Goal: Task Accomplishment & Management: Manage account settings

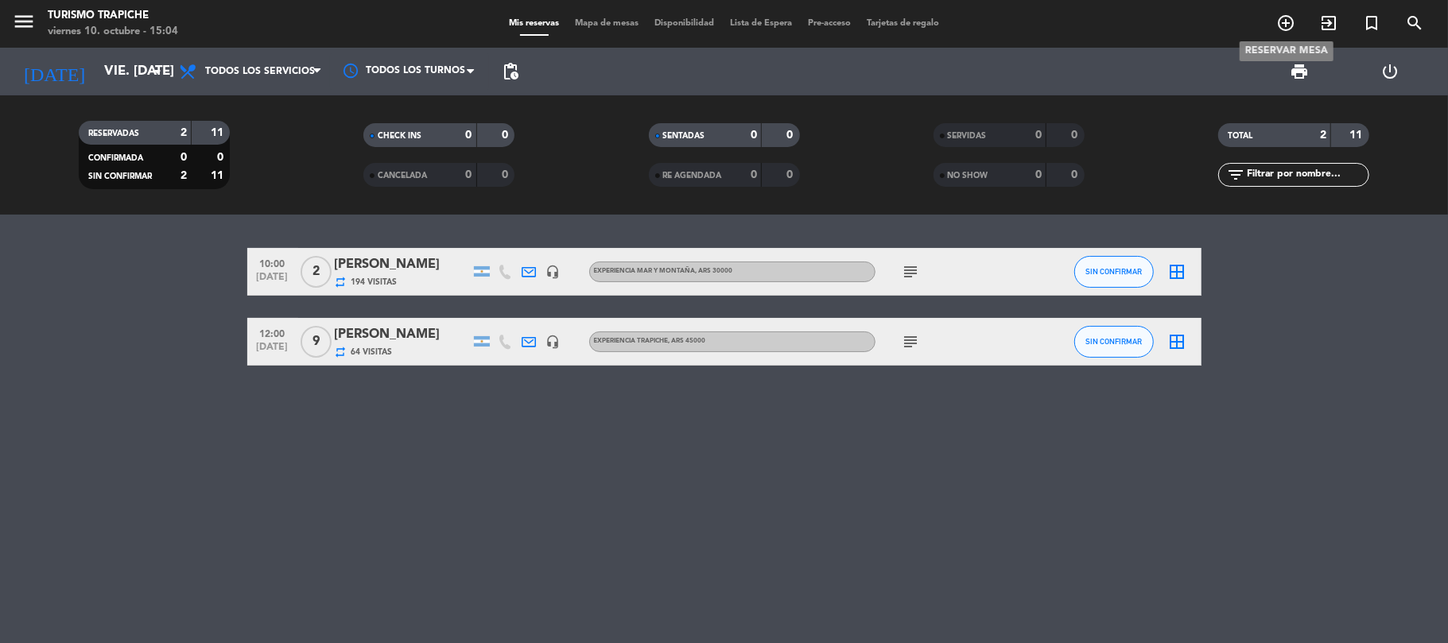
click at [1285, 19] on icon "add_circle_outline" at bounding box center [1285, 23] width 19 height 19
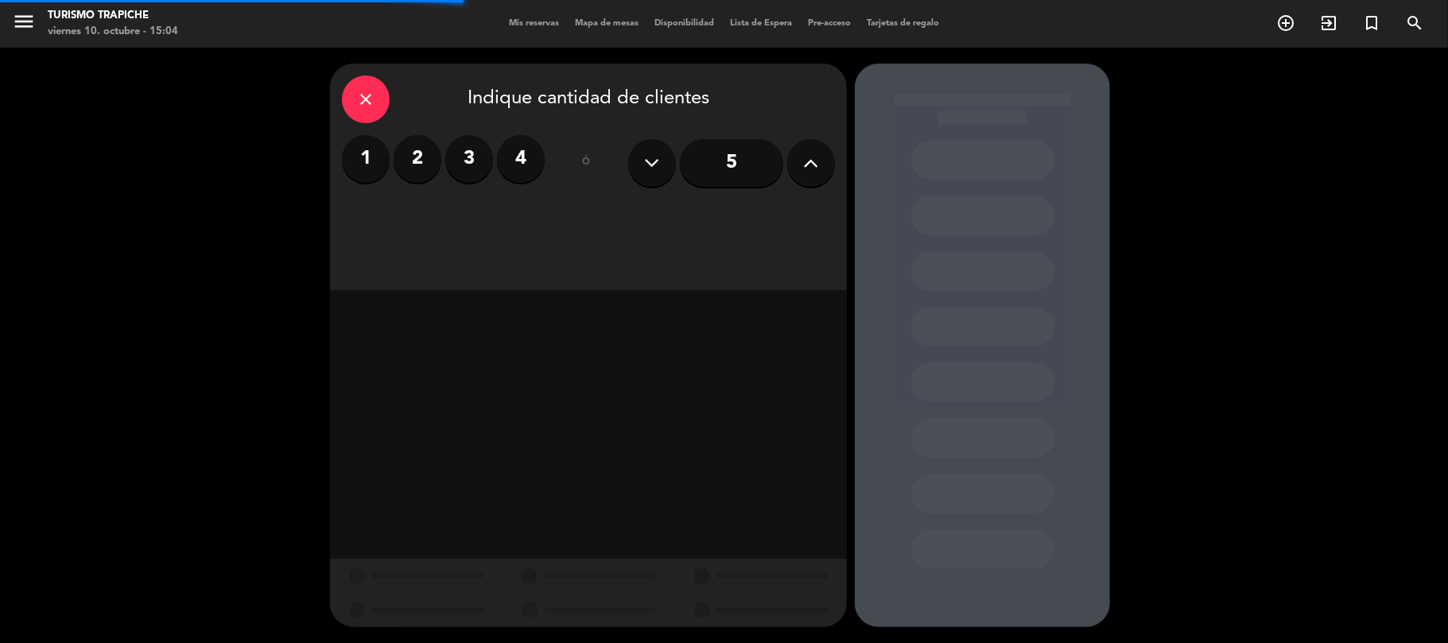
click at [468, 160] on label "3" at bounding box center [469, 159] width 48 height 48
click at [566, 220] on div "close Indique cantidad de clientes 1 2 3 4 ó 5" at bounding box center [588, 177] width 517 height 227
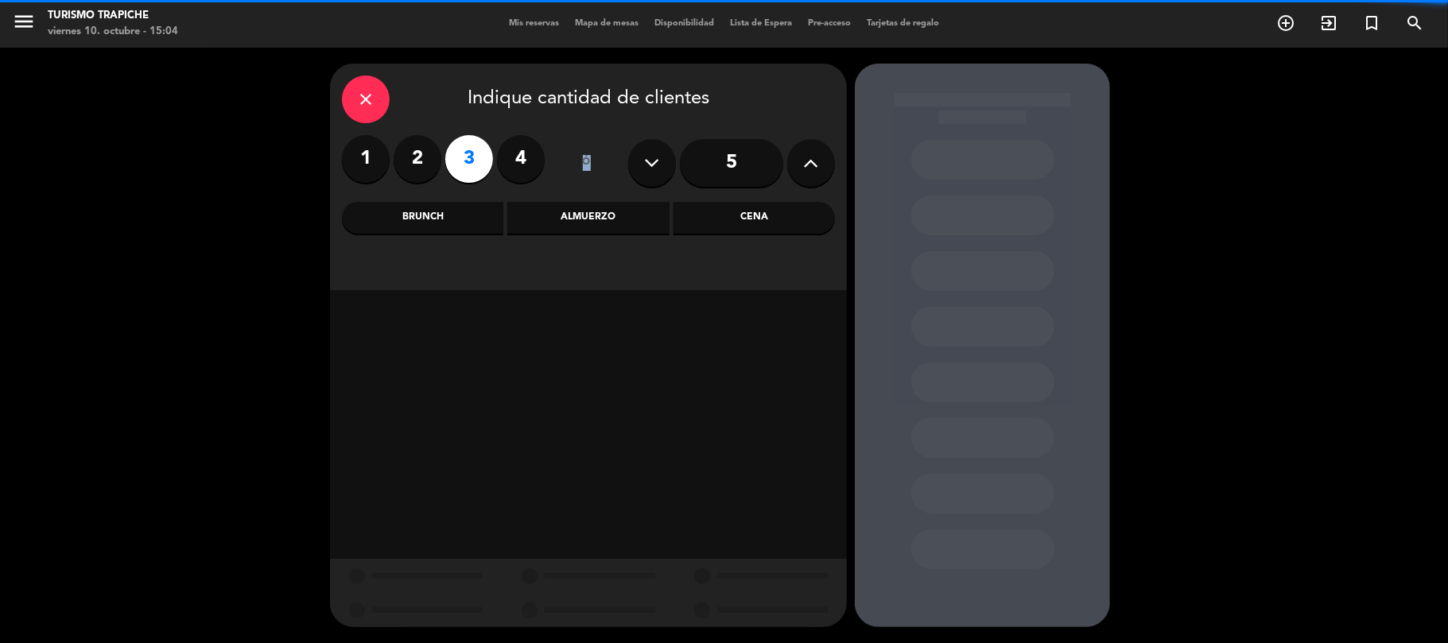
click at [565, 220] on div "Almuerzo" at bounding box center [587, 218] width 161 height 32
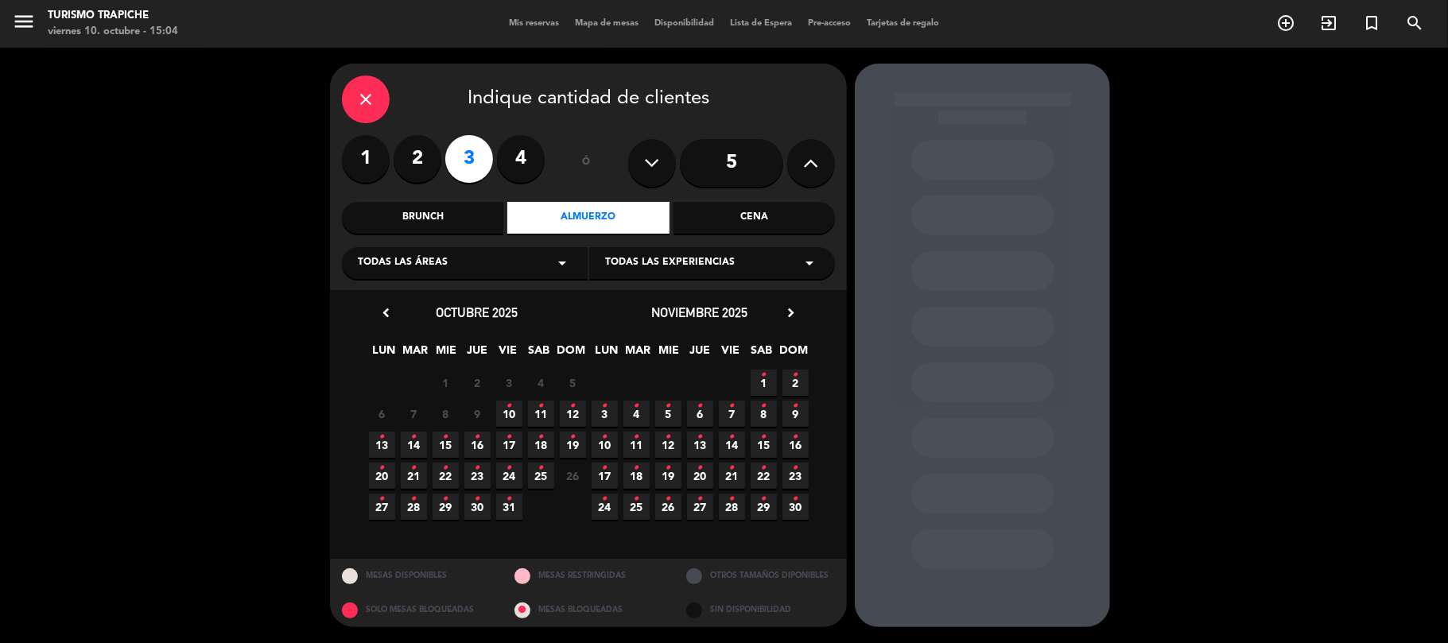
click at [740, 446] on span "14 •" at bounding box center [732, 445] width 26 height 26
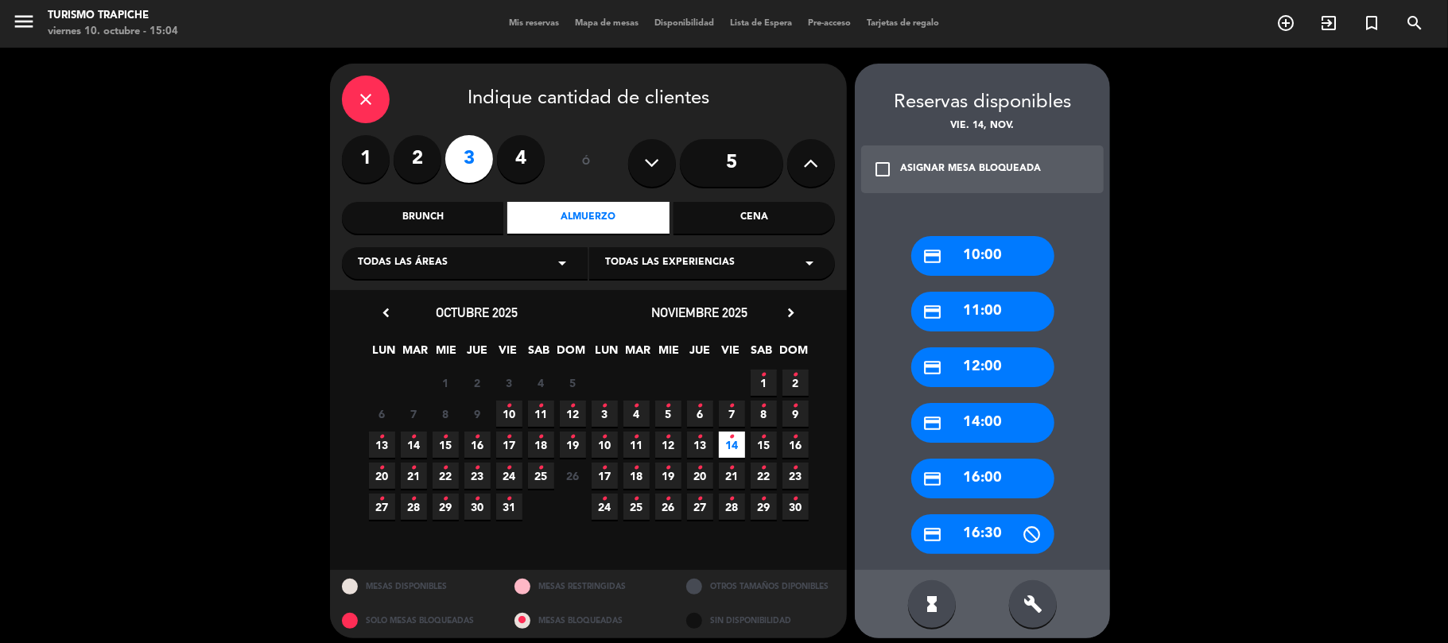
click at [961, 367] on div "credit_card 12:00" at bounding box center [982, 368] width 143 height 40
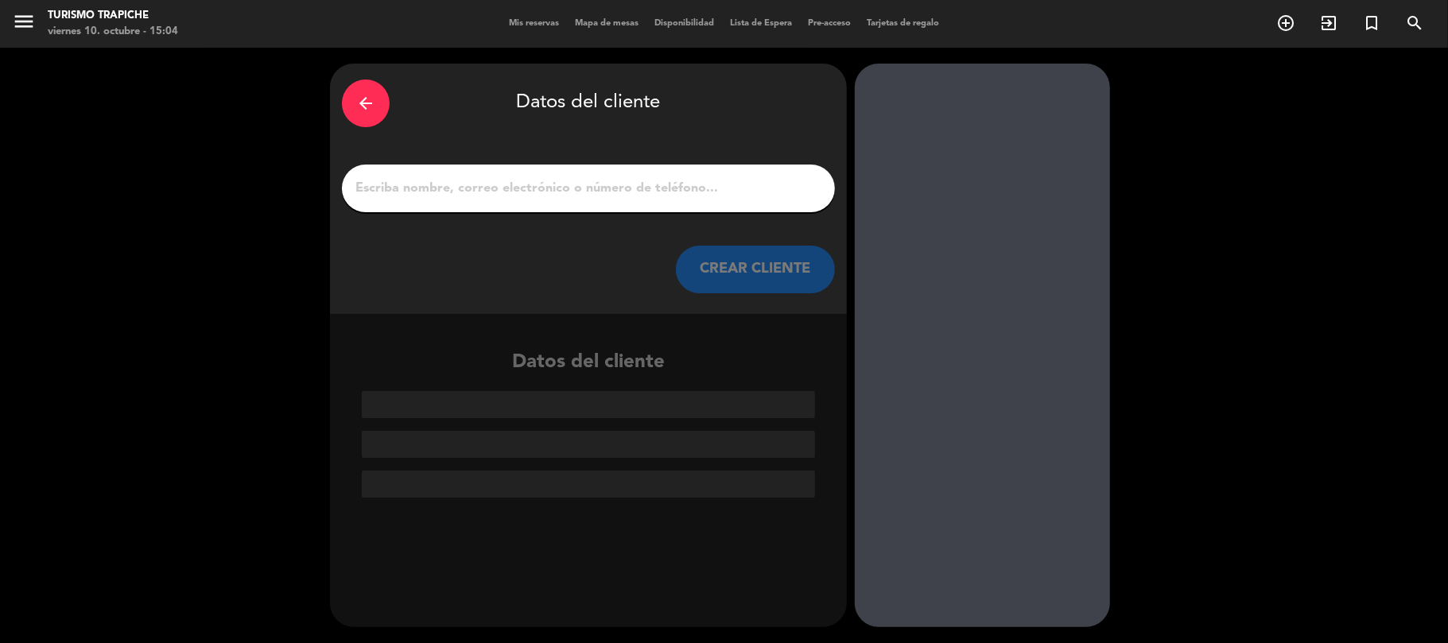
click at [580, 204] on div at bounding box center [588, 189] width 493 height 48
click at [579, 197] on input "1" at bounding box center [588, 188] width 469 height 22
paste input "[PERSON_NAME]"
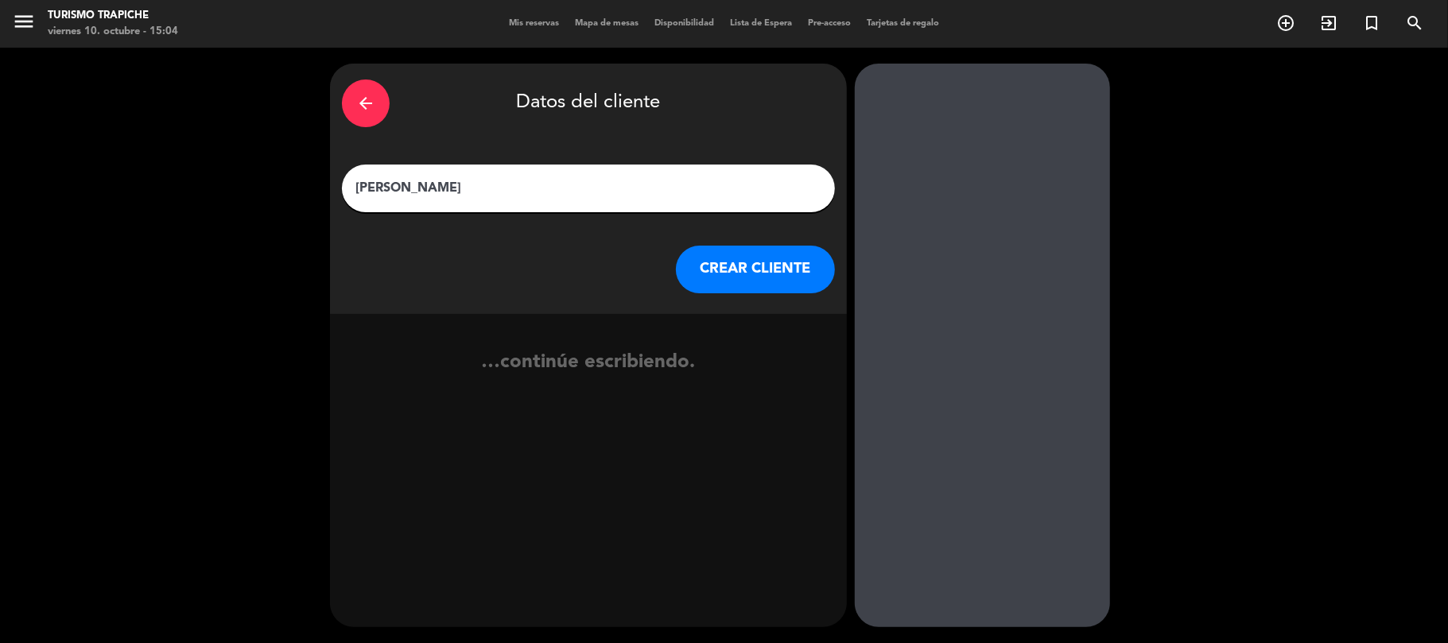
type input "[PERSON_NAME]"
click at [783, 283] on button "CREAR CLIENTE" at bounding box center [755, 270] width 159 height 48
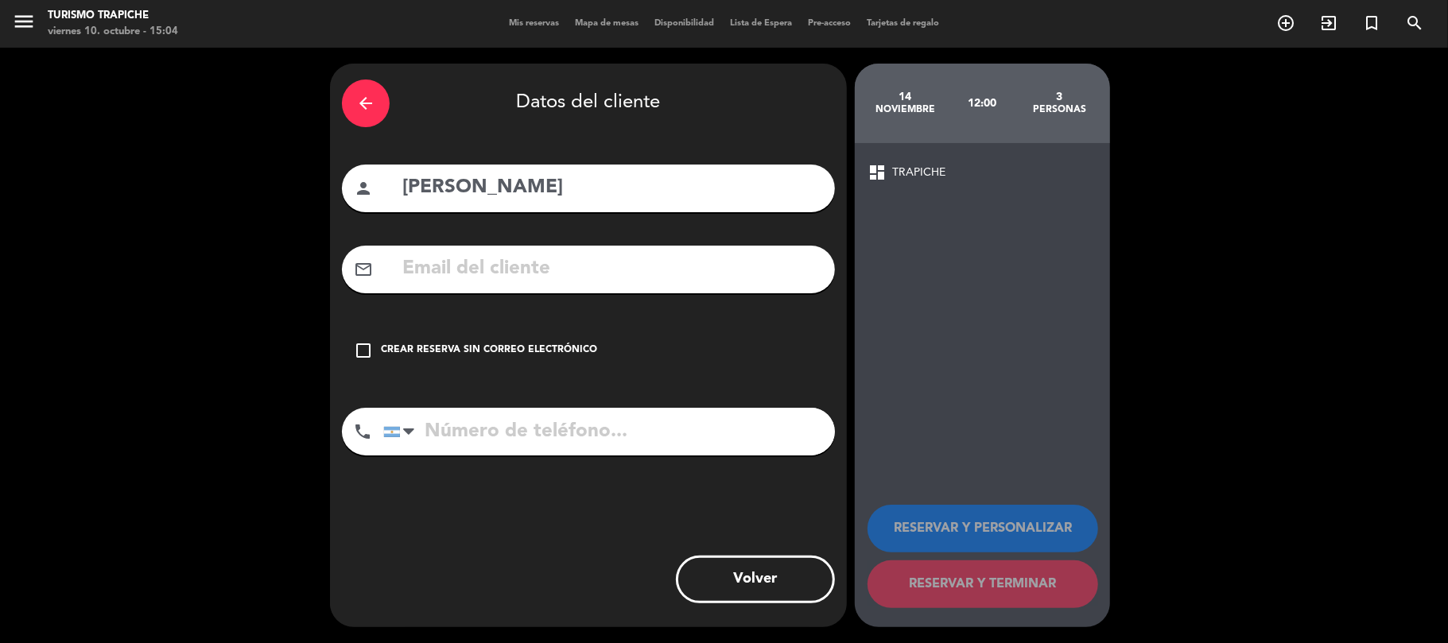
click at [531, 278] on input "text" at bounding box center [612, 269] width 422 height 33
paste input "Agencia VTR <[EMAIL_ADDRESS][DOMAIN_NAME]>"
drag, startPoint x: 538, startPoint y: 270, endPoint x: 143, endPoint y: 247, distance: 395.9
click at [140, 248] on div "arrow_back Datos del cliente person [PERSON_NAME] mail_outline Agencia VTR <[EM…" at bounding box center [724, 346] width 1448 height 596
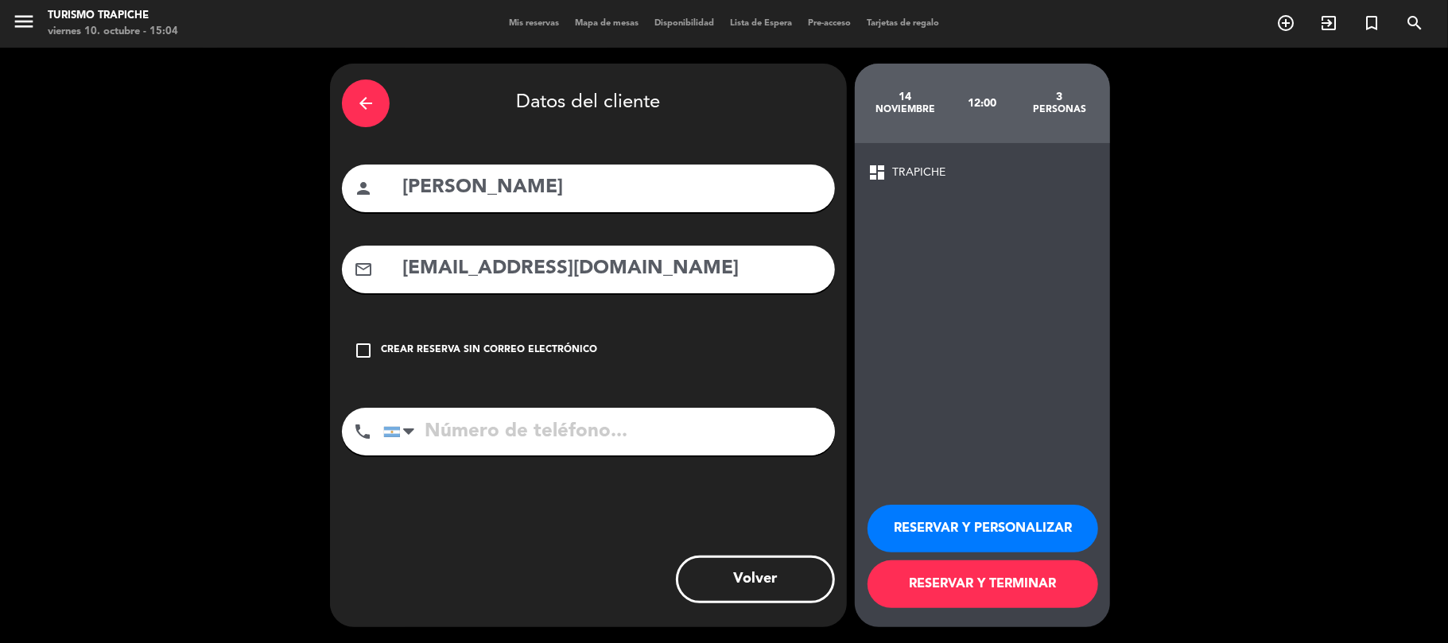
type input "[EMAIL_ADDRESS][DOMAIN_NAME]"
drag, startPoint x: 605, startPoint y: 188, endPoint x: 250, endPoint y: 200, distance: 355.7
click at [250, 200] on div "arrow_back Datos del cliente person [PERSON_NAME] mail_outline [EMAIL_ADDRESS][…" at bounding box center [724, 346] width 1448 height 596
click at [974, 513] on button "RESERVAR Y PERSONALIZAR" at bounding box center [983, 529] width 231 height 48
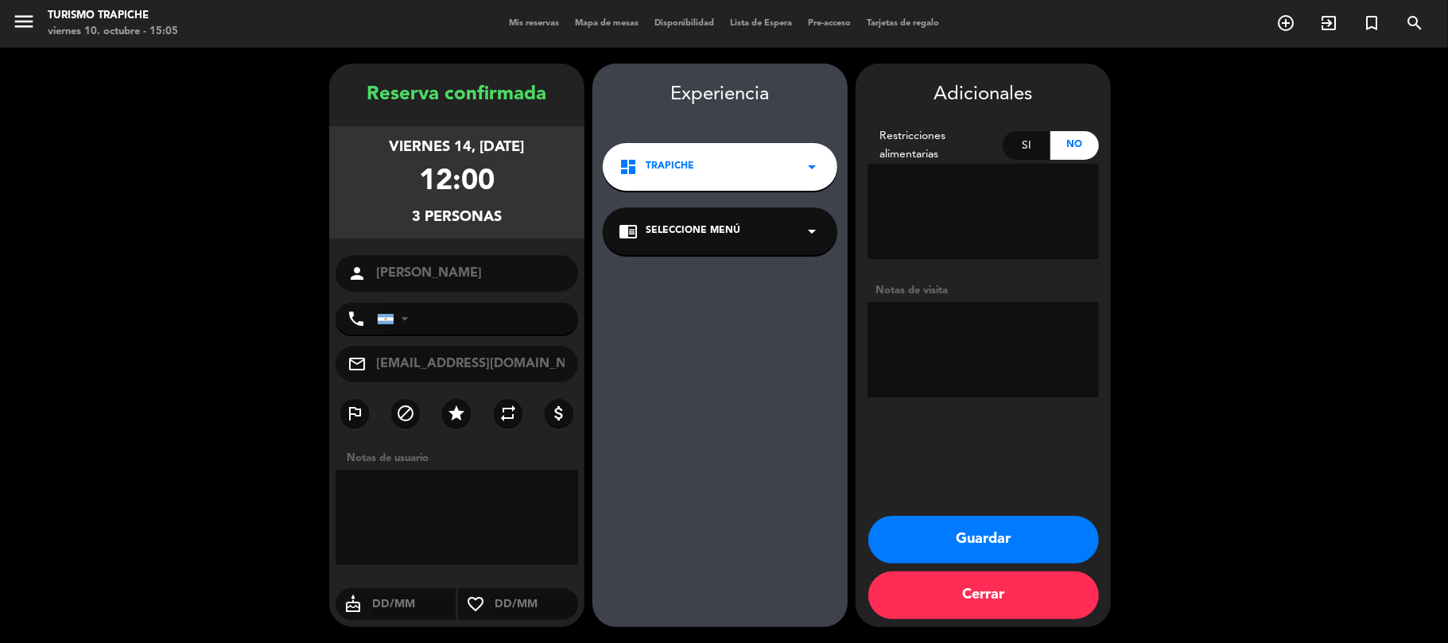
click at [647, 242] on div "chrome_reader_mode Seleccione Menú arrow_drop_down" at bounding box center [720, 232] width 235 height 48
drag, startPoint x: 700, startPoint y: 278, endPoint x: 851, endPoint y: 313, distance: 155.1
click at [713, 281] on div "EXPERIENCIA TRAPICHE" at bounding box center [720, 275] width 203 height 16
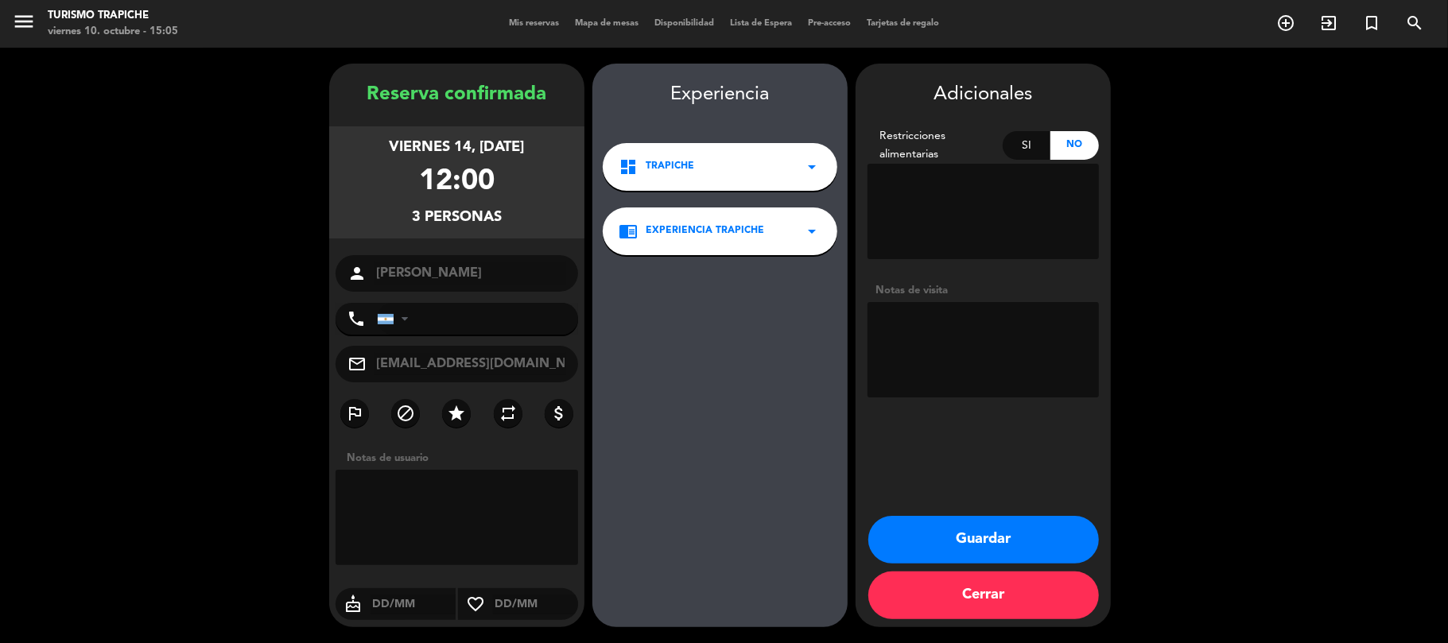
click at [853, 318] on booking-confirmed "Reserva confirmada viernes 14, [DATE] 12:00 3 personas person [PERSON_NAME] pho…" at bounding box center [724, 346] width 1416 height 564
click at [891, 337] on textarea at bounding box center [983, 349] width 231 height 95
type textarea "p"
type textarea "Paga agencia, chofer en efectivo"
click at [494, 417] on label "repeat" at bounding box center [508, 413] width 29 height 29
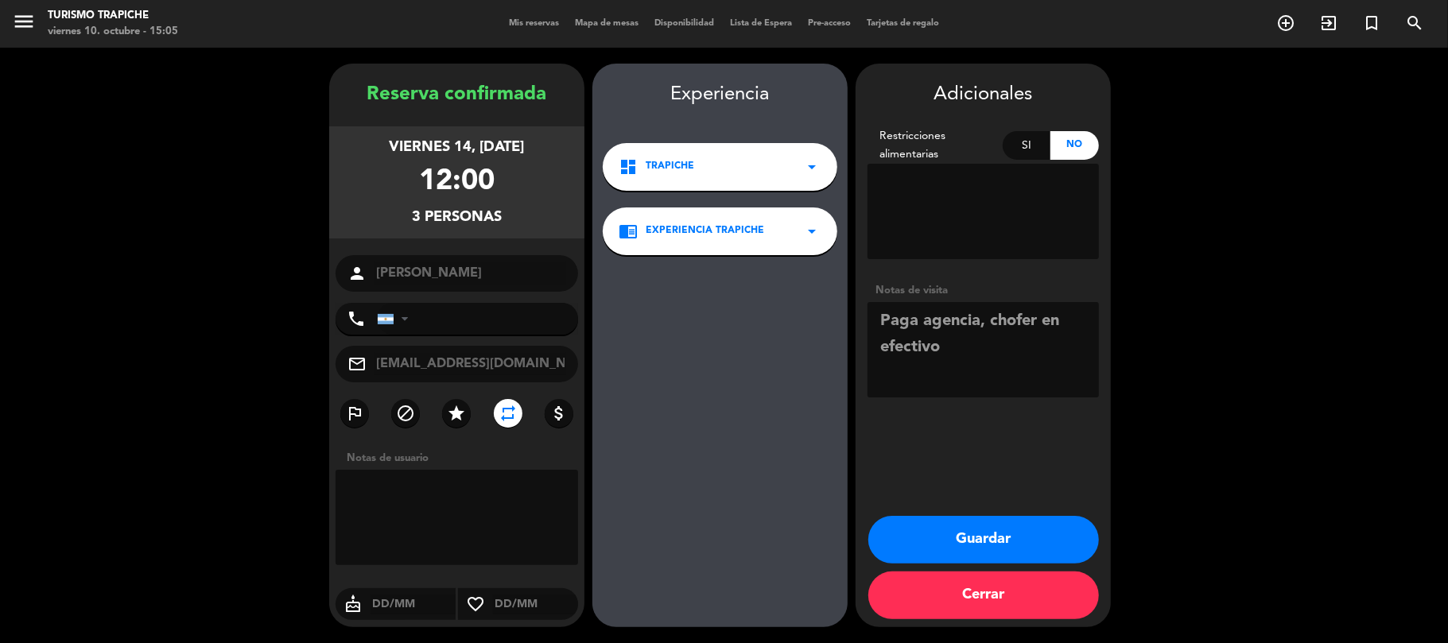
click at [930, 536] on button "Guardar" at bounding box center [983, 540] width 231 height 48
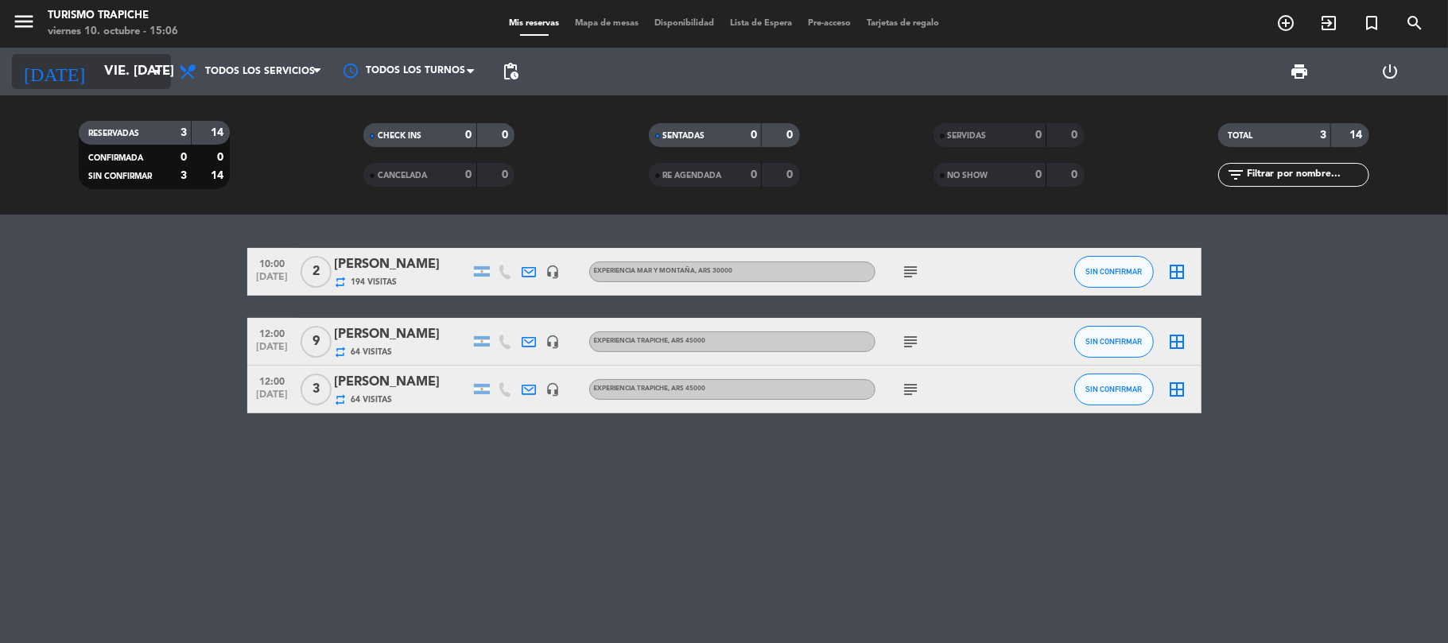
click at [96, 65] on input "vie. [DATE]" at bounding box center [182, 71] width 172 height 31
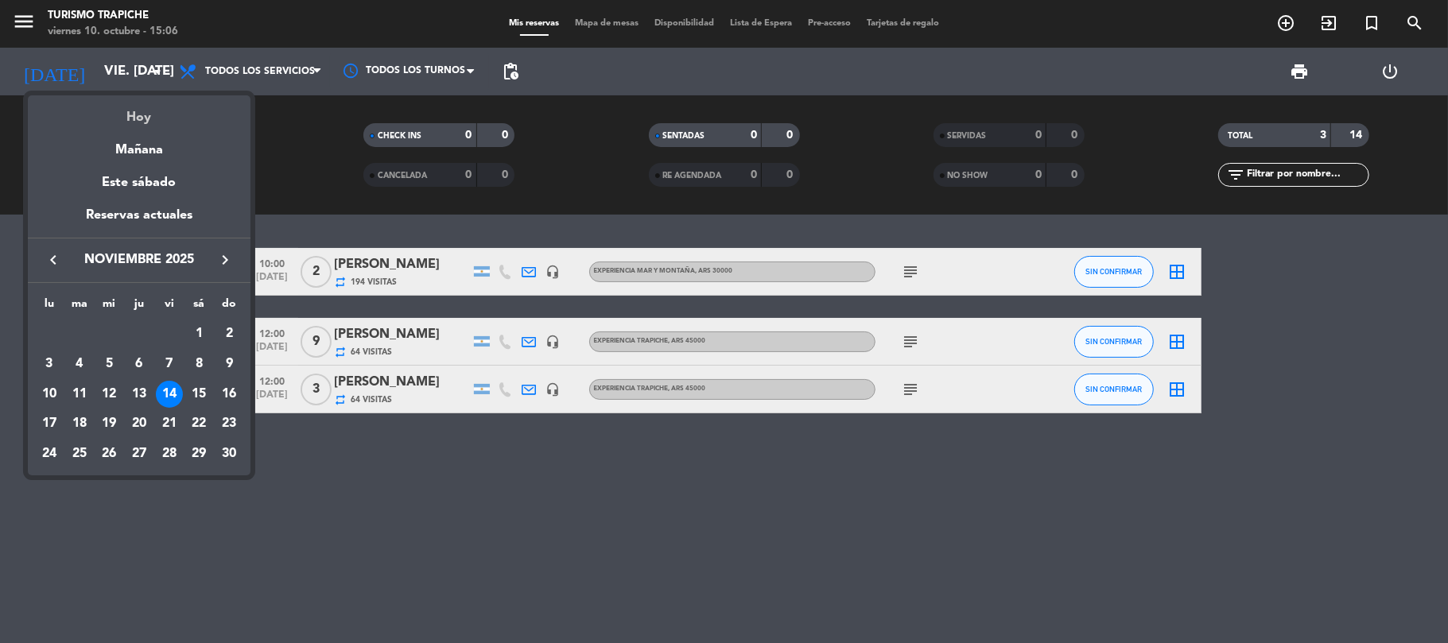
click at [137, 109] on div "Hoy" at bounding box center [139, 111] width 223 height 33
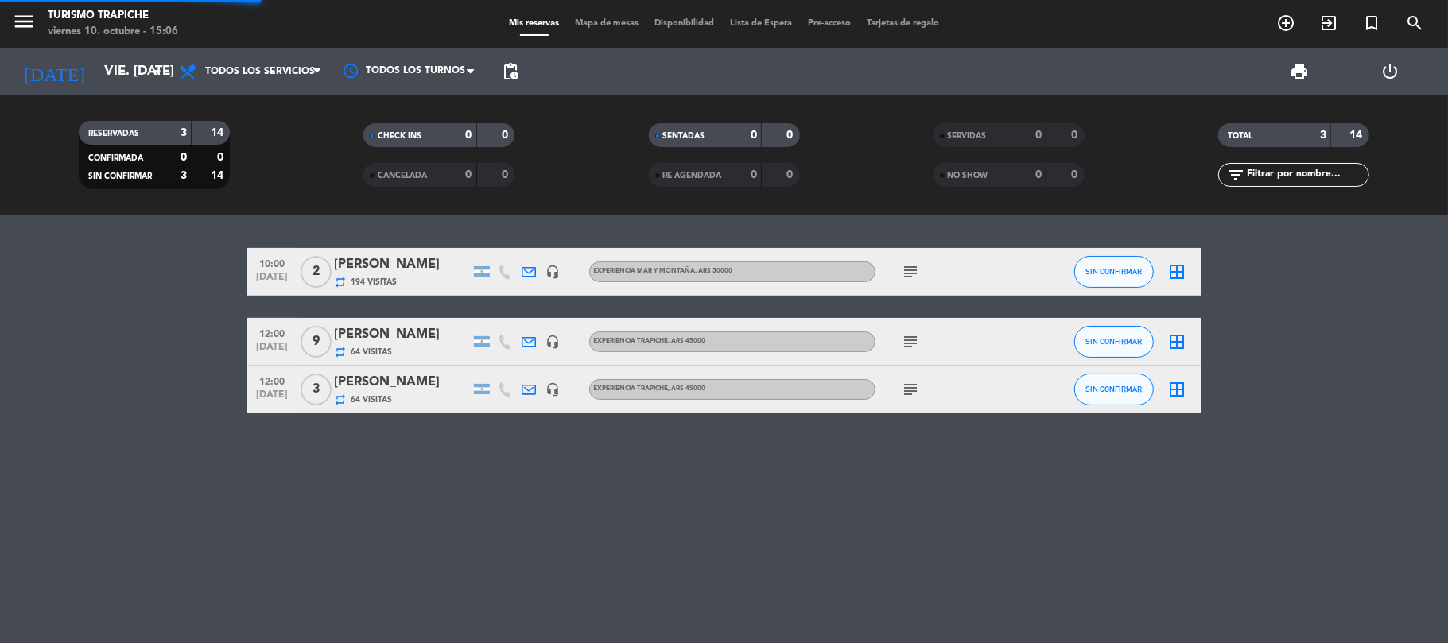
click at [112, 332] on bookings-row "10:00 [DATE] 2 [PERSON_NAME] repeat 194 Visitas headset_mic EXPERIENCIA MAR Y M…" at bounding box center [724, 330] width 1448 height 165
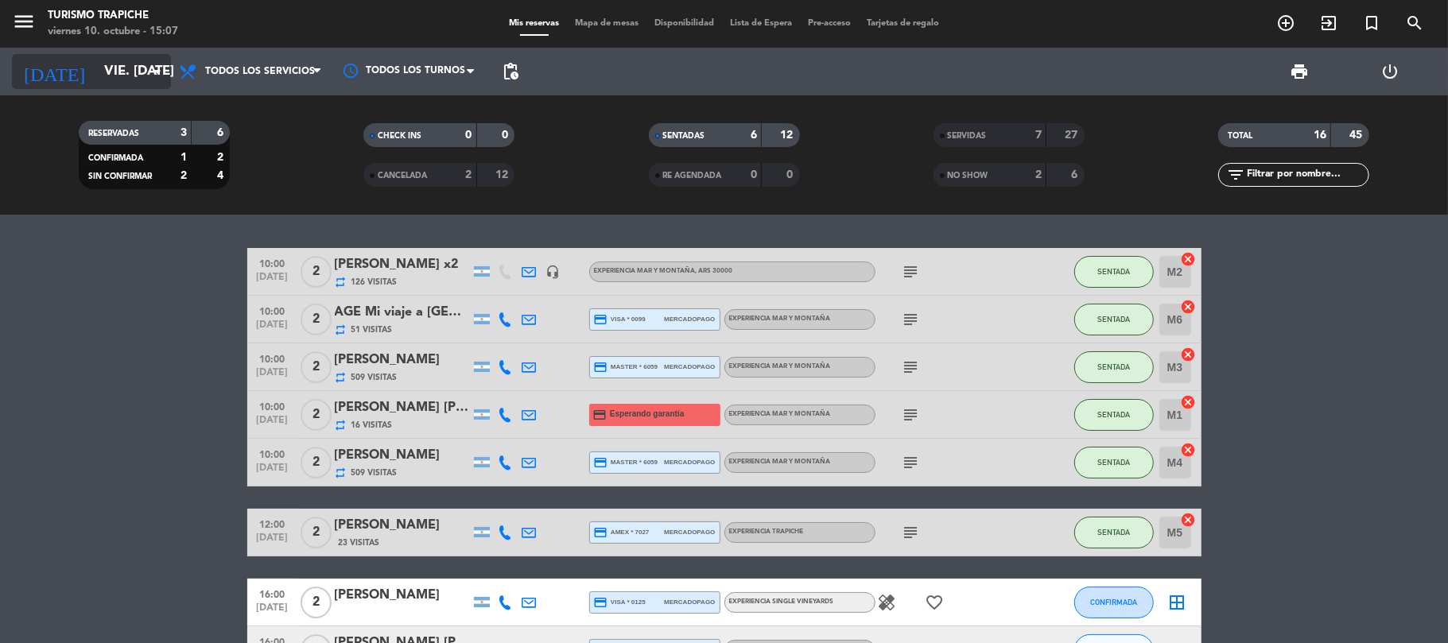
click at [96, 64] on input "vie. [DATE]" at bounding box center [182, 71] width 172 height 31
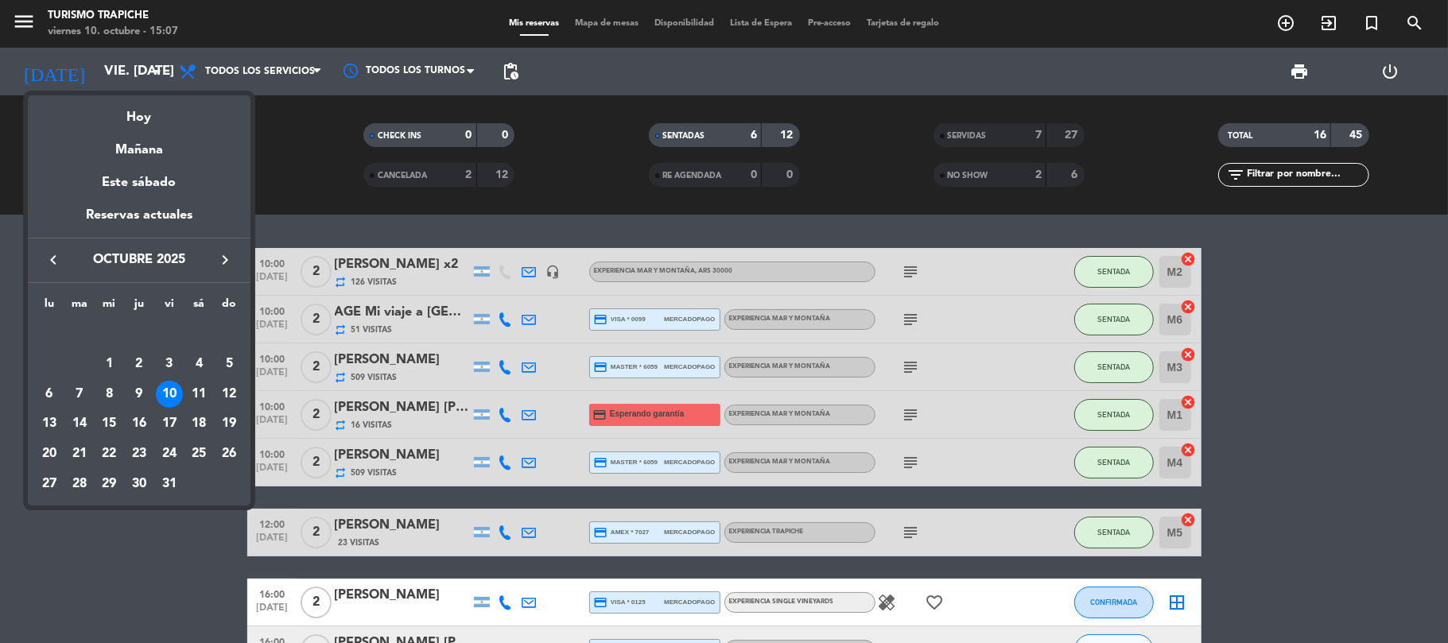
click at [55, 266] on icon "keyboard_arrow_left" at bounding box center [53, 259] width 19 height 19
click at [232, 358] on div "7" at bounding box center [229, 364] width 27 height 27
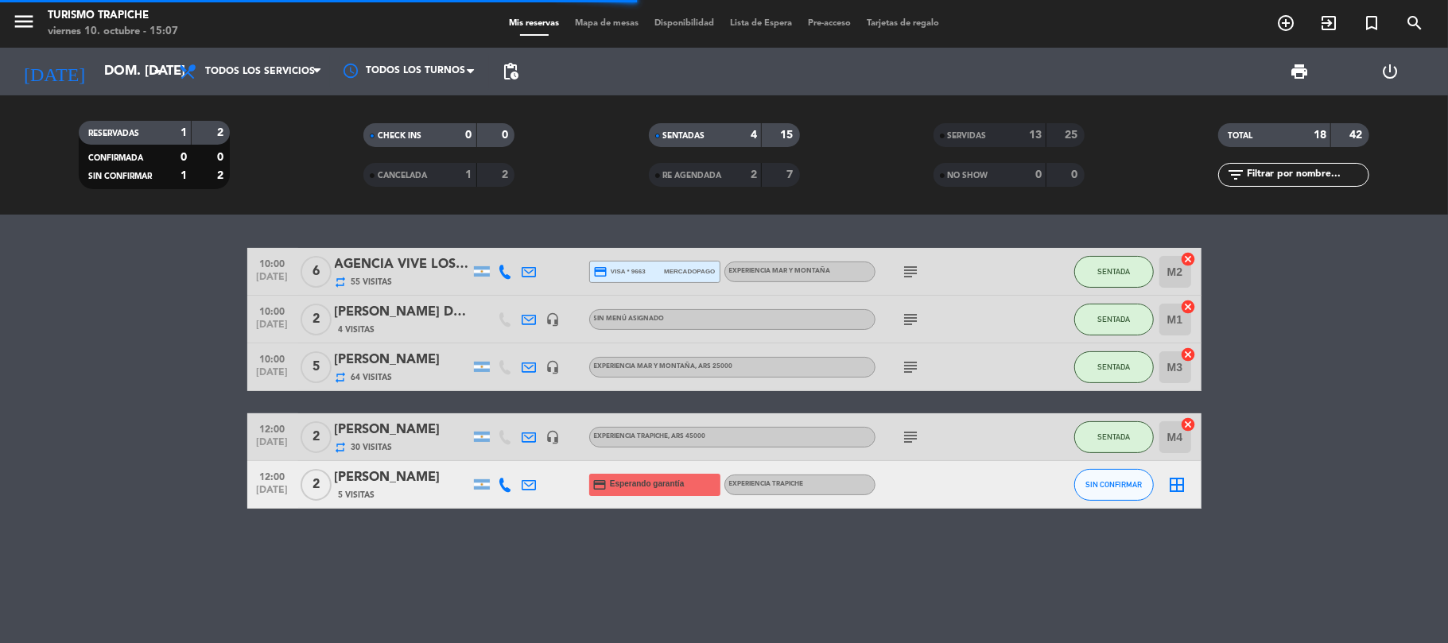
click at [146, 354] on bookings-row "10:00 [DATE] 6 AGENCIA VIVE LOS ANDES repeat 55 Visitas credit_card visa * 9663…" at bounding box center [724, 378] width 1448 height 261
click at [529, 481] on icon at bounding box center [529, 485] width 14 height 14
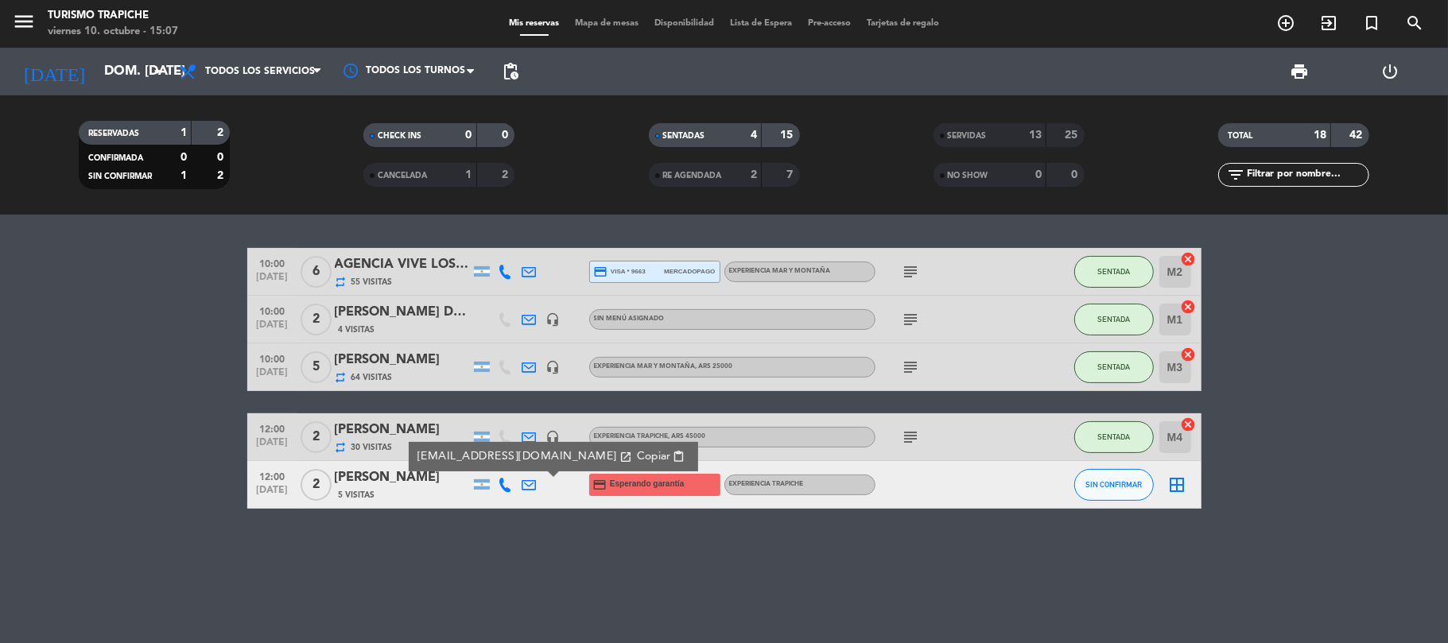
click at [533, 437] on icon at bounding box center [529, 437] width 14 height 14
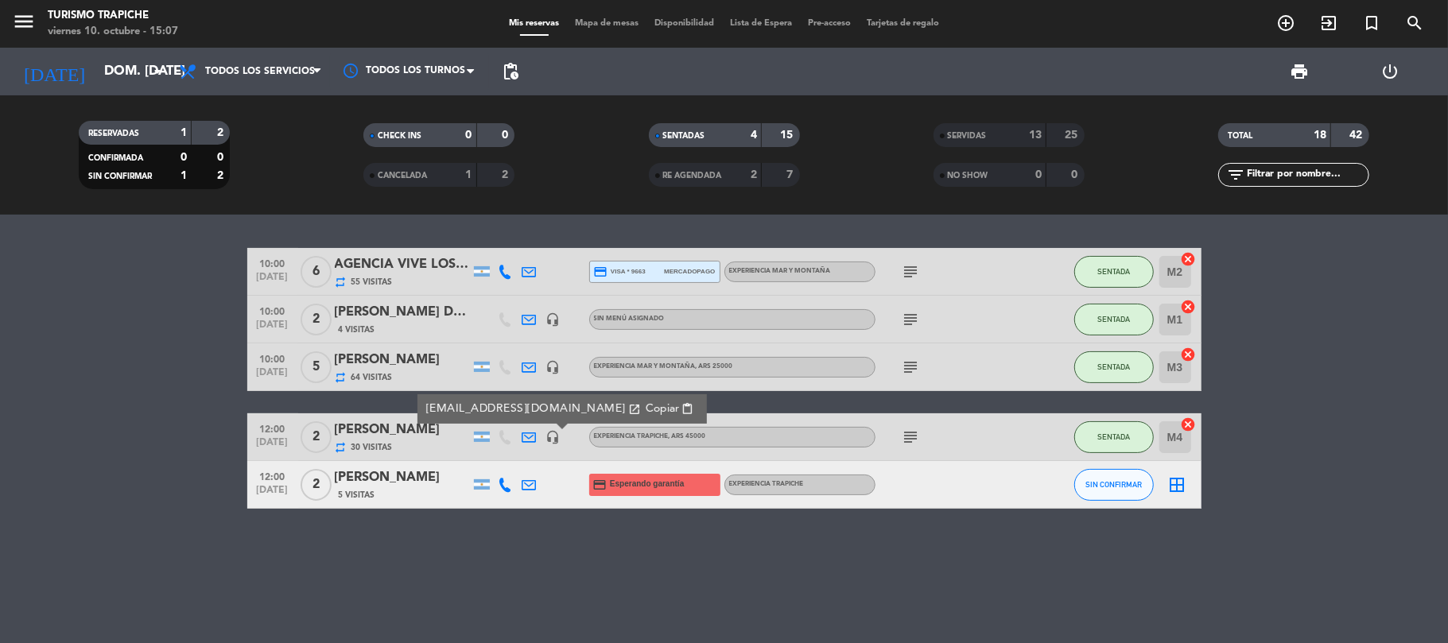
click at [542, 366] on div "headset_mic" at bounding box center [554, 367] width 24 height 47
click at [536, 366] on icon at bounding box center [529, 367] width 14 height 14
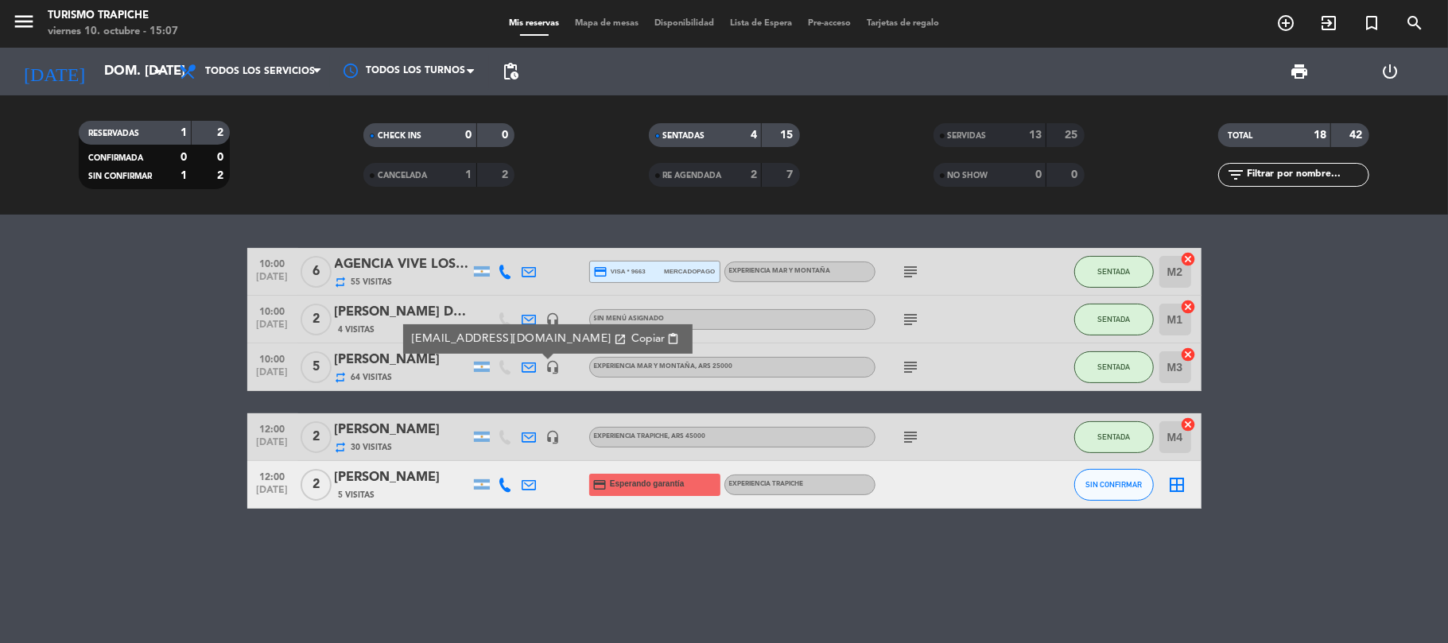
click at [526, 320] on icon at bounding box center [529, 320] width 14 height 14
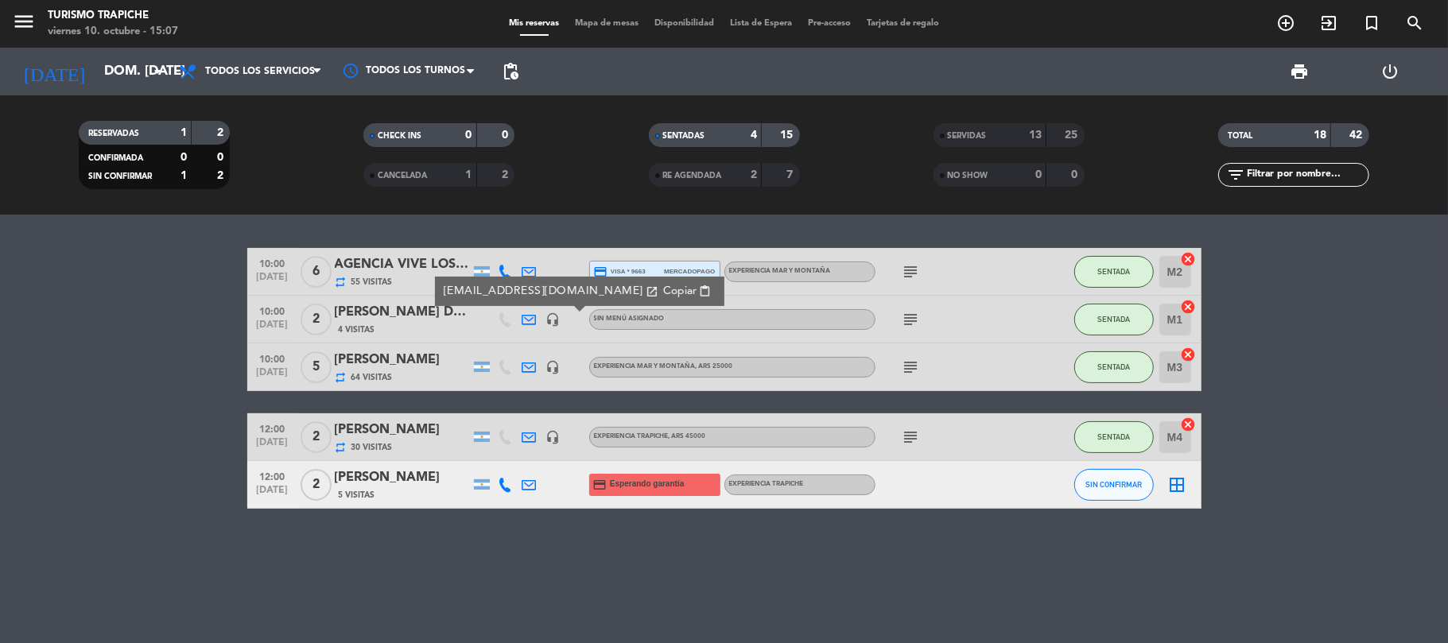
click at [520, 266] on div at bounding box center [530, 271] width 24 height 47
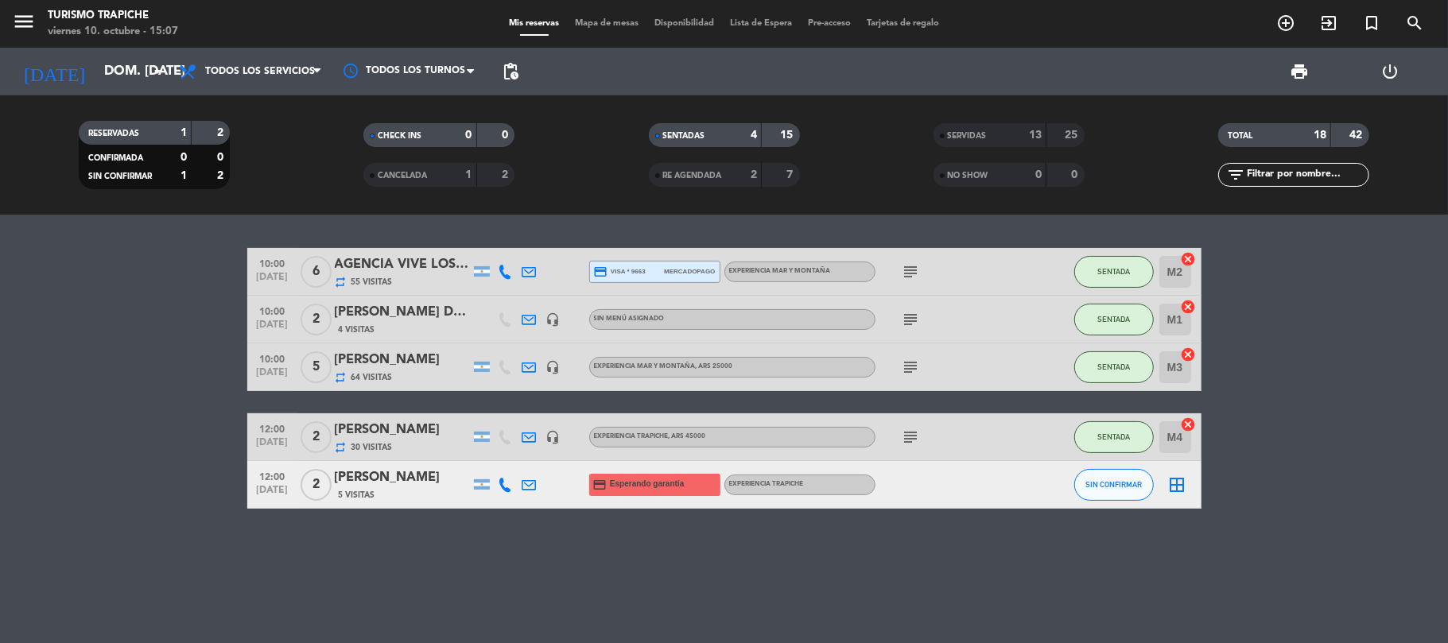
click at [520, 266] on div at bounding box center [530, 271] width 24 height 47
click at [522, 268] on icon at bounding box center [529, 272] width 14 height 14
click at [825, 239] on div "10:00 [DATE] 6 AGENCIA VIVE LOS ANDES repeat 55 Visitas [EMAIL_ADDRESS][DOMAIN_…" at bounding box center [724, 429] width 1448 height 429
click at [964, 132] on span "SERVIDAS" at bounding box center [967, 136] width 39 height 8
click at [92, 421] on bookings-row "10:00 [DATE] 6 AGENCIA VIVE LOS ANDES repeat 55 Visitas credit_card visa * 9663…" at bounding box center [724, 378] width 1448 height 261
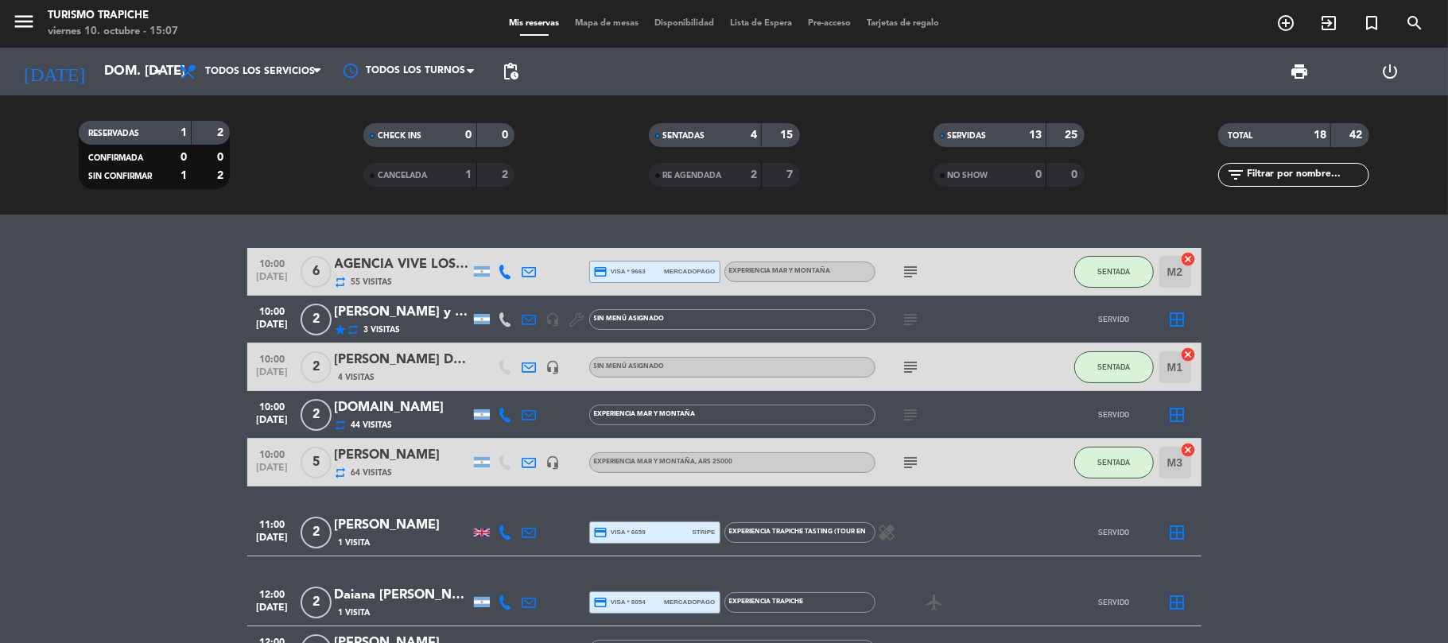
click at [418, 324] on div "star repeat 3 Visitas" at bounding box center [402, 330] width 135 height 14
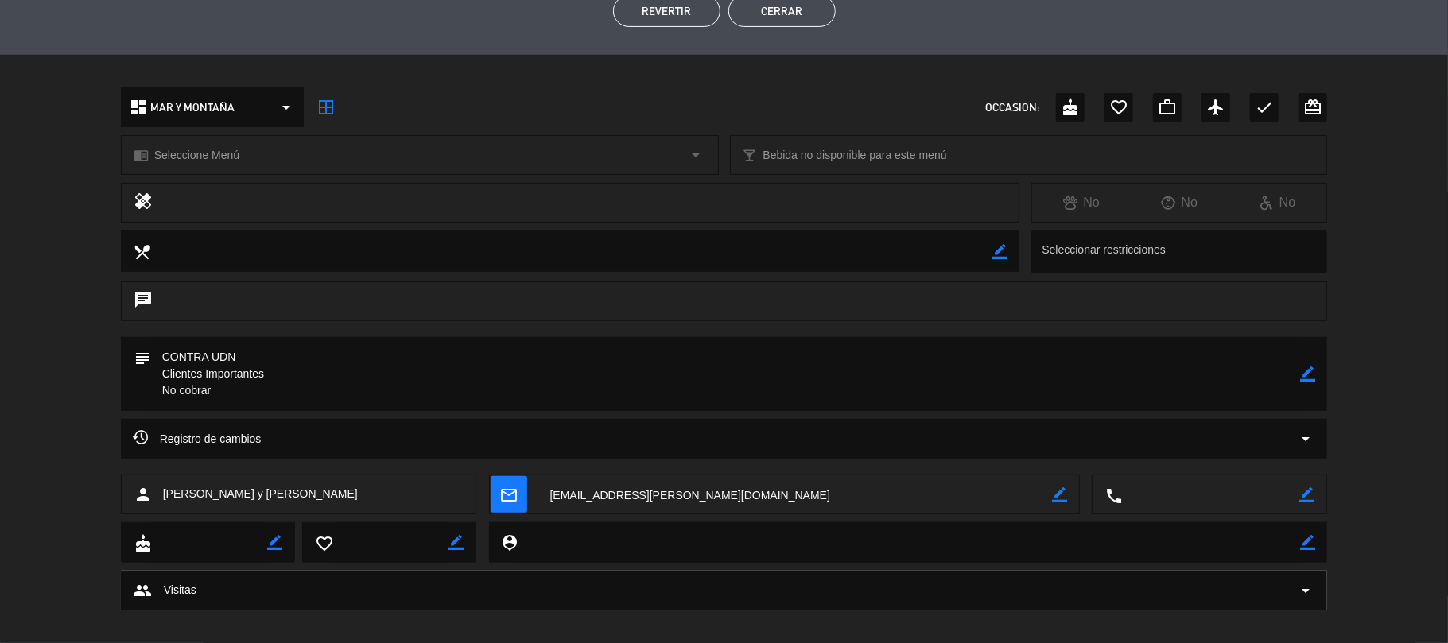
scroll to position [428, 0]
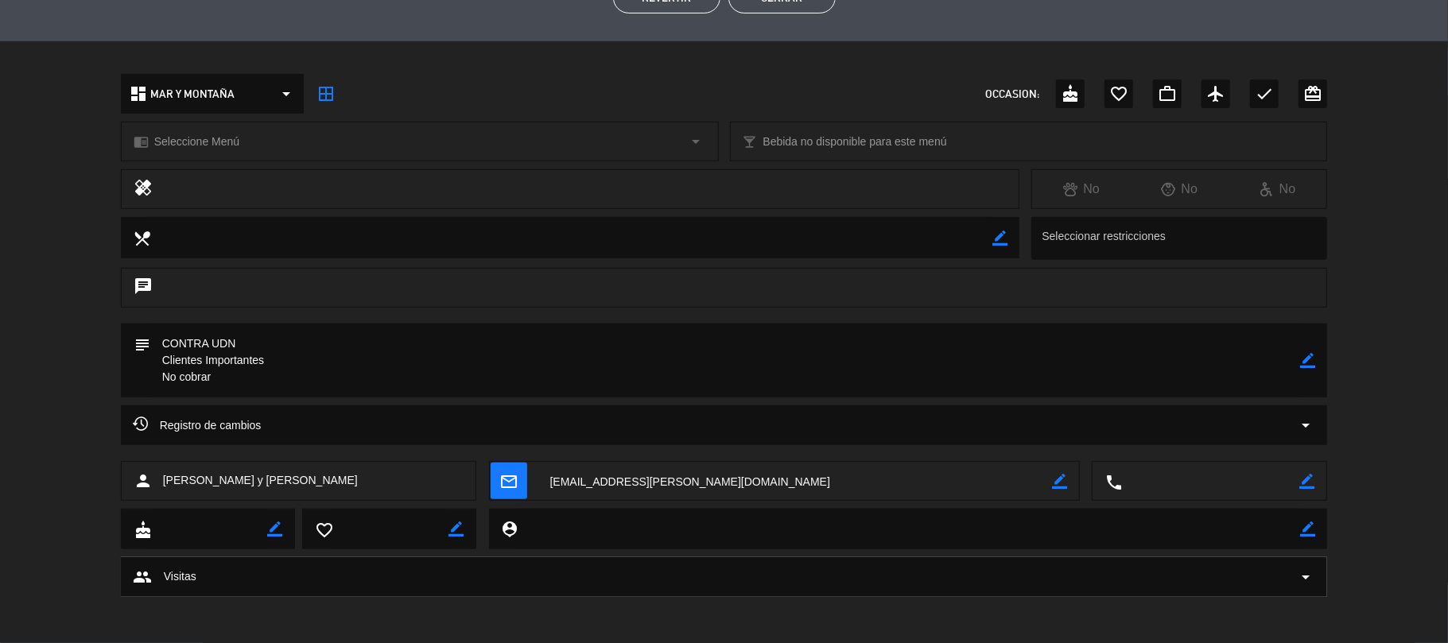
drag, startPoint x: 367, startPoint y: 478, endPoint x: 181, endPoint y: 474, distance: 186.1
click at [163, 494] on div "person [PERSON_NAME] y [PERSON_NAME]" at bounding box center [299, 481] width 356 height 40
copy span "[PERSON_NAME] y [PERSON_NAME]"
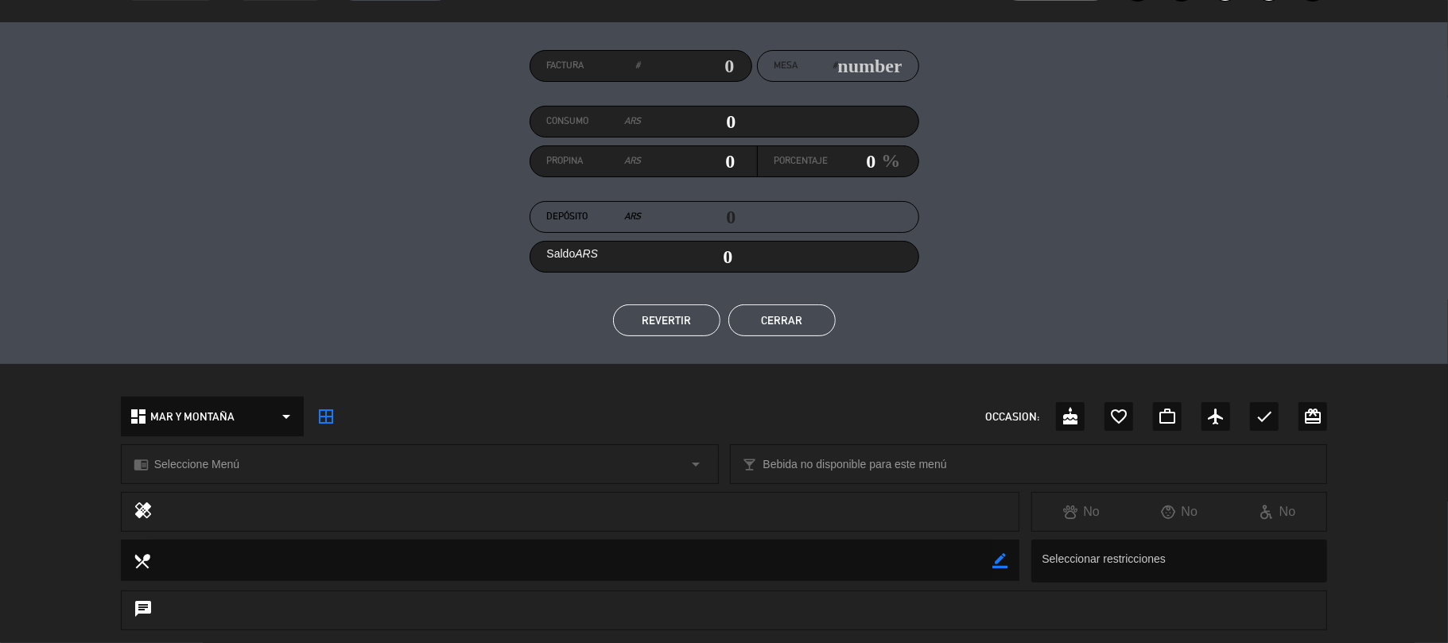
scroll to position [106, 0]
click at [778, 325] on button "Cerrar" at bounding box center [781, 320] width 107 height 32
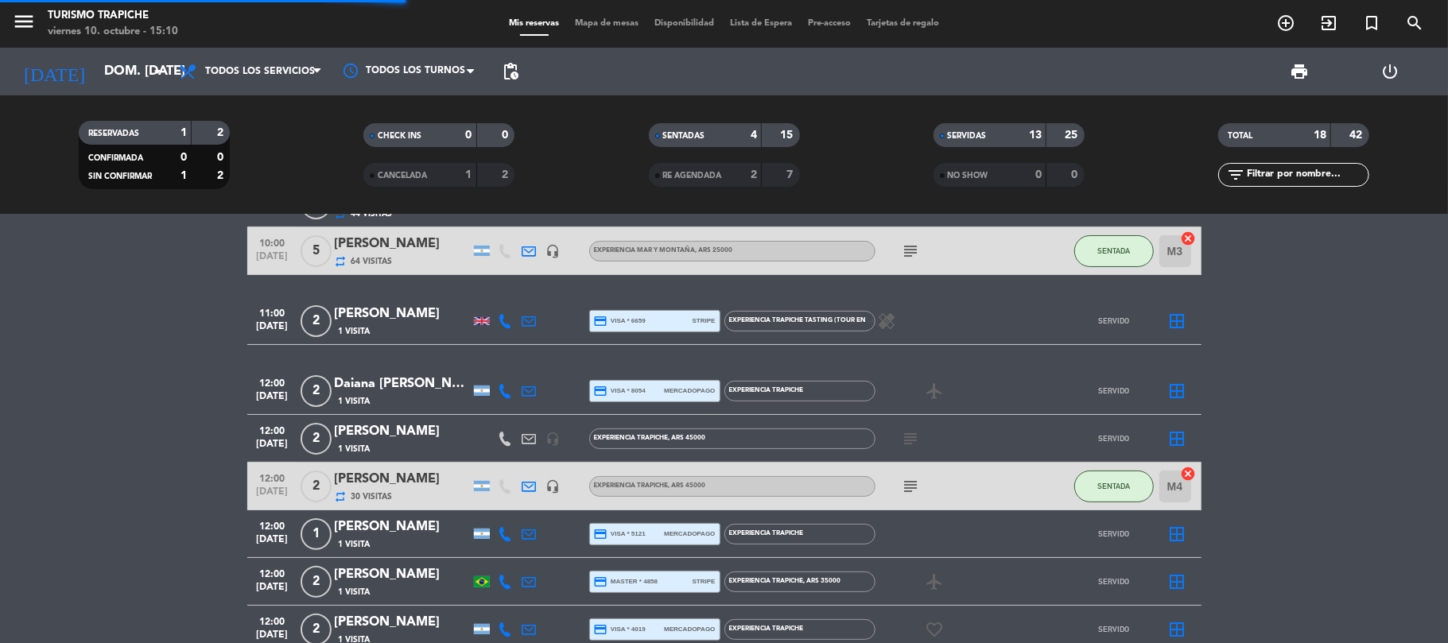
click at [113, 355] on bookings-row "10:00 [DATE] 6 AGENCIA VIVE LOS ANDES repeat 55 Visitas credit_card visa * 9663…" at bounding box center [724, 511] width 1448 height 948
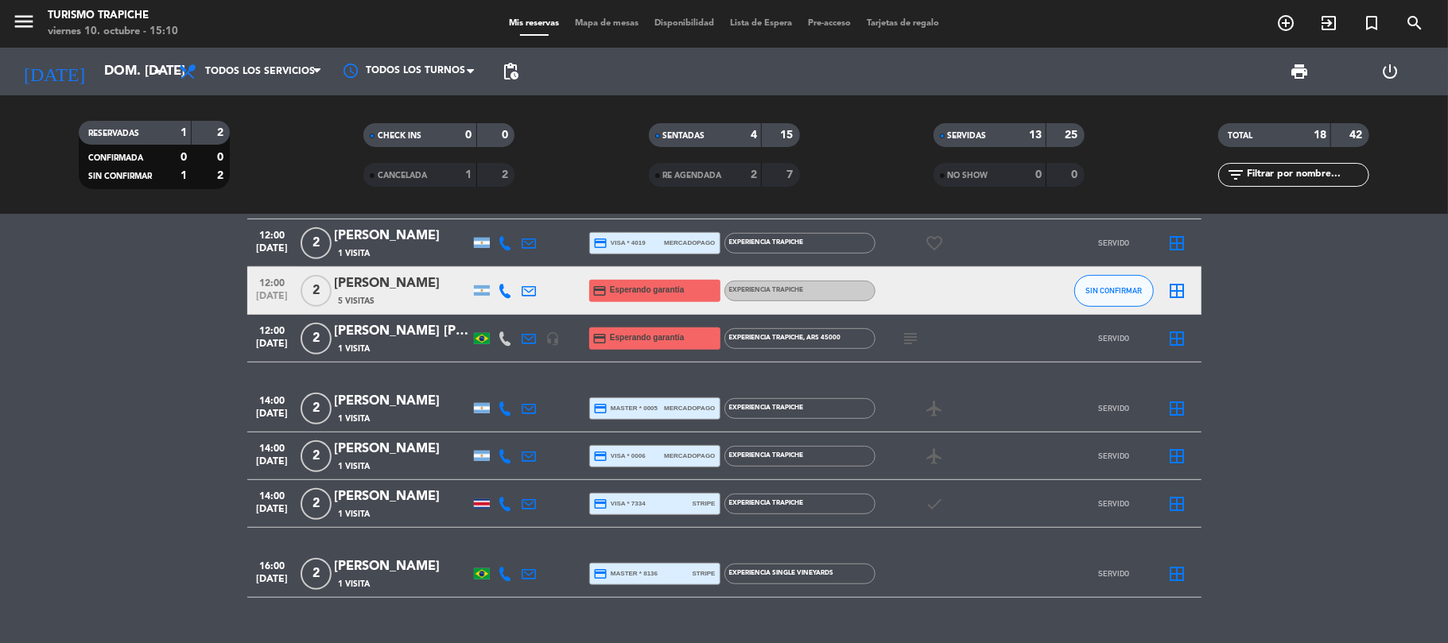
scroll to position [631, 0]
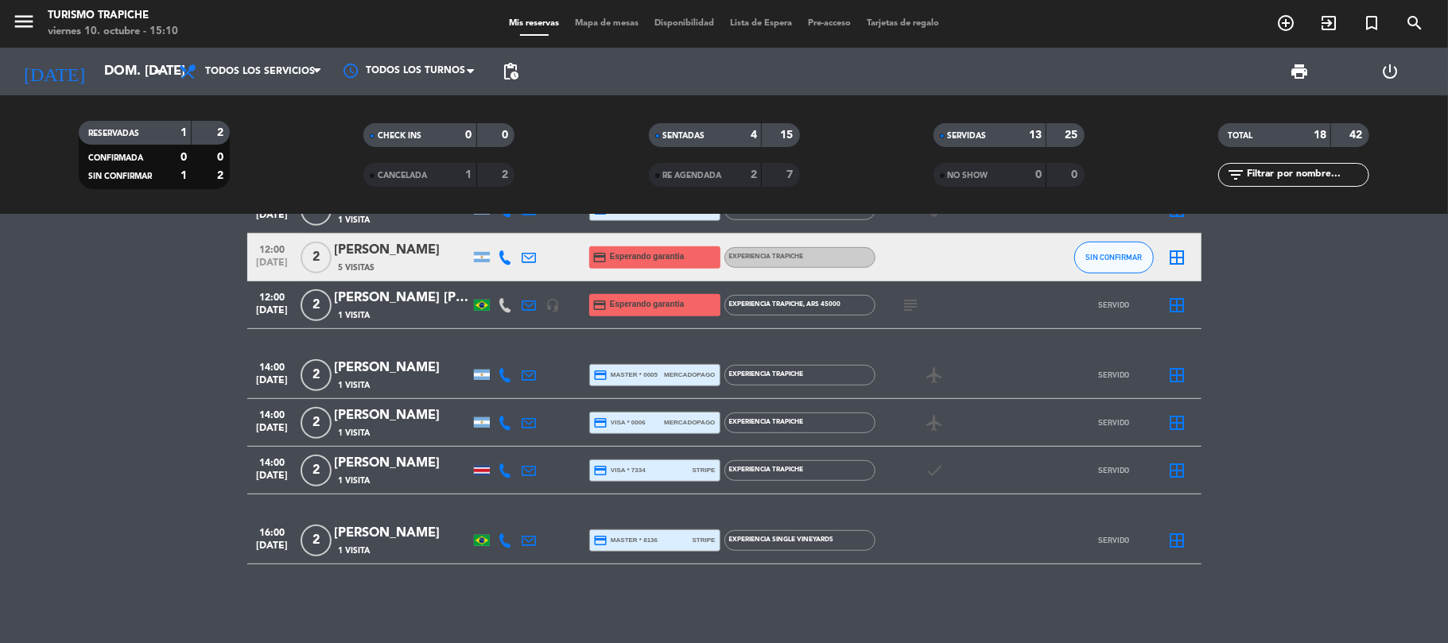
click at [113, 355] on bookings-row "10:00 [DATE] 6 AGENCIA VIVE LOS ANDES repeat 55 Visitas credit_card visa * 9663…" at bounding box center [724, 91] width 1448 height 948
click at [96, 56] on input "dom. [DATE]" at bounding box center [182, 71] width 172 height 31
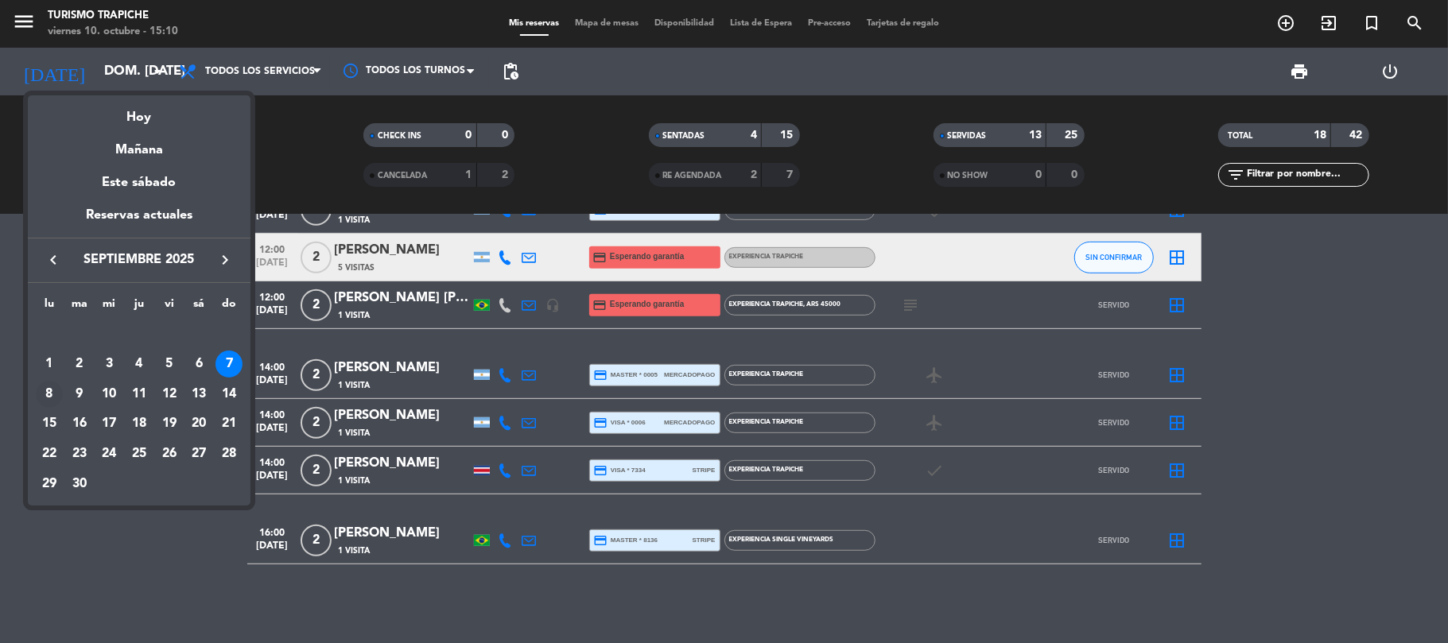
click at [51, 391] on div "8" at bounding box center [49, 394] width 27 height 27
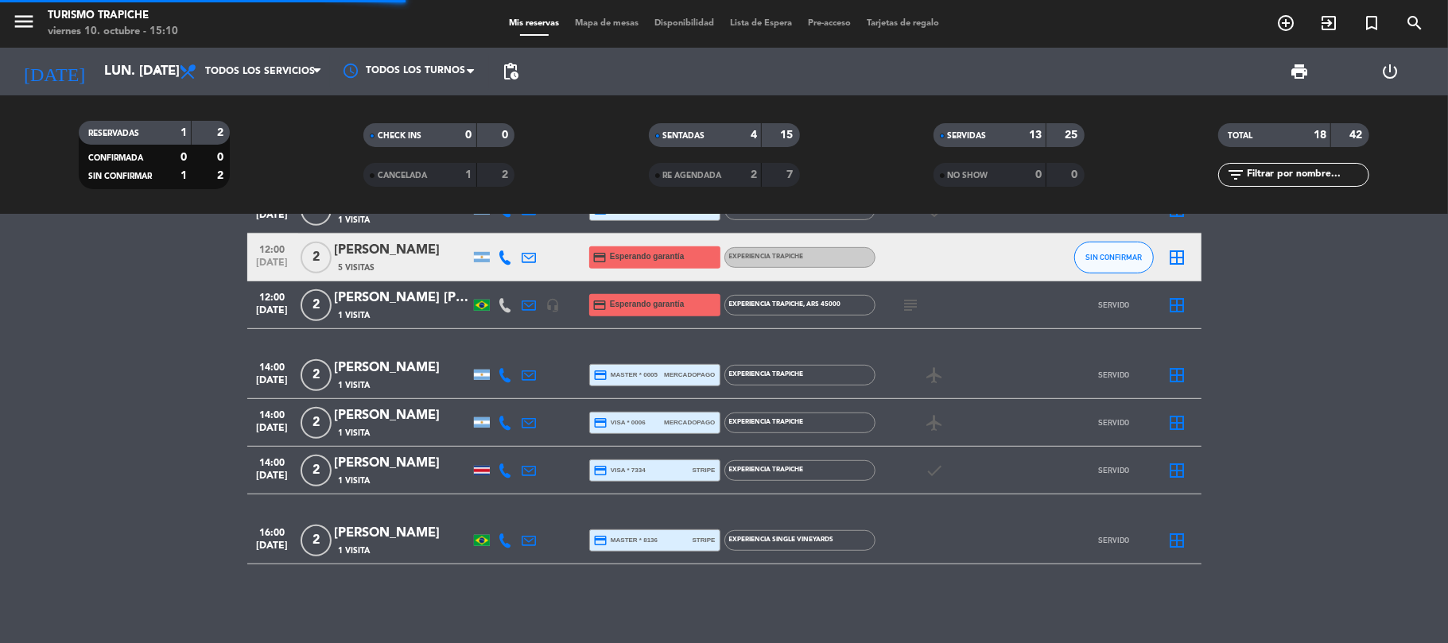
click at [87, 385] on bookings-row "10:00 [DATE] 6 AGENCIA VIVE LOS ANDES repeat 55 Visitas credit_card visa * 9663…" at bounding box center [724, 91] width 1448 height 948
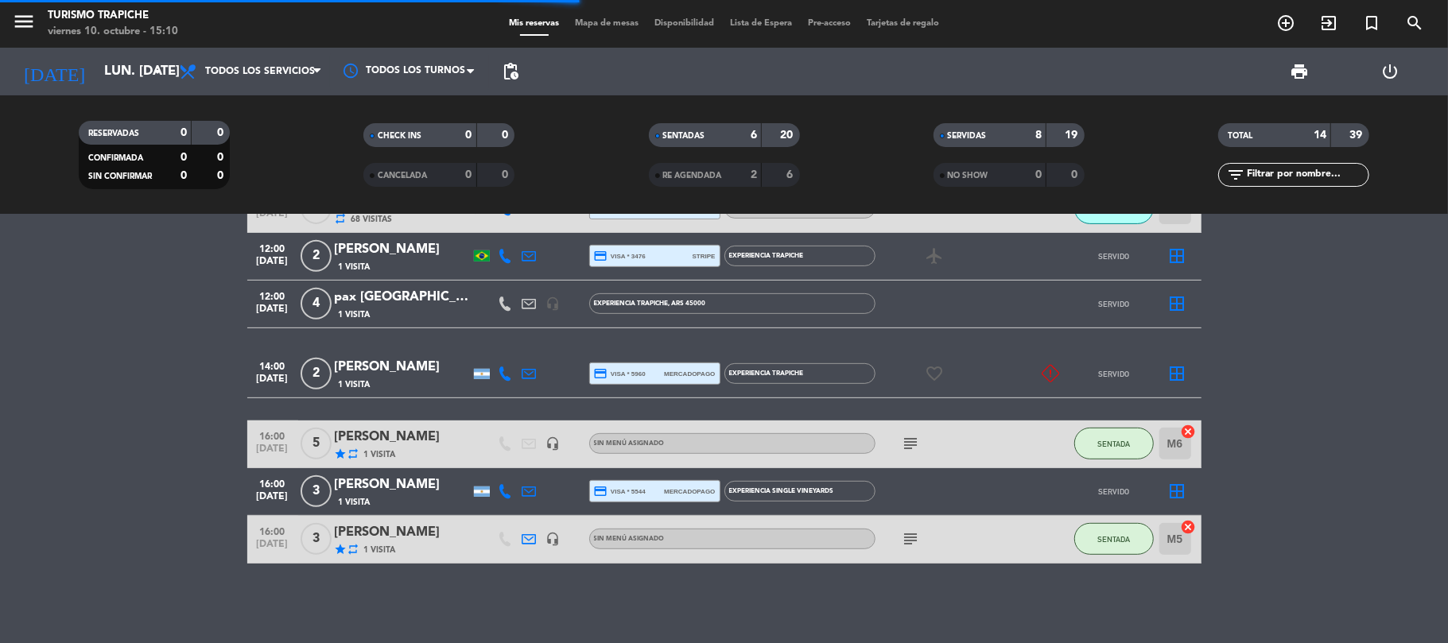
scroll to position [525, 0]
click at [388, 443] on div "[PERSON_NAME]" at bounding box center [402, 438] width 135 height 21
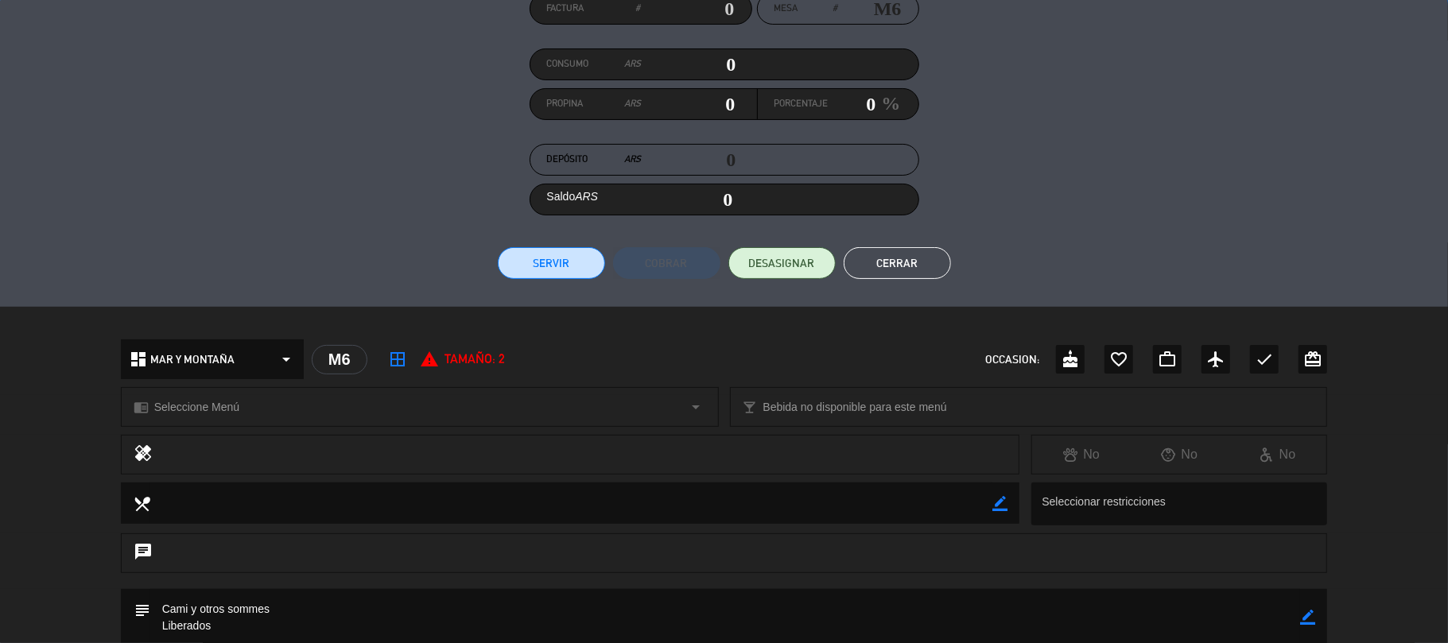
scroll to position [364, 0]
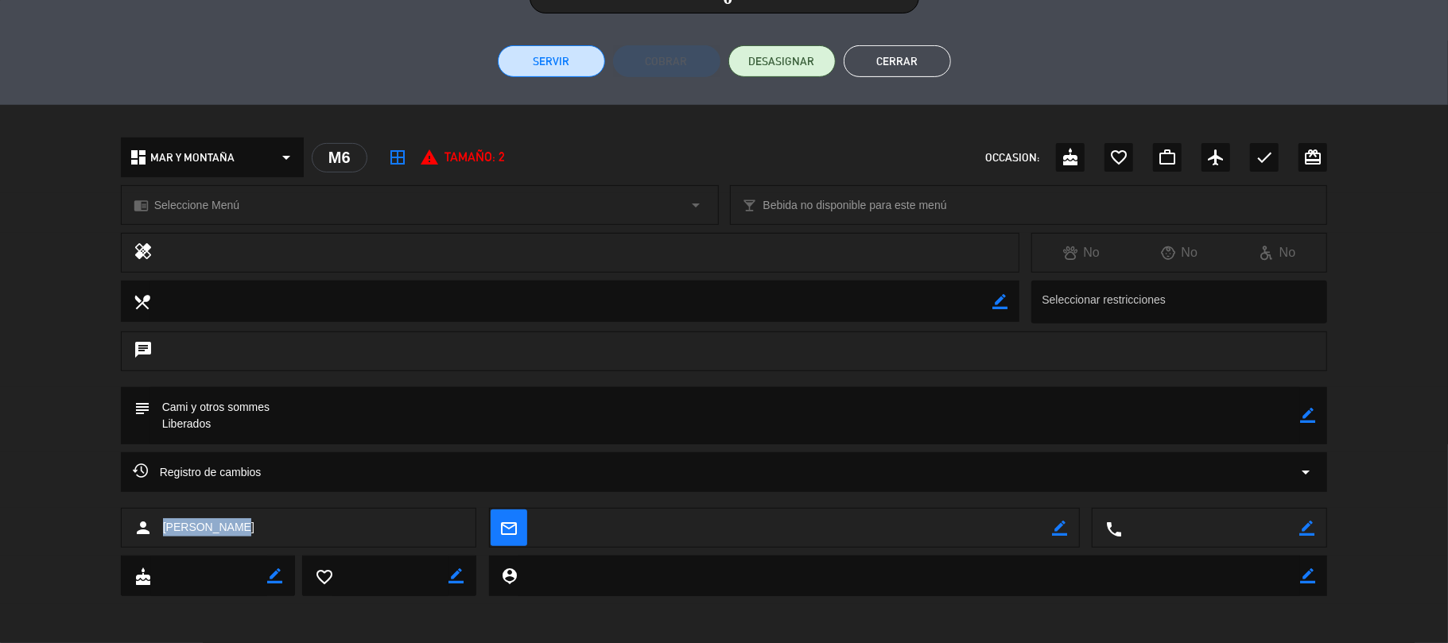
drag, startPoint x: 248, startPoint y: 528, endPoint x: 161, endPoint y: 536, distance: 87.8
click at [161, 536] on div "person [PERSON_NAME]" at bounding box center [299, 528] width 356 height 40
copy span "[PERSON_NAME]"
click at [888, 64] on button "Cerrar" at bounding box center [897, 61] width 107 height 32
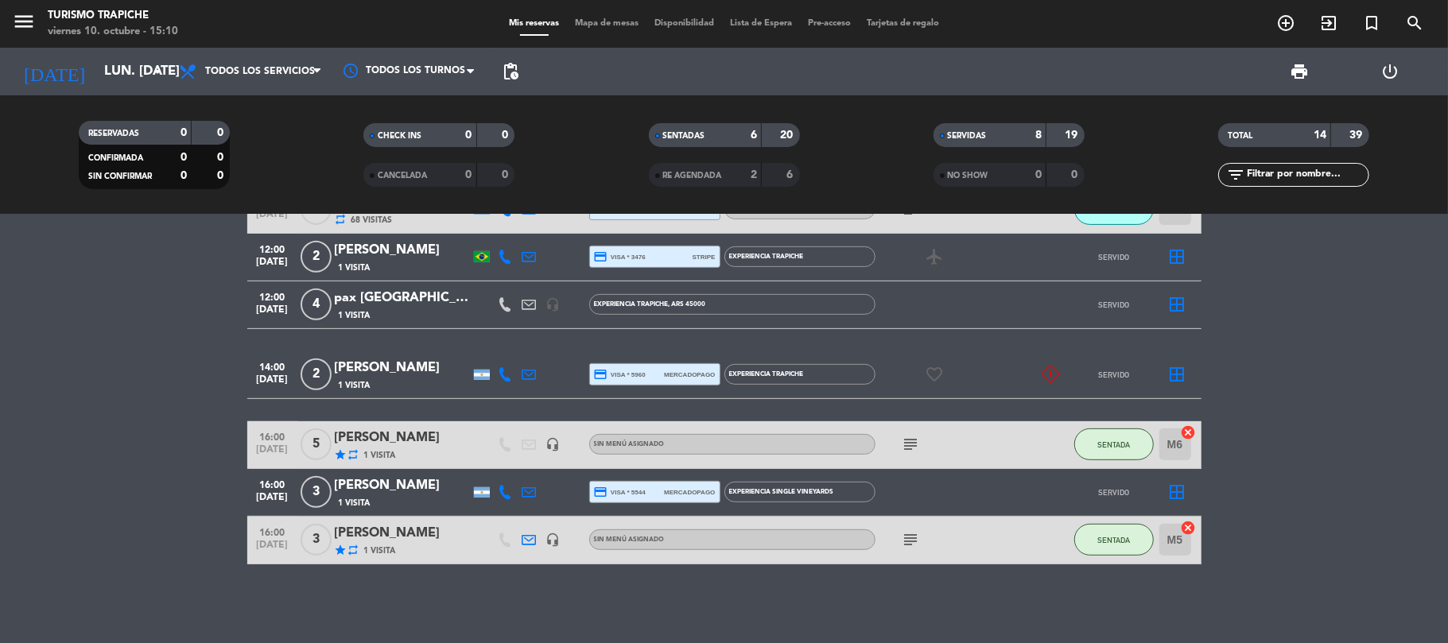
click at [360, 530] on div "[PERSON_NAME]" at bounding box center [402, 533] width 135 height 21
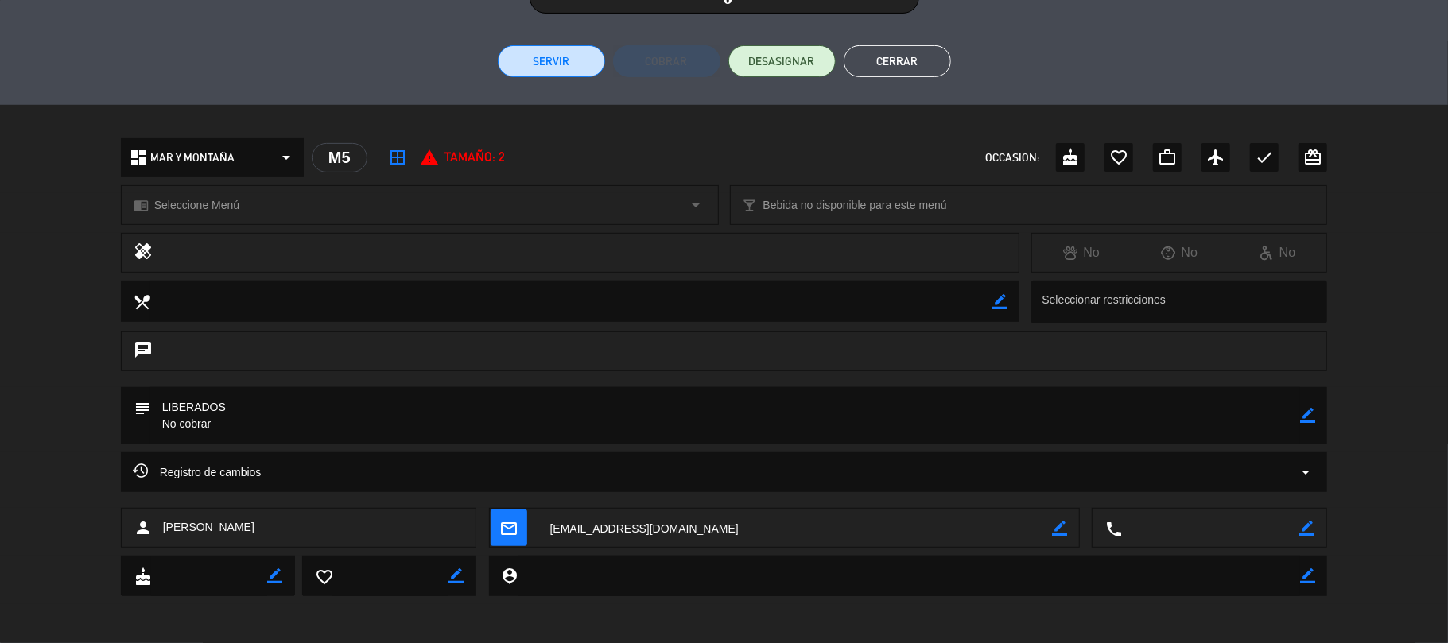
drag, startPoint x: 266, startPoint y: 534, endPoint x: 159, endPoint y: 539, distance: 106.7
click at [159, 539] on div "person [PERSON_NAME]" at bounding box center [299, 528] width 356 height 40
copy span "[PERSON_NAME]"
click at [856, 60] on button "Cerrar" at bounding box center [897, 61] width 107 height 32
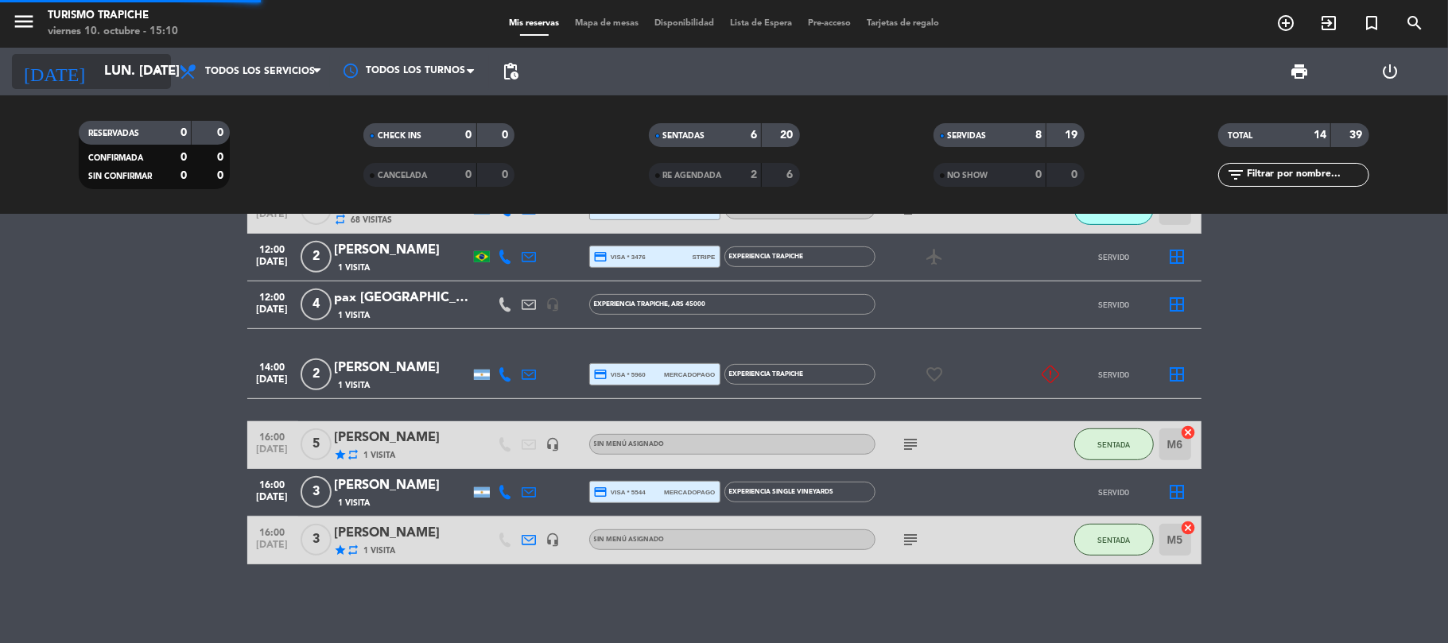
click at [118, 70] on input "lun. [DATE]" at bounding box center [182, 71] width 172 height 31
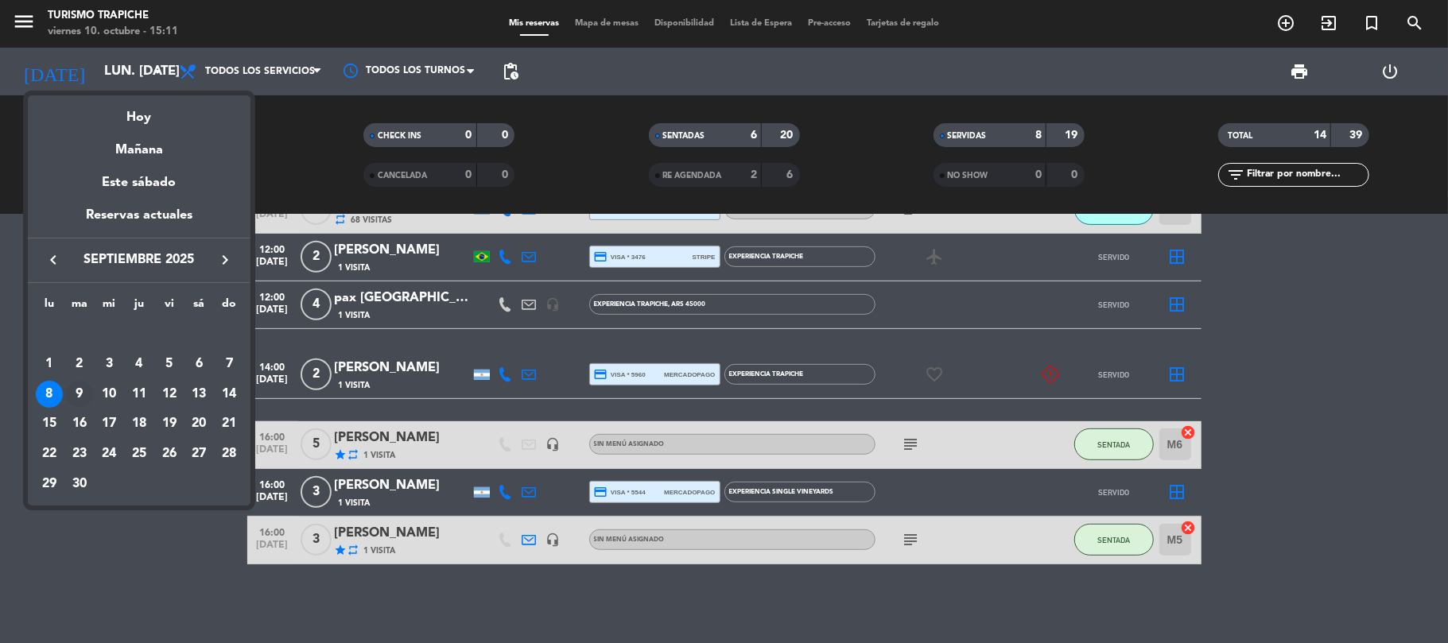
click at [81, 391] on div "9" at bounding box center [79, 394] width 27 height 27
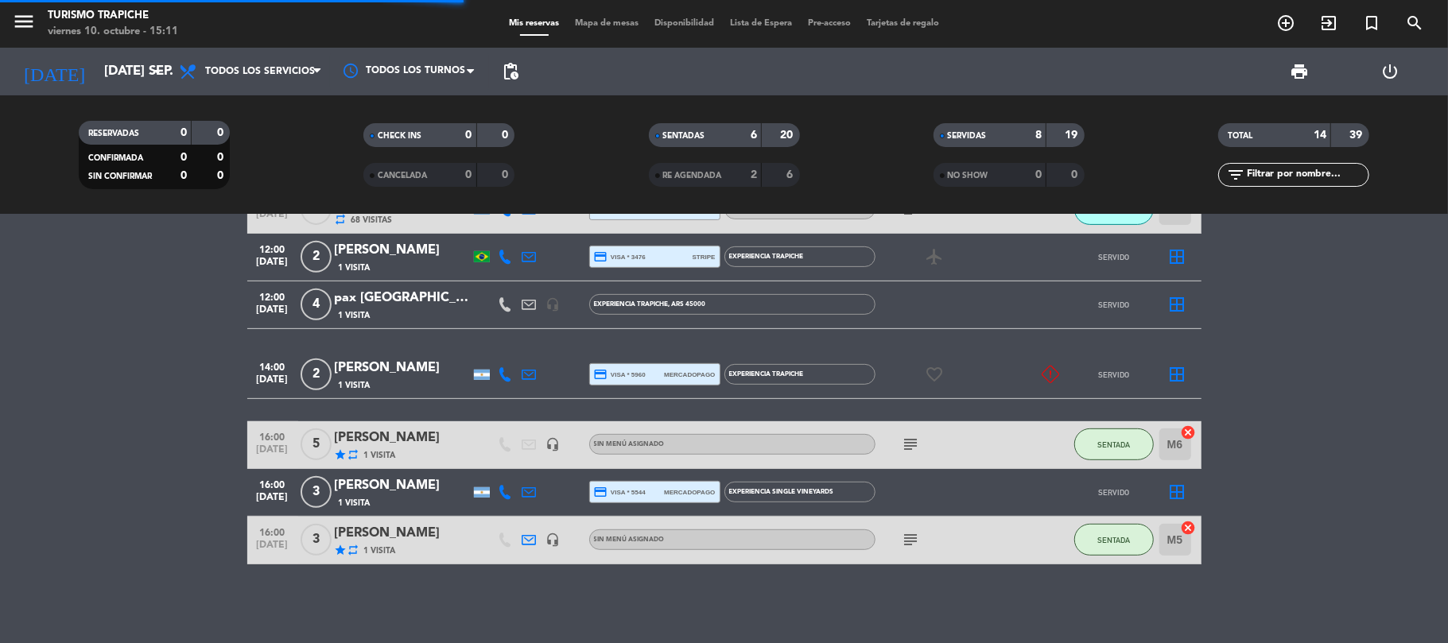
click at [26, 319] on bookings-row "10:00 [DATE] 2 AGE Mi viaje a [GEOGRAPHIC_DATA] / [PERSON_NAME] x2 repeat 51 Vi…" at bounding box center [724, 174] width 1448 height 779
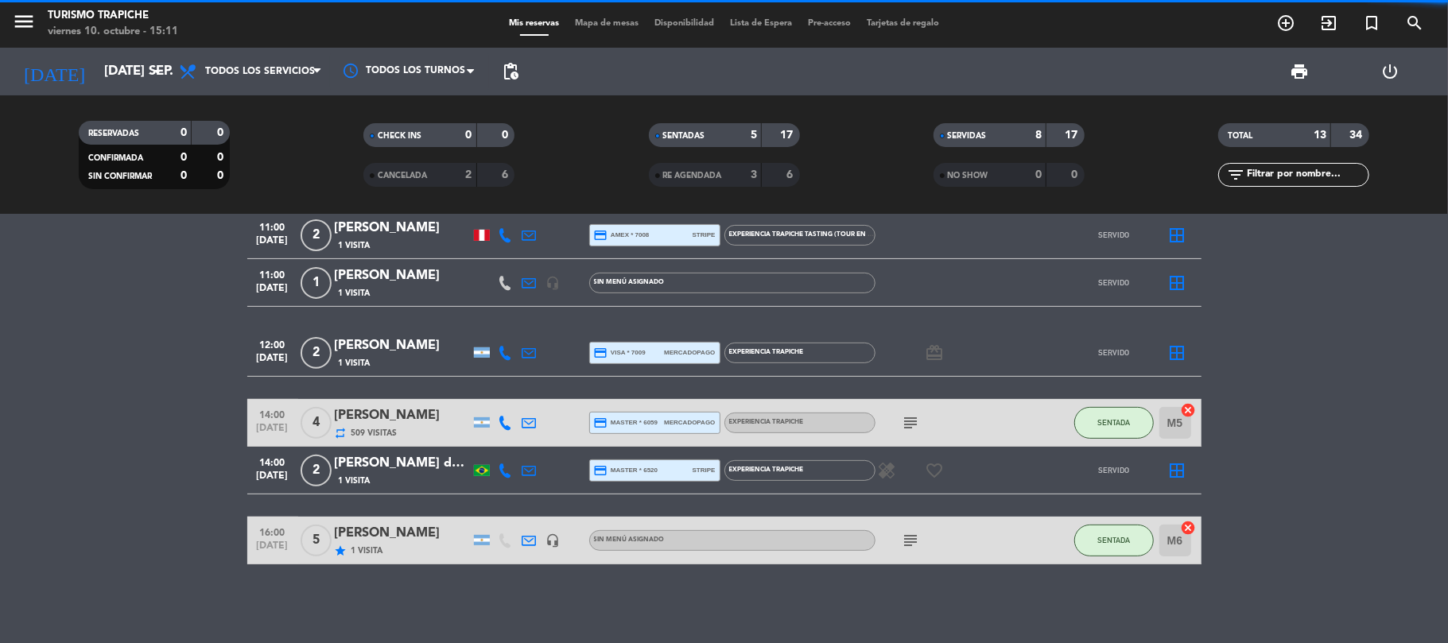
drag, startPoint x: 154, startPoint y: 426, endPoint x: 202, endPoint y: 421, distance: 48.0
click at [156, 426] on bookings-row "10:00 [DATE] 4 [PERSON_NAME] x4 repeat 387 Visitas headset_mic EXPERIENCIA MAR …" at bounding box center [724, 209] width 1448 height 709
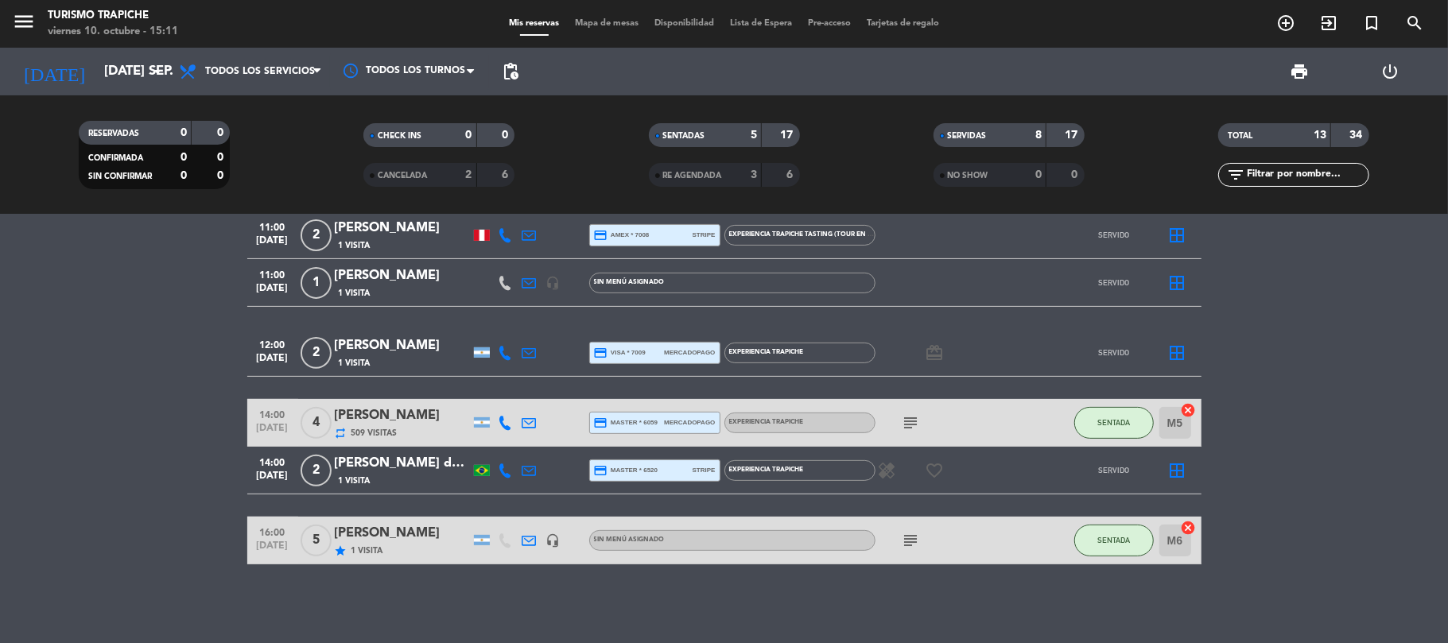
click at [376, 541] on div "[PERSON_NAME]" at bounding box center [402, 533] width 135 height 21
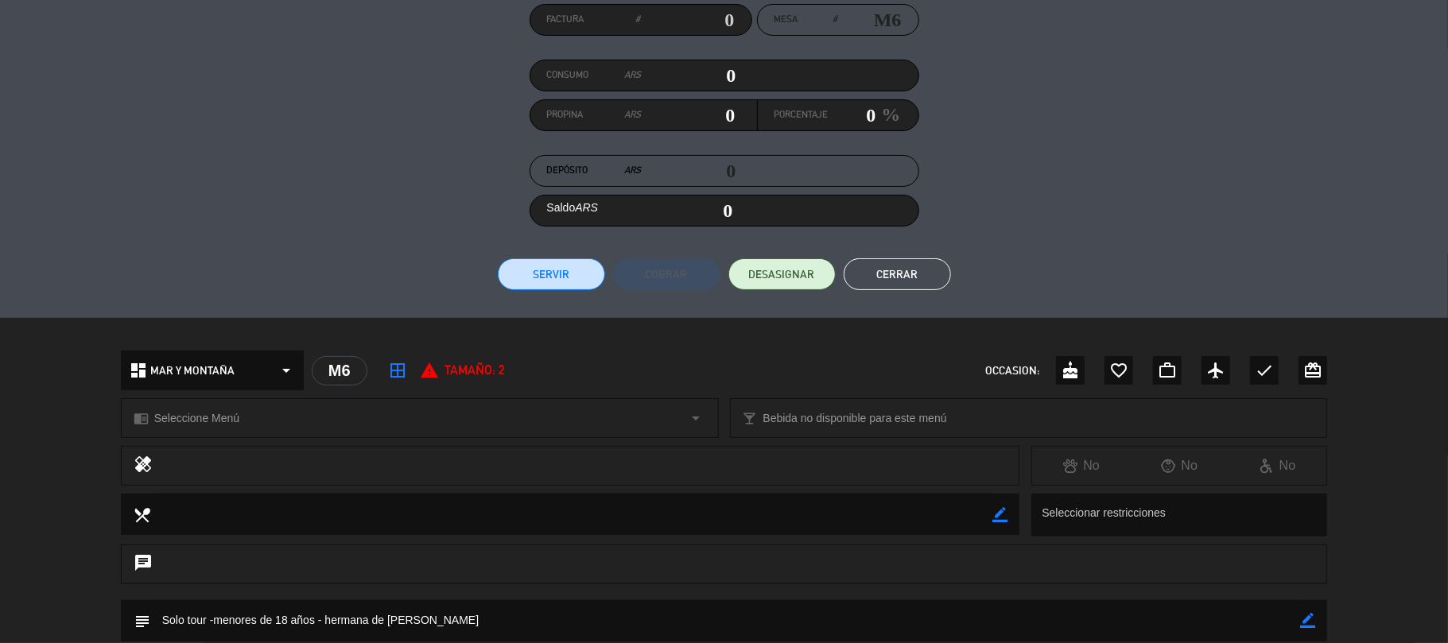
scroll to position [348, 0]
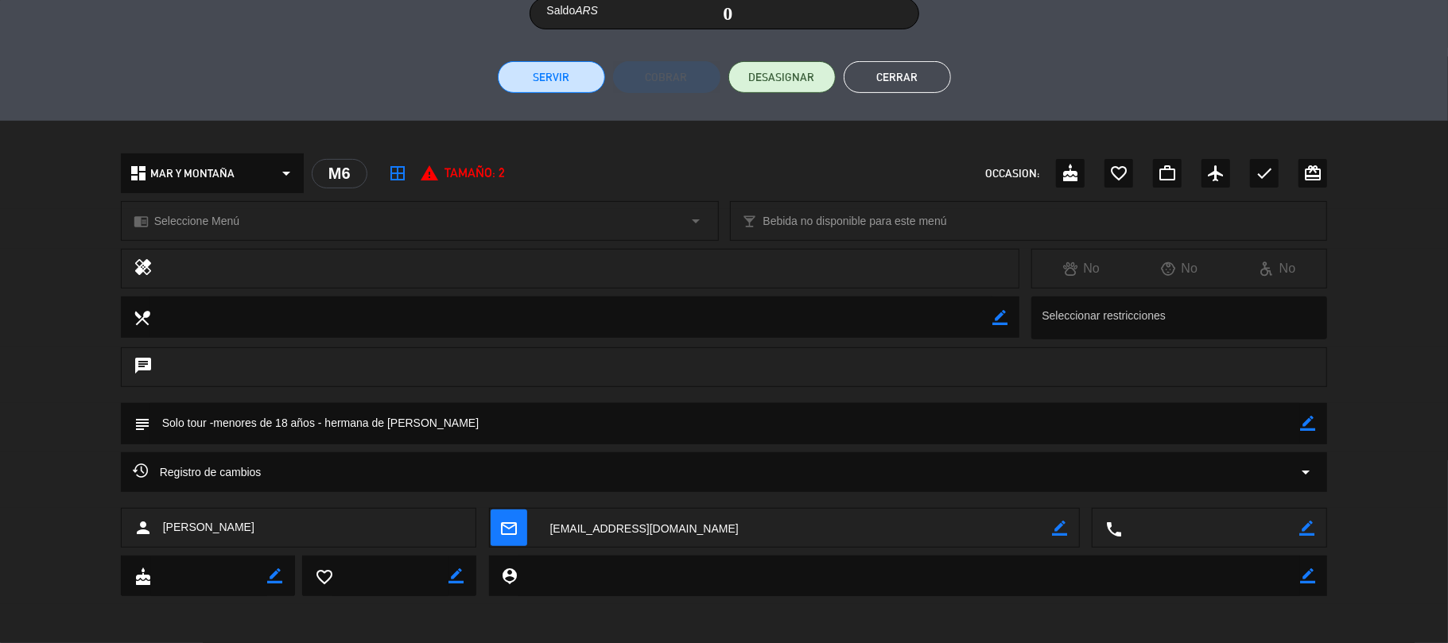
drag, startPoint x: 300, startPoint y: 542, endPoint x: 157, endPoint y: 539, distance: 143.2
click at [157, 539] on div "person [PERSON_NAME]" at bounding box center [299, 528] width 356 height 40
copy div "[PERSON_NAME]"
drag, startPoint x: 456, startPoint y: 427, endPoint x: 386, endPoint y: 431, distance: 69.3
click at [386, 431] on textarea at bounding box center [725, 423] width 1151 height 41
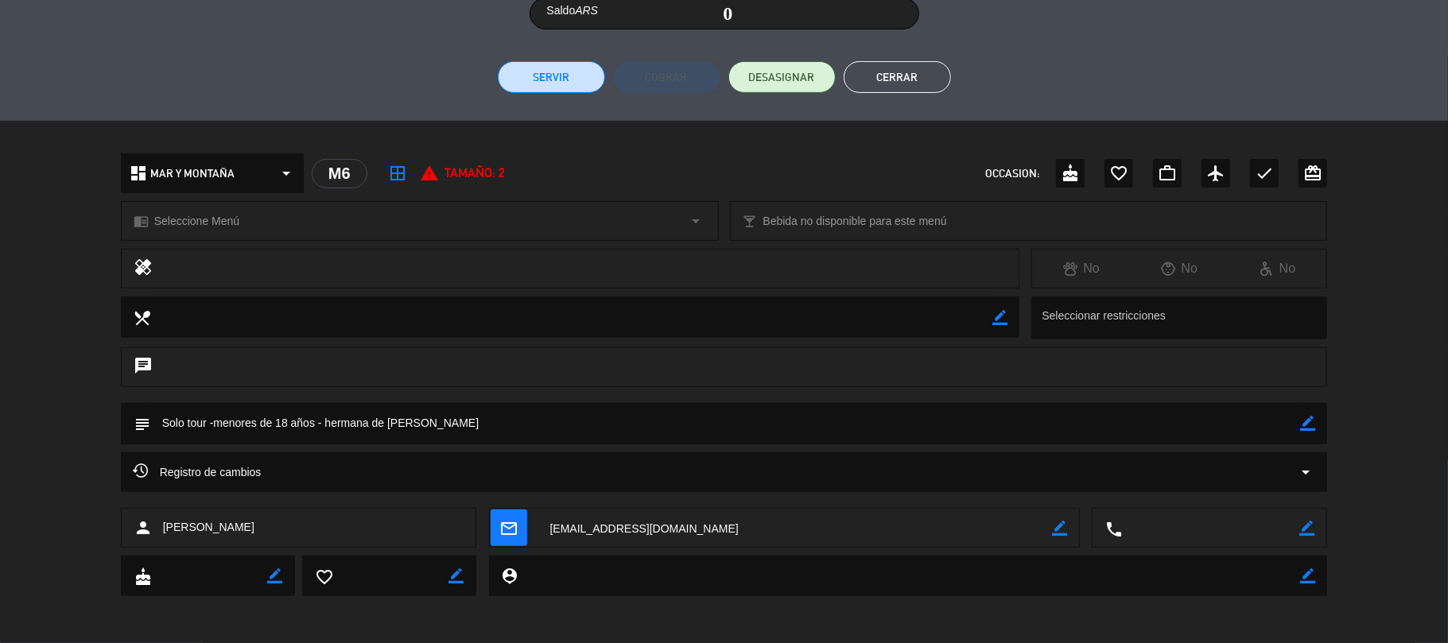
click at [876, 83] on button "Cerrar" at bounding box center [897, 77] width 107 height 32
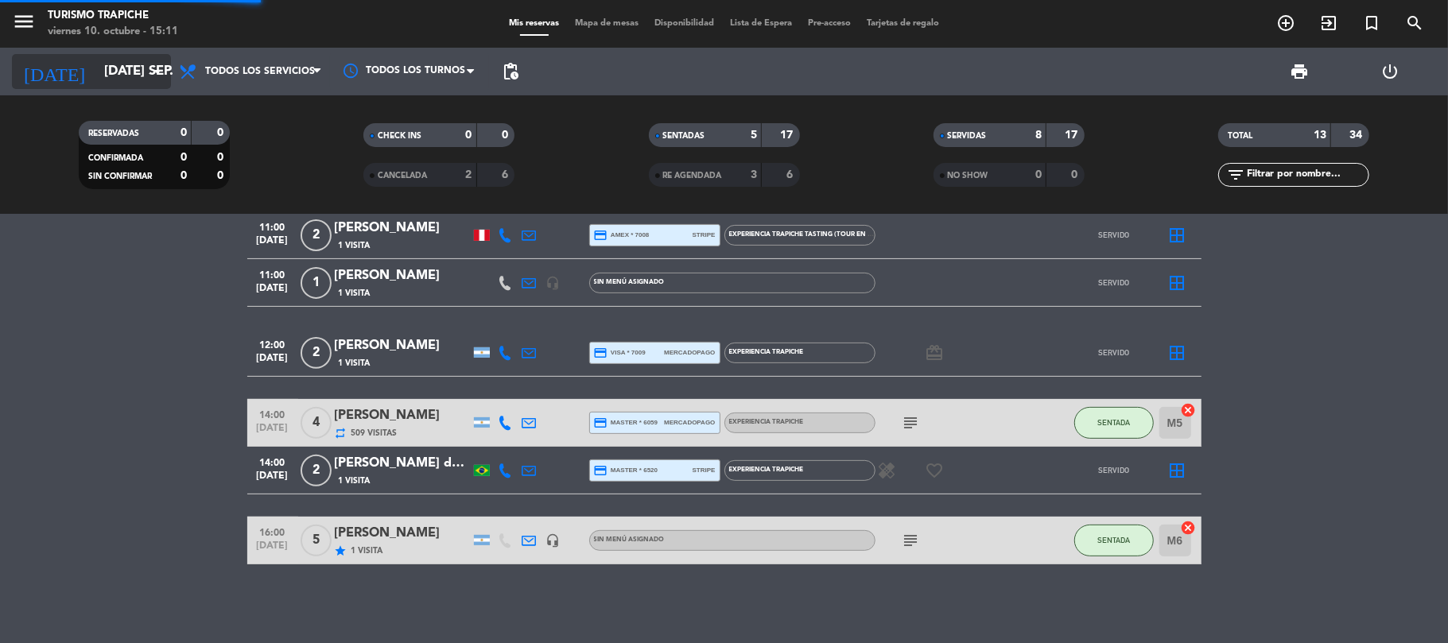
click at [132, 76] on input "[DATE] sep." at bounding box center [182, 71] width 172 height 31
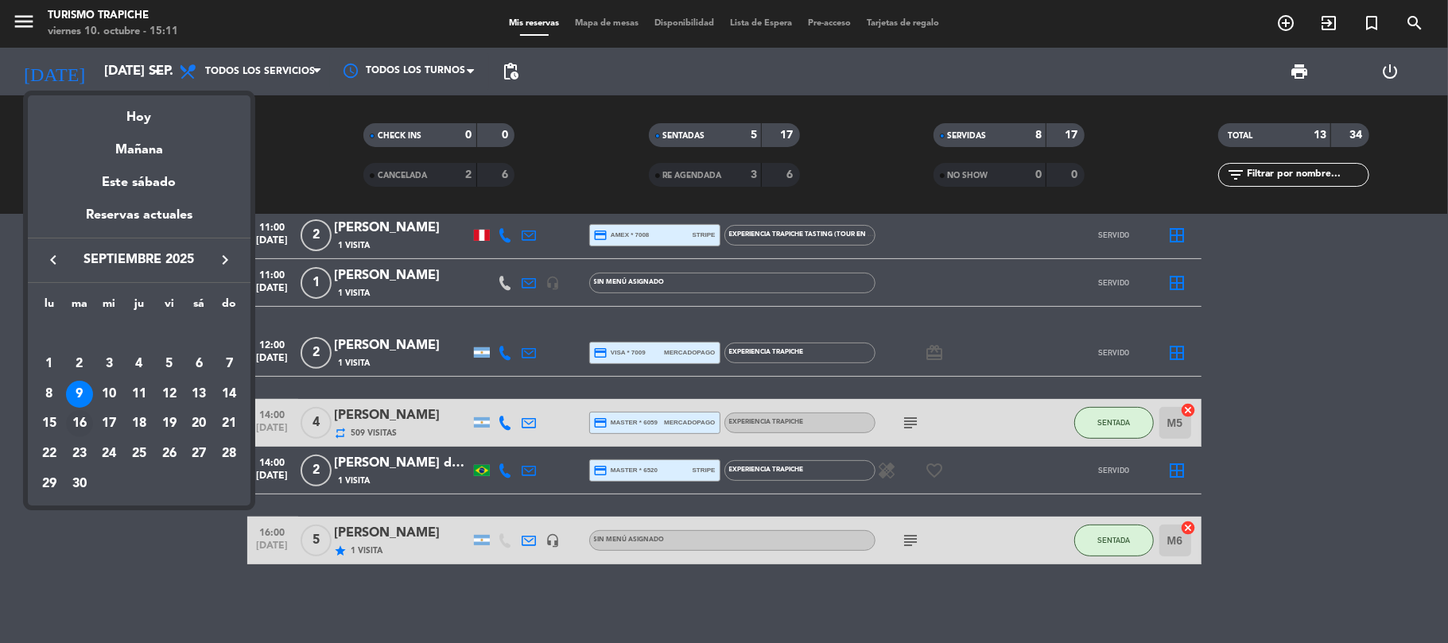
click at [80, 423] on div "16" at bounding box center [79, 423] width 27 height 27
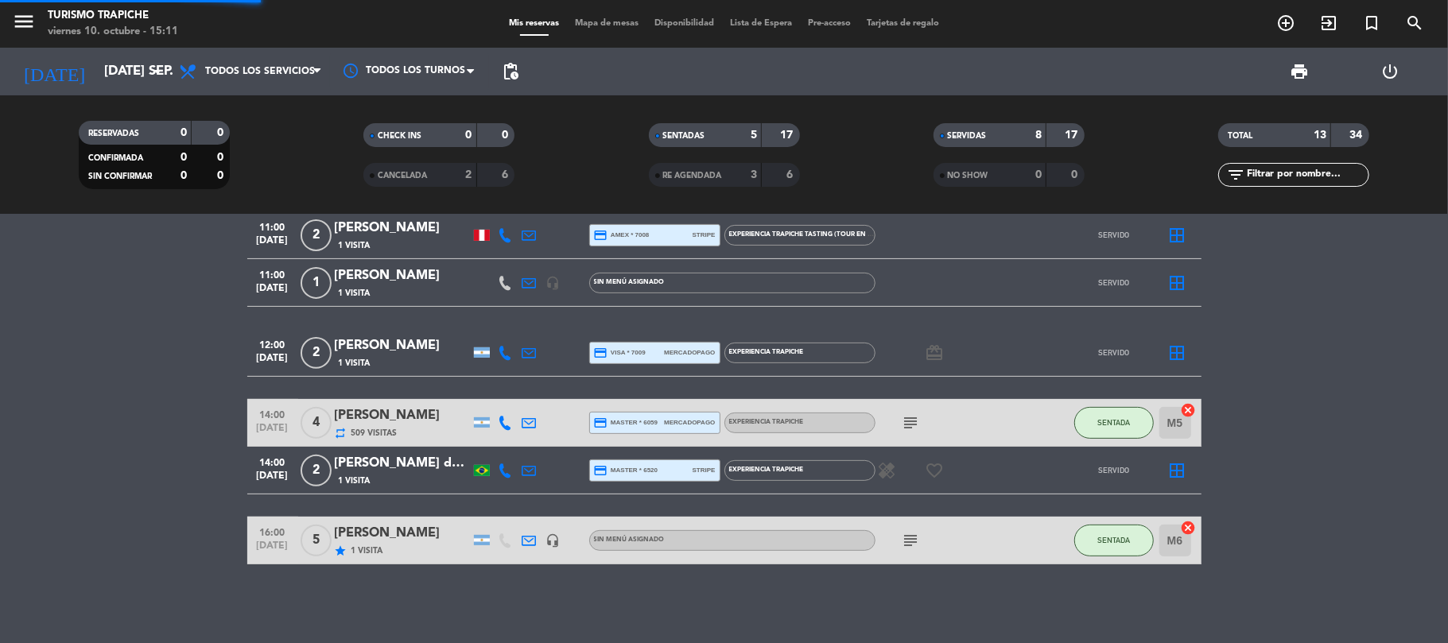
click at [61, 423] on bookings-row "10:00 [DATE] 4 [PERSON_NAME] x4 repeat 387 Visitas headset_mic EXPERIENCIA MAR …" at bounding box center [724, 209] width 1448 height 709
click at [134, 377] on bookings-row "10:00 [DATE] 4 [PERSON_NAME] x4 repeat 387 Visitas headset_mic EXPERIENCIA MAR …" at bounding box center [724, 209] width 1448 height 709
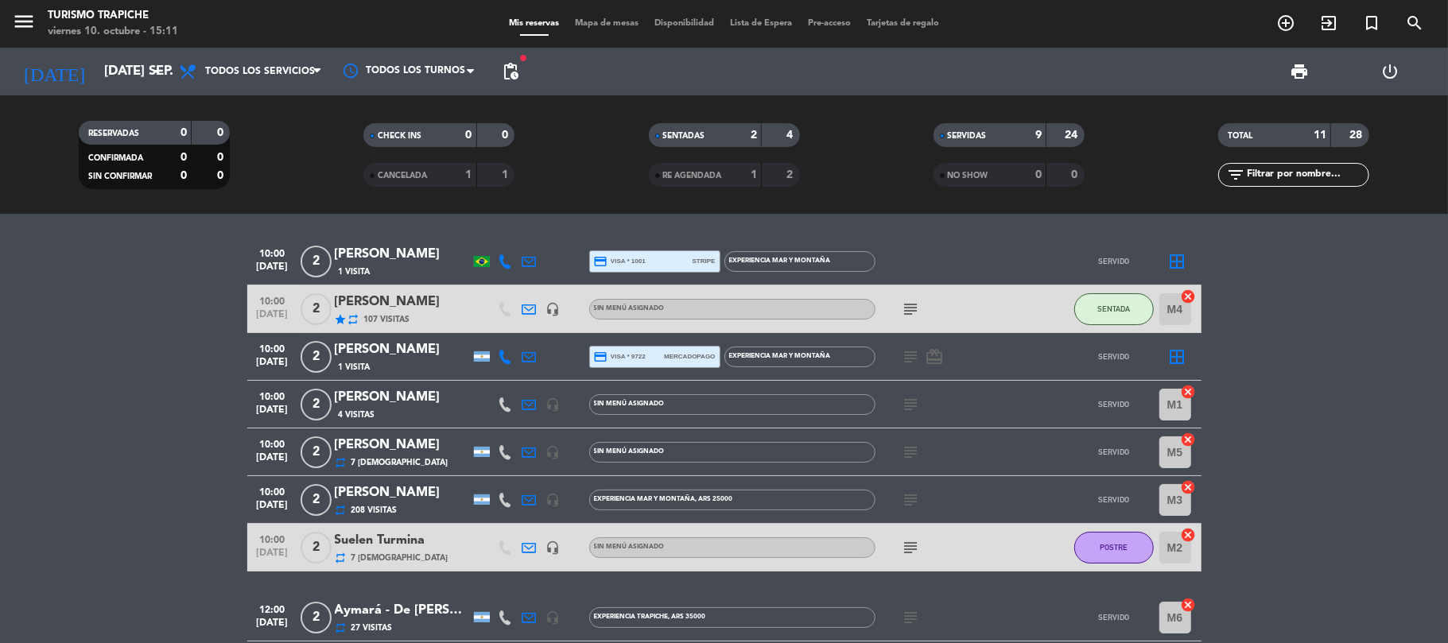
scroll to position [0, 0]
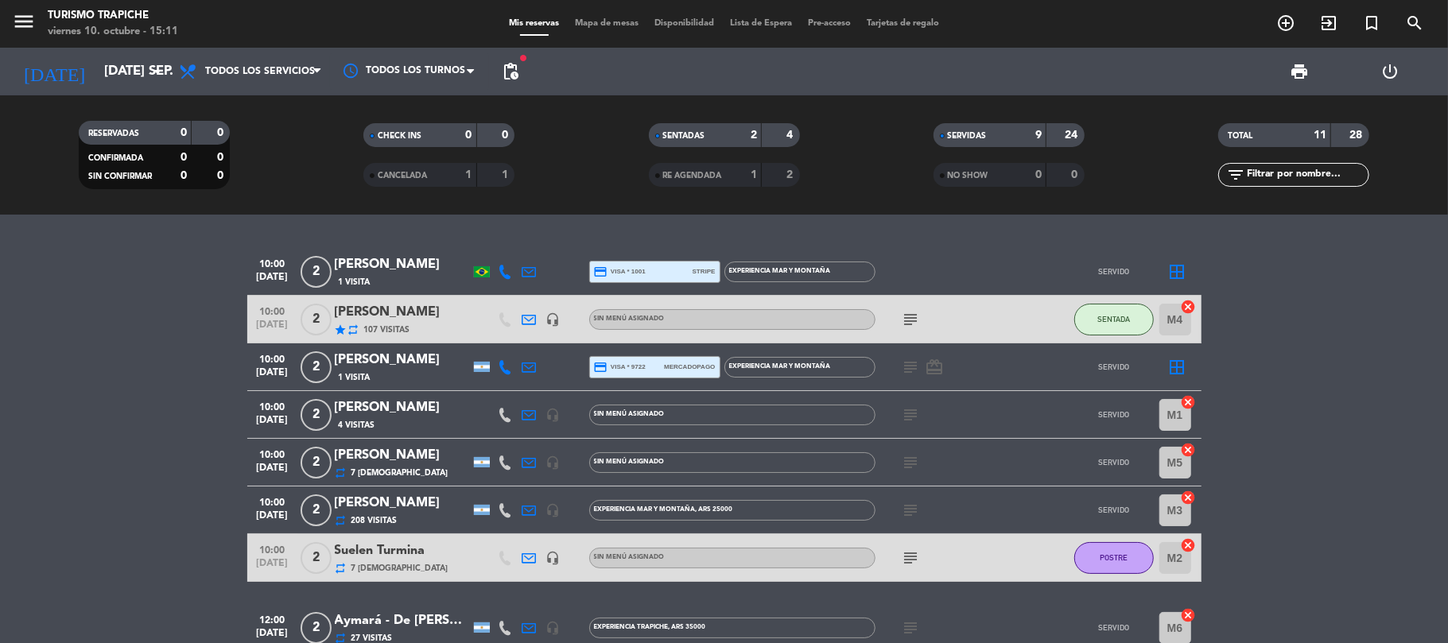
click at [444, 321] on div "[PERSON_NAME]" at bounding box center [402, 312] width 135 height 21
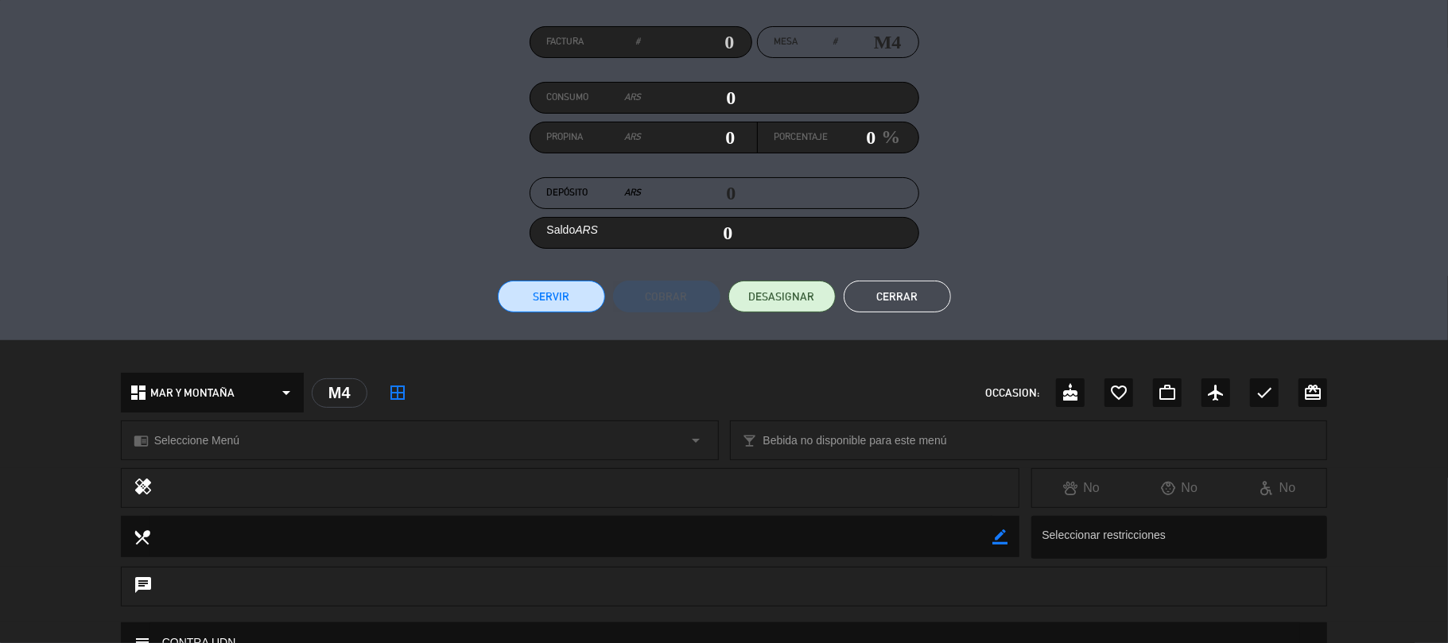
scroll to position [412, 0]
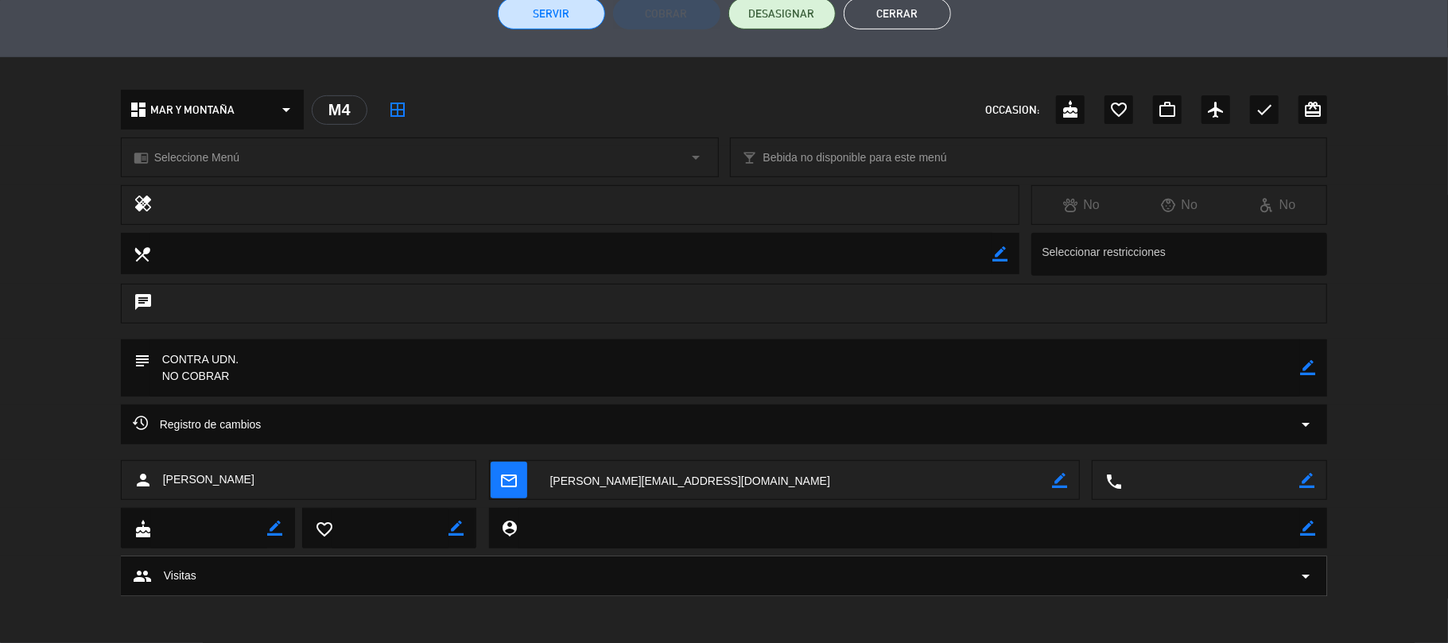
drag, startPoint x: 288, startPoint y: 477, endPoint x: 162, endPoint y: 493, distance: 126.6
click at [162, 493] on div "person [PERSON_NAME]" at bounding box center [299, 480] width 356 height 40
copy span "[PERSON_NAME]"
click at [892, 13] on button "Cerrar" at bounding box center [897, 14] width 107 height 32
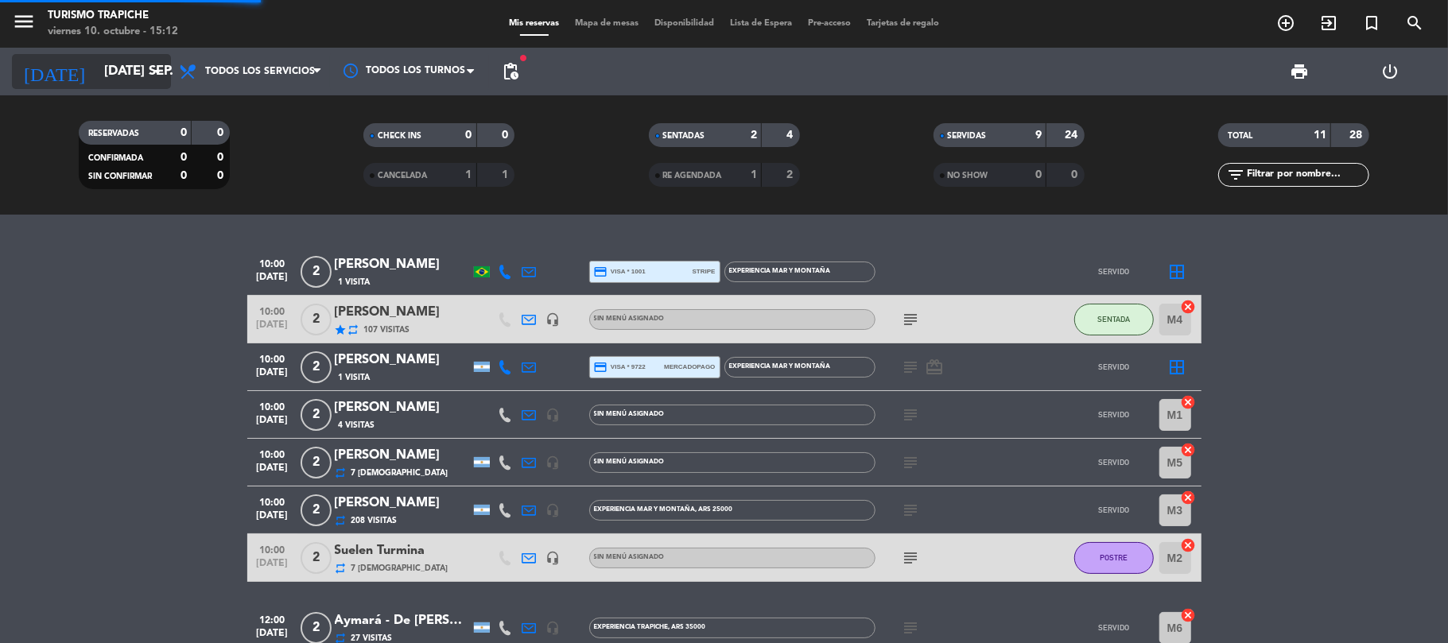
click at [115, 67] on input "[DATE] sep." at bounding box center [182, 71] width 172 height 31
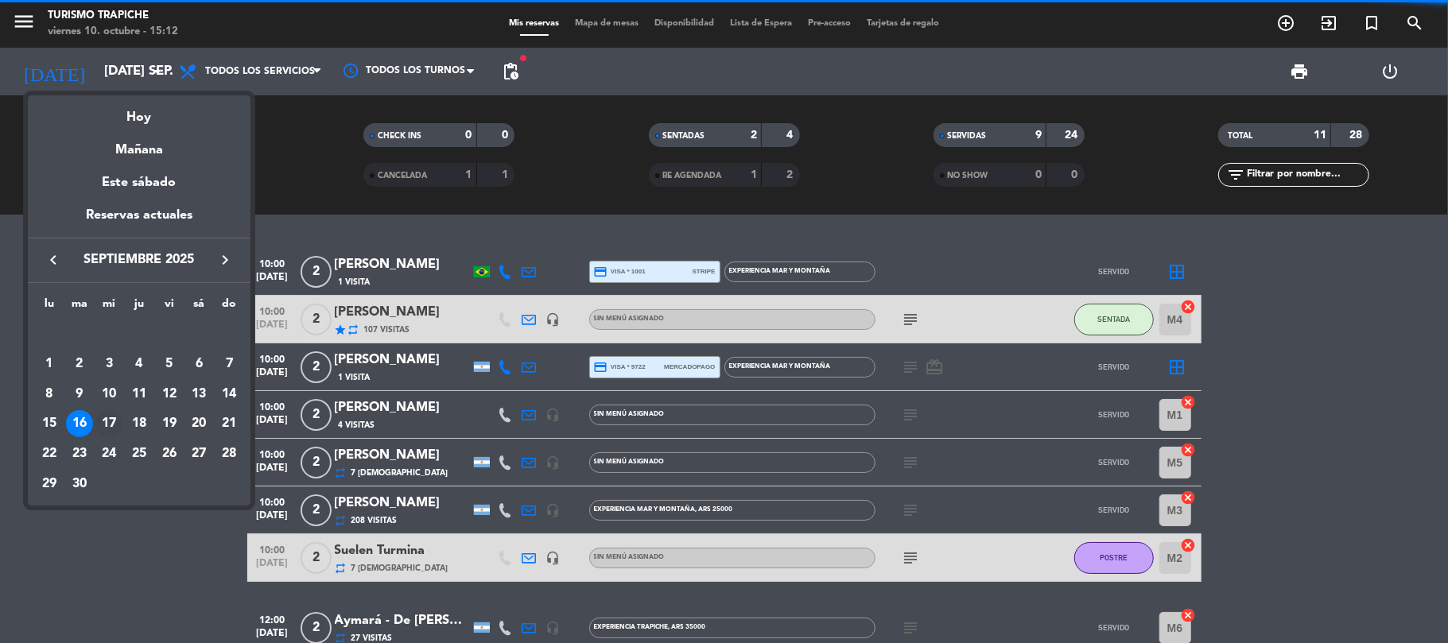
click at [116, 427] on div "17" at bounding box center [108, 423] width 27 height 27
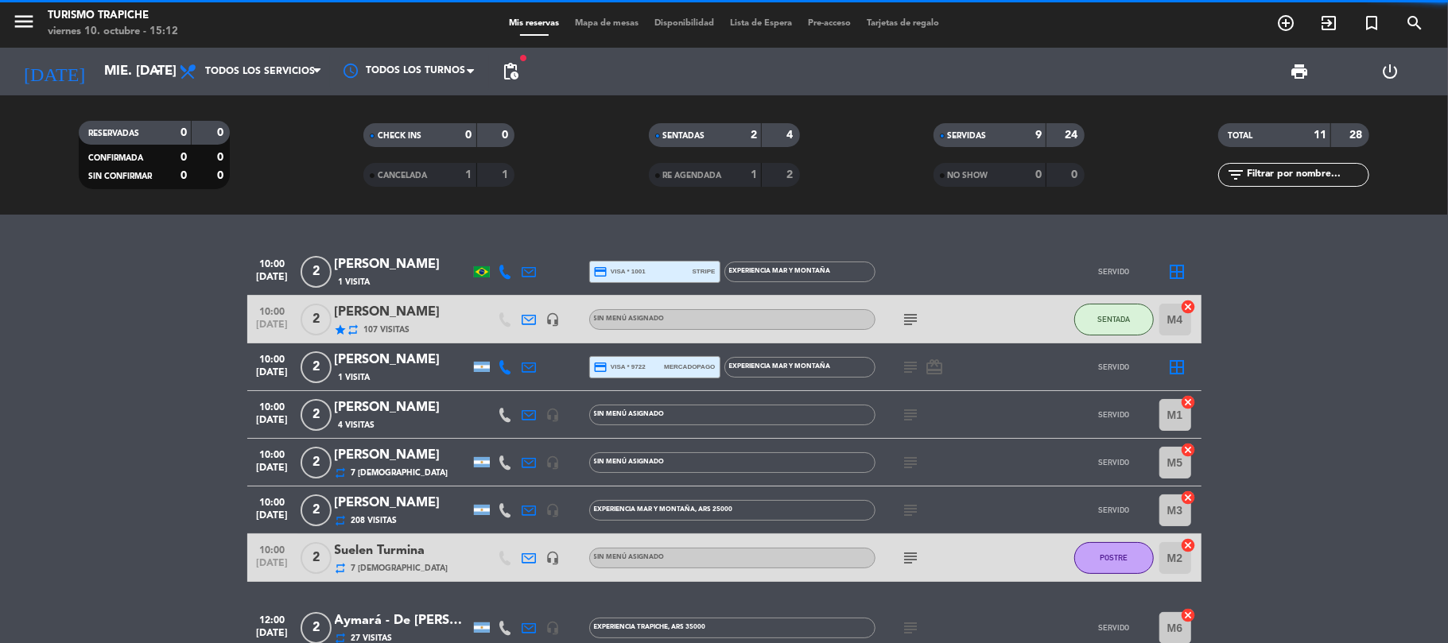
click at [115, 425] on bookings-row "10:00 [DATE] 2 [PERSON_NAME] 1 Visita credit_card visa * 1001 stripe EXPERIENCI…" at bounding box center [724, 532] width 1448 height 569
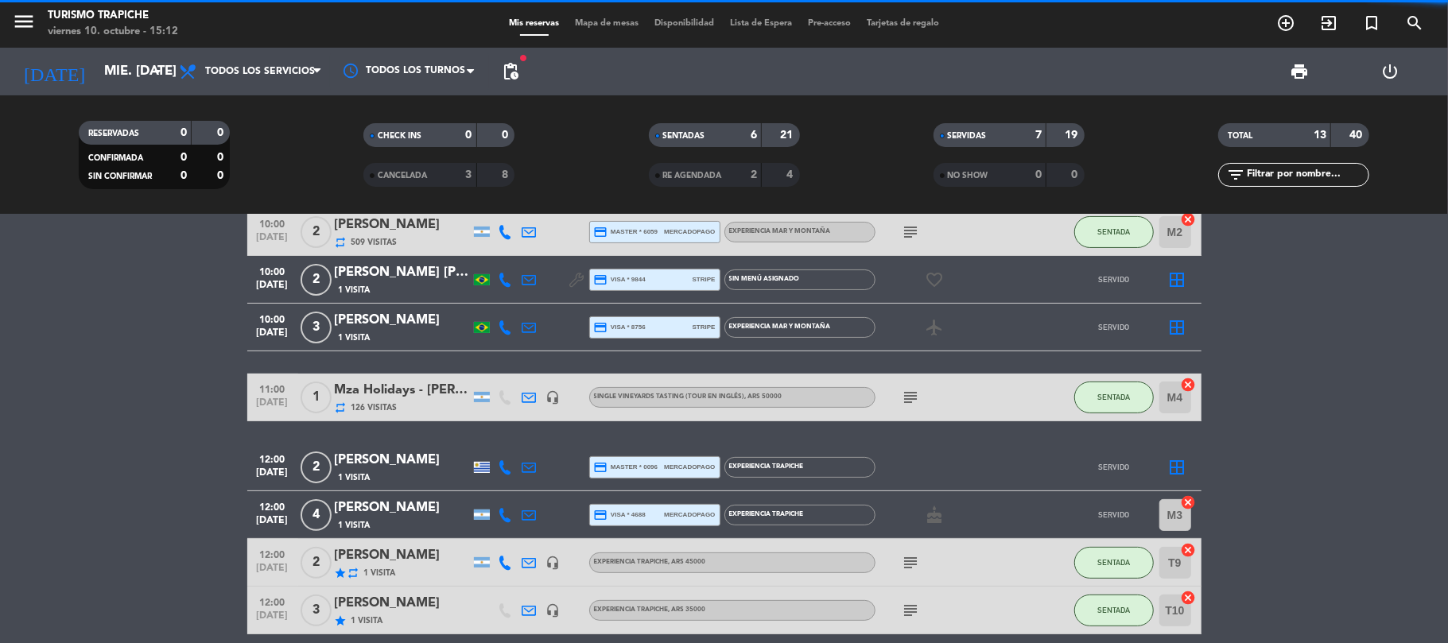
scroll to position [393, 0]
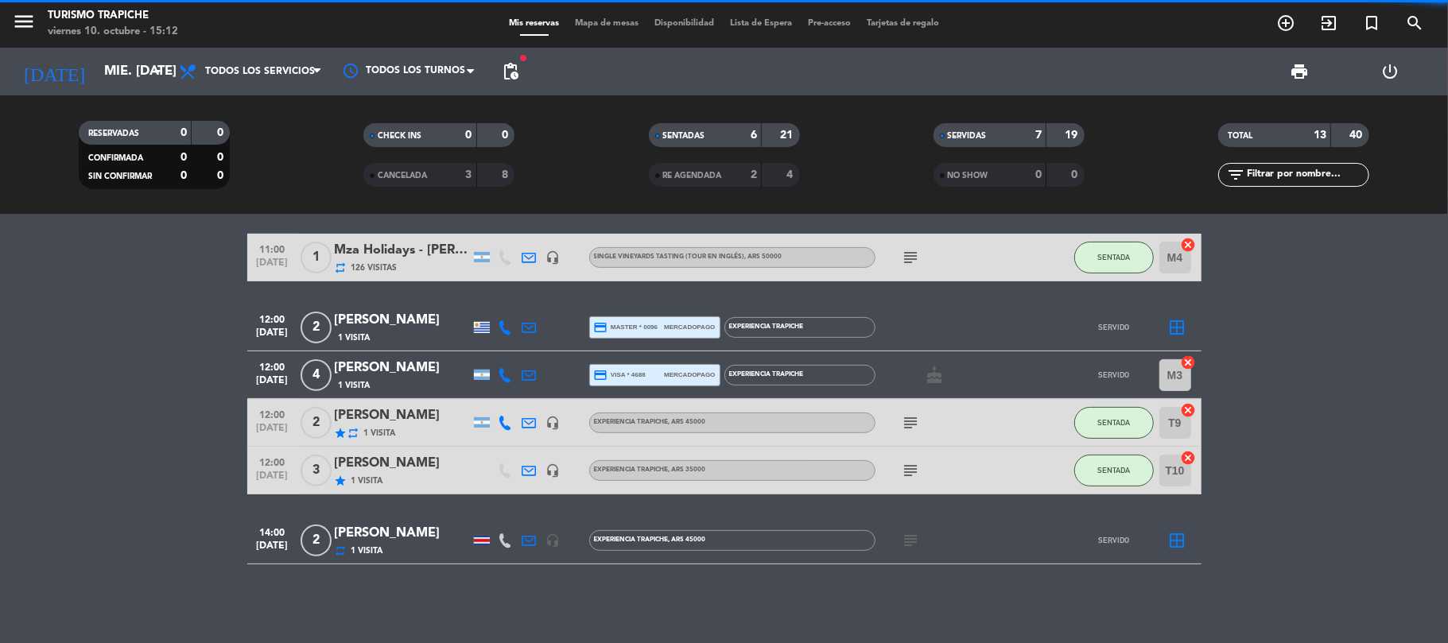
click at [153, 410] on bookings-row "09:30 [DATE] FAM AYMARA 1 Visita headset_mic turned_in_not EXPERIENCIA MAR Y MO…" at bounding box center [724, 209] width 1448 height 709
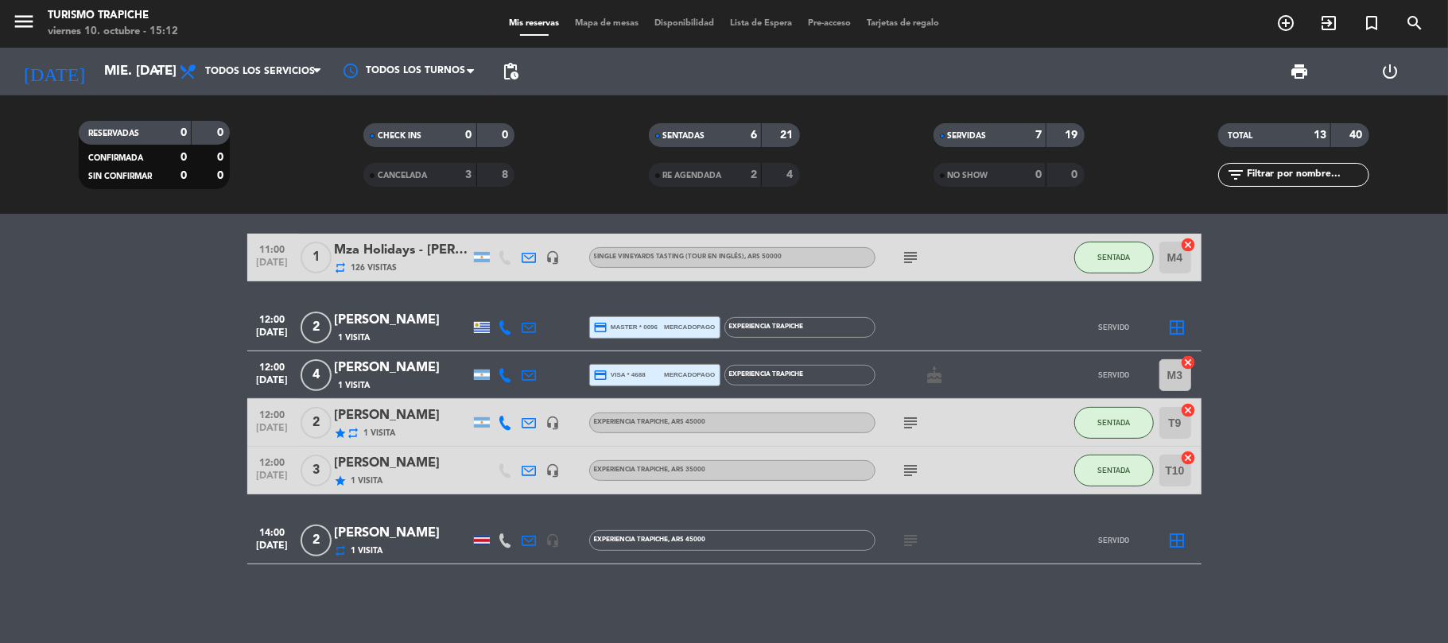
click at [401, 414] on div "[PERSON_NAME]" at bounding box center [402, 416] width 135 height 21
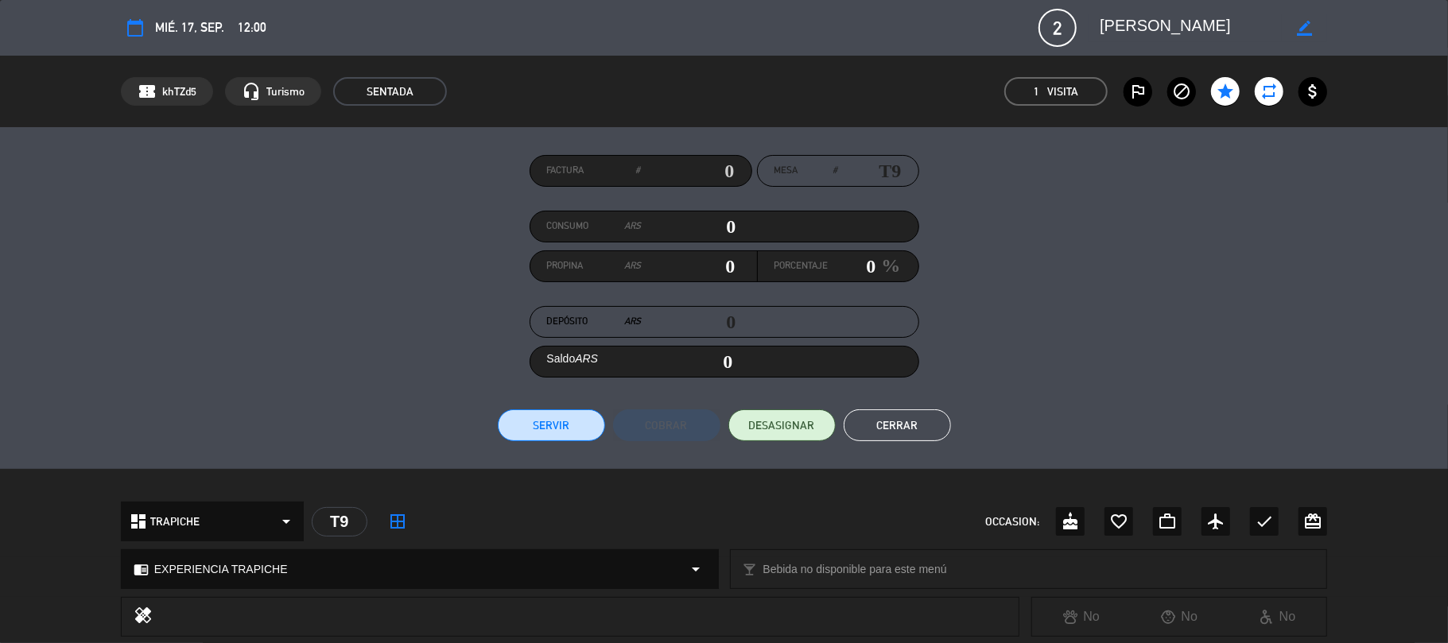
scroll to position [364, 0]
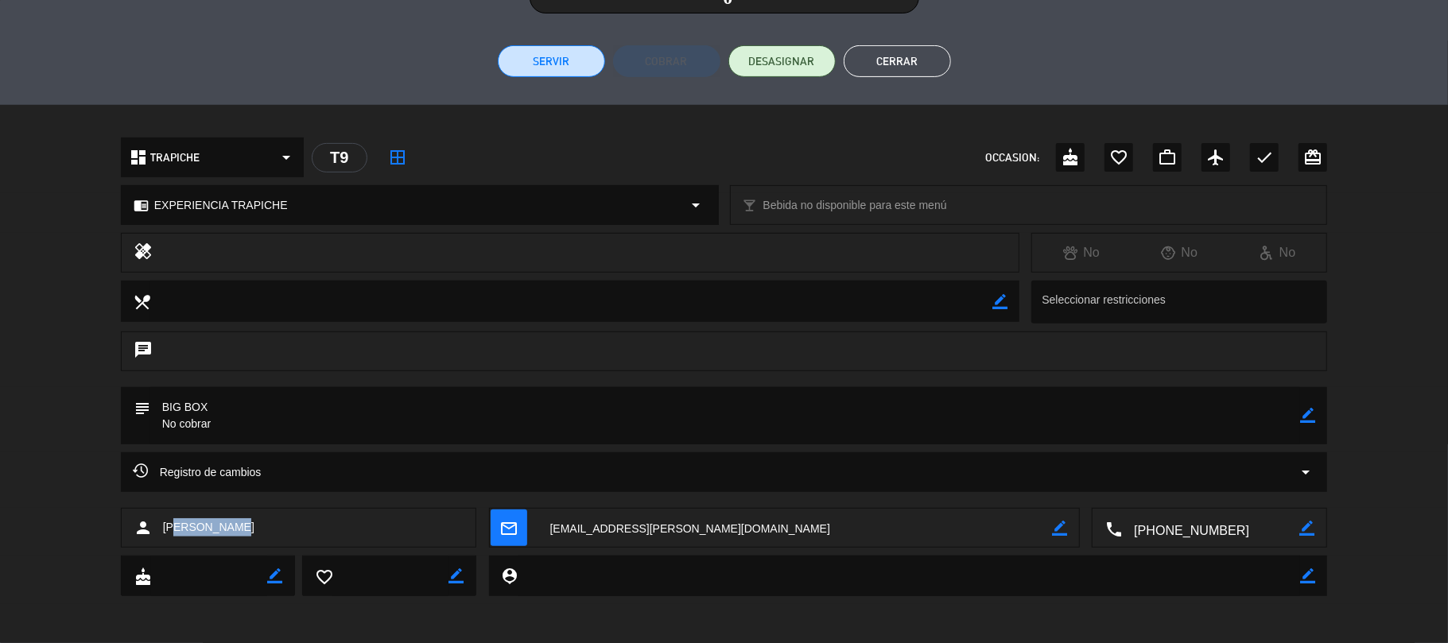
drag, startPoint x: 259, startPoint y: 531, endPoint x: 176, endPoint y: 538, distance: 83.7
click at [176, 538] on div "person [PERSON_NAME]" at bounding box center [299, 528] width 356 height 40
drag, startPoint x: 243, startPoint y: 522, endPoint x: 271, endPoint y: 503, distance: 34.4
click at [243, 522] on div "person [PERSON_NAME]" at bounding box center [299, 528] width 356 height 40
click at [897, 55] on button "Cerrar" at bounding box center [897, 61] width 107 height 32
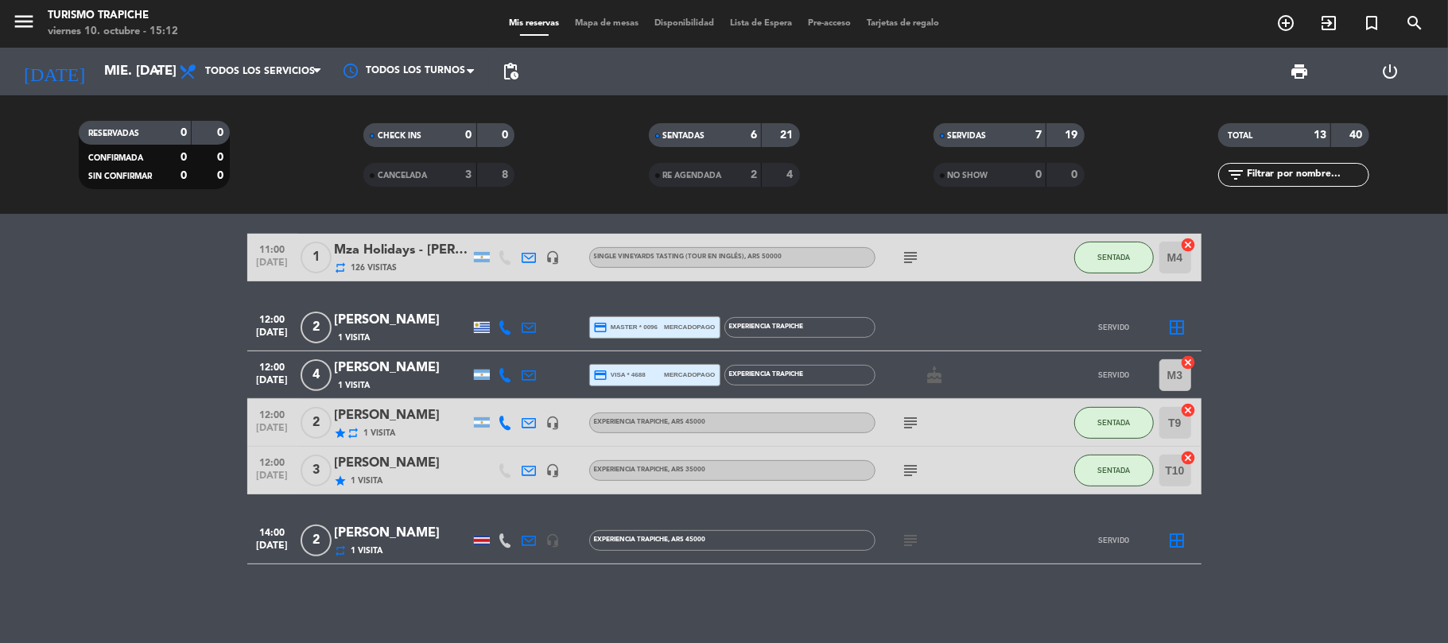
click at [392, 468] on div "[PERSON_NAME]" at bounding box center [402, 463] width 135 height 21
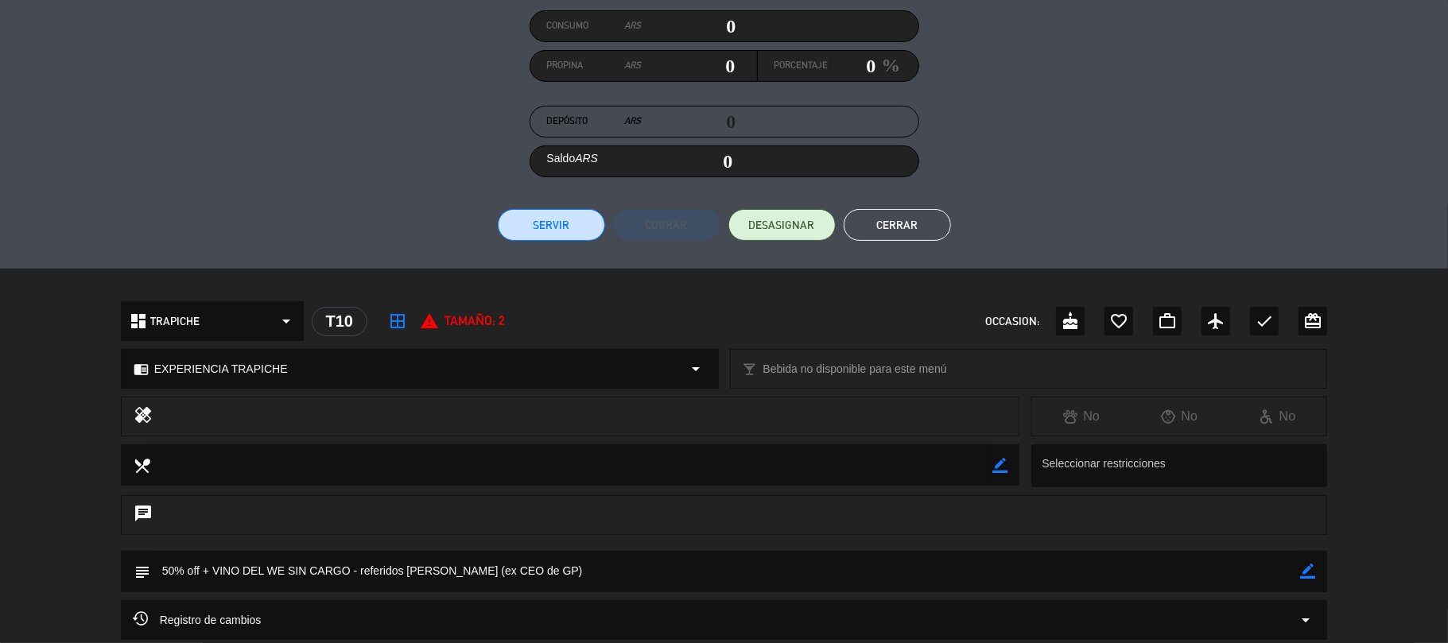
scroll to position [348, 0]
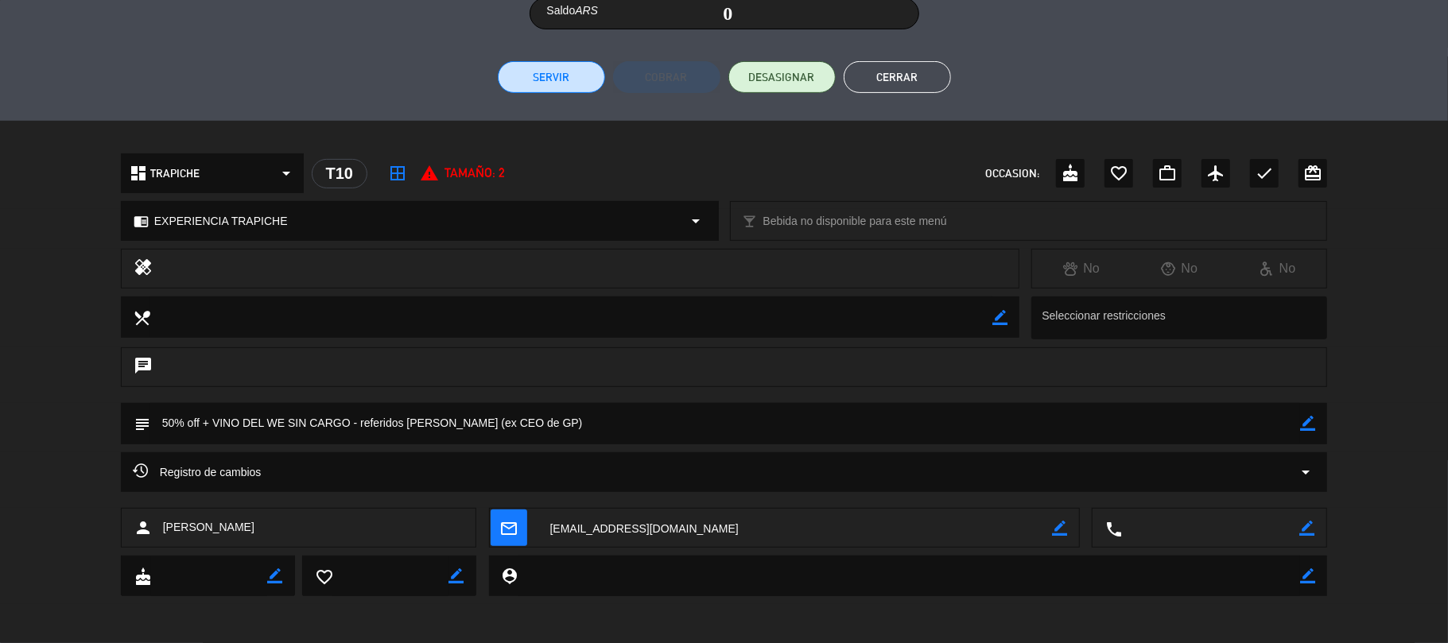
drag, startPoint x: 253, startPoint y: 532, endPoint x: 159, endPoint y: 544, distance: 94.6
click at [159, 544] on div "person [PERSON_NAME]" at bounding box center [299, 528] width 356 height 40
copy span "[PERSON_NAME]"
drag, startPoint x: 163, startPoint y: 415, endPoint x: 569, endPoint y: 428, distance: 406.6
click at [569, 428] on textarea at bounding box center [725, 423] width 1151 height 41
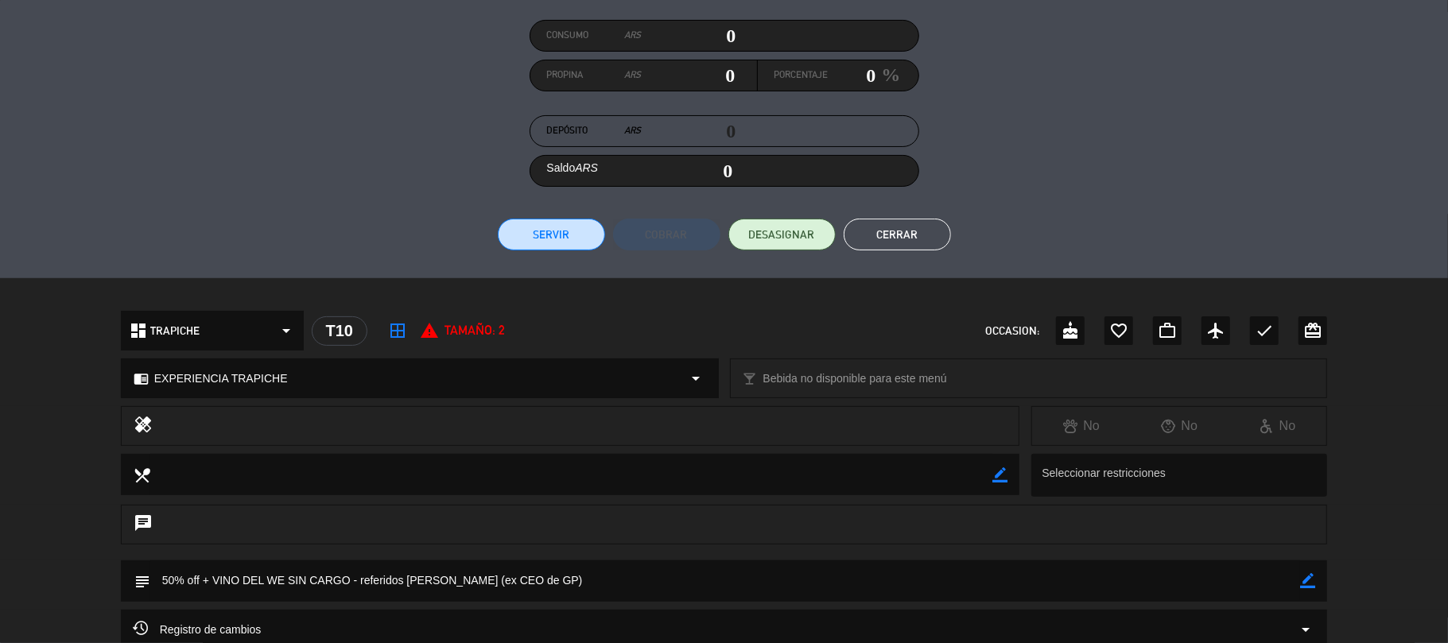
scroll to position [0, 0]
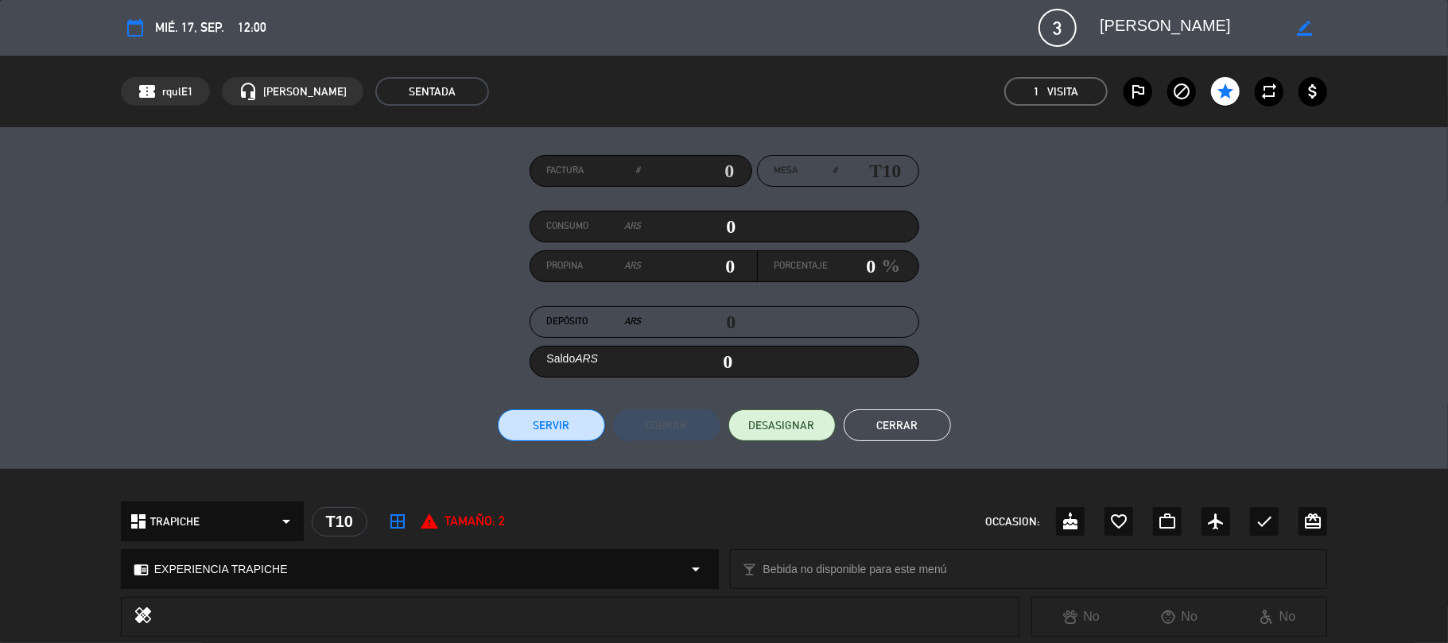
click at [904, 412] on button "Cerrar" at bounding box center [897, 426] width 107 height 32
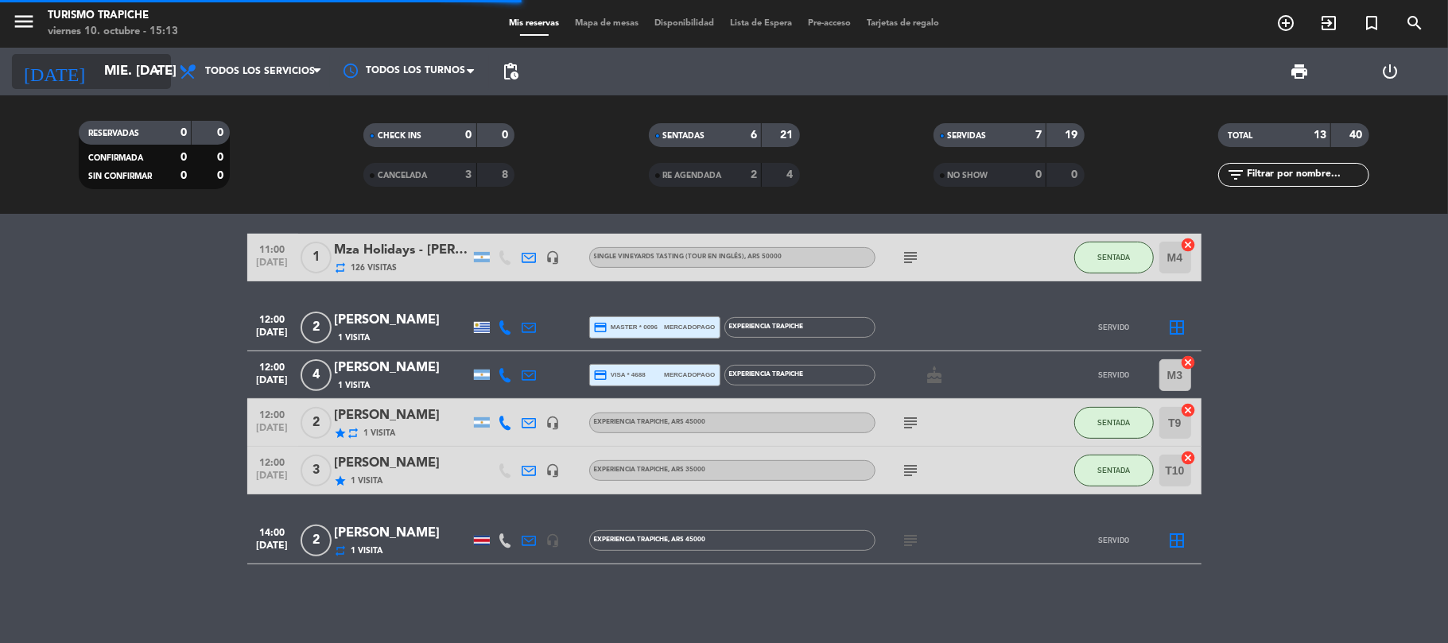
click at [96, 73] on input "mié. [DATE]" at bounding box center [182, 71] width 172 height 31
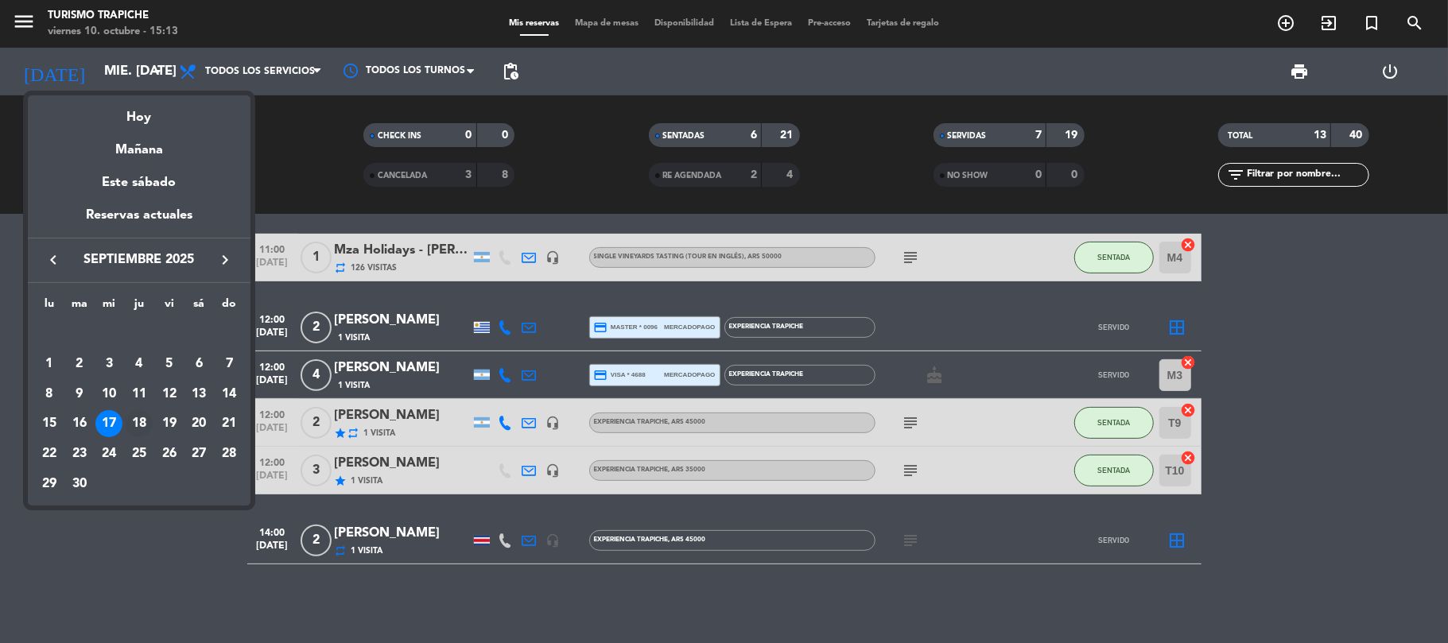
click at [132, 421] on div "18" at bounding box center [139, 423] width 27 height 27
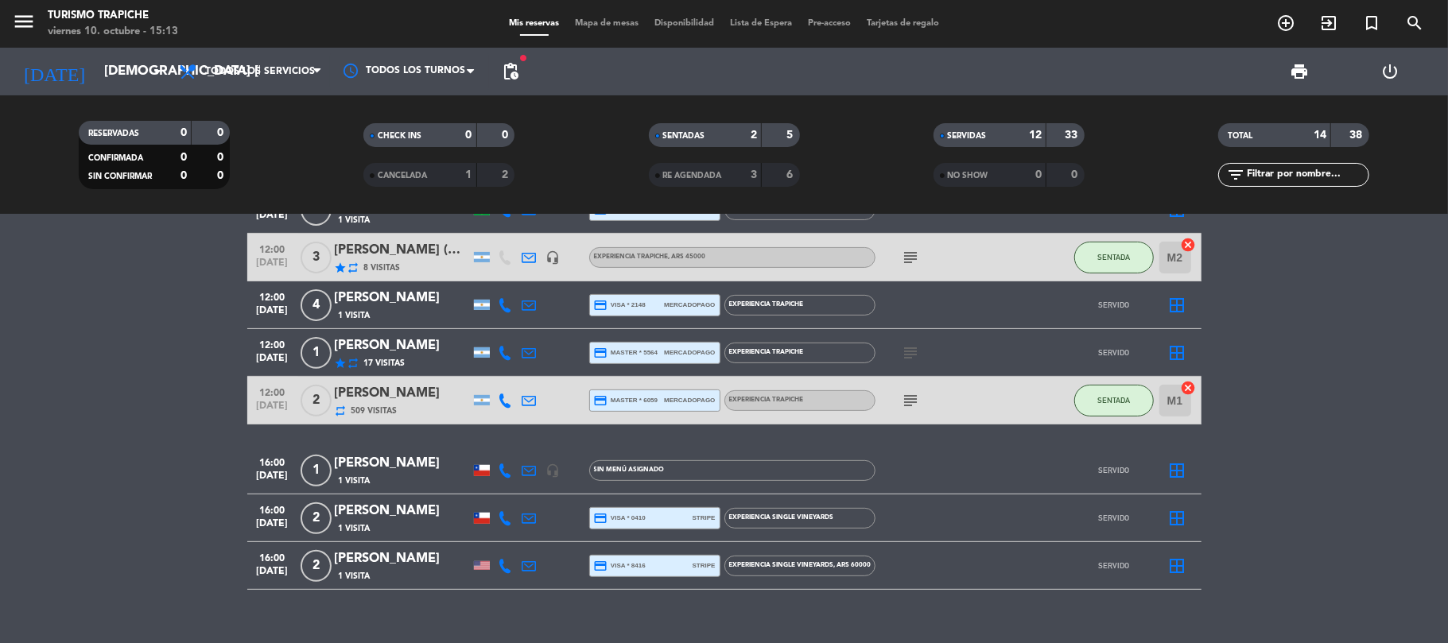
click at [398, 258] on div "[PERSON_NAME] (Gerente [PERSON_NAME])" at bounding box center [402, 250] width 135 height 21
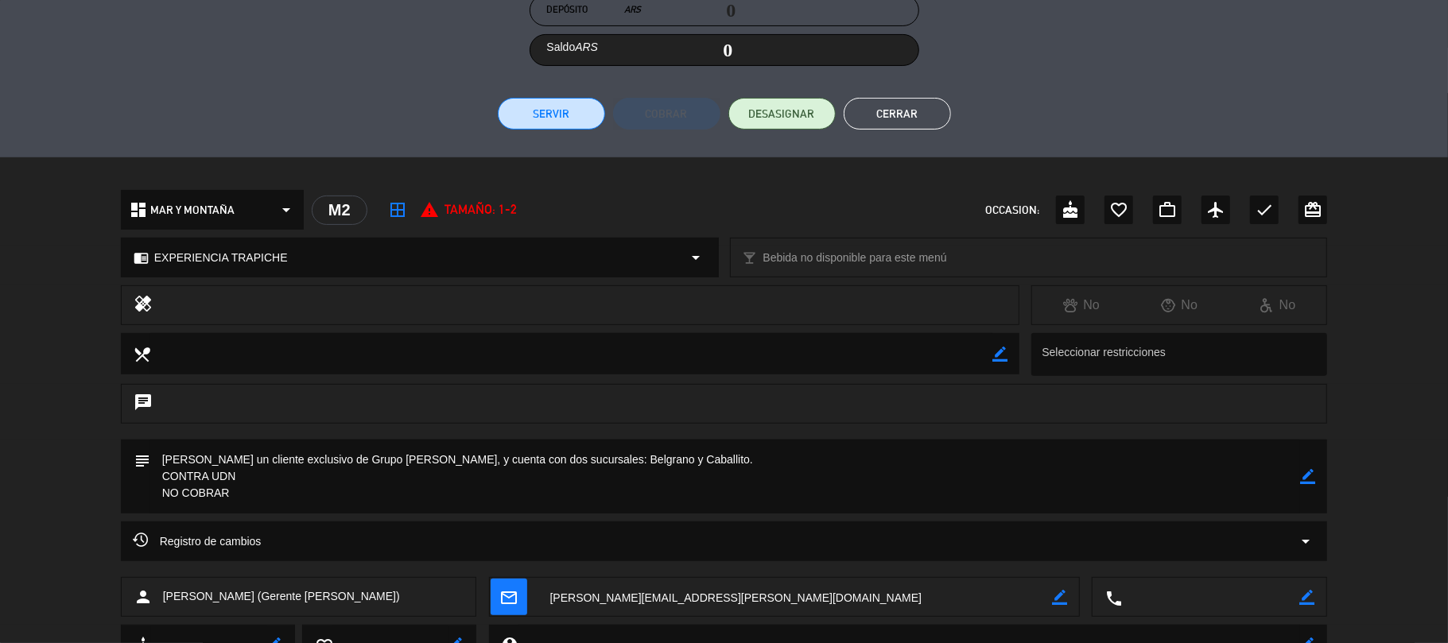
scroll to position [428, 0]
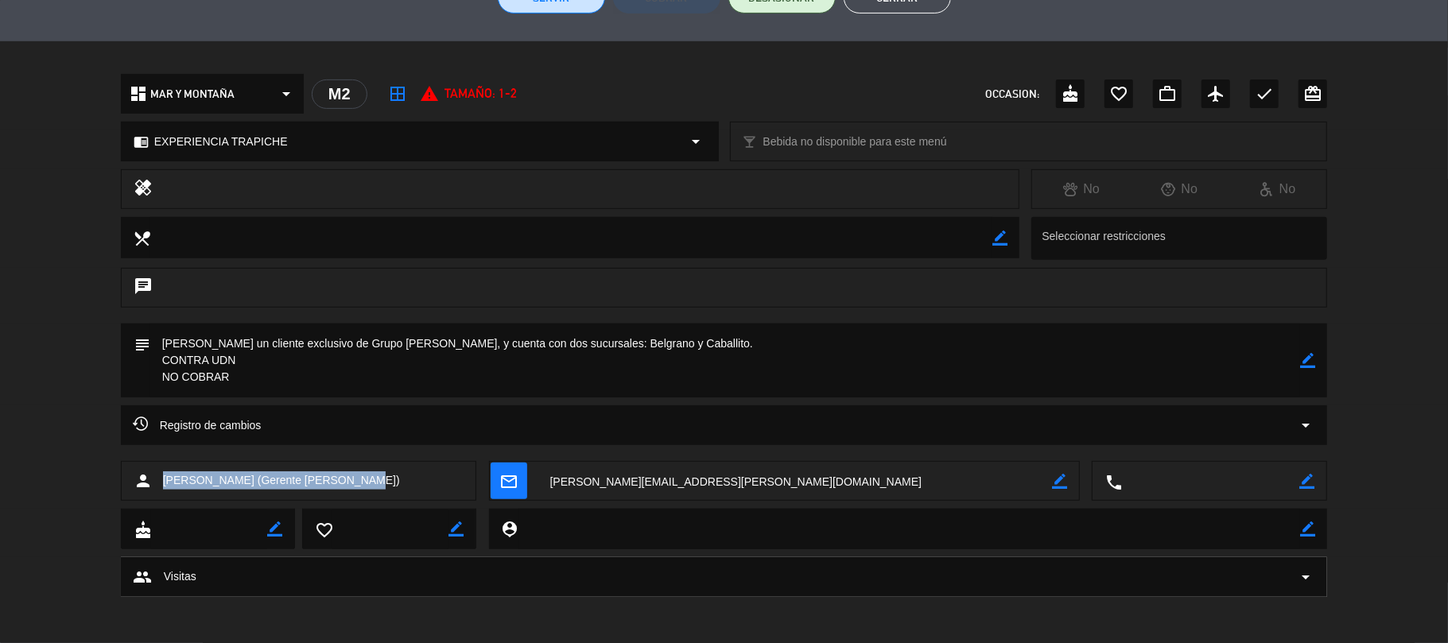
drag, startPoint x: 344, startPoint y: 481, endPoint x: 157, endPoint y: 506, distance: 188.5
click at [157, 506] on div "person [PERSON_NAME] (Gerente [PERSON_NAME]) mail_outline border_color local_ph…" at bounding box center [724, 485] width 1448 height 48
copy div "[PERSON_NAME] (Gerente [PERSON_NAME])"
drag, startPoint x: 249, startPoint y: 353, endPoint x: 150, endPoint y: 361, distance: 98.9
click at [150, 361] on textarea at bounding box center [725, 361] width 1151 height 74
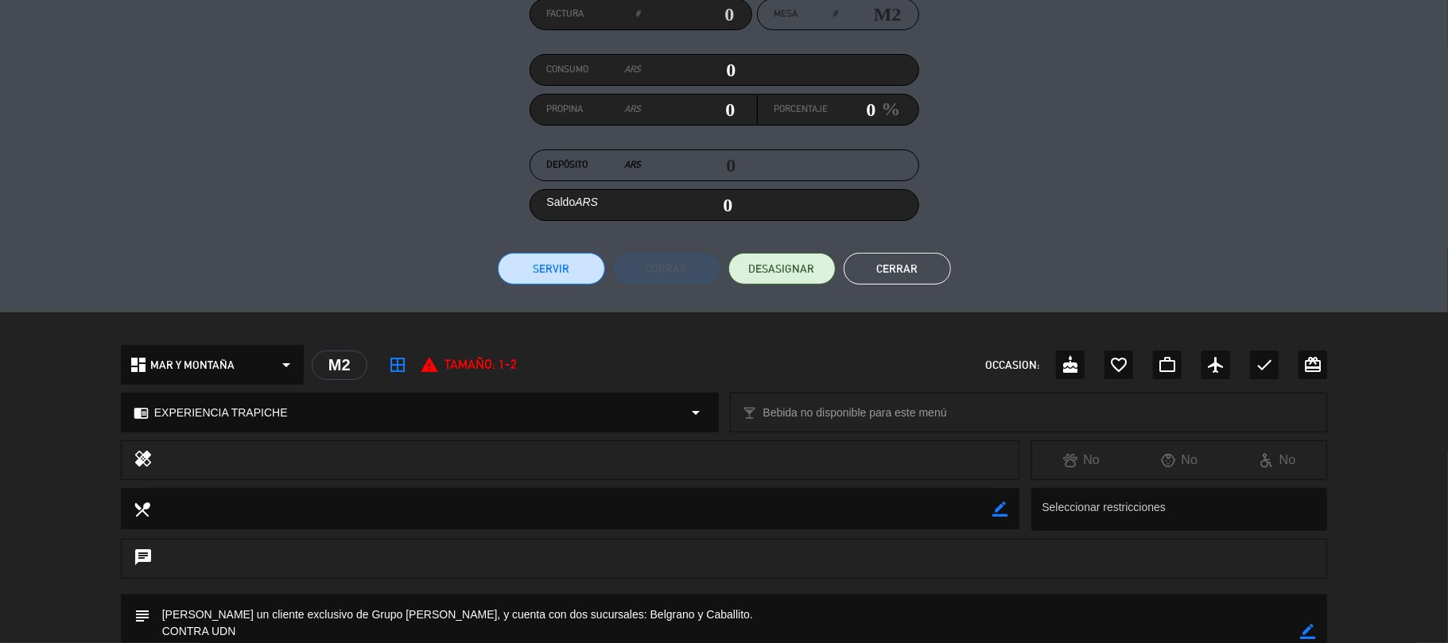
scroll to position [110, 0]
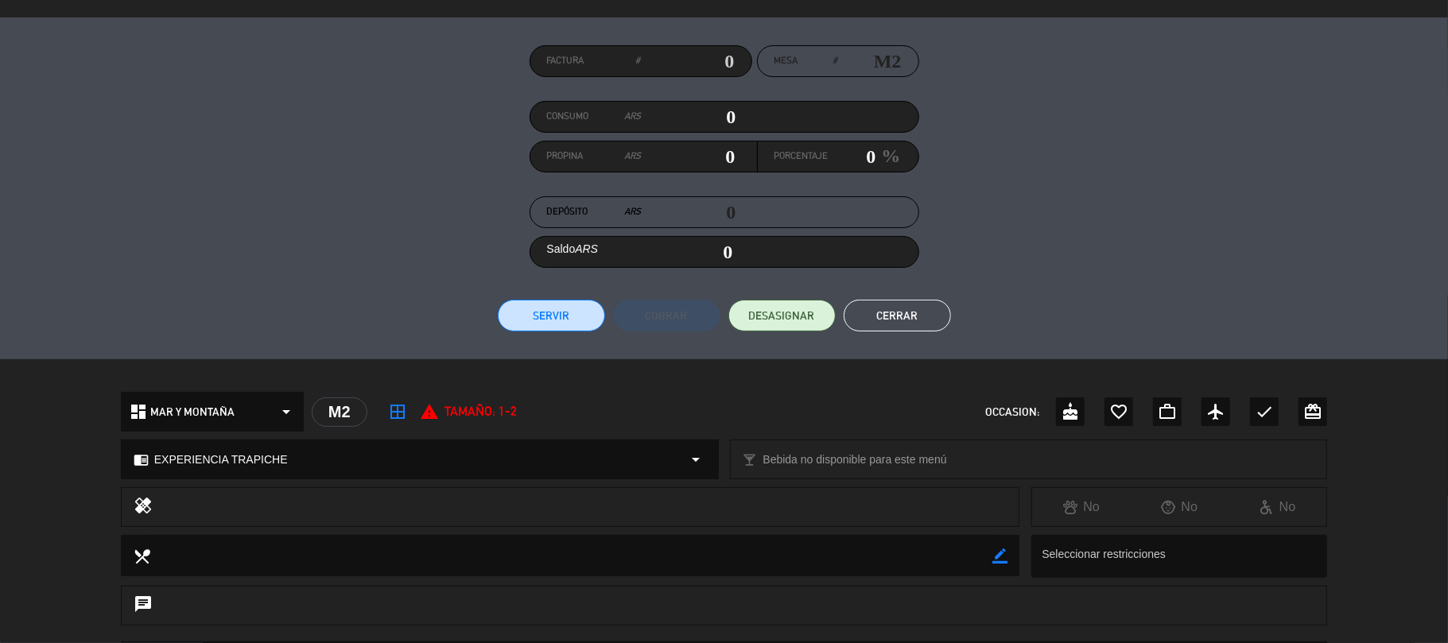
click at [907, 320] on button "Cerrar" at bounding box center [897, 316] width 107 height 32
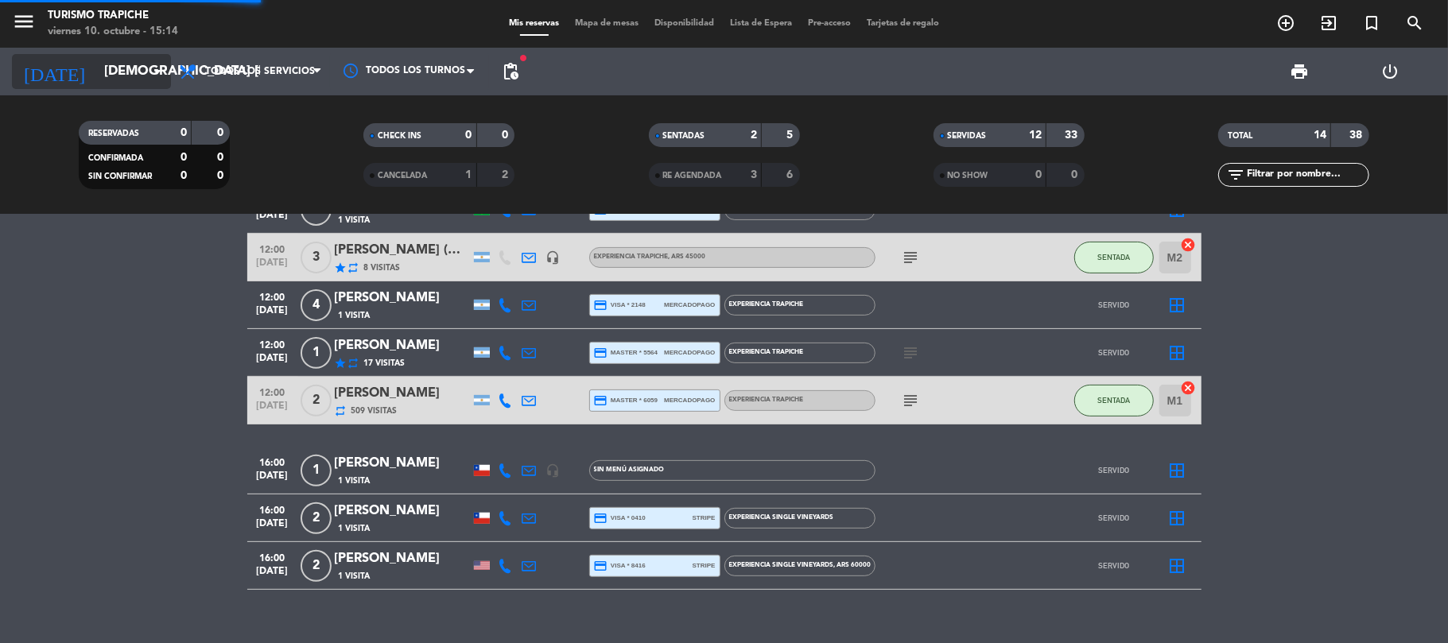
click at [96, 76] on input "[DEMOGRAPHIC_DATA] [DATE]" at bounding box center [182, 71] width 172 height 31
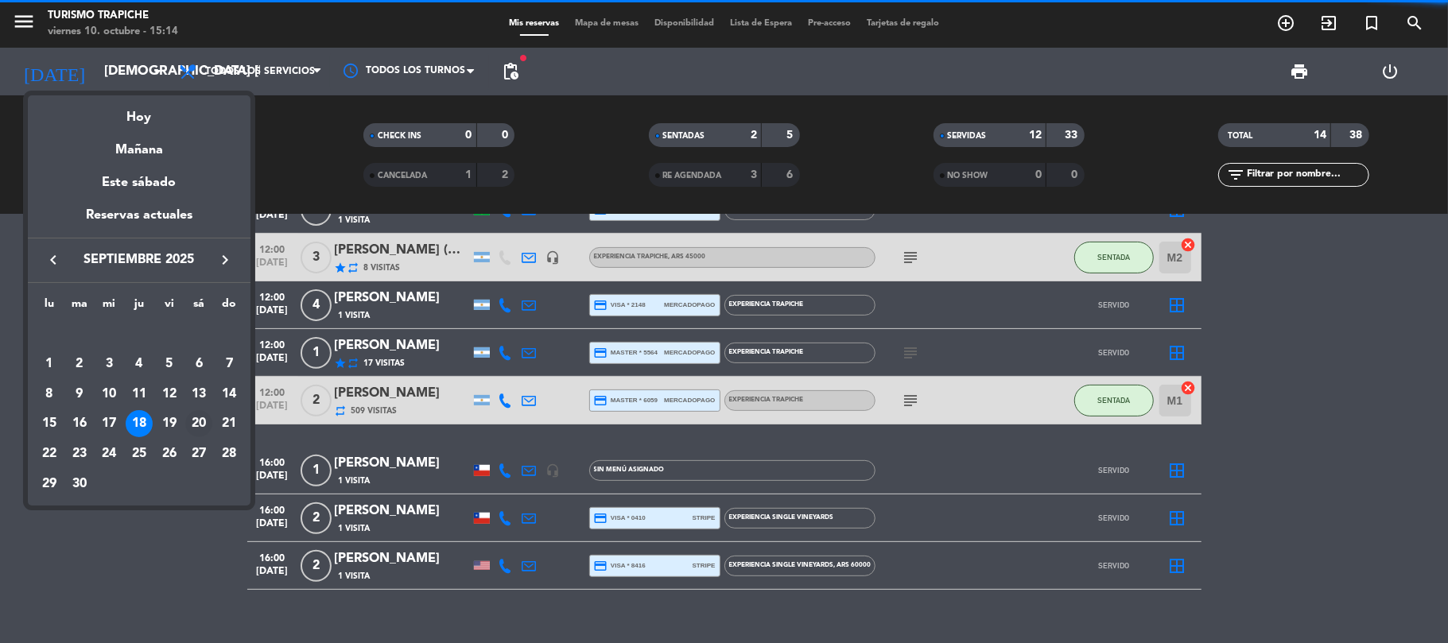
click at [197, 417] on div "20" at bounding box center [198, 423] width 27 height 27
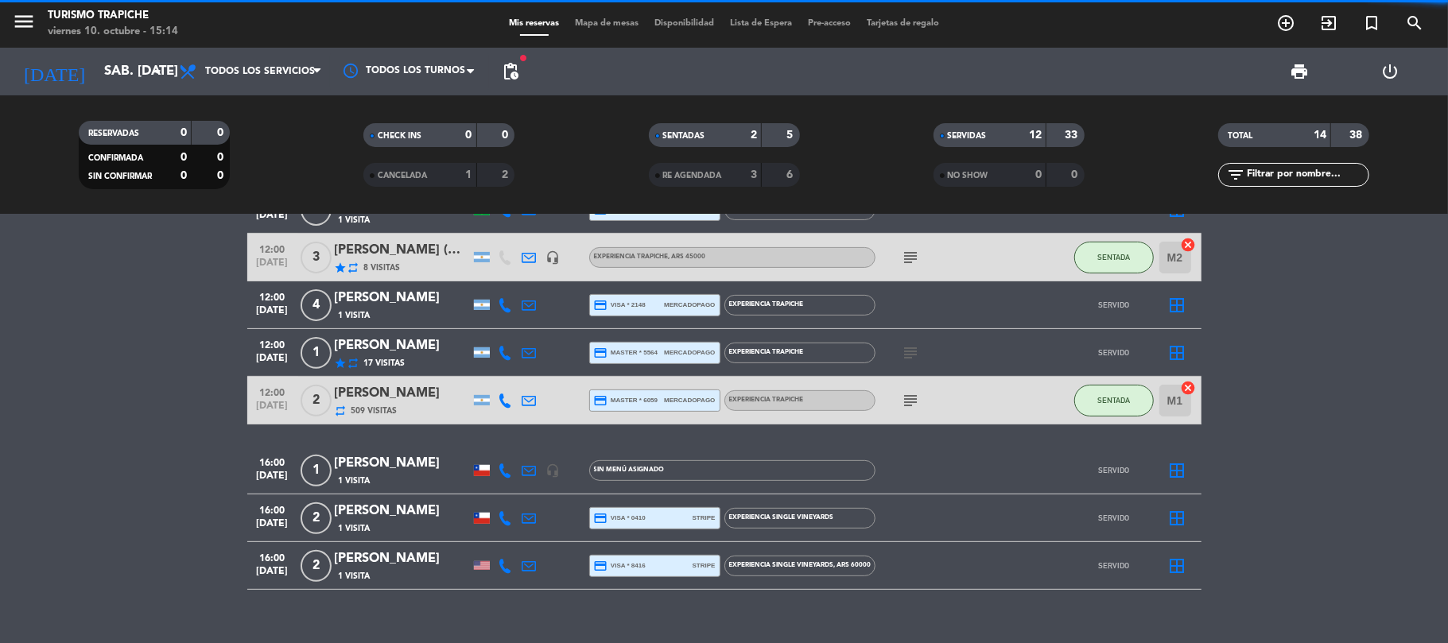
click at [131, 436] on bookings-row "10:00 [DATE] 4 [PERSON_NAME] 1 Visita headset_mic EXPERIENCIA MAR Y MONTAÑA , A…" at bounding box center [724, 222] width 1448 height 735
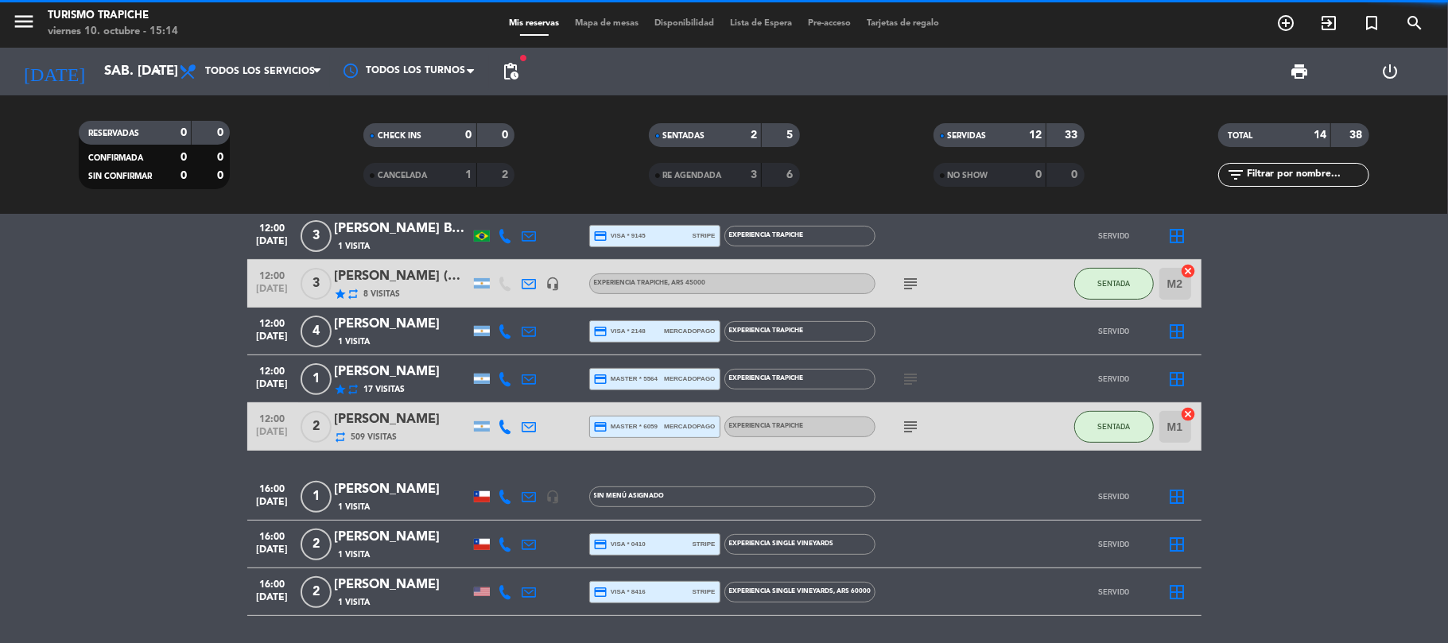
scroll to position [287, 0]
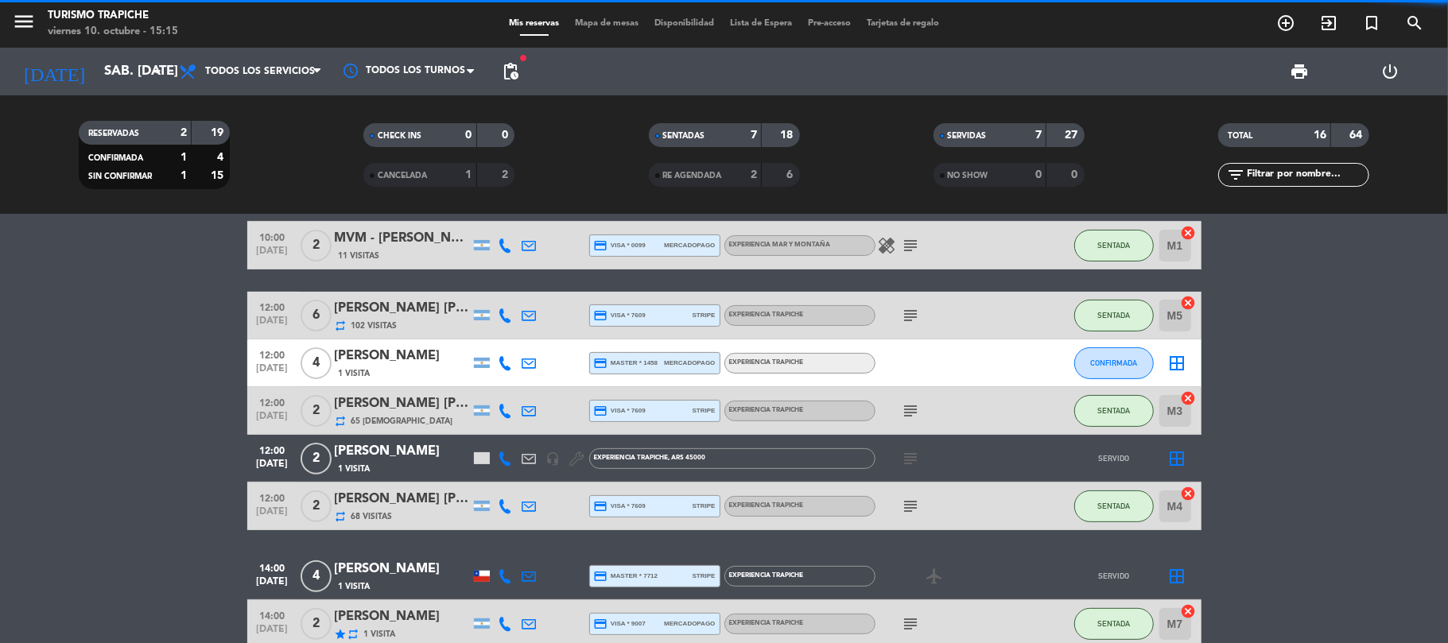
click at [144, 395] on bookings-row "09:30 [DATE] KAHUAK 1 Visita headset_mic turned_in_not EXPERIENCIA MAR Y MONTAÑ…" at bounding box center [724, 352] width 1448 height 782
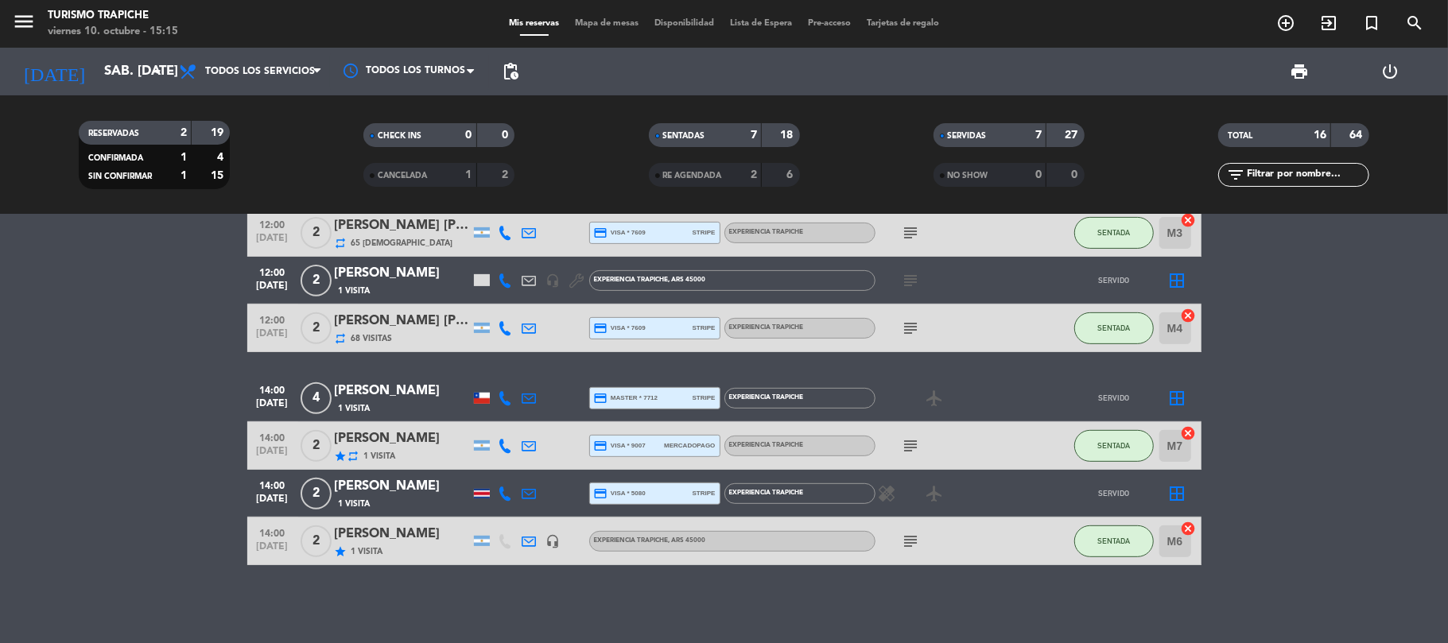
scroll to position [466, 0]
click at [118, 409] on bookings-row "09:30 [DATE] KAHUAK 1 Visita headset_mic turned_in_not EXPERIENCIA MAR Y MONTAÑ…" at bounding box center [724, 173] width 1448 height 782
click at [386, 450] on span "1 Visita" at bounding box center [380, 455] width 32 height 13
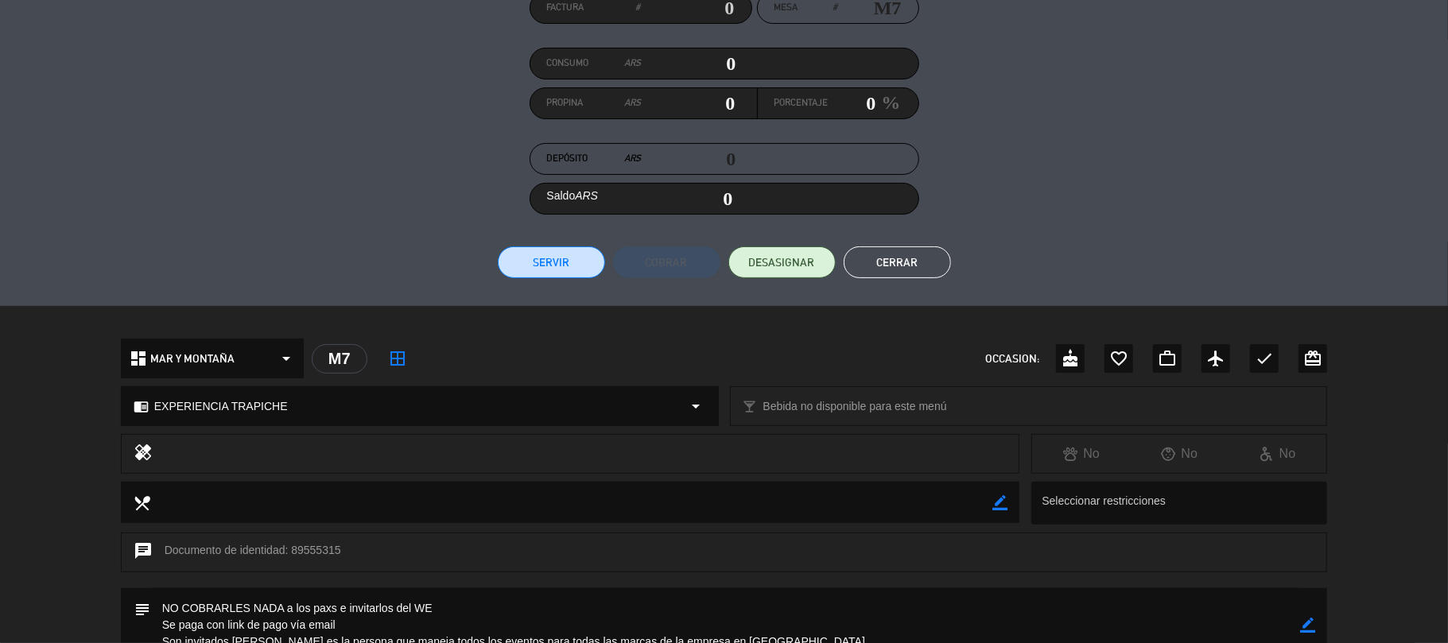
scroll to position [380, 0]
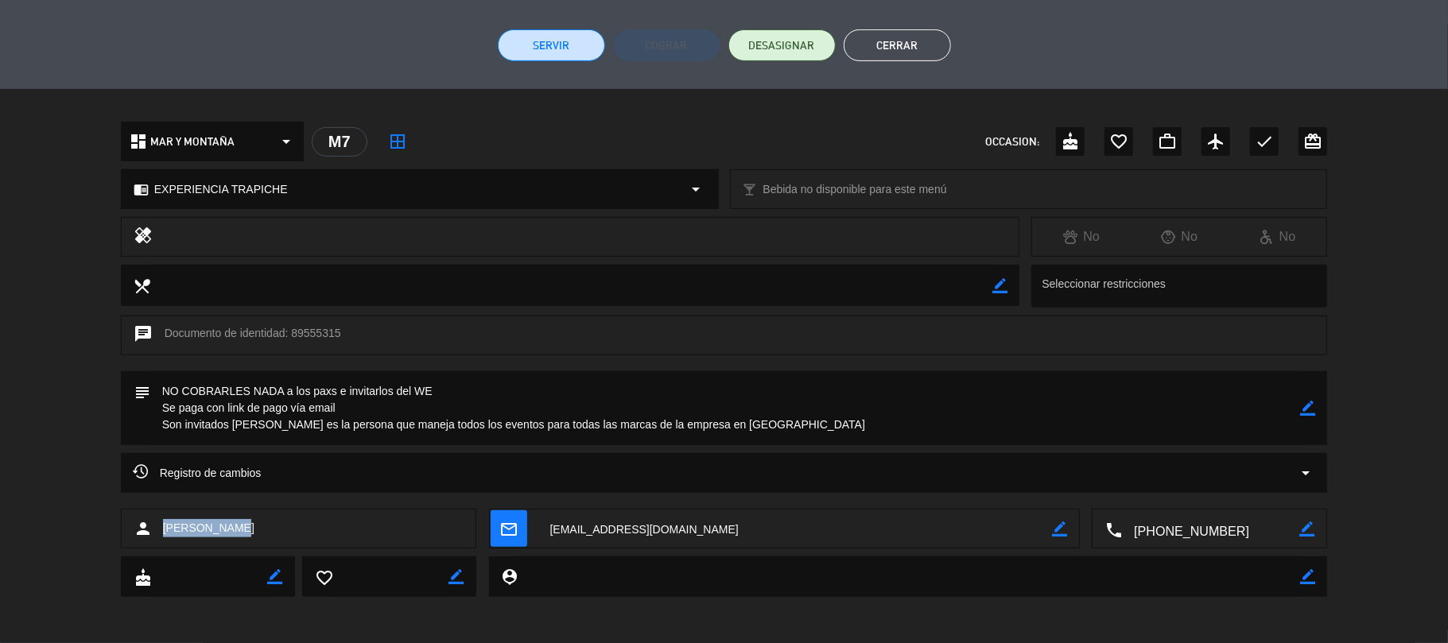
drag, startPoint x: 172, startPoint y: 544, endPoint x: 162, endPoint y: 546, distance: 9.7
click at [162, 546] on div "person [PERSON_NAME]" at bounding box center [299, 529] width 356 height 40
copy span "[PERSON_NAME]"
drag, startPoint x: 160, startPoint y: 421, endPoint x: 789, endPoint y: 426, distance: 629.0
click at [789, 426] on textarea at bounding box center [725, 408] width 1151 height 74
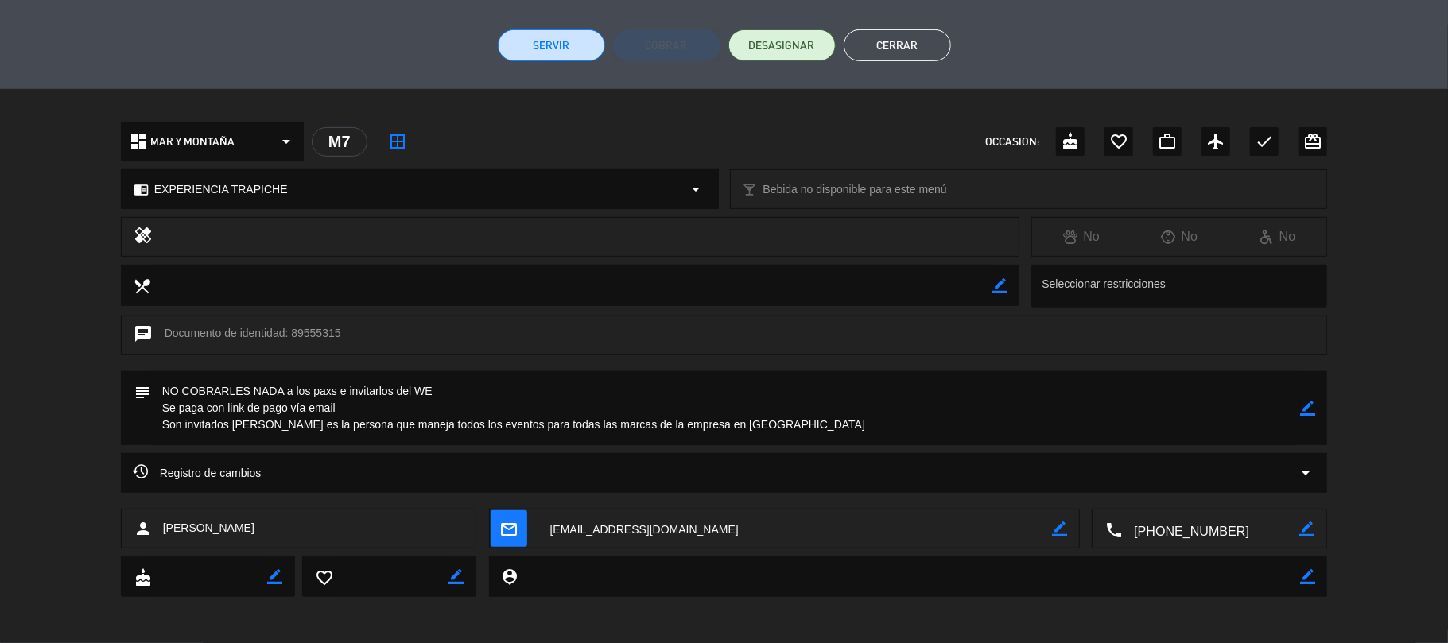
click at [907, 42] on button "Cerrar" at bounding box center [897, 45] width 107 height 32
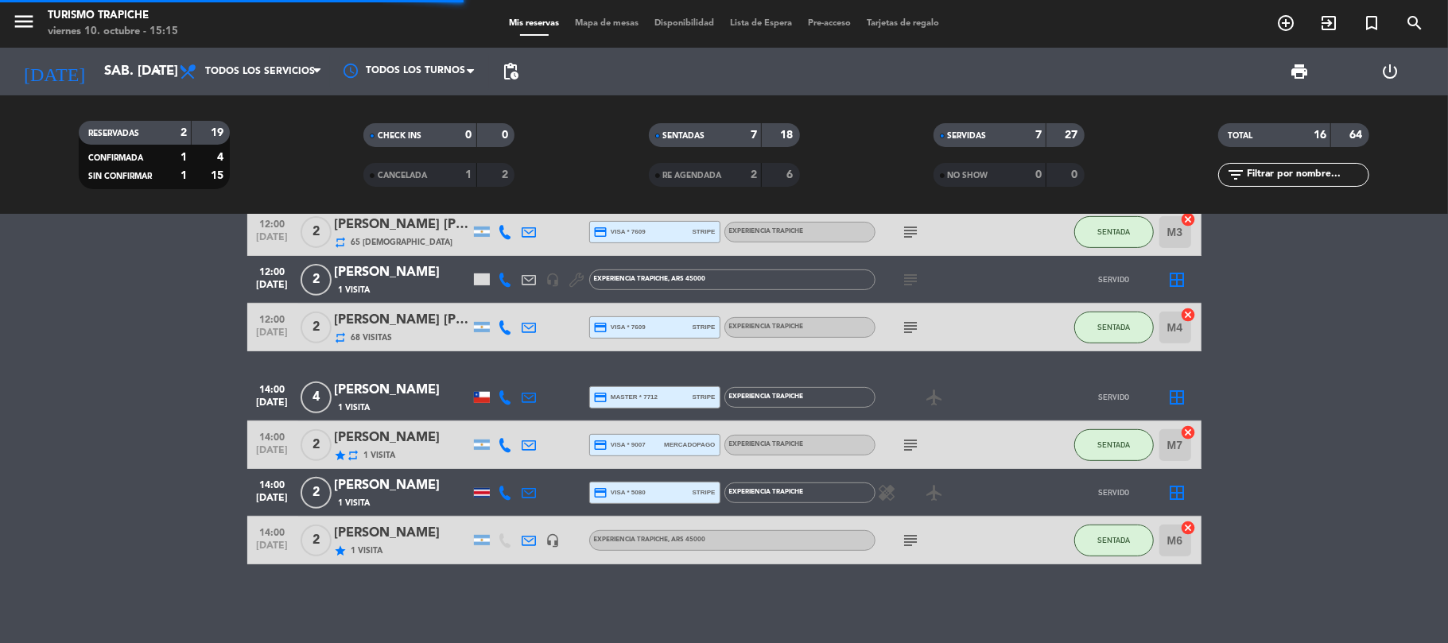
click at [374, 542] on div "[PERSON_NAME]" at bounding box center [402, 533] width 135 height 21
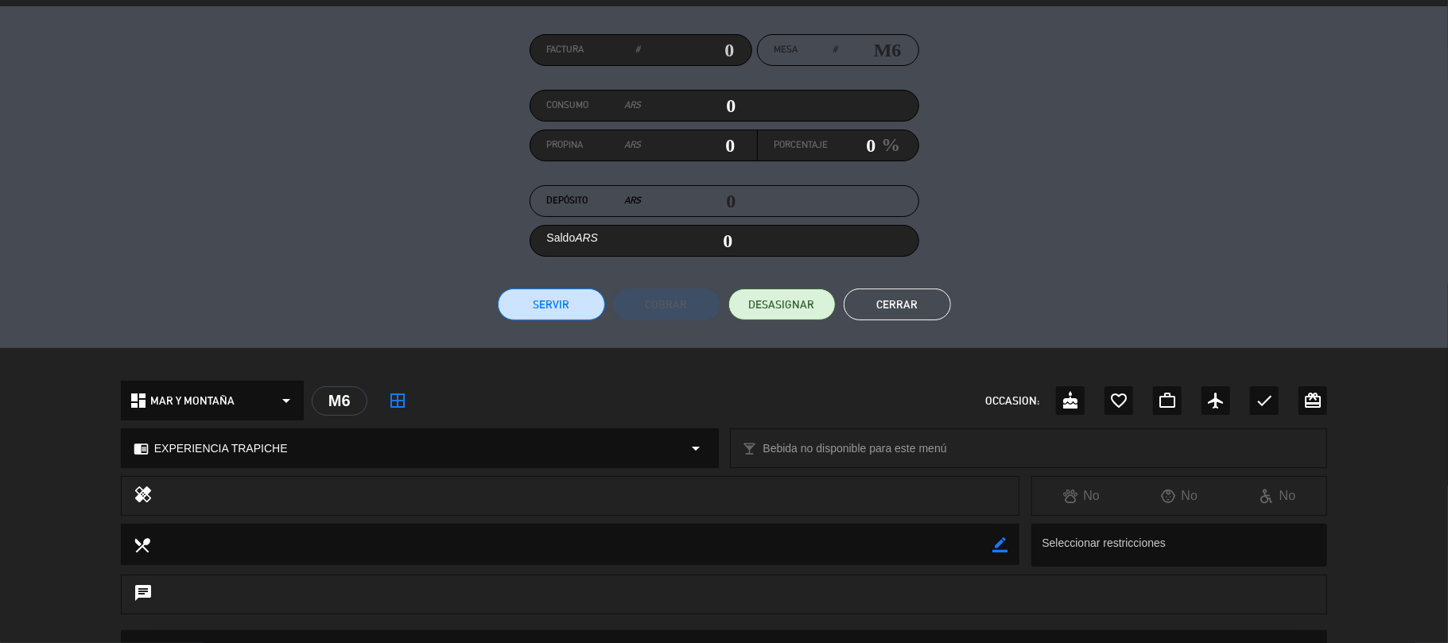
scroll to position [348, 0]
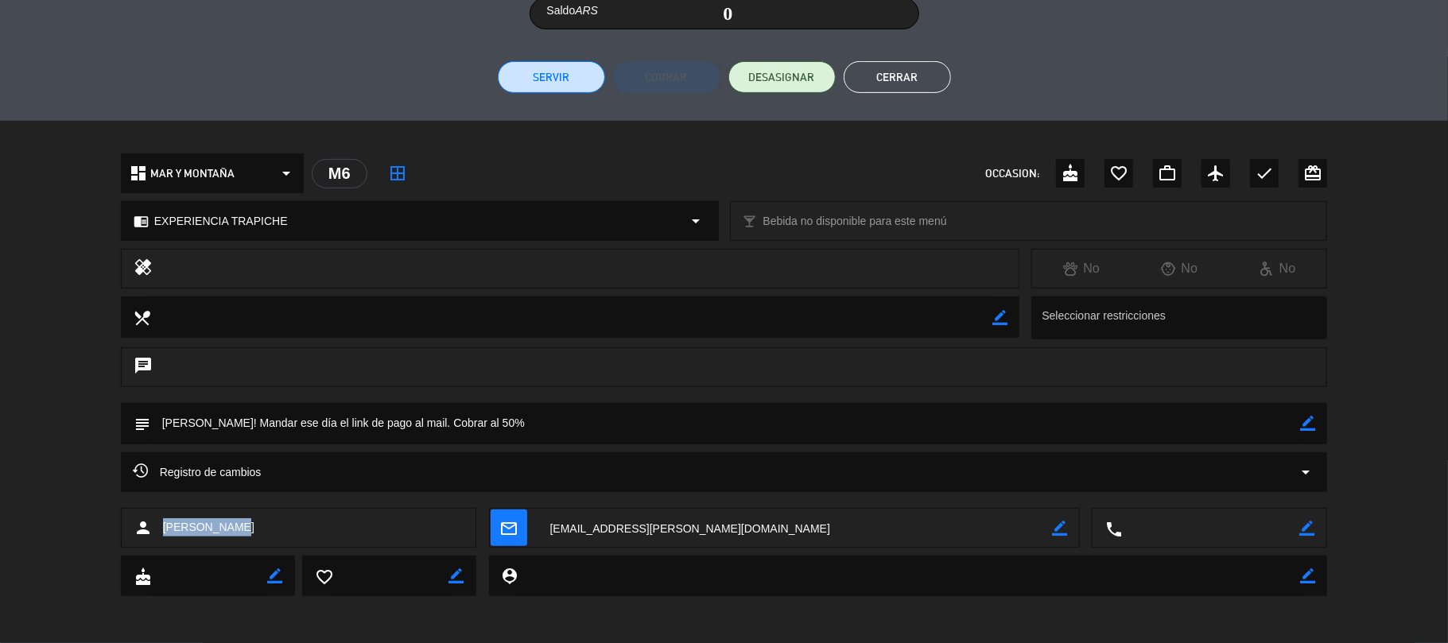
drag, startPoint x: 278, startPoint y: 544, endPoint x: 157, endPoint y: 547, distance: 120.1
click at [157, 547] on div "person [PERSON_NAME] mail_outline border_color local_phone border_color" at bounding box center [724, 532] width 1448 height 48
copy span "[PERSON_NAME]"
drag, startPoint x: 512, startPoint y: 420, endPoint x: 157, endPoint y: 436, distance: 355.0
click at [157, 436] on textarea at bounding box center [725, 423] width 1151 height 41
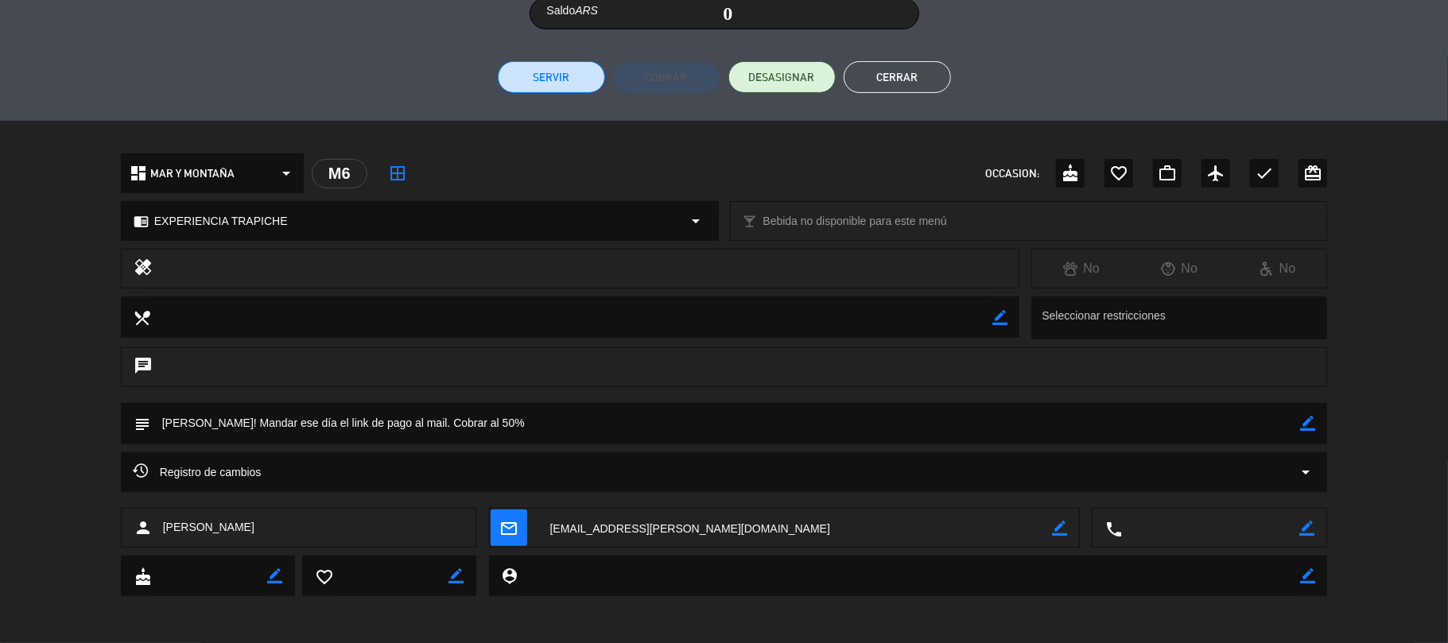
click at [875, 80] on button "Cerrar" at bounding box center [897, 77] width 107 height 32
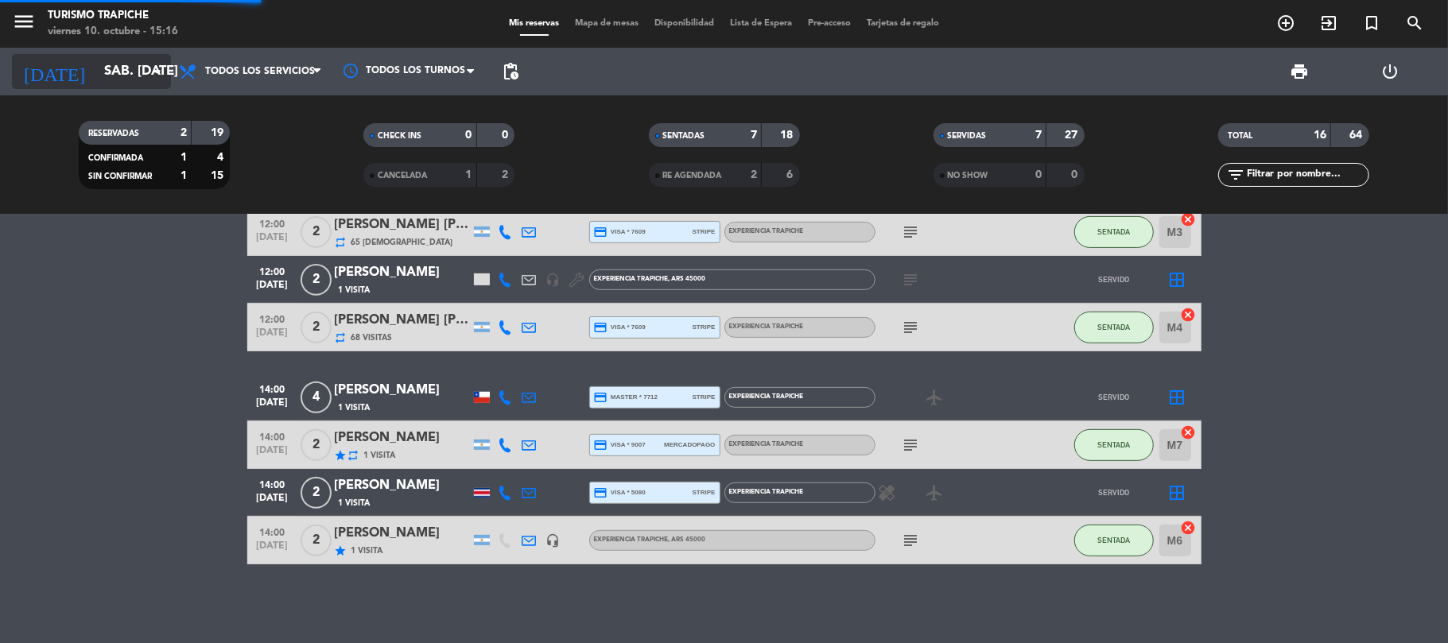
click at [107, 74] on input "sáb. [DATE]" at bounding box center [182, 71] width 172 height 31
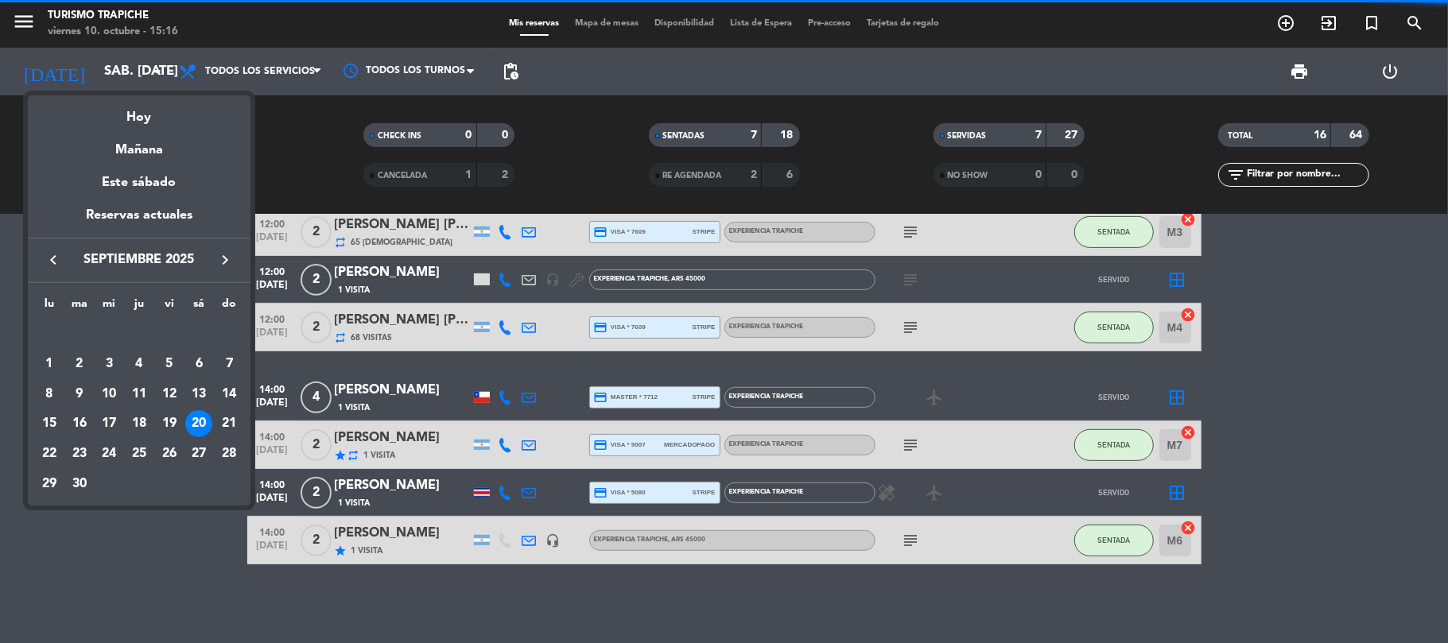
click at [224, 426] on div "21" at bounding box center [229, 423] width 27 height 27
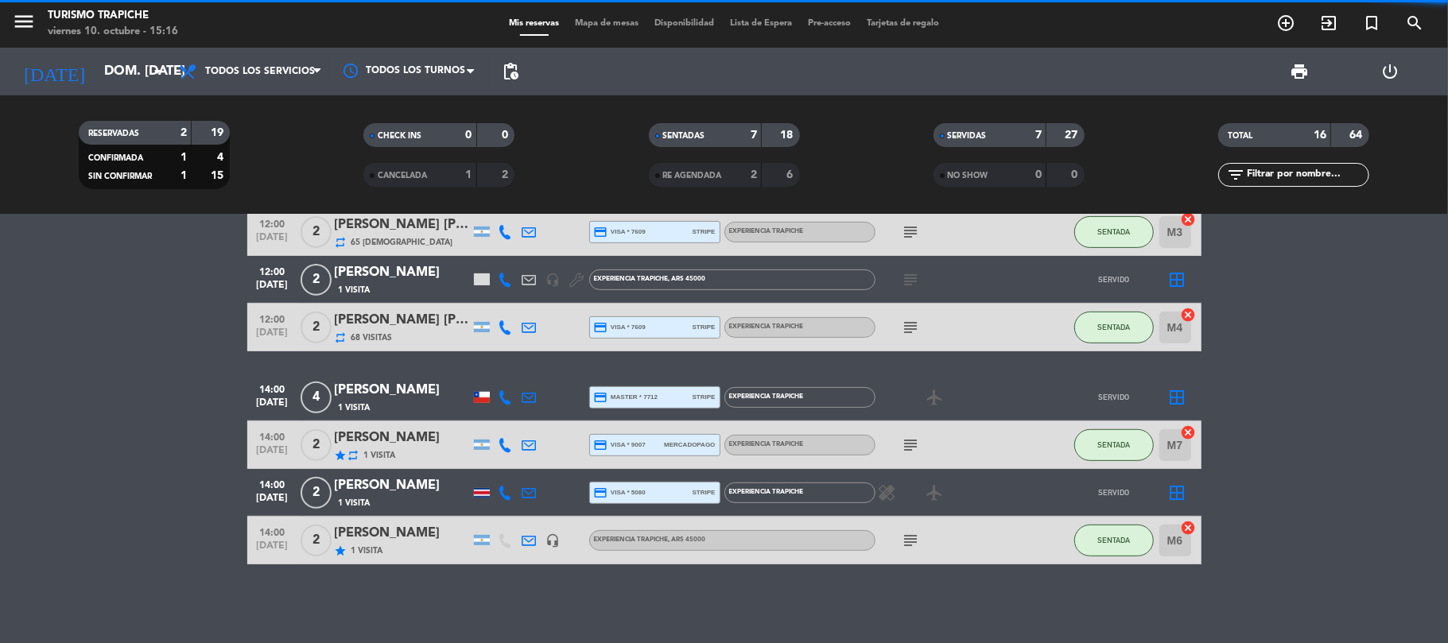
click at [144, 423] on bookings-row "09:30 [DATE] KAHUAK 1 Visita headset_mic turned_in_not EXPERIENCIA MAR Y MONTAÑ…" at bounding box center [724, 173] width 1448 height 782
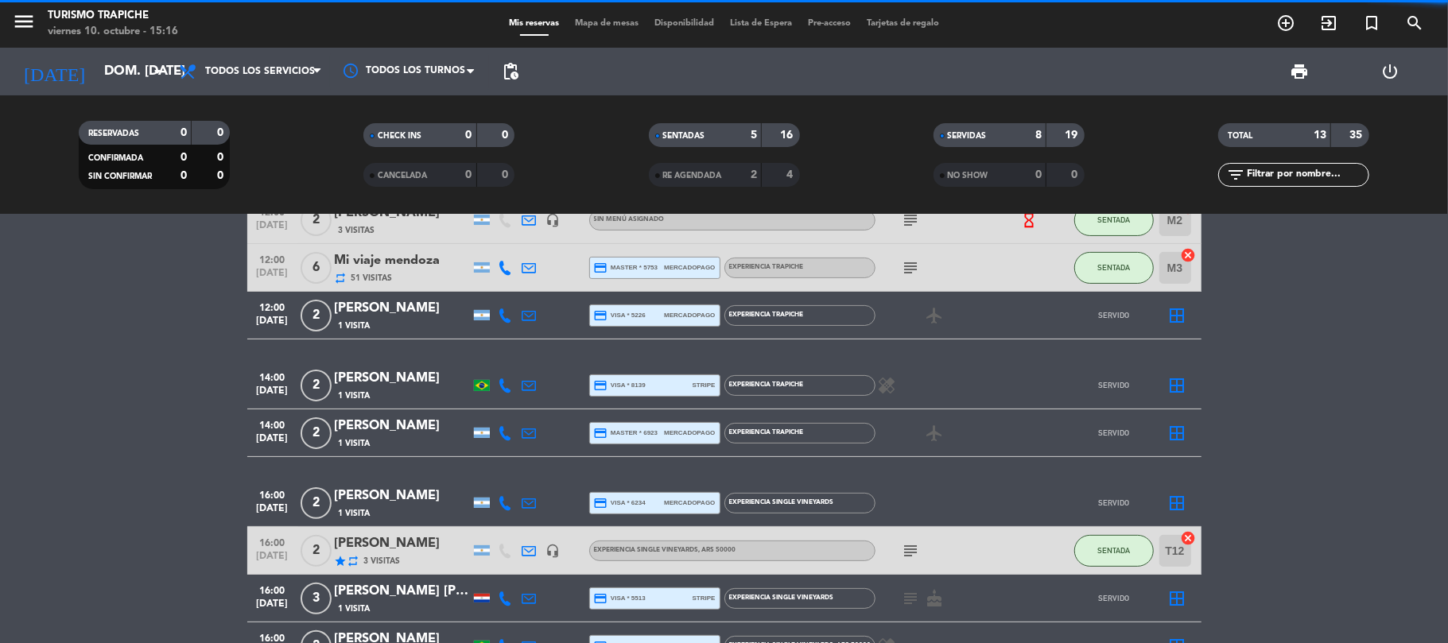
click at [138, 395] on bookings-row "10:00 [DATE] 4 [PERSON_NAME] [PERSON_NAME] [PERSON_NAME] 1 Visita credit_card v…" at bounding box center [724, 326] width 1448 height 687
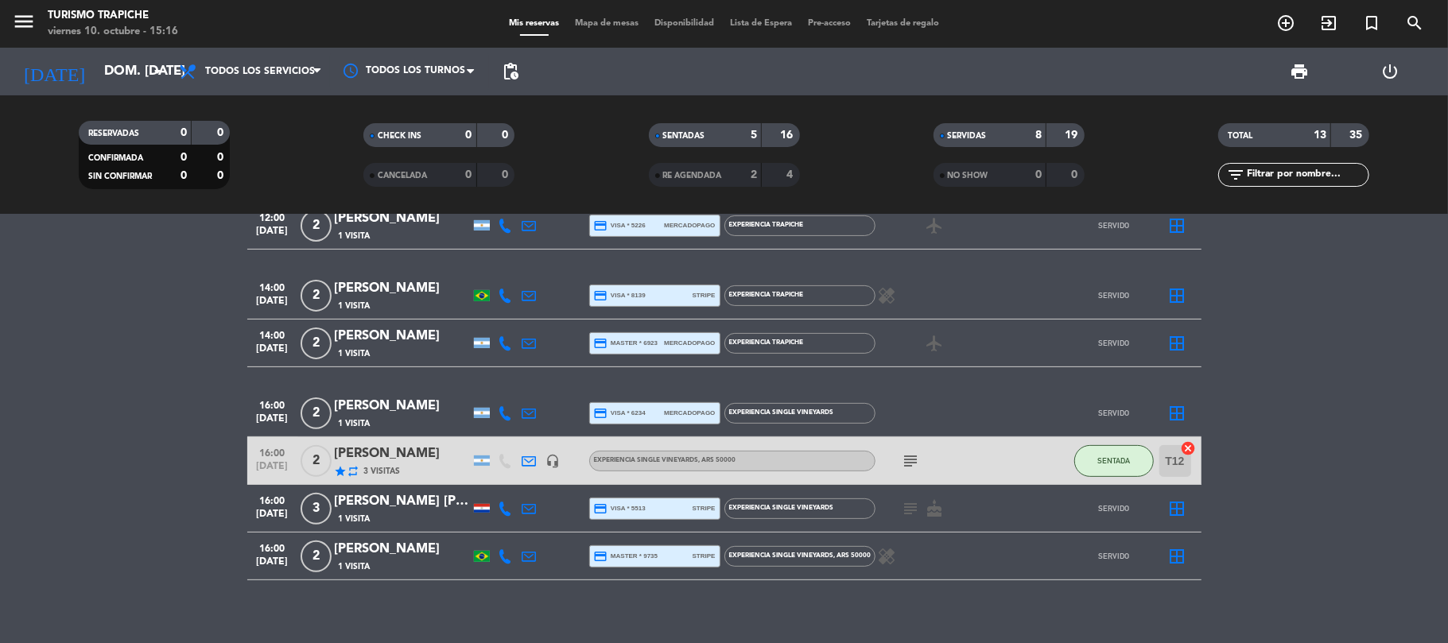
scroll to position [371, 0]
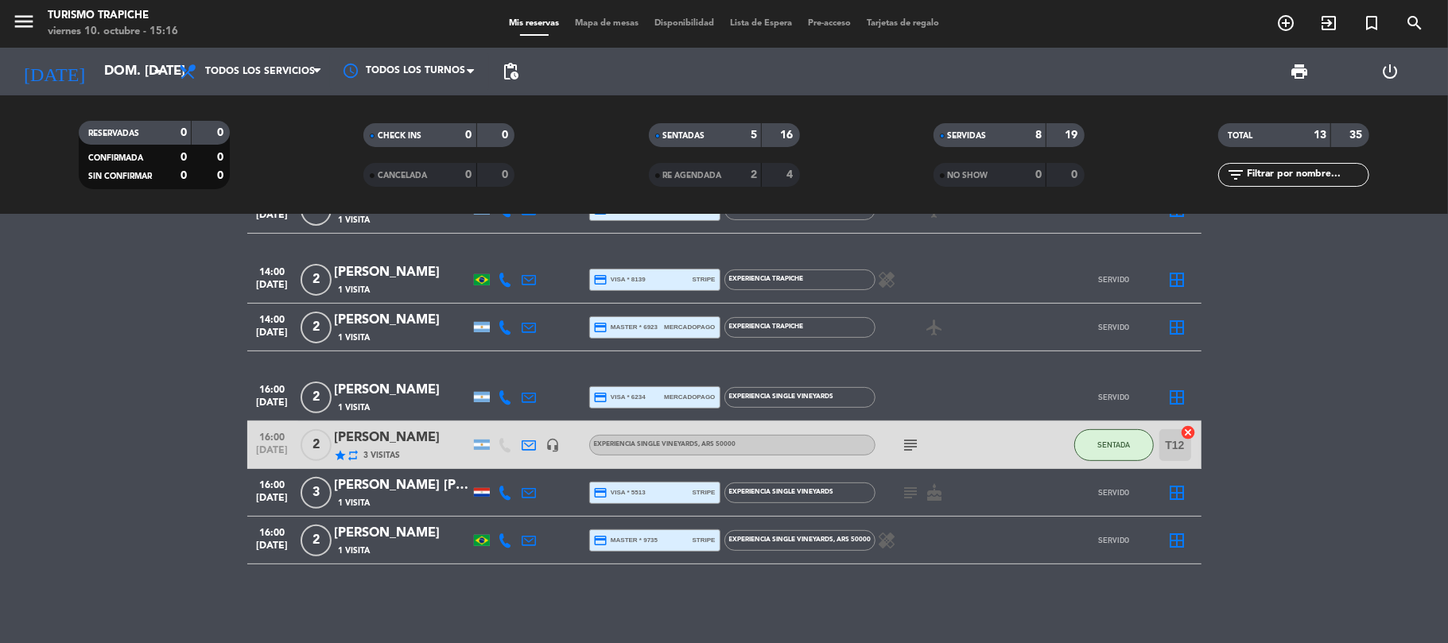
click at [417, 436] on div "[PERSON_NAME]" at bounding box center [402, 438] width 135 height 21
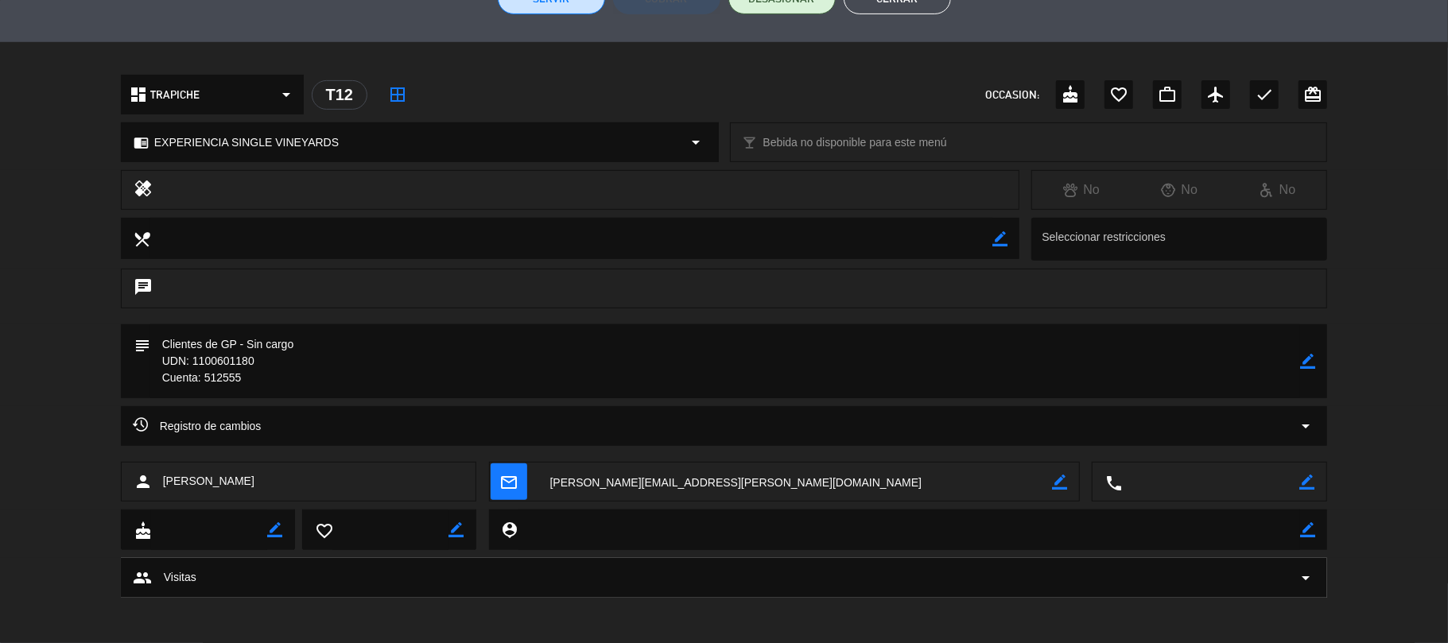
scroll to position [428, 0]
drag, startPoint x: 275, startPoint y: 481, endPoint x: 165, endPoint y: 494, distance: 110.5
click at [165, 494] on div "person [PERSON_NAME]" at bounding box center [299, 481] width 356 height 40
copy span "[PERSON_NAME]"
click at [592, 483] on textarea at bounding box center [795, 482] width 515 height 40
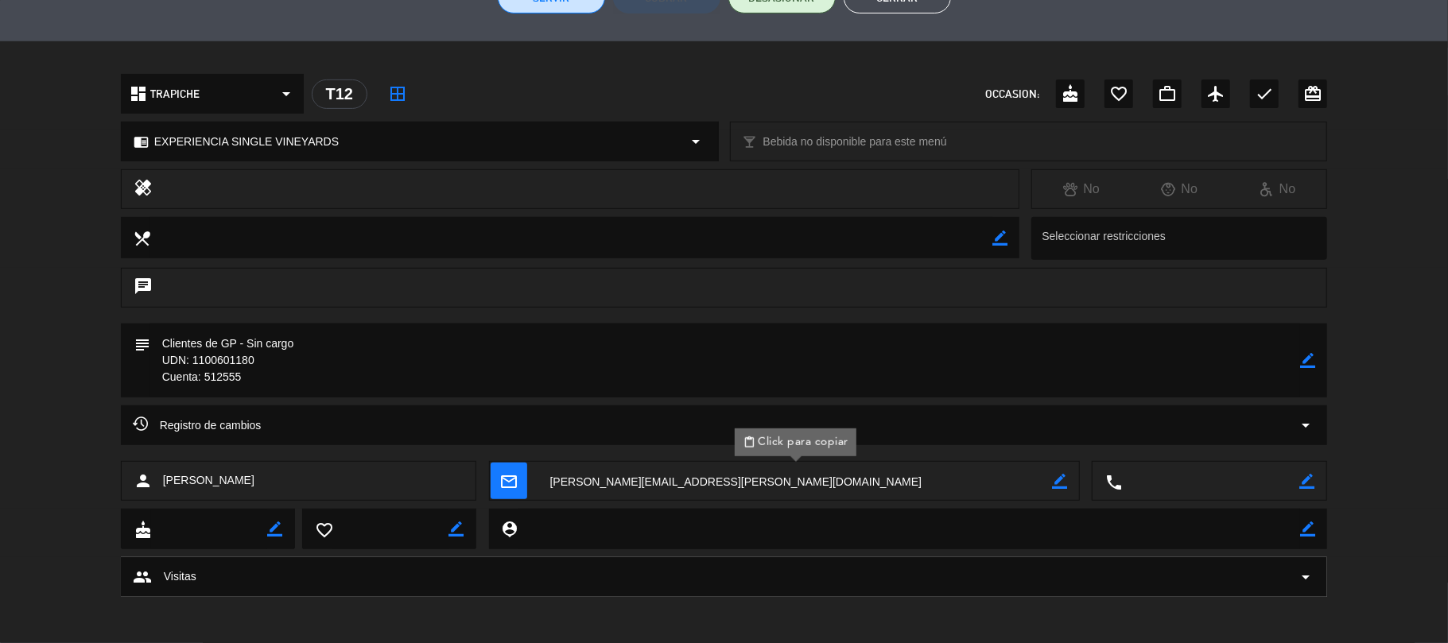
drag, startPoint x: 309, startPoint y: 344, endPoint x: 153, endPoint y: 344, distance: 155.9
click at [153, 344] on textarea at bounding box center [725, 361] width 1151 height 74
click at [182, 339] on textarea at bounding box center [725, 361] width 1151 height 74
drag, startPoint x: 294, startPoint y: 350, endPoint x: 248, endPoint y: 337, distance: 47.8
click at [293, 350] on textarea at bounding box center [725, 361] width 1151 height 74
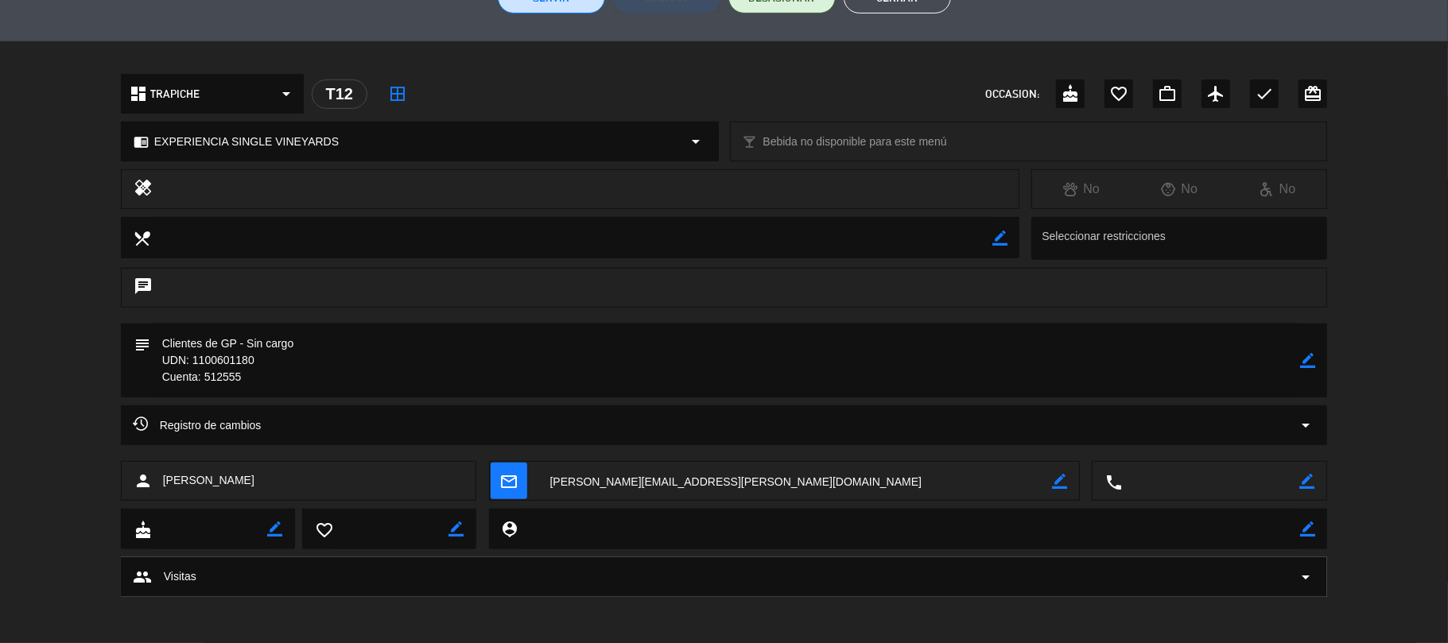
click at [247, 337] on textarea at bounding box center [725, 361] width 1151 height 74
drag, startPoint x: 235, startPoint y: 341, endPoint x: 164, endPoint y: 351, distance: 72.3
click at [164, 351] on textarea at bounding box center [725, 361] width 1151 height 74
drag, startPoint x: 240, startPoint y: 342, endPoint x: 159, endPoint y: 347, distance: 81.3
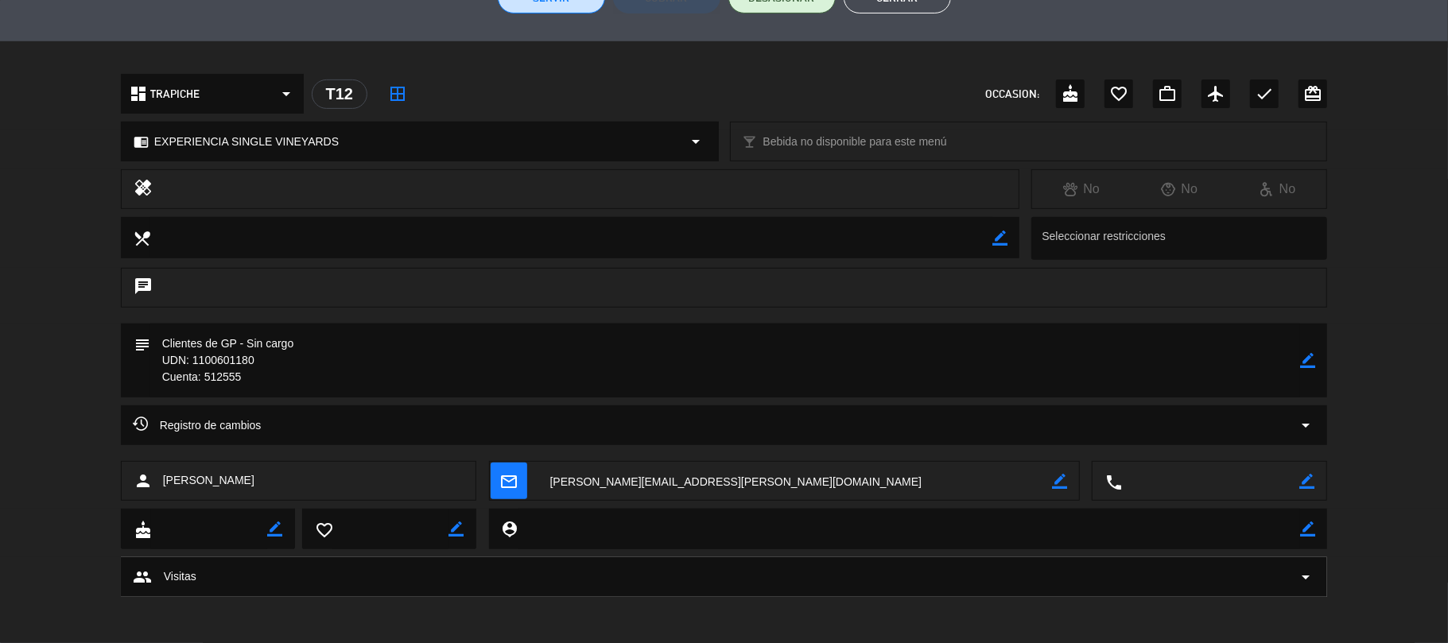
click at [159, 347] on textarea at bounding box center [725, 361] width 1151 height 74
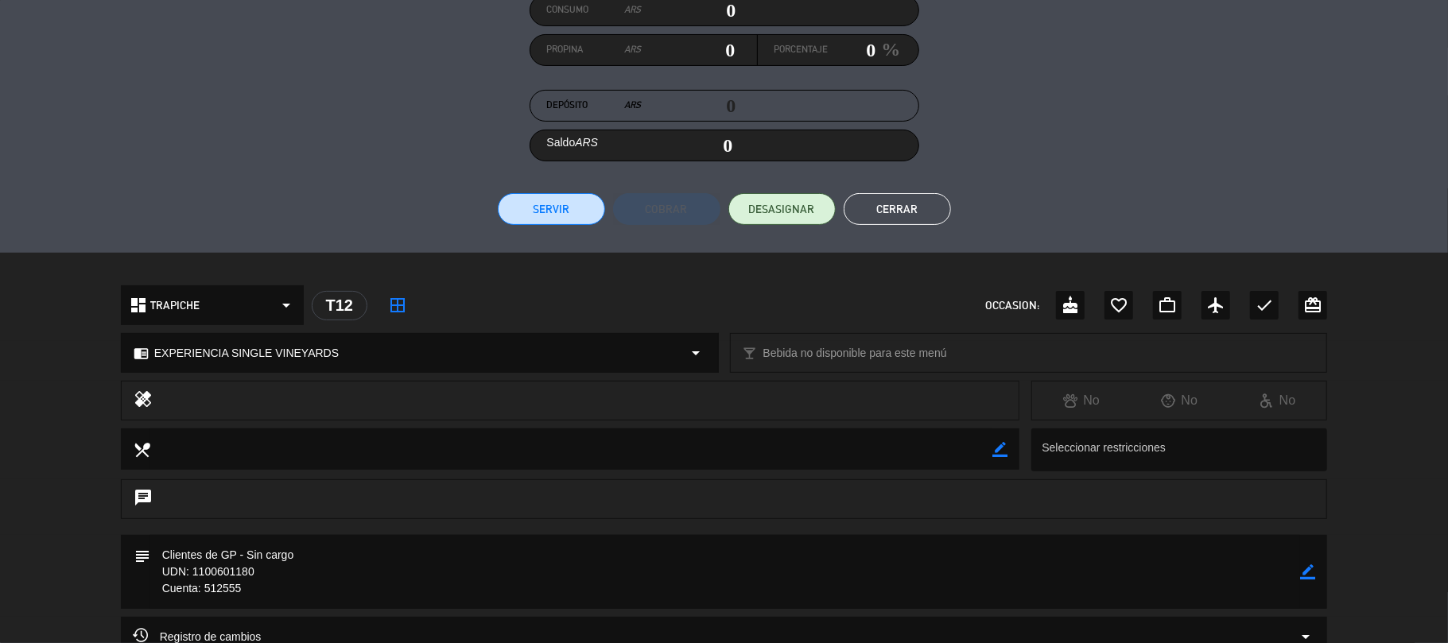
click at [904, 204] on button "Cerrar" at bounding box center [897, 209] width 107 height 32
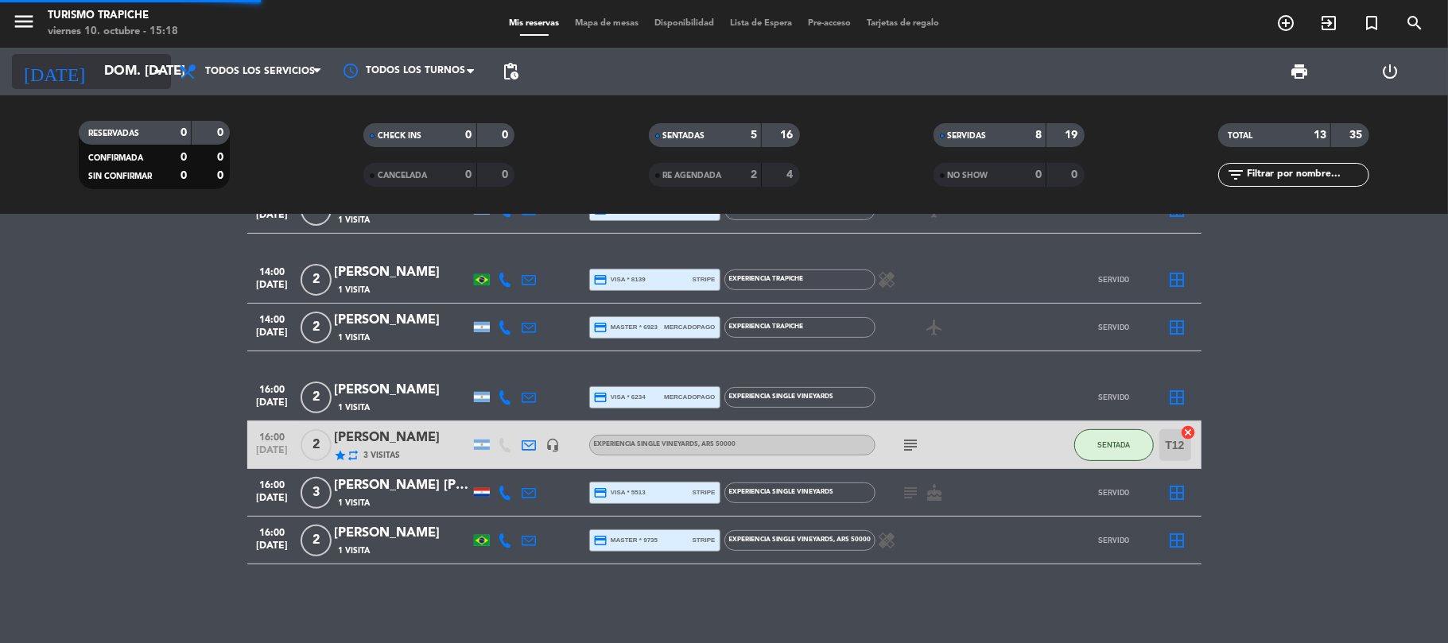
click at [105, 67] on input "dom. [DATE]" at bounding box center [182, 71] width 172 height 31
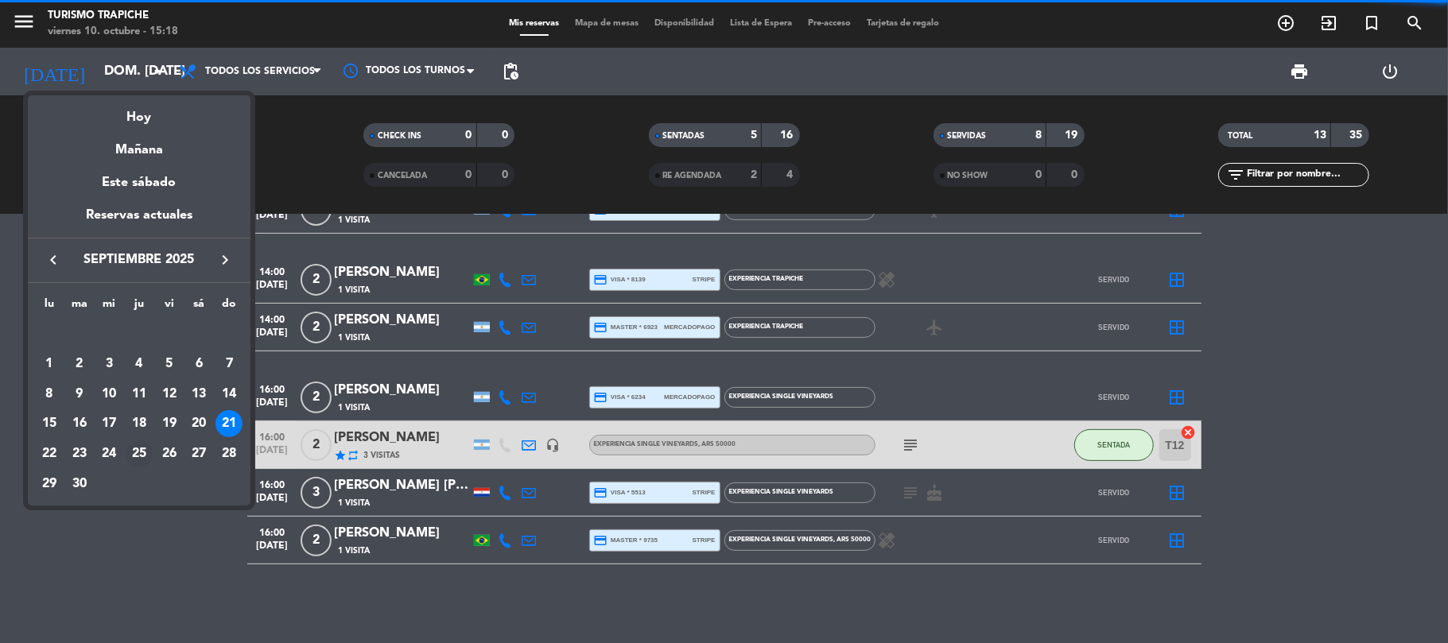
click at [144, 452] on div "25" at bounding box center [139, 454] width 27 height 27
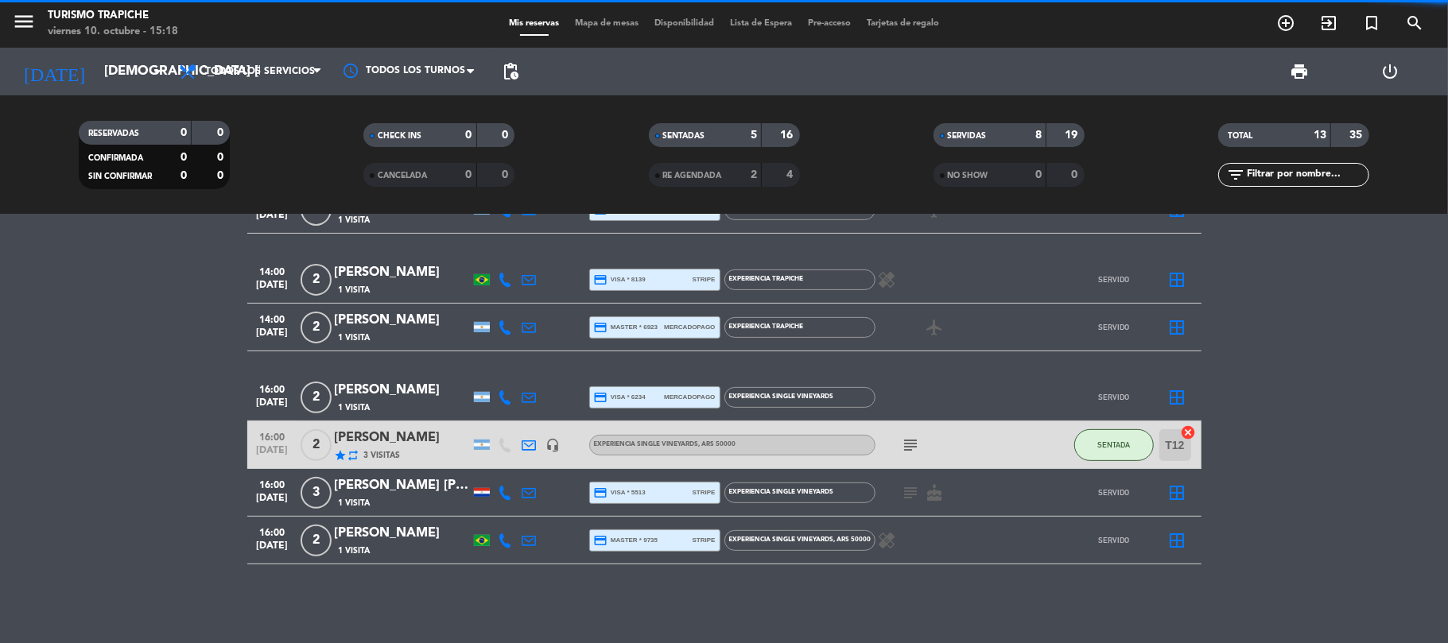
drag, startPoint x: 39, startPoint y: 414, endPoint x: 107, endPoint y: 396, distance: 69.8
click at [40, 414] on bookings-row "10:00 [DATE] 4 [PERSON_NAME] [PERSON_NAME] [PERSON_NAME] 1 Visita credit_card v…" at bounding box center [724, 221] width 1448 height 687
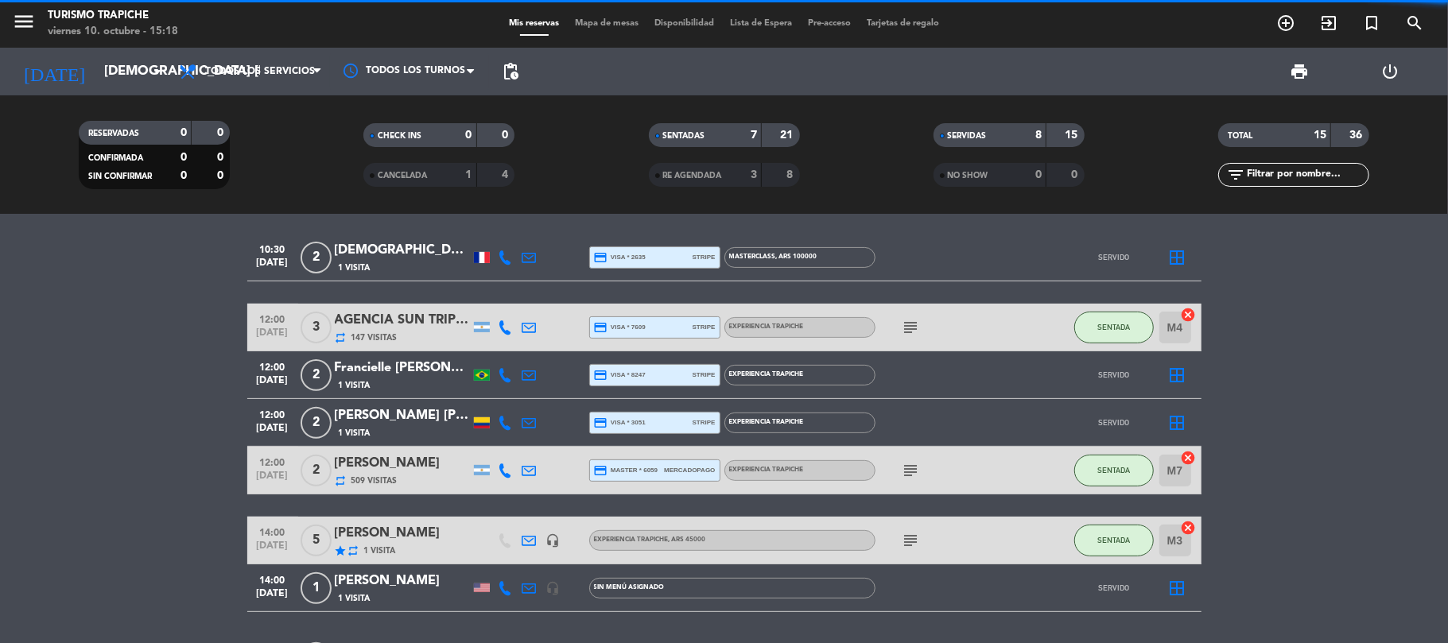
click at [156, 468] on bookings-row "10:00 [DATE] 2 [PERSON_NAME] [PERSON_NAME] HEXSEL 1 Visita credit_card master *…" at bounding box center [724, 280] width 1448 height 805
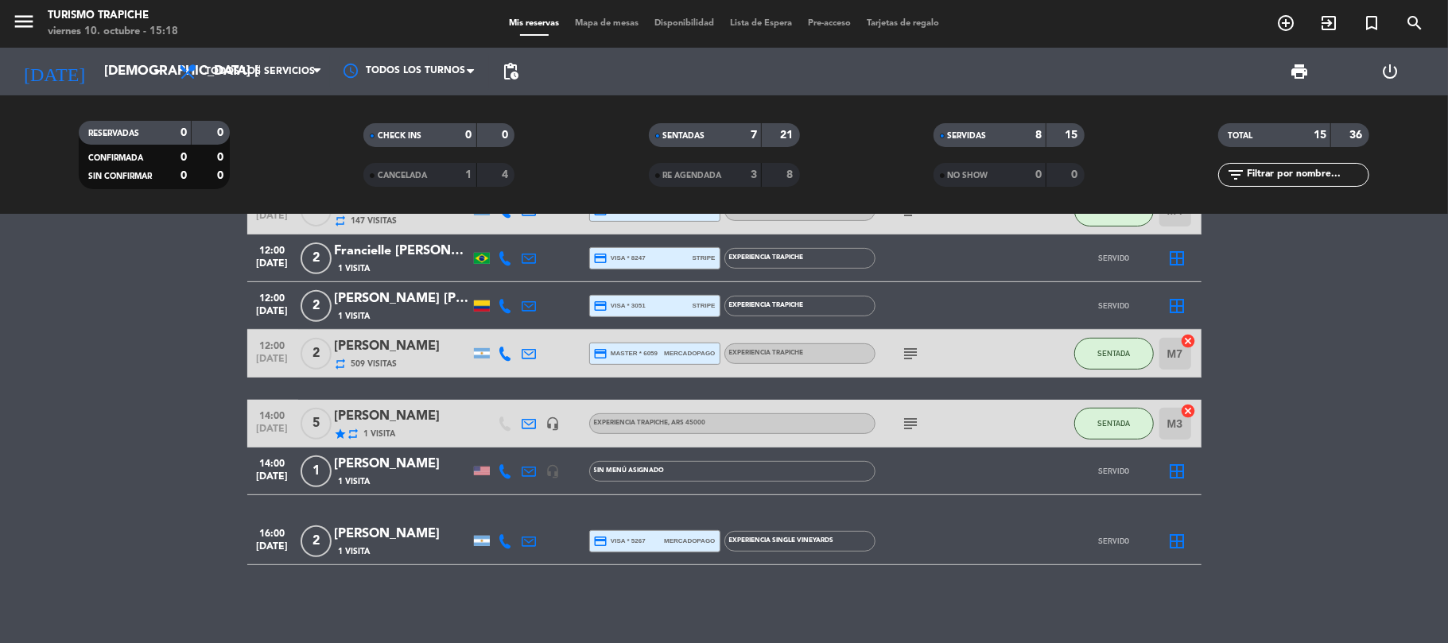
scroll to position [488, 0]
click at [408, 429] on div "star repeat 1 Visita" at bounding box center [402, 433] width 135 height 14
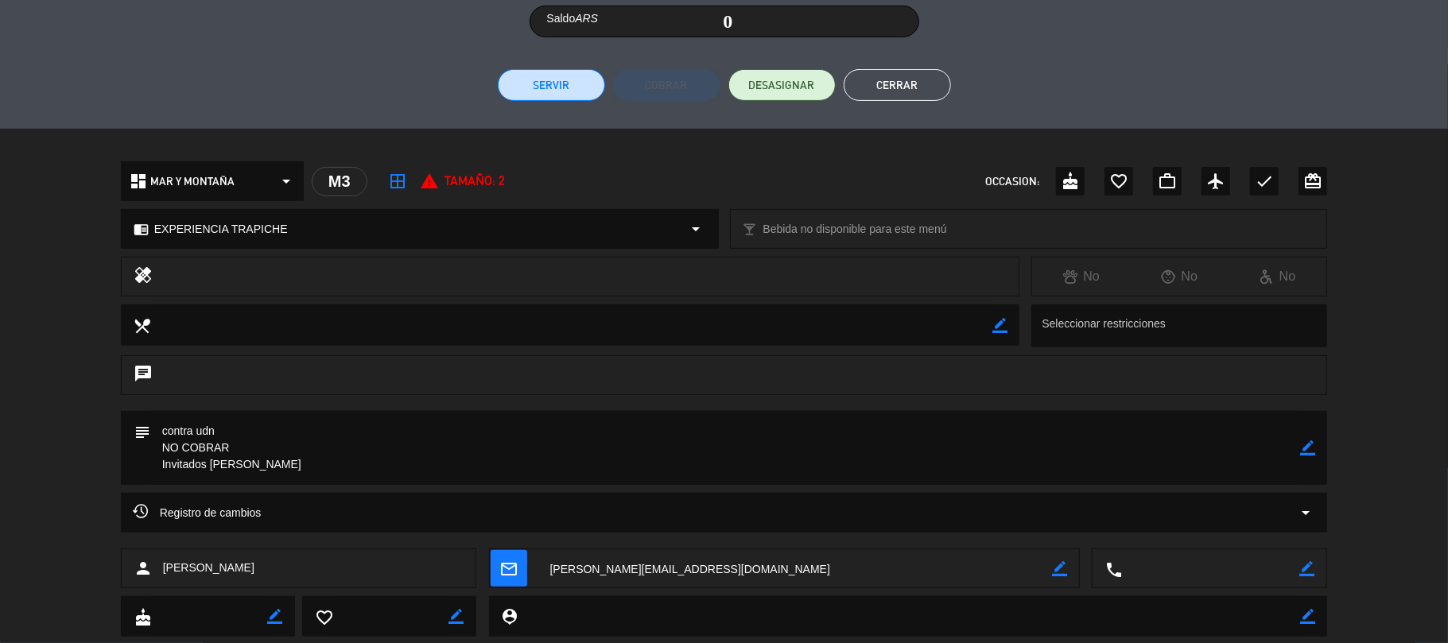
scroll to position [380, 0]
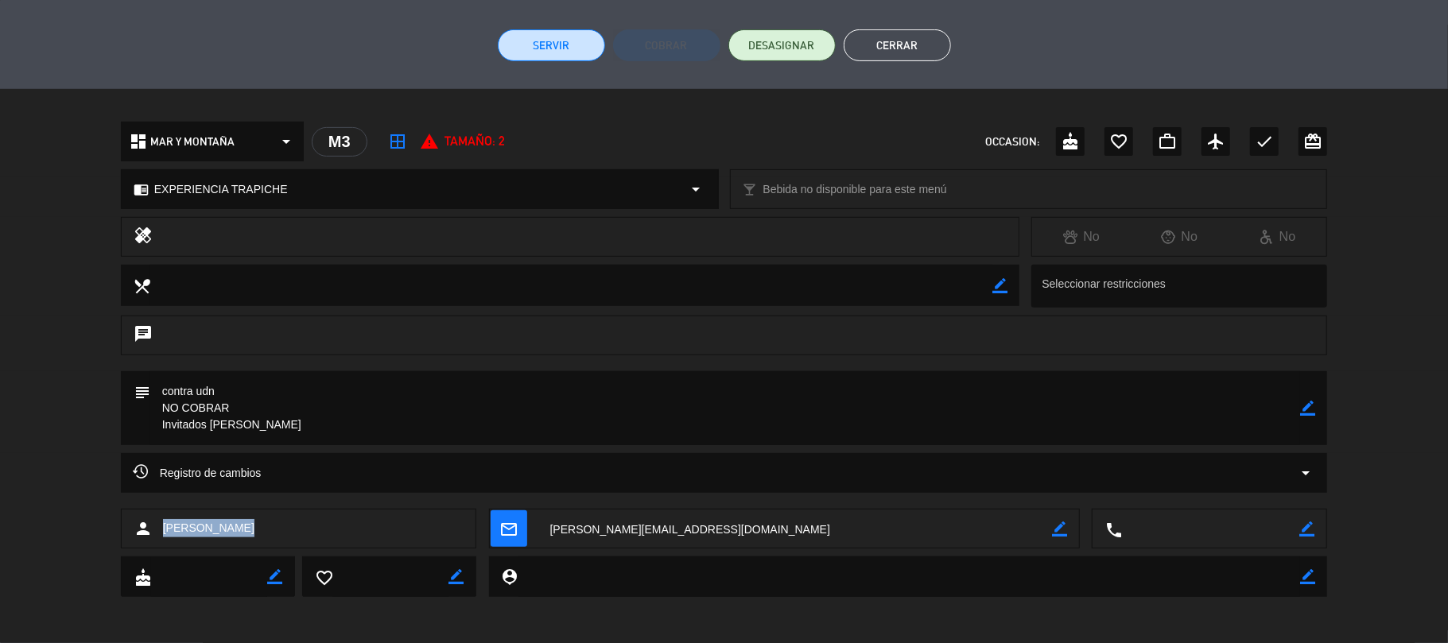
drag, startPoint x: 192, startPoint y: 541, endPoint x: 157, endPoint y: 544, distance: 34.3
click at [157, 544] on div "person [PERSON_NAME]" at bounding box center [299, 529] width 356 height 40
drag, startPoint x: 243, startPoint y: 425, endPoint x: 212, endPoint y: 433, distance: 33.0
click at [212, 433] on textarea at bounding box center [725, 408] width 1151 height 74
drag, startPoint x: 248, startPoint y: 529, endPoint x: 140, endPoint y: 544, distance: 109.2
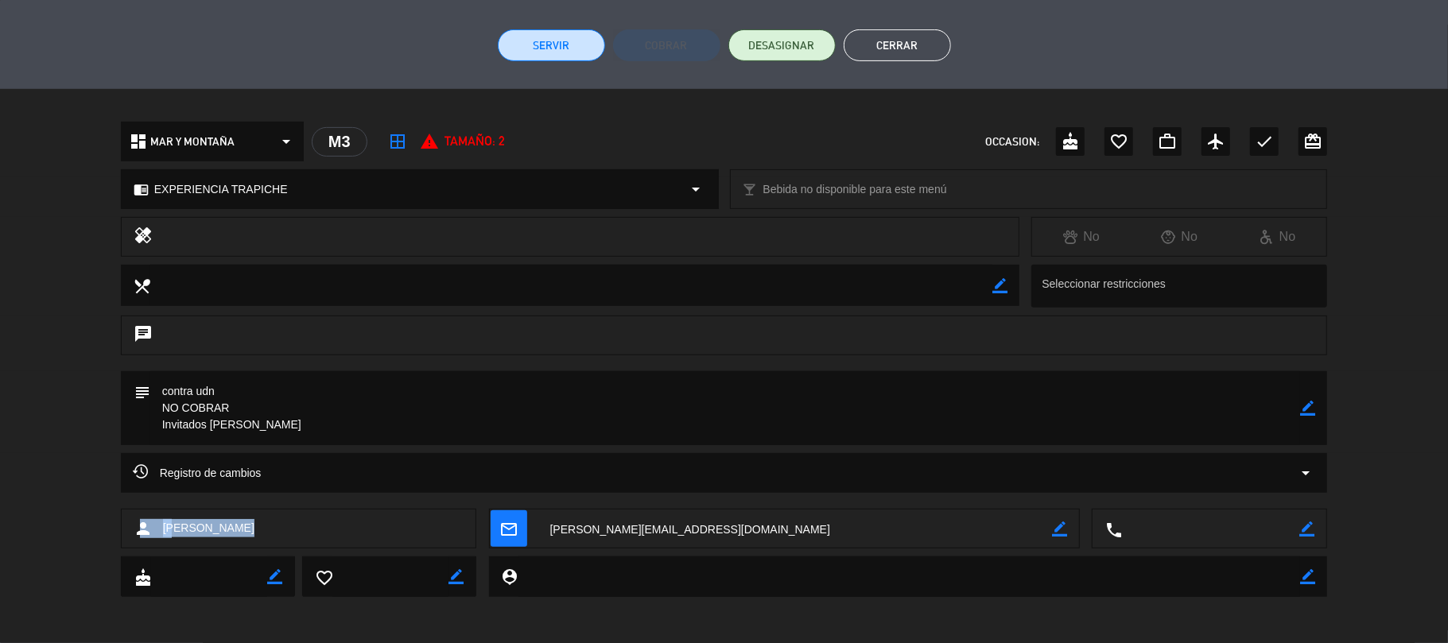
click at [140, 544] on div "person [PERSON_NAME]" at bounding box center [299, 529] width 356 height 40
click at [297, 533] on div "person [PERSON_NAME]" at bounding box center [299, 529] width 356 height 40
drag, startPoint x: 243, startPoint y: 526, endPoint x: 164, endPoint y: 550, distance: 82.5
click at [164, 550] on div "person [PERSON_NAME] mail_outline border_color local_phone border_color" at bounding box center [724, 533] width 1448 height 48
click at [872, 40] on button "Cerrar" at bounding box center [897, 45] width 107 height 32
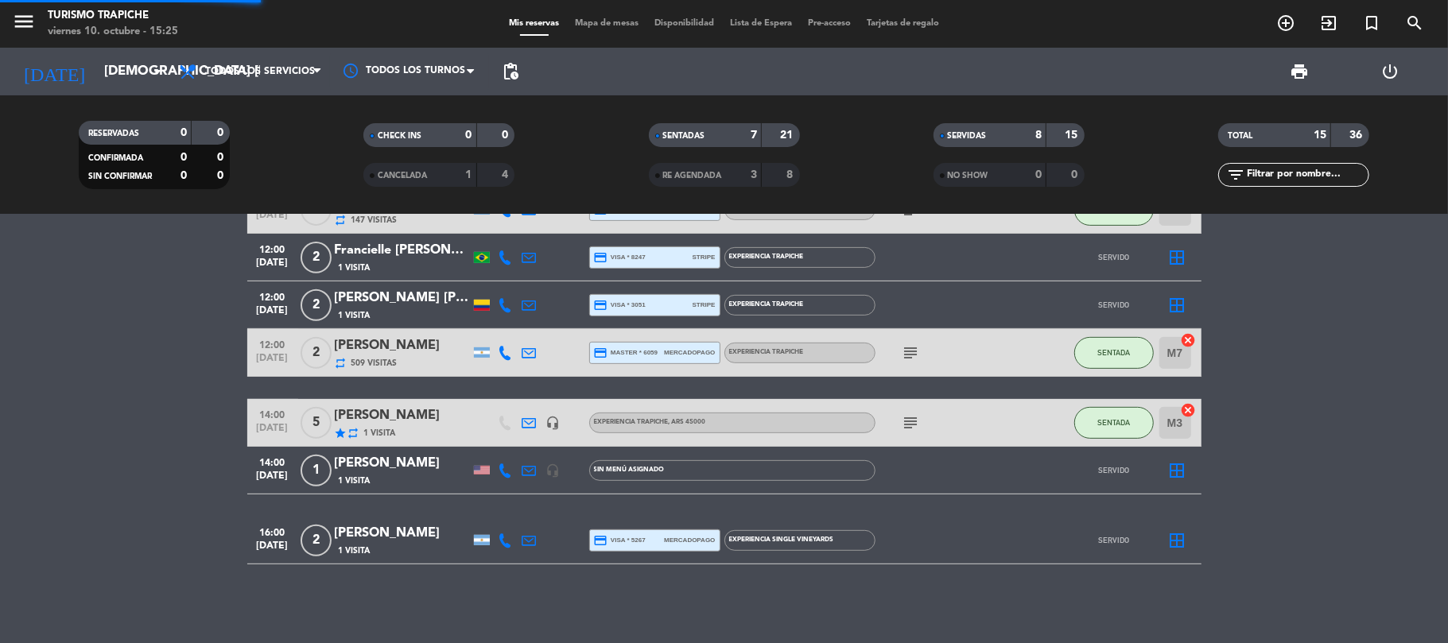
click at [87, 332] on bookings-row "10:00 [DATE] 2 [PERSON_NAME] [PERSON_NAME] HEXSEL 1 Visita credit_card master *…" at bounding box center [724, 162] width 1448 height 805
click at [191, 409] on bookings-row "10:00 [DATE] 2 [PERSON_NAME] [PERSON_NAME] HEXSEL 1 Visita credit_card master *…" at bounding box center [724, 162] width 1448 height 805
click at [26, 52] on div "[DATE] [DEMOGRAPHIC_DATA] [DATE] arrow_drop_down" at bounding box center [91, 72] width 159 height 48
click at [96, 56] on input "[DEMOGRAPHIC_DATA] [DATE]" at bounding box center [182, 71] width 172 height 31
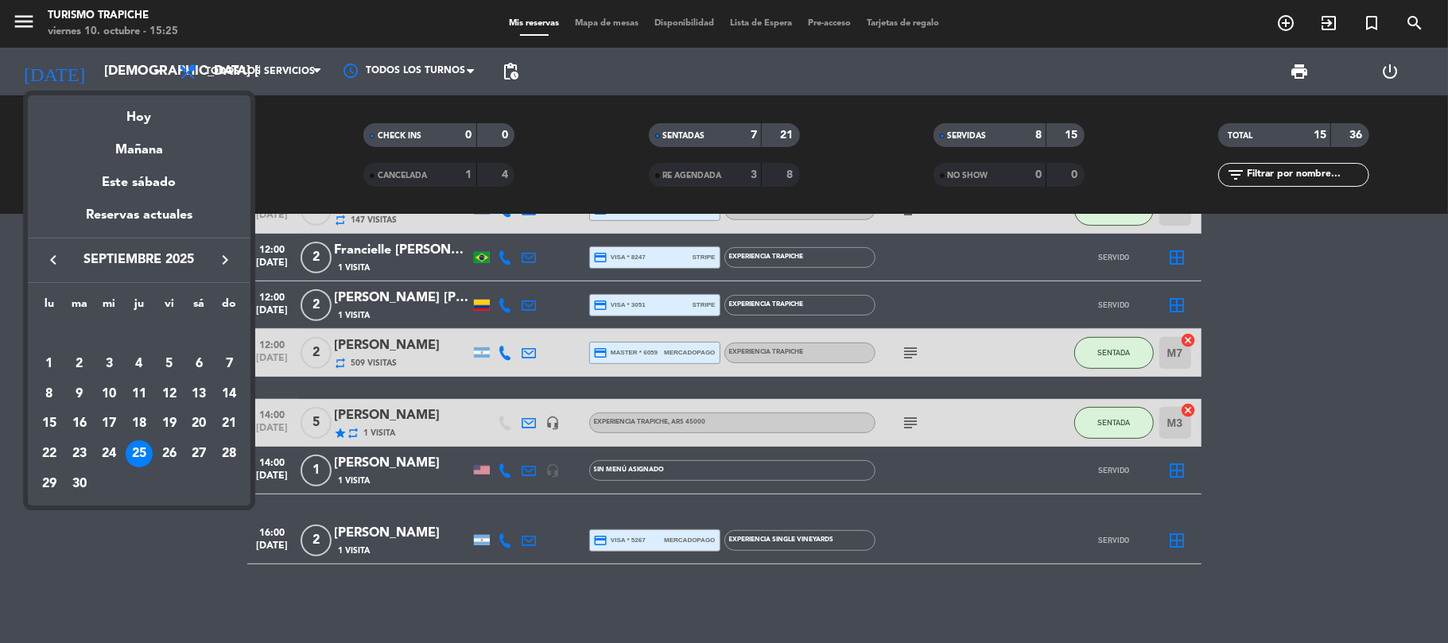
click at [185, 449] on div "27" at bounding box center [198, 454] width 27 height 27
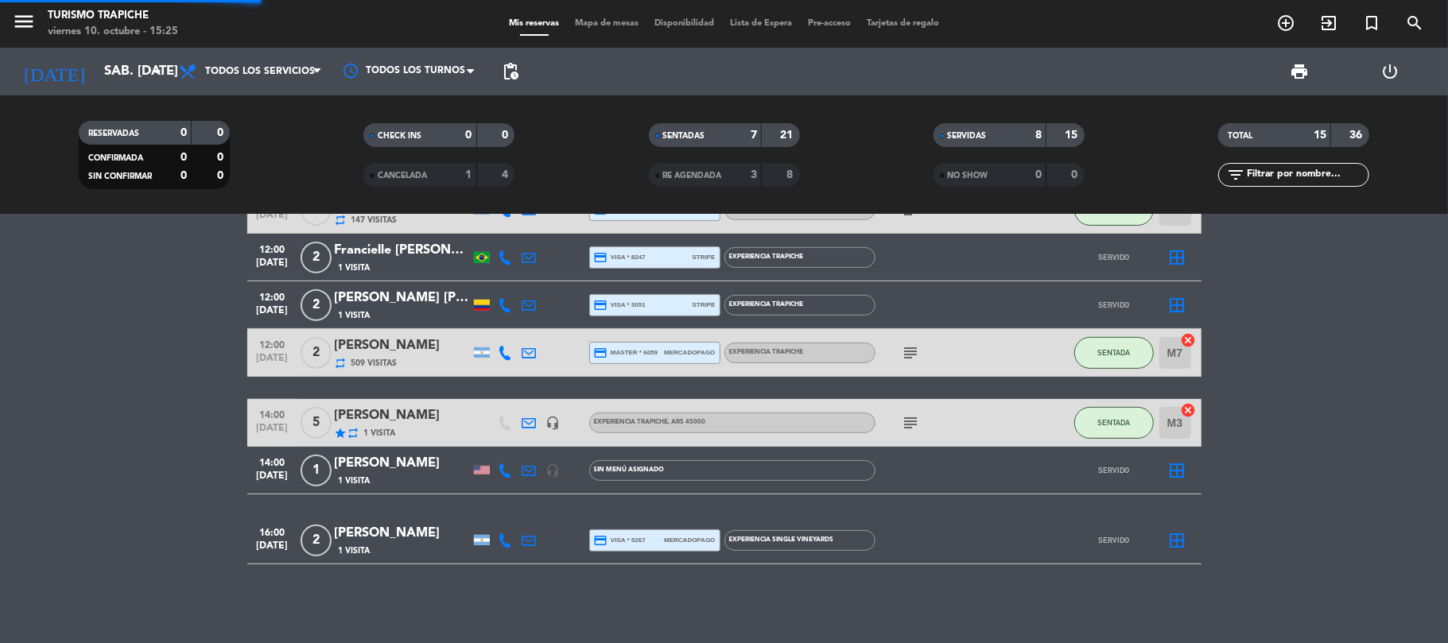
click at [138, 461] on bookings-row "10:00 [DATE] 2 [PERSON_NAME] [PERSON_NAME] HEXSEL 1 Visita credit_card master *…" at bounding box center [724, 162] width 1448 height 805
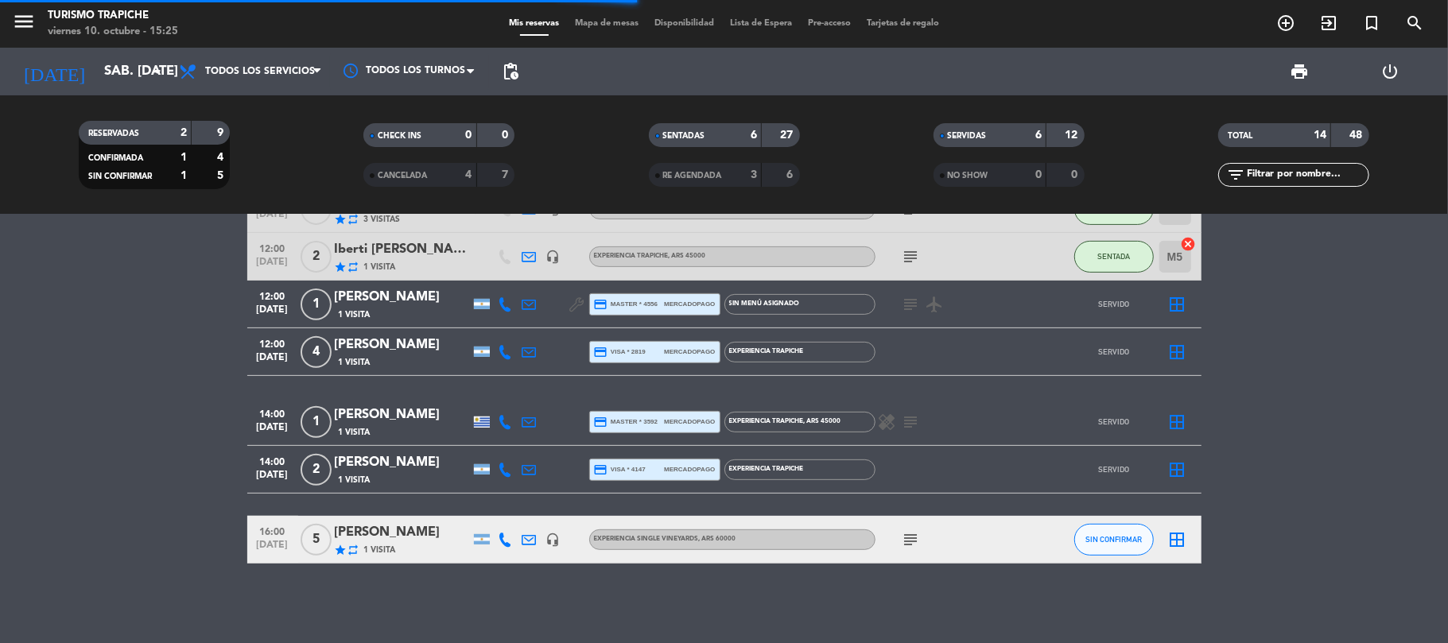
scroll to position [463, 0]
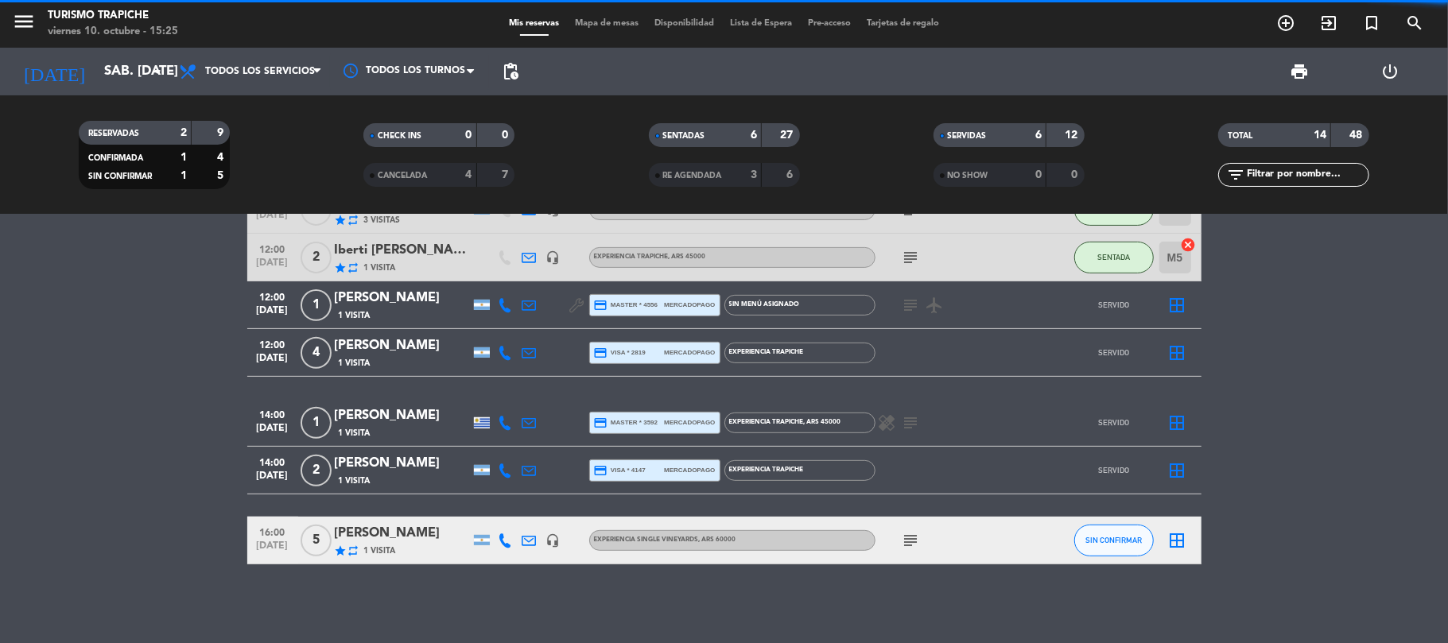
click at [131, 455] on bookings-row "09:30 [DATE] KAHUAK 1 Visita headset_mic turned_in_not EXPERIENCIA MAR Y MONTAÑ…" at bounding box center [724, 174] width 1448 height 779
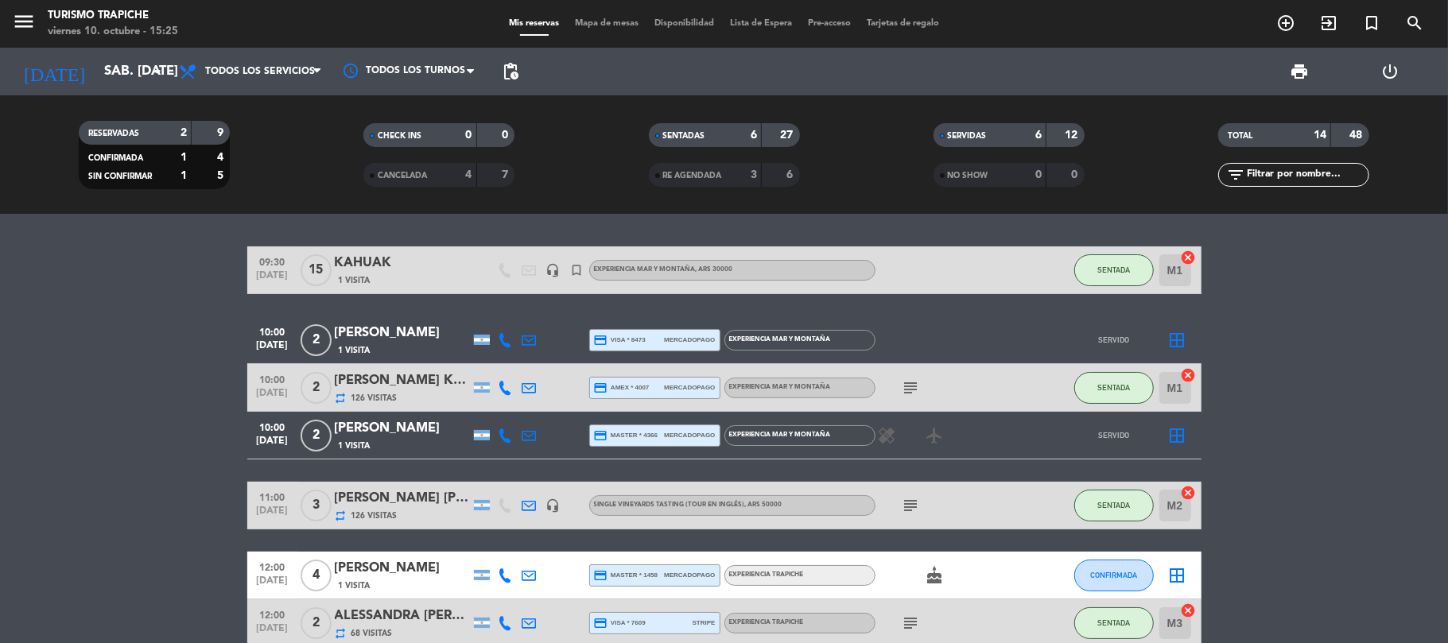
scroll to position [0, 0]
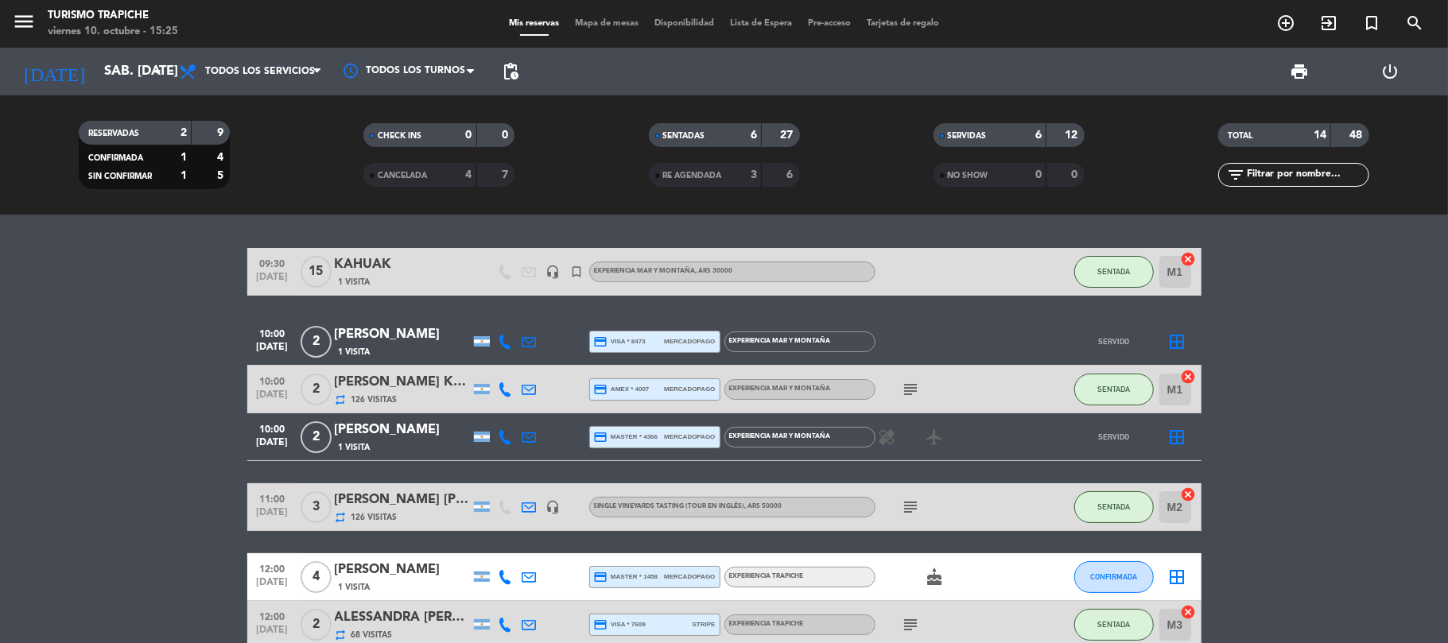
drag, startPoint x: 189, startPoint y: 458, endPoint x: 326, endPoint y: 484, distance: 139.3
click at [207, 463] on bookings-row "09:30 [DATE] KAHUAK 1 Visita headset_mic turned_in_not EXPERIENCIA MAR Y MONTAÑ…" at bounding box center [724, 637] width 1448 height 779
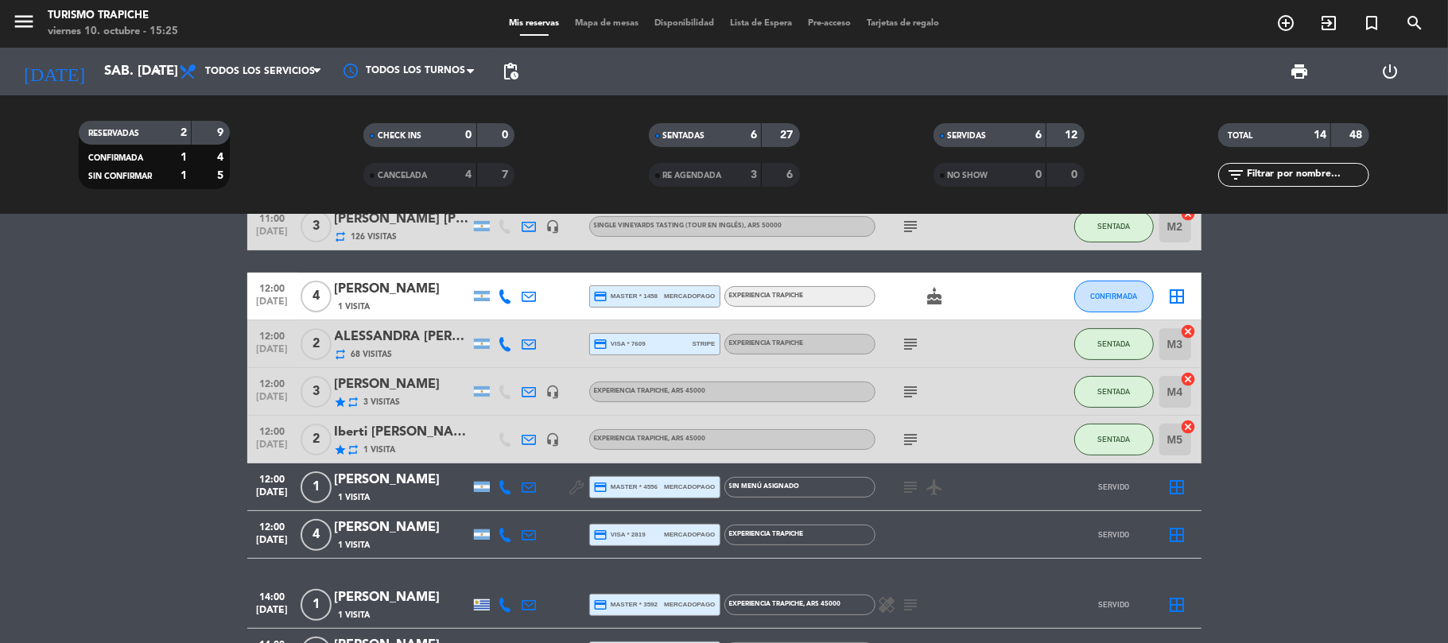
scroll to position [318, 0]
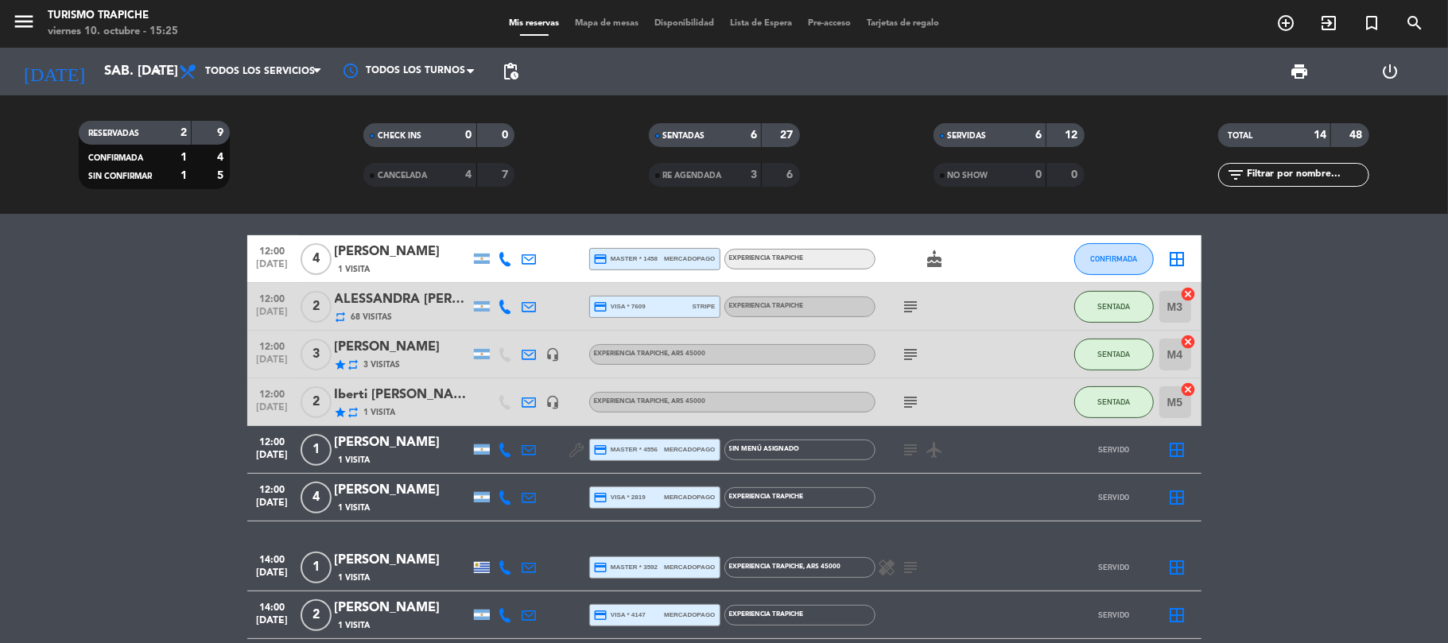
click at [441, 353] on div "[PERSON_NAME]" at bounding box center [402, 347] width 135 height 21
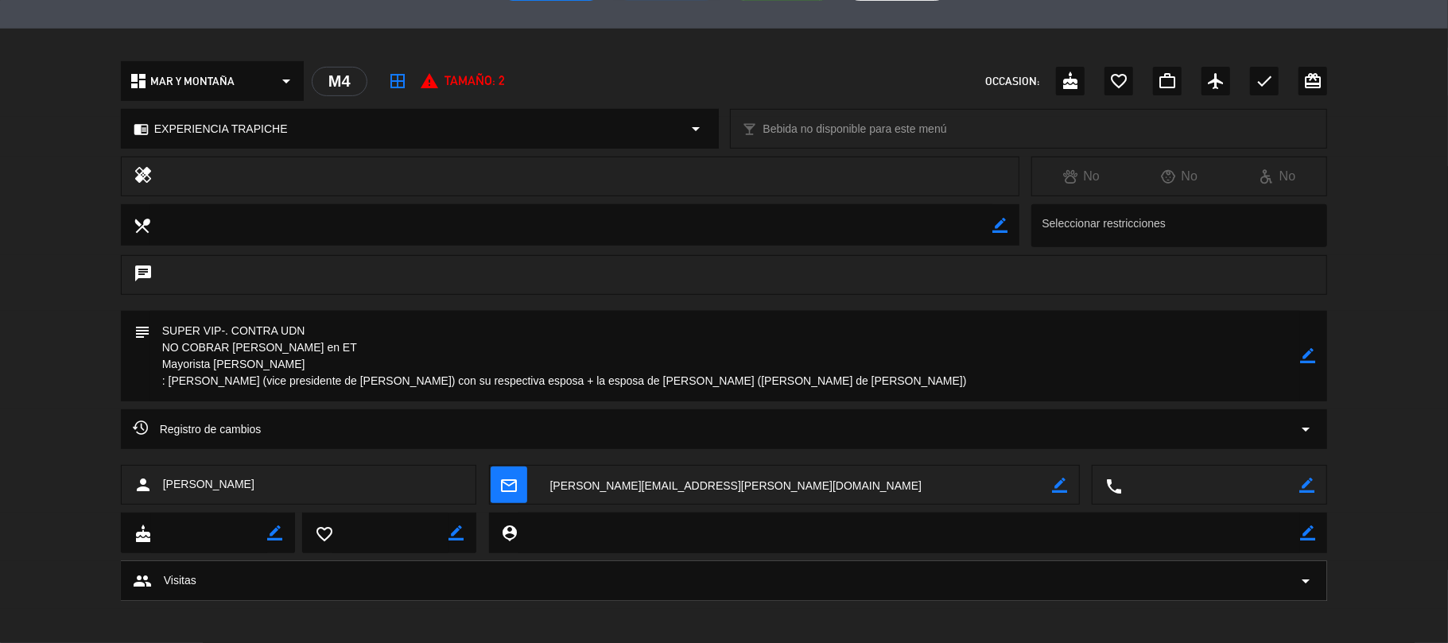
scroll to position [445, 0]
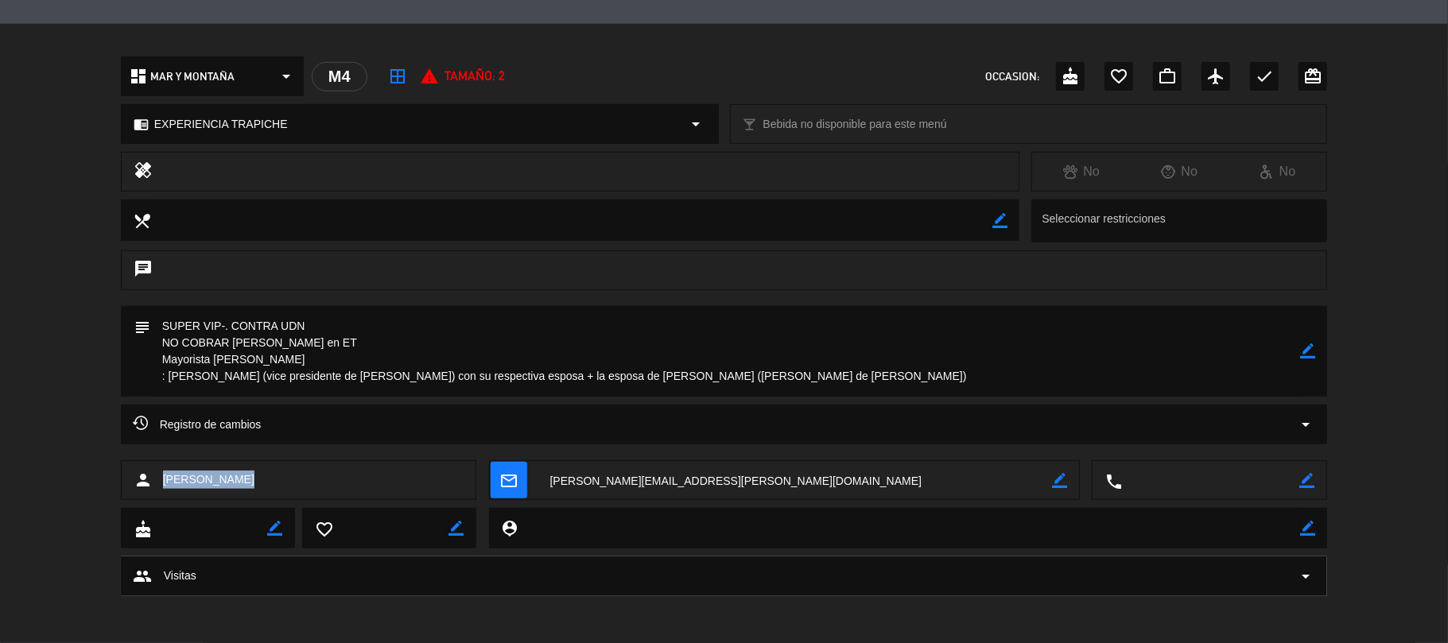
drag, startPoint x: 266, startPoint y: 487, endPoint x: 159, endPoint y: 493, distance: 106.7
click at [159, 493] on div "person [PERSON_NAME]" at bounding box center [299, 480] width 356 height 40
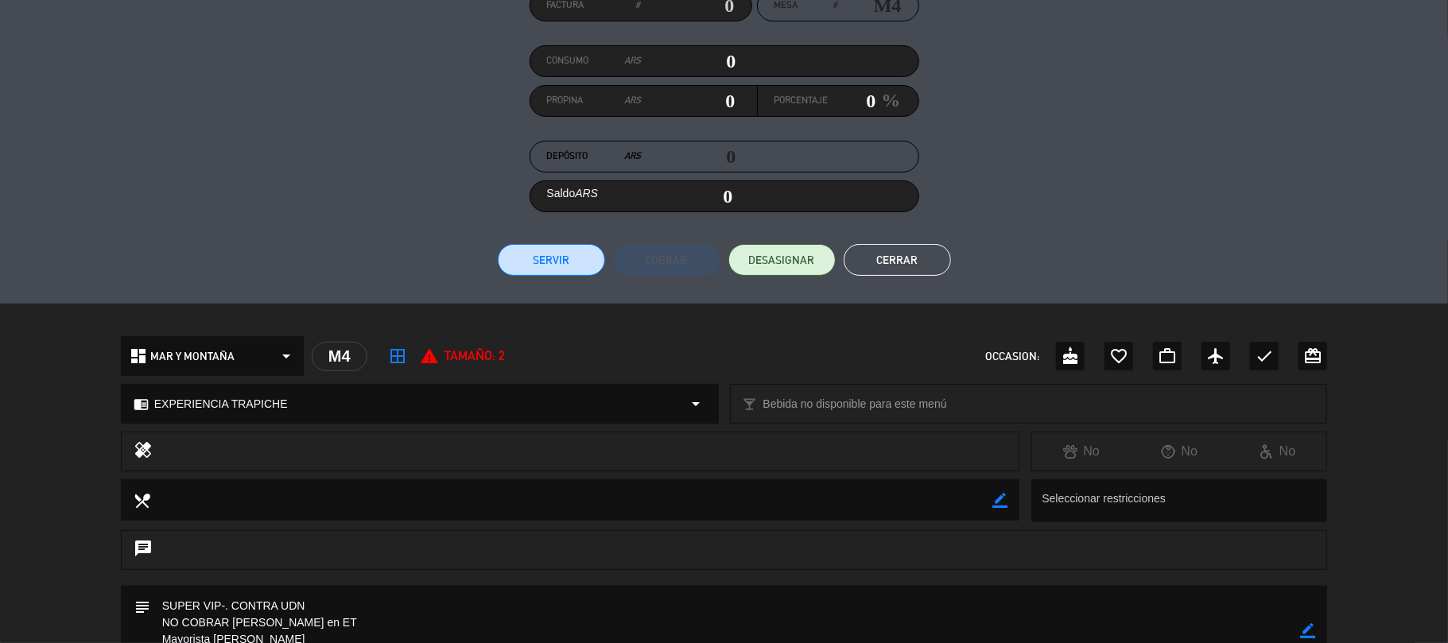
scroll to position [424, 0]
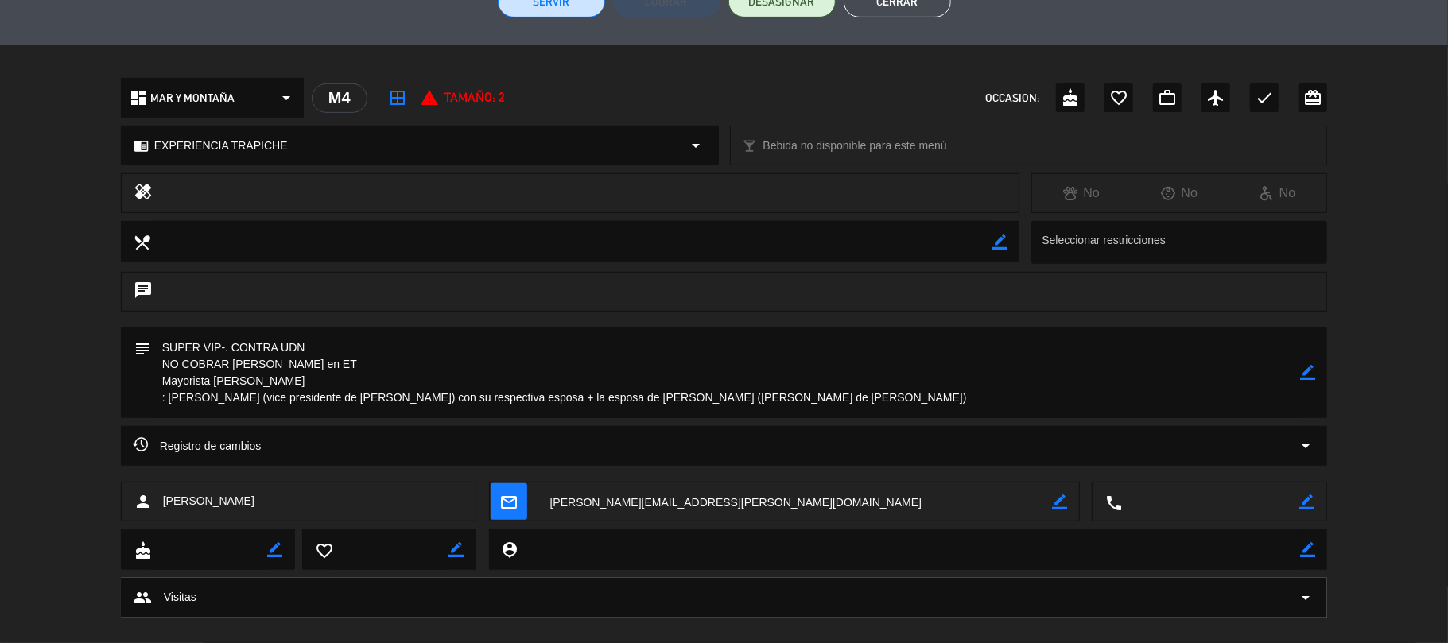
drag, startPoint x: 326, startPoint y: 344, endPoint x: 156, endPoint y: 351, distance: 170.3
click at [156, 351] on textarea at bounding box center [725, 373] width 1151 height 91
drag, startPoint x: 169, startPoint y: 394, endPoint x: 806, endPoint y: 395, distance: 637.0
click at [806, 395] on textarea at bounding box center [725, 373] width 1151 height 91
click at [218, 386] on textarea at bounding box center [725, 373] width 1151 height 91
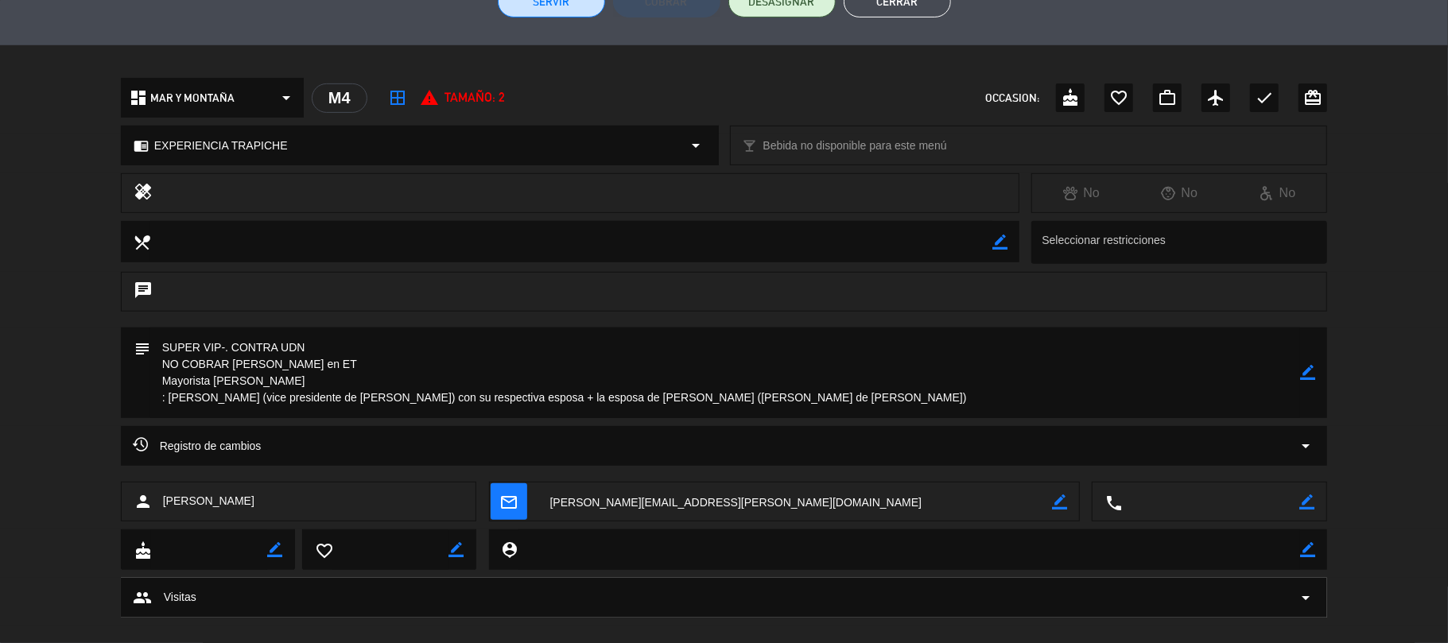
drag, startPoint x: 163, startPoint y: 382, endPoint x: 800, endPoint y: 393, distance: 637.1
click at [800, 393] on textarea at bounding box center [725, 373] width 1151 height 91
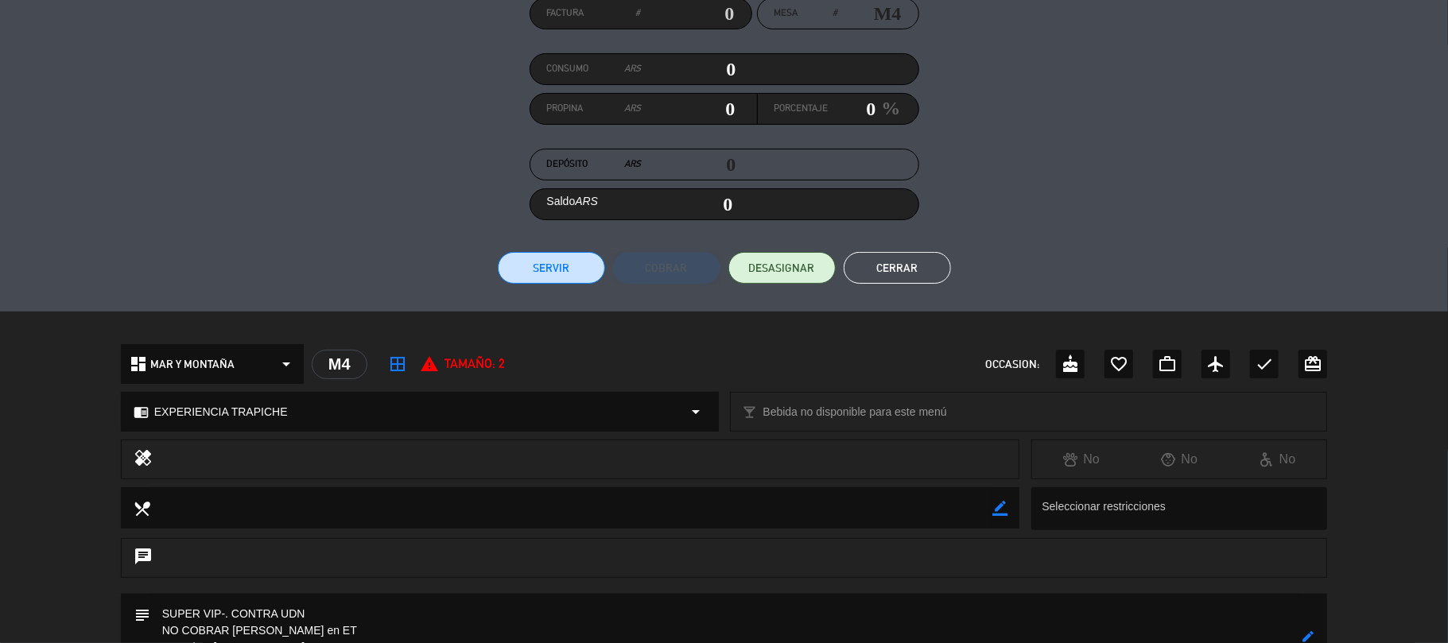
scroll to position [106, 0]
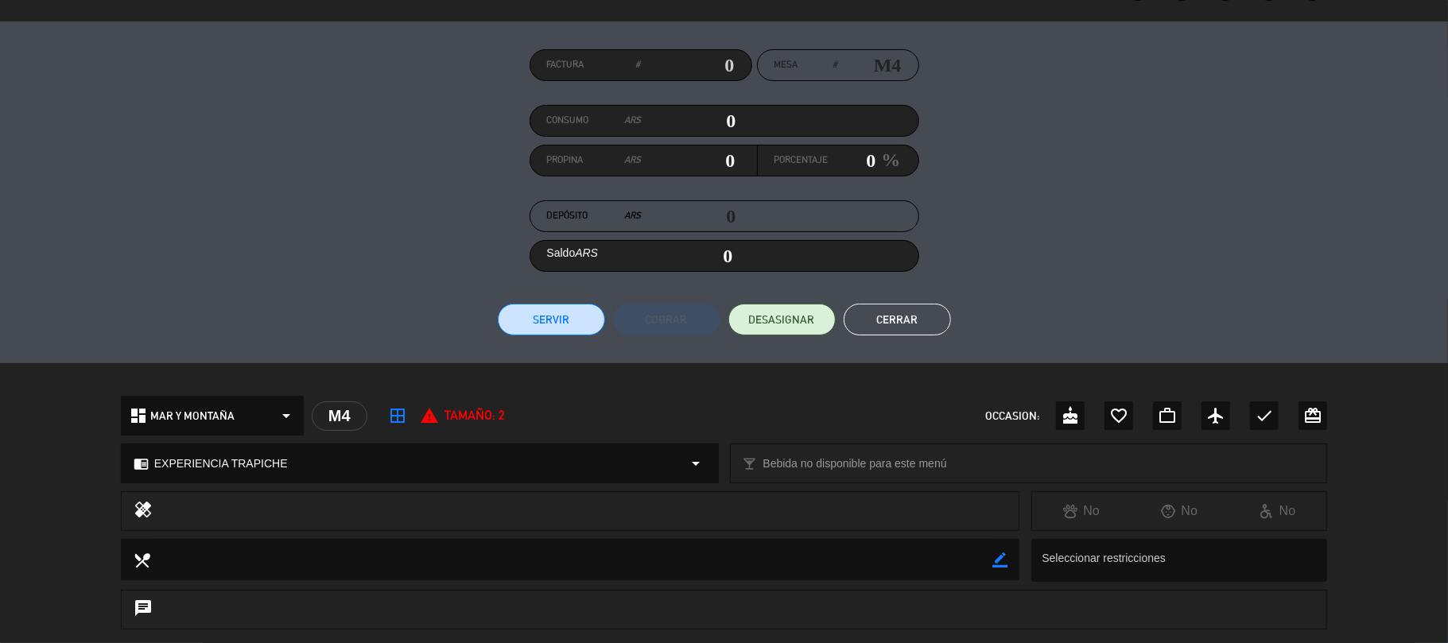
click at [907, 309] on button "Cerrar" at bounding box center [897, 320] width 107 height 32
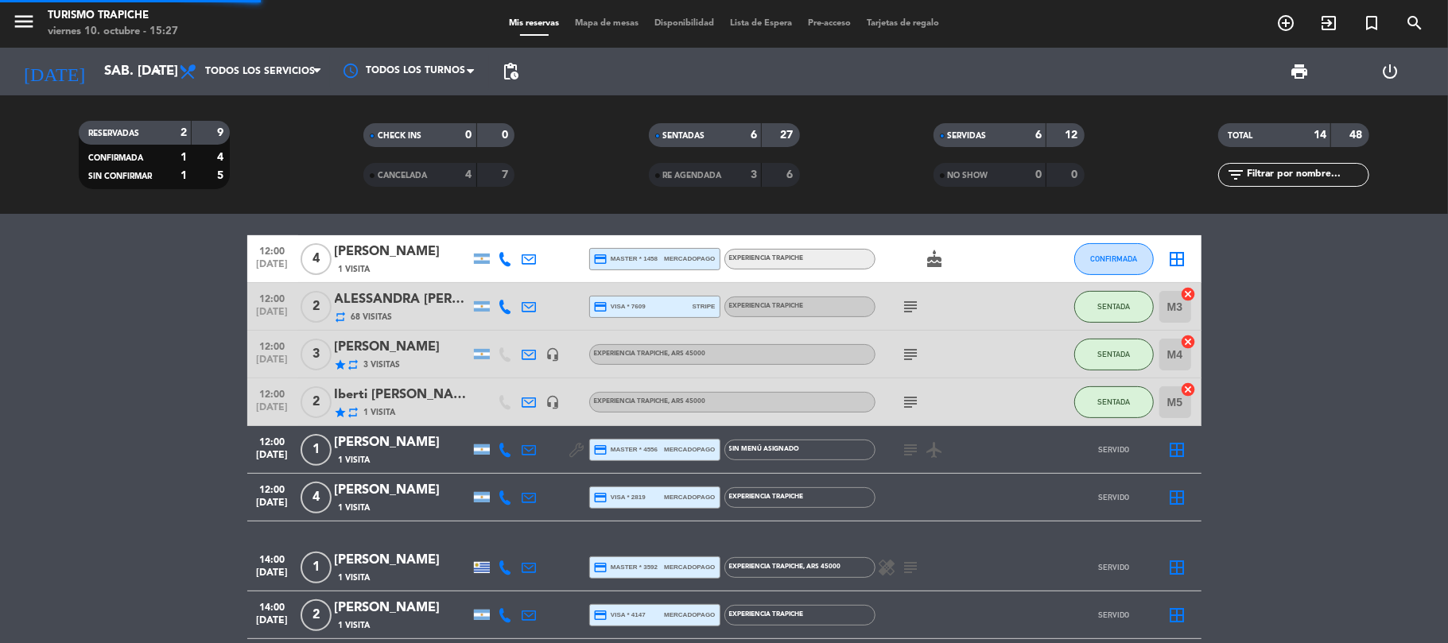
click at [196, 382] on bookings-row "09:30 [DATE] KAHUAK 1 Visita headset_mic turned_in_not EXPERIENCIA MAR Y MONTAÑ…" at bounding box center [724, 319] width 1448 height 779
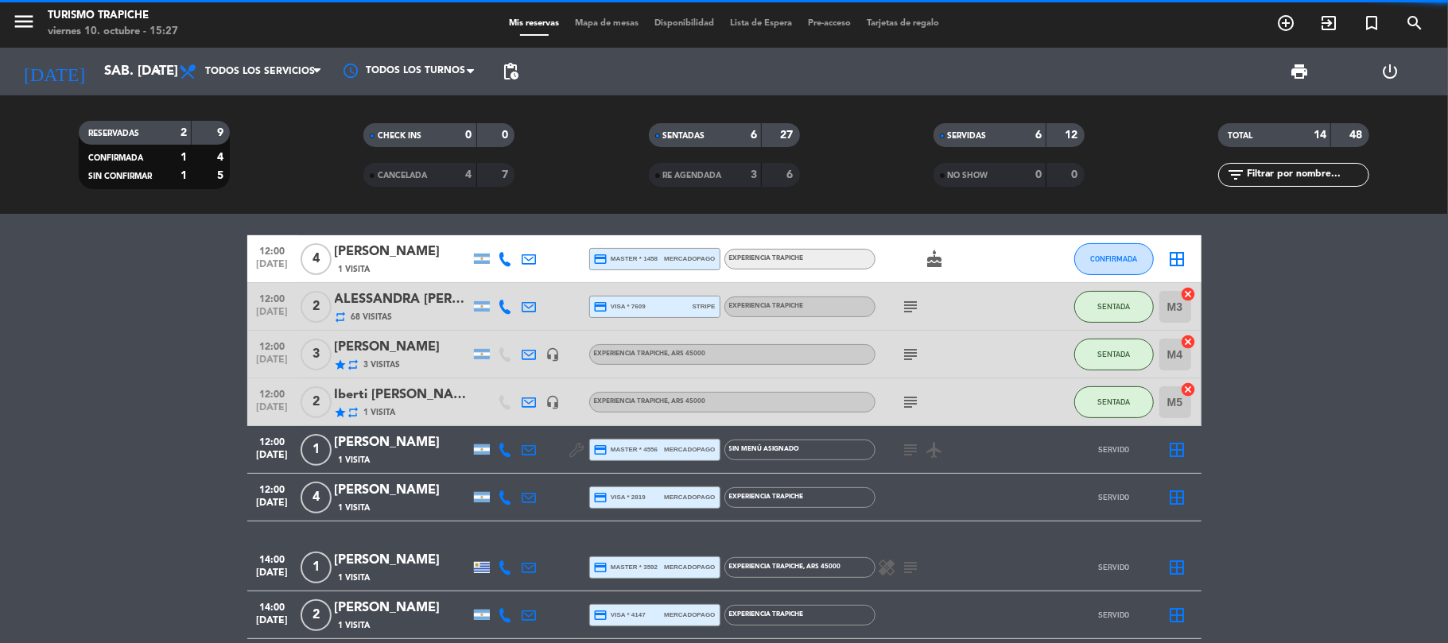
click at [449, 398] on div "Iberti [PERSON_NAME] [PERSON_NAME] [PERSON_NAME]" at bounding box center [402, 395] width 135 height 21
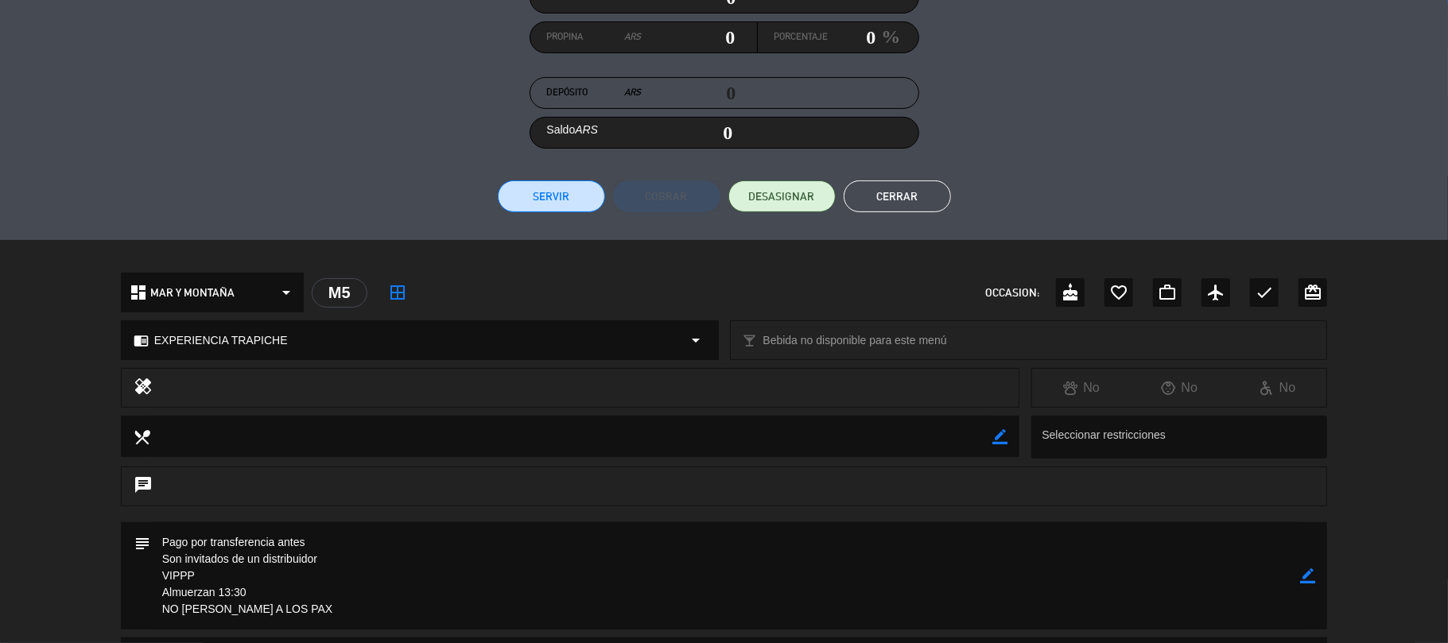
scroll to position [414, 0]
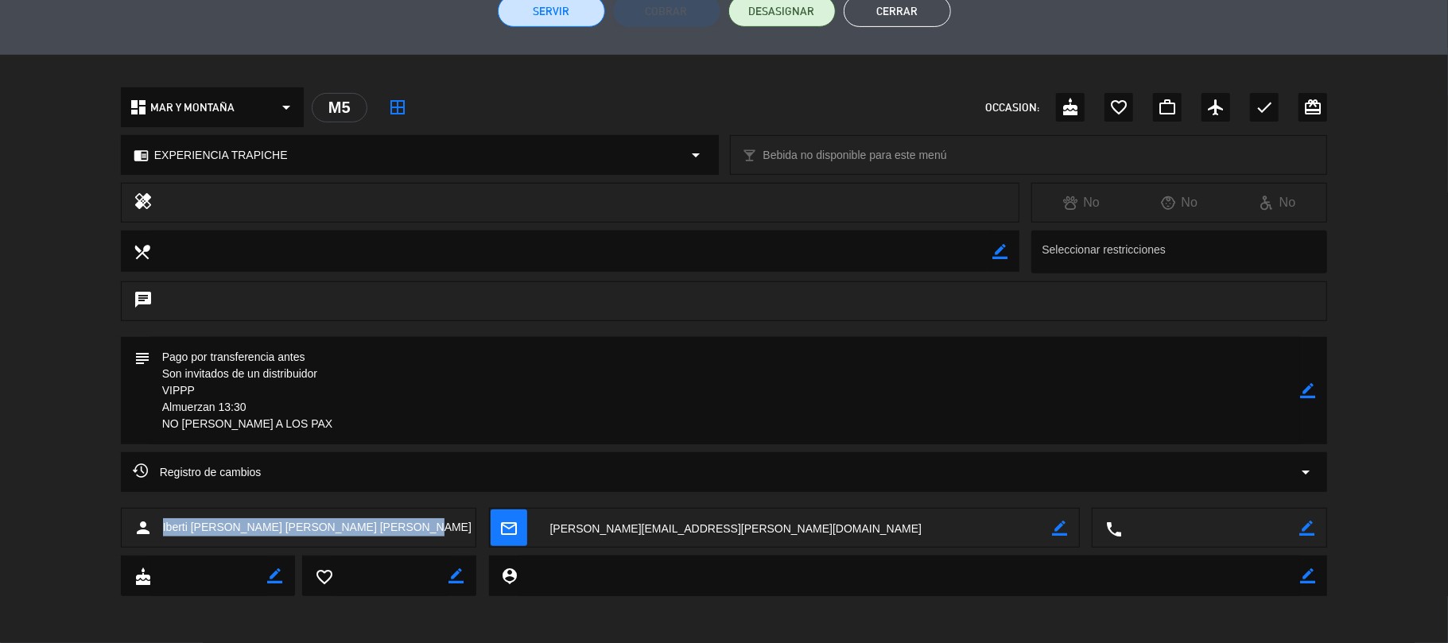
drag, startPoint x: 164, startPoint y: 522, endPoint x: 164, endPoint y: 541, distance: 18.3
click at [164, 541] on div "person [PERSON_NAME] [PERSON_NAME] [PERSON_NAME]" at bounding box center [299, 528] width 356 height 40
drag, startPoint x: 204, startPoint y: 392, endPoint x: 154, endPoint y: 345, distance: 68.6
click at [154, 345] on textarea at bounding box center [725, 390] width 1151 height 107
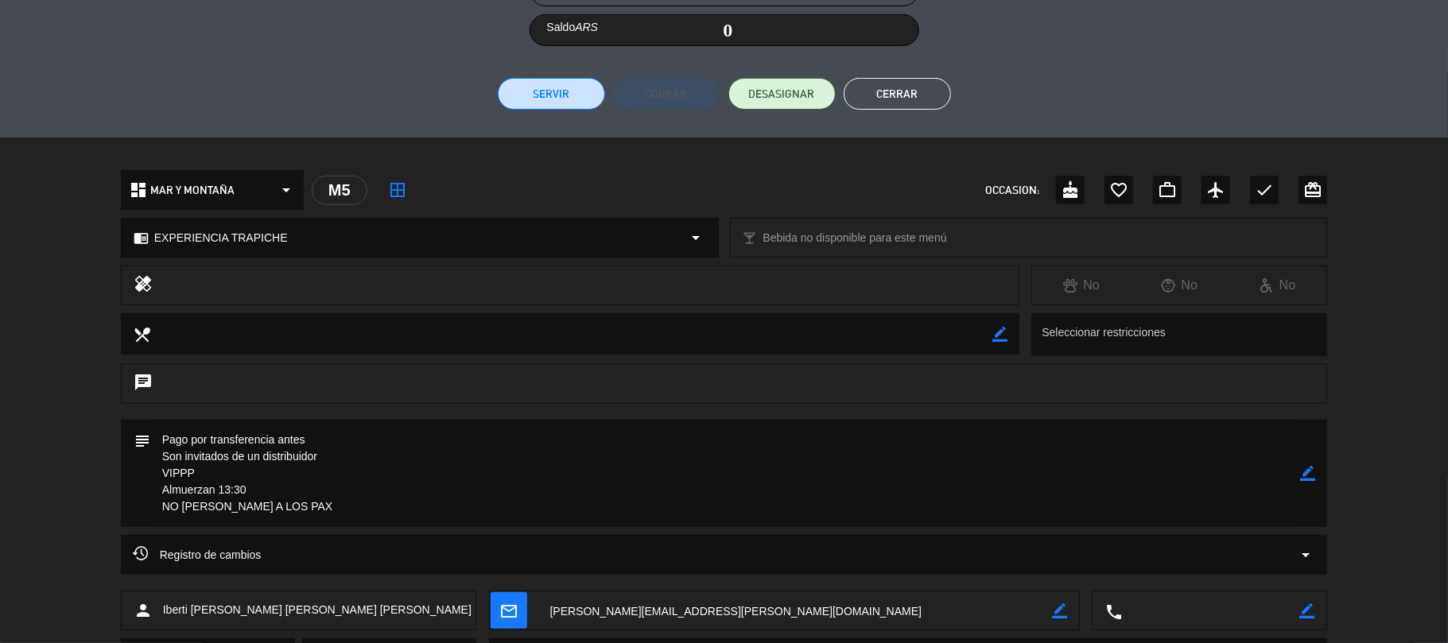
scroll to position [309, 0]
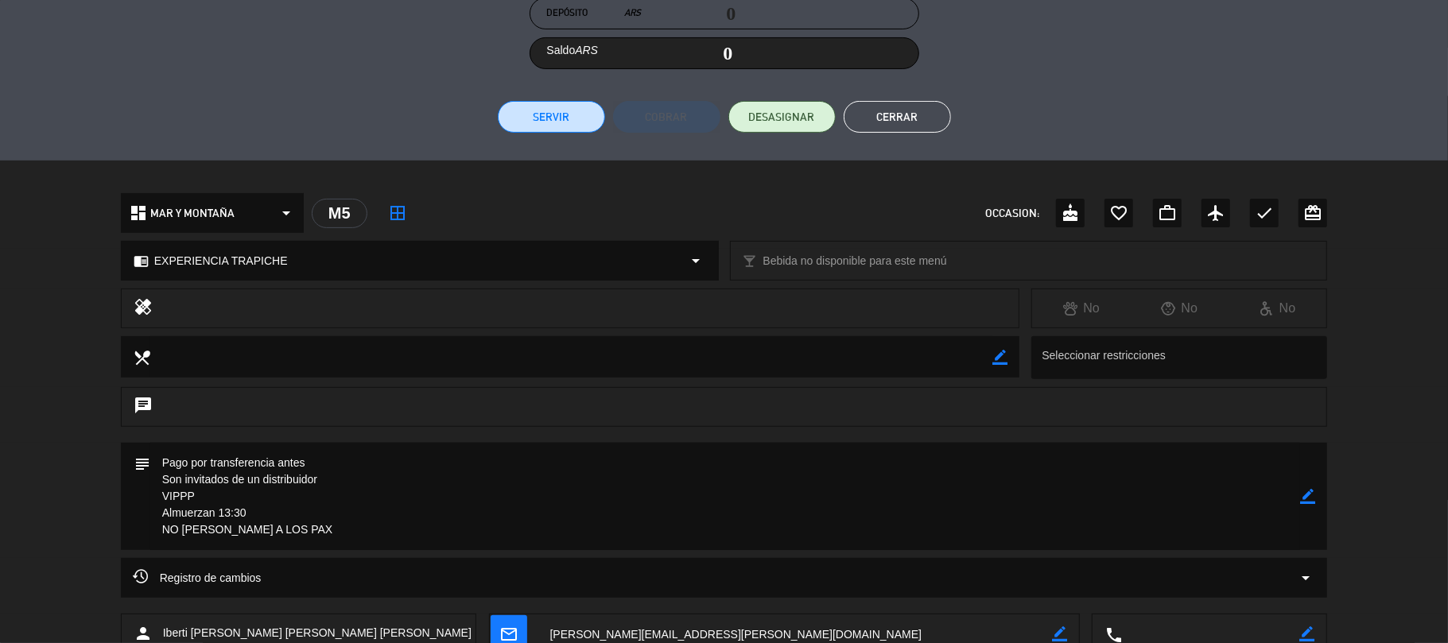
click at [921, 110] on button "Cerrar" at bounding box center [897, 117] width 107 height 32
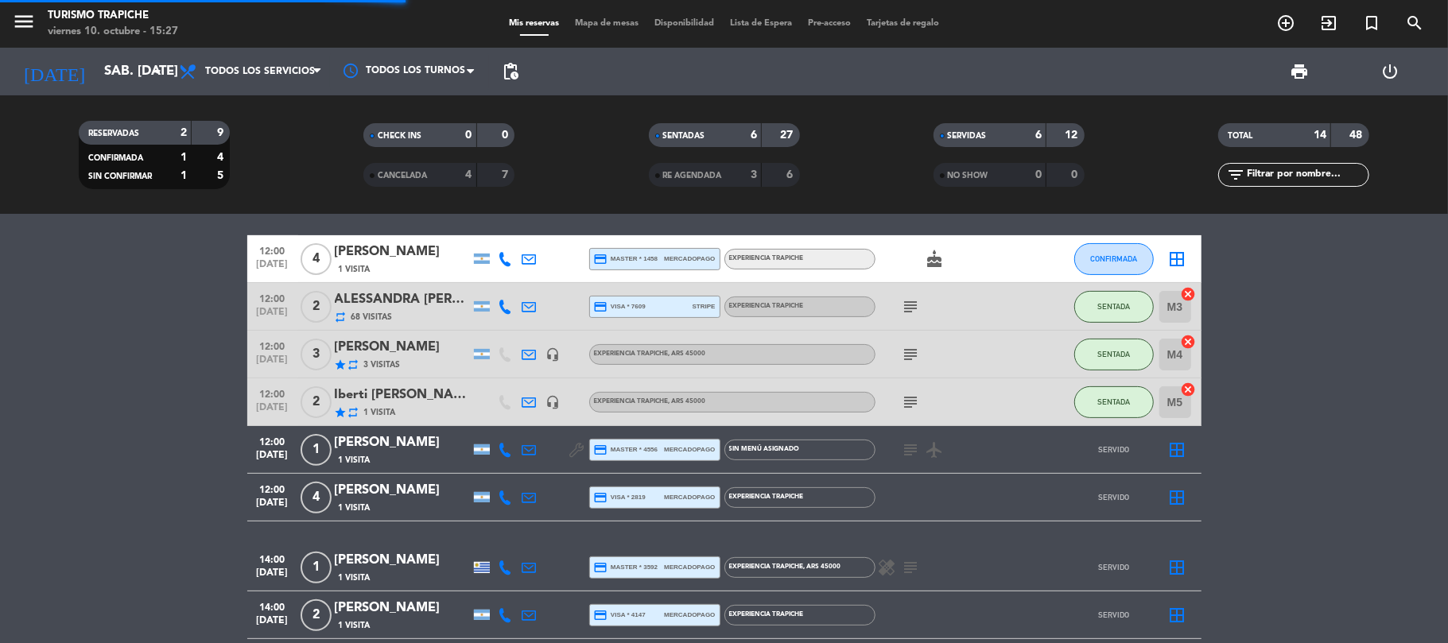
drag, startPoint x: 170, startPoint y: 356, endPoint x: 204, endPoint y: 360, distance: 33.6
click at [177, 360] on bookings-row "09:30 [DATE] KAHUAK 1 Visita headset_mic turned_in_not EXPERIENCIA MAR Y MONTAÑ…" at bounding box center [724, 319] width 1448 height 779
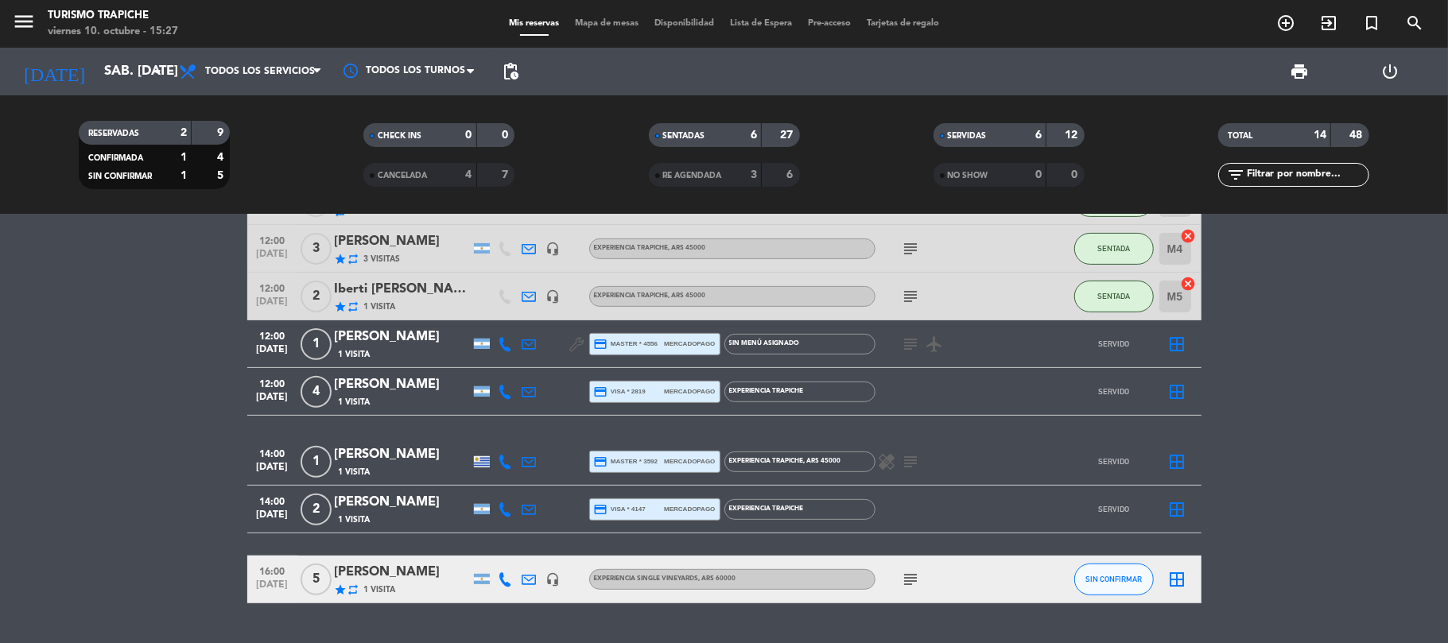
scroll to position [463, 0]
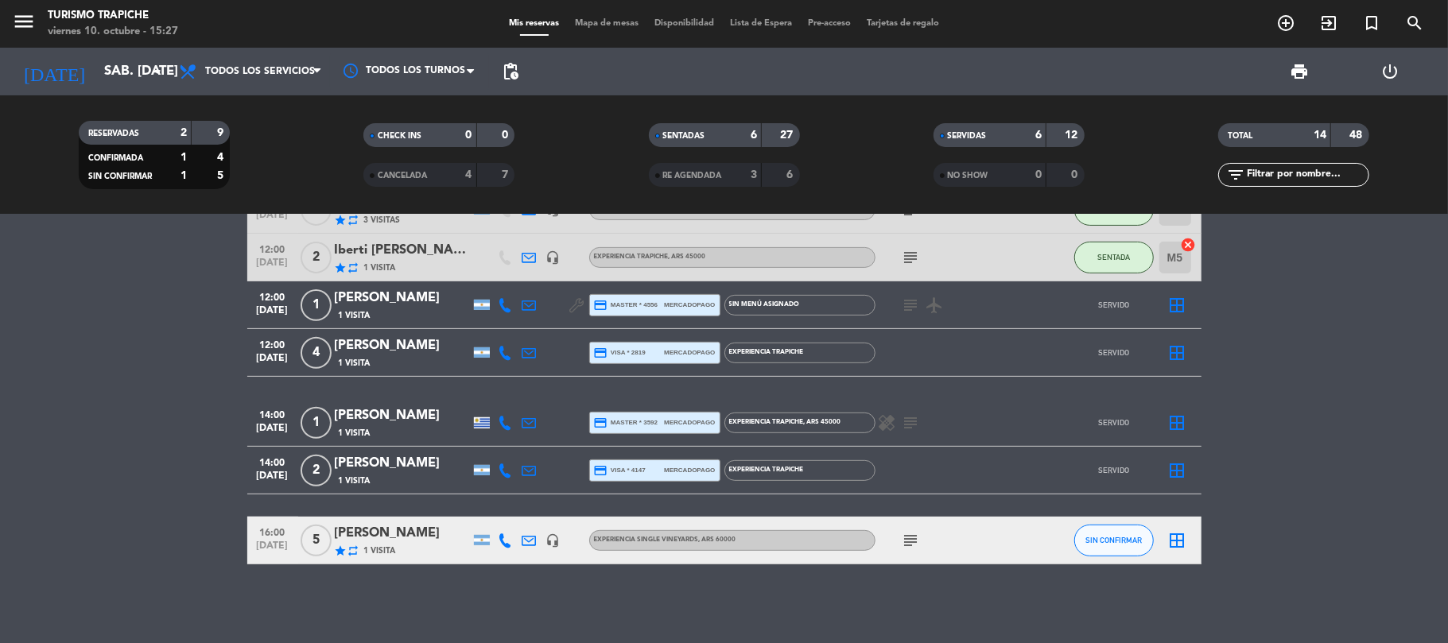
click at [160, 421] on bookings-row "09:30 [DATE] KAHUAK 1 Visita headset_mic turned_in_not EXPERIENCIA MAR Y MONTAÑ…" at bounding box center [724, 174] width 1448 height 779
click at [420, 541] on div "[PERSON_NAME]" at bounding box center [402, 533] width 135 height 21
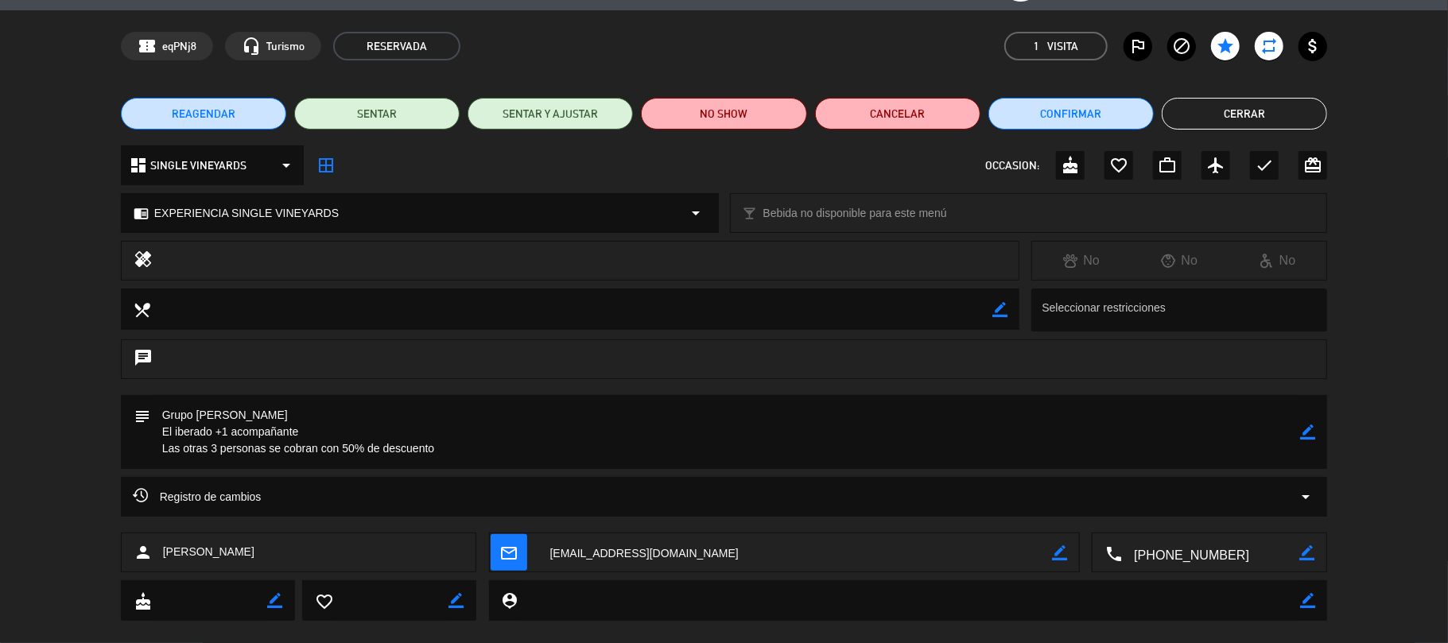
scroll to position [70, 0]
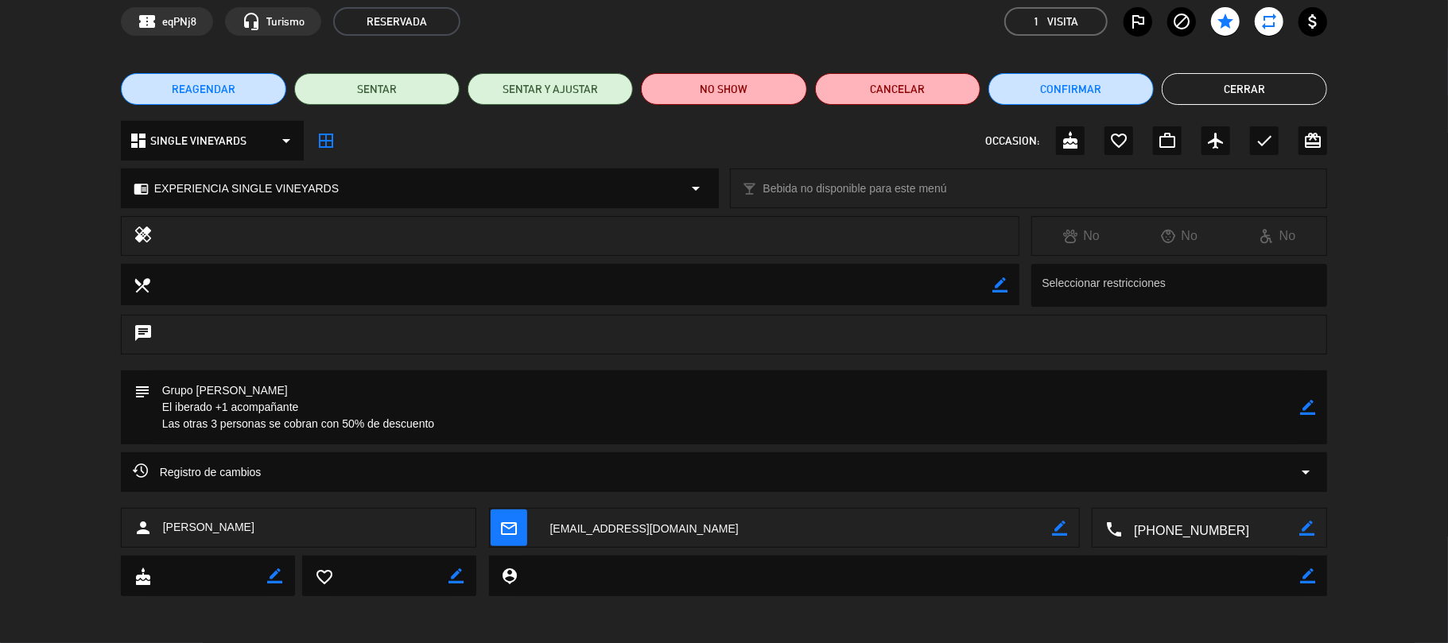
drag, startPoint x: 265, startPoint y: 538, endPoint x: 160, endPoint y: 548, distance: 105.4
click at [160, 548] on div "person [PERSON_NAME] Egg mail_outline border_color local_phone border_color" at bounding box center [724, 532] width 1448 height 48
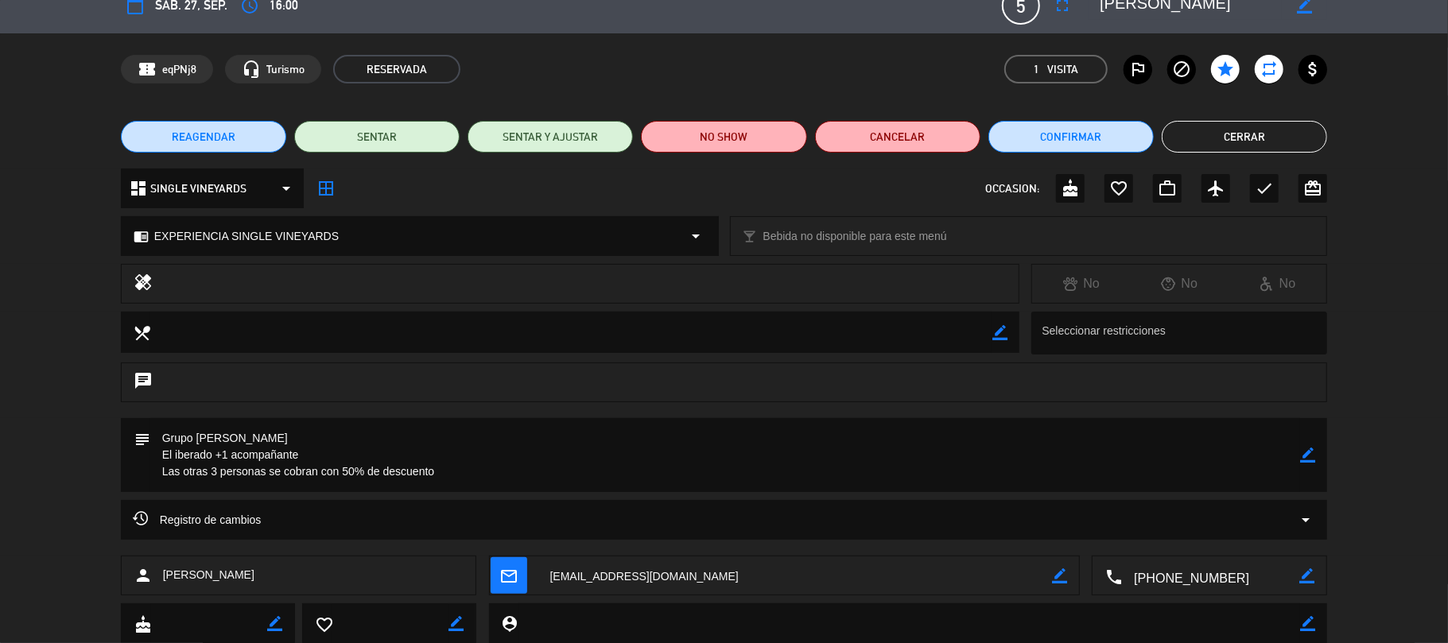
scroll to position [0, 0]
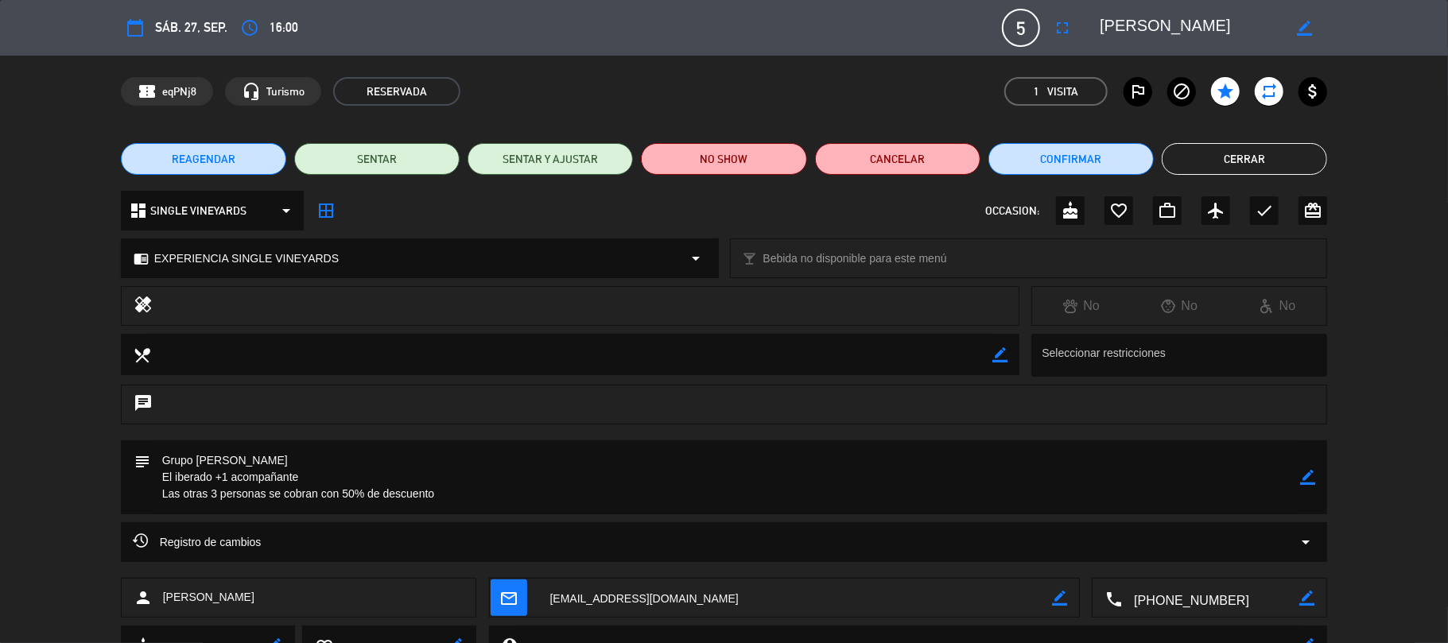
click at [1236, 159] on button "Cerrar" at bounding box center [1244, 159] width 165 height 32
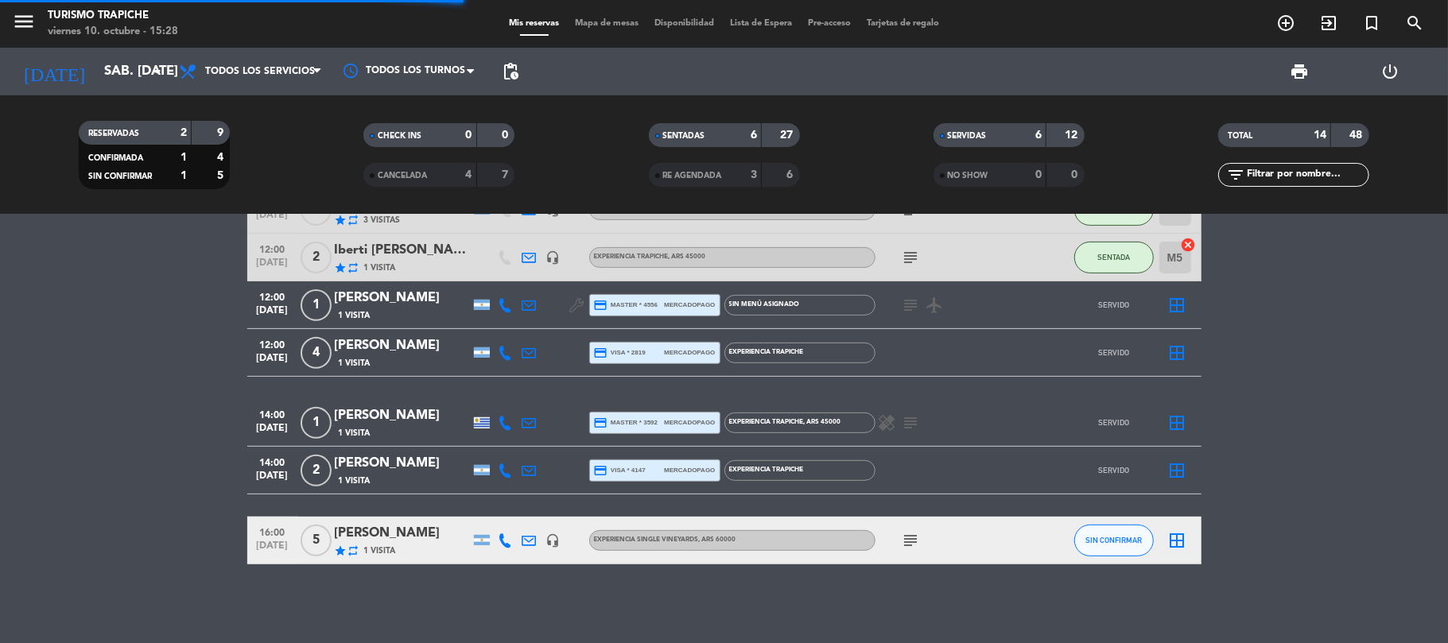
click at [92, 364] on bookings-row "09:30 [DATE] KAHUAK 1 Visita headset_mic turned_in_not EXPERIENCIA MAR Y MONTAÑ…" at bounding box center [724, 174] width 1448 height 779
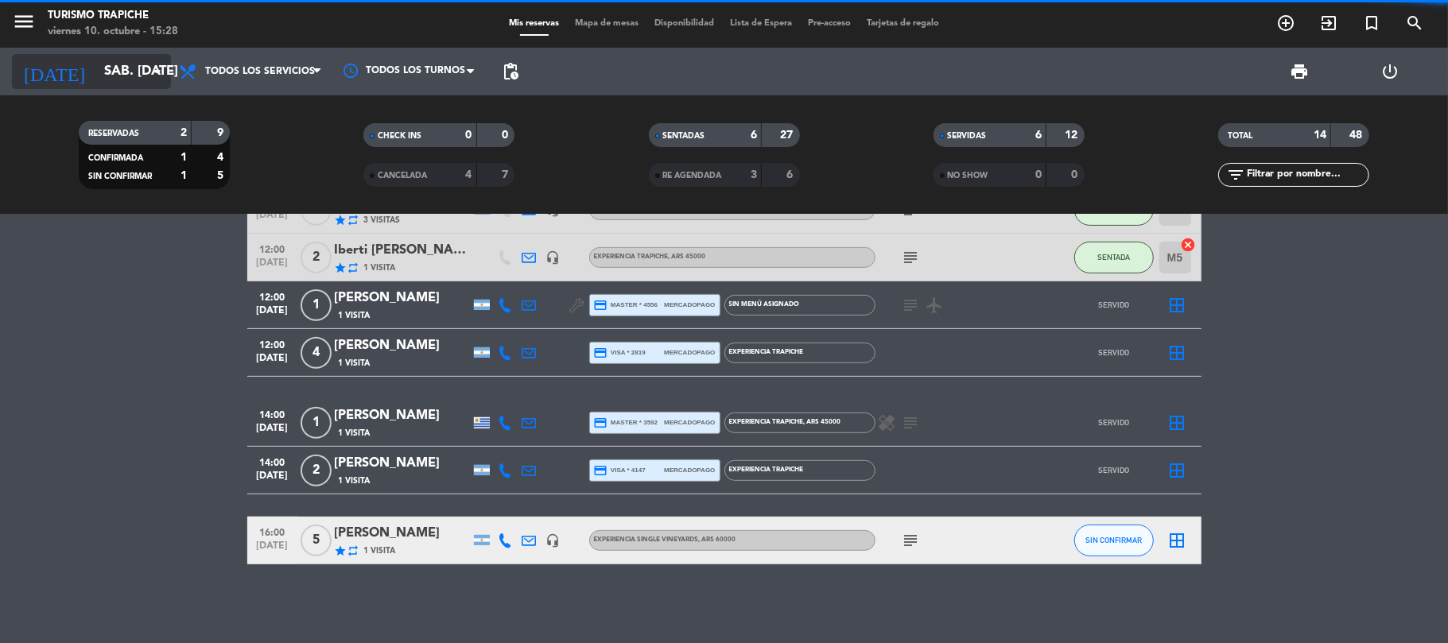
click at [100, 61] on input "sáb. [DATE]" at bounding box center [182, 71] width 172 height 31
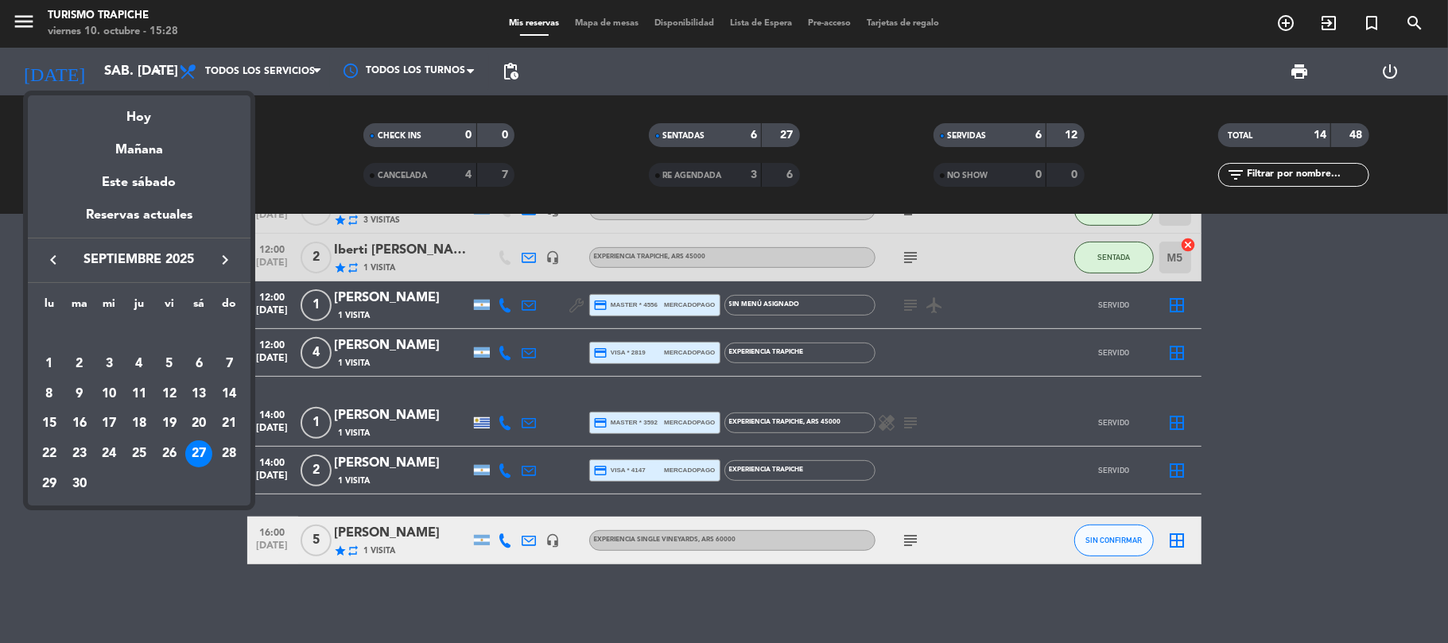
click at [186, 557] on div at bounding box center [724, 321] width 1448 height 643
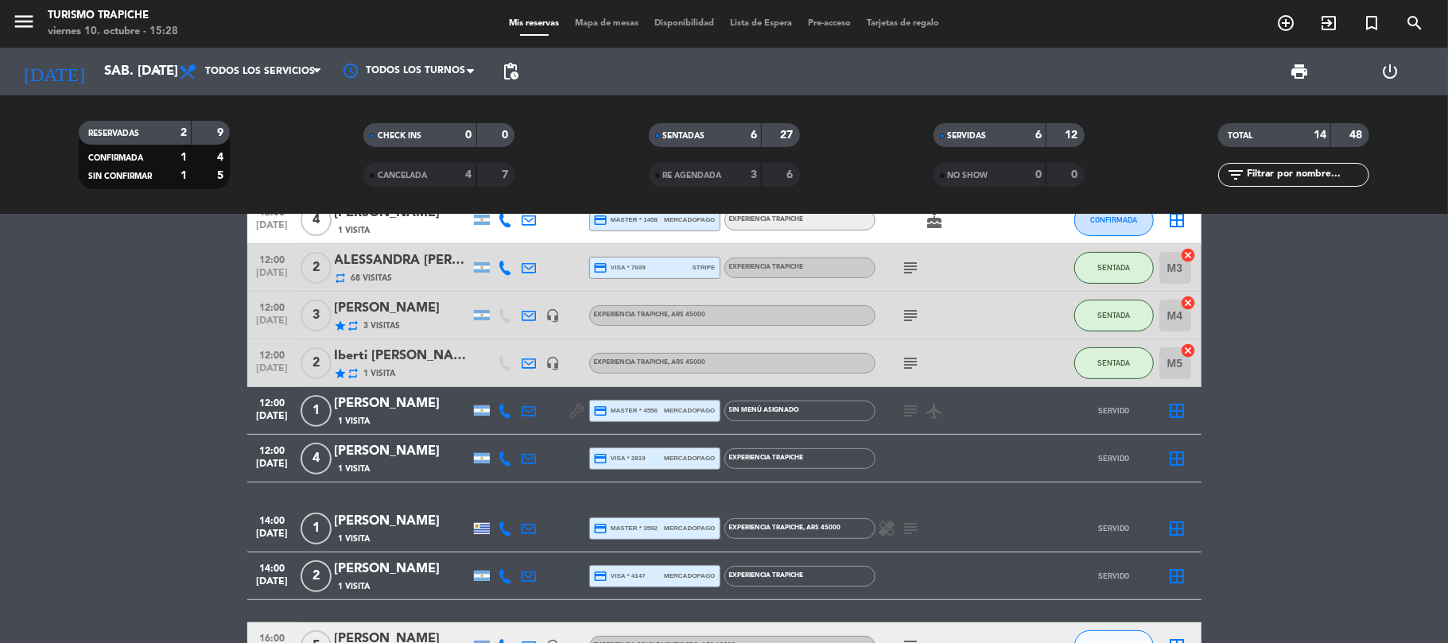
scroll to position [251, 0]
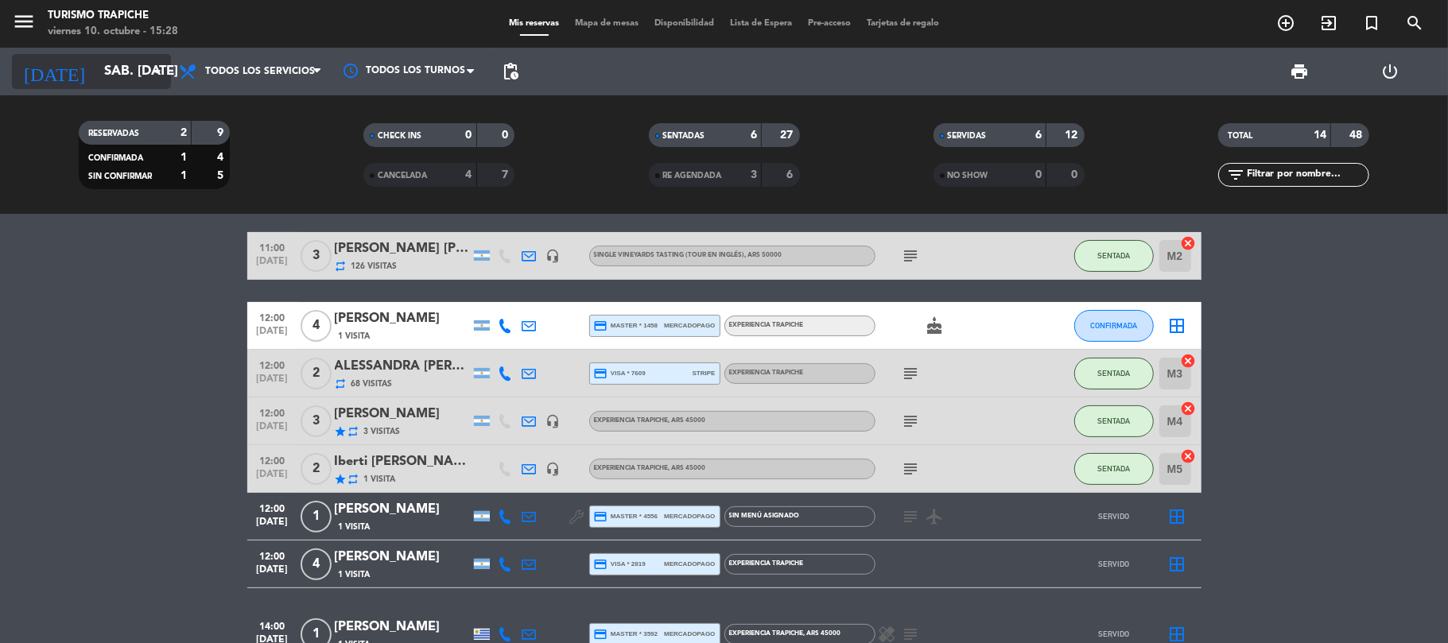
click at [96, 67] on input "sáb. [DATE]" at bounding box center [182, 71] width 172 height 31
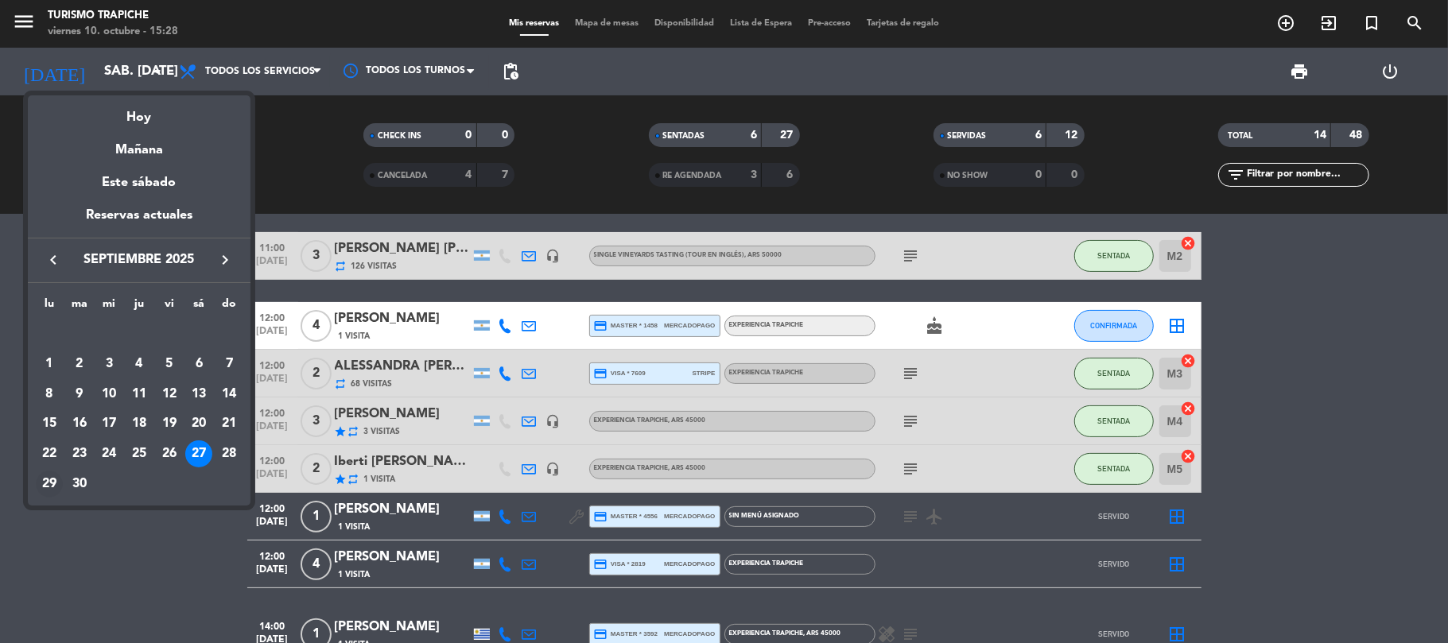
click at [55, 484] on div "29" at bounding box center [49, 484] width 27 height 27
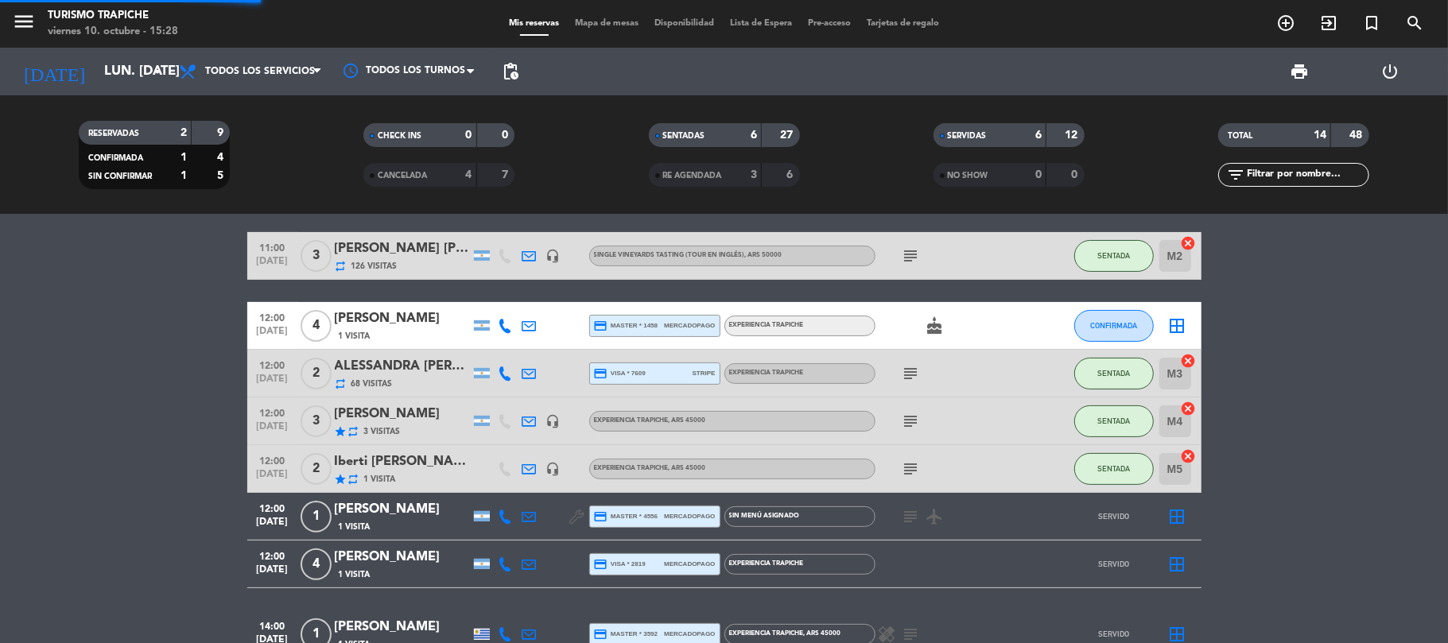
click at [55, 483] on bookings-row "09:30 [DATE] KAHUAK 1 Visita headset_mic turned_in_not EXPERIENCIA MAR Y MONTAÑ…" at bounding box center [724, 386] width 1448 height 779
click at [90, 452] on bookings-row "09:30 [DATE] KAHUAK 1 Visita headset_mic turned_in_not EXPERIENCIA MAR Y MONTAÑ…" at bounding box center [724, 386] width 1448 height 779
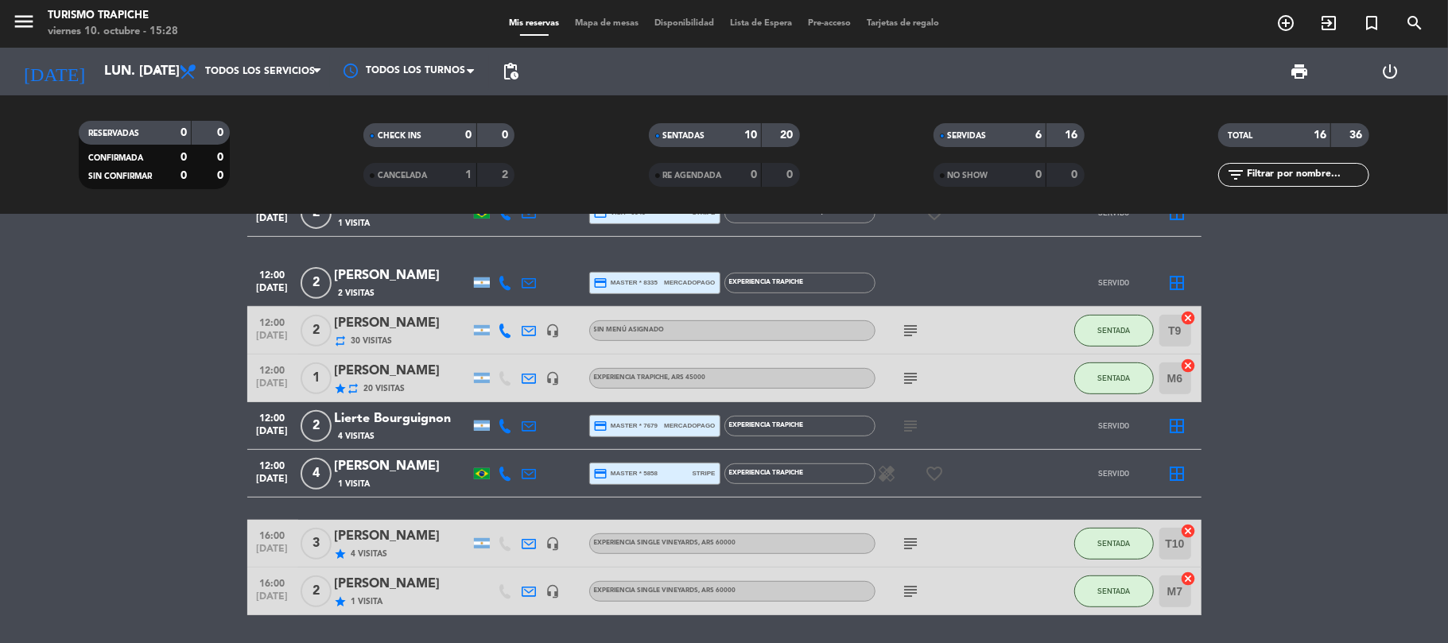
click at [122, 409] on bookings-row "10:00 [DATE] 2 [PERSON_NAME] [PERSON_NAME] x2 + 1 (10 meses) repeat 102 Visitas…" at bounding box center [724, 200] width 1448 height 830
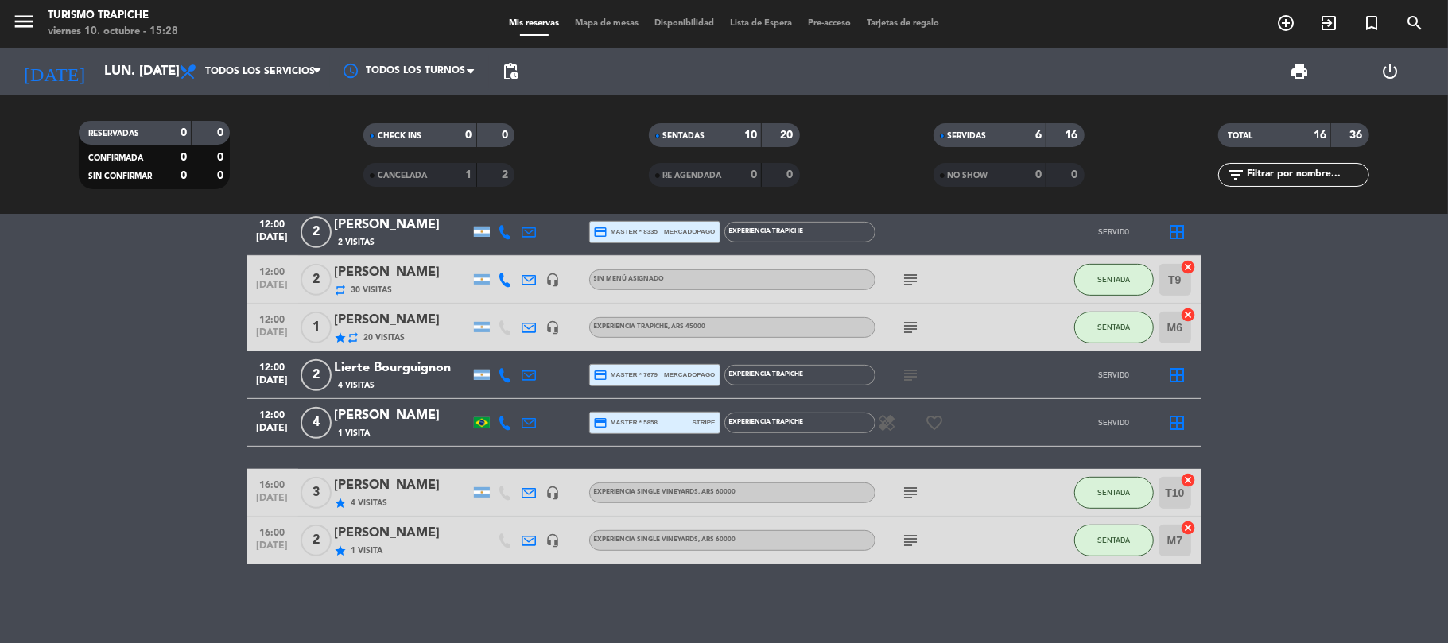
click at [417, 331] on div "star repeat 20 Visitas" at bounding box center [402, 338] width 135 height 14
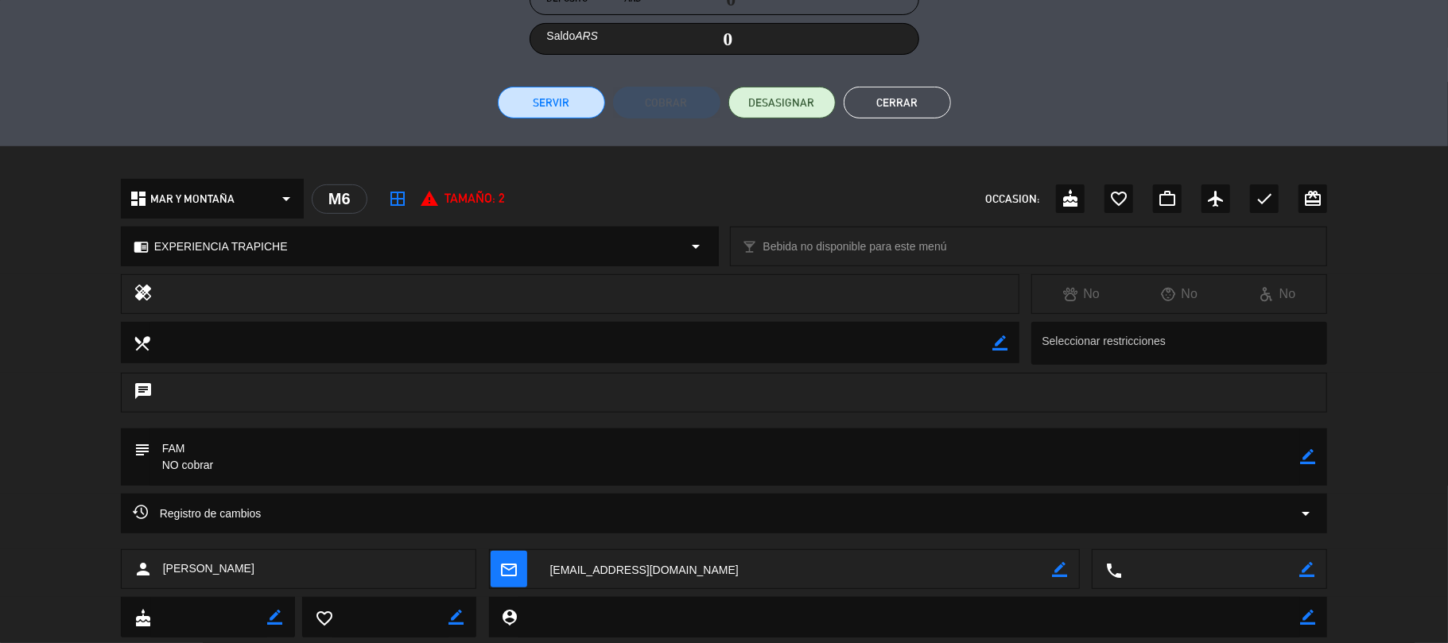
scroll to position [412, 0]
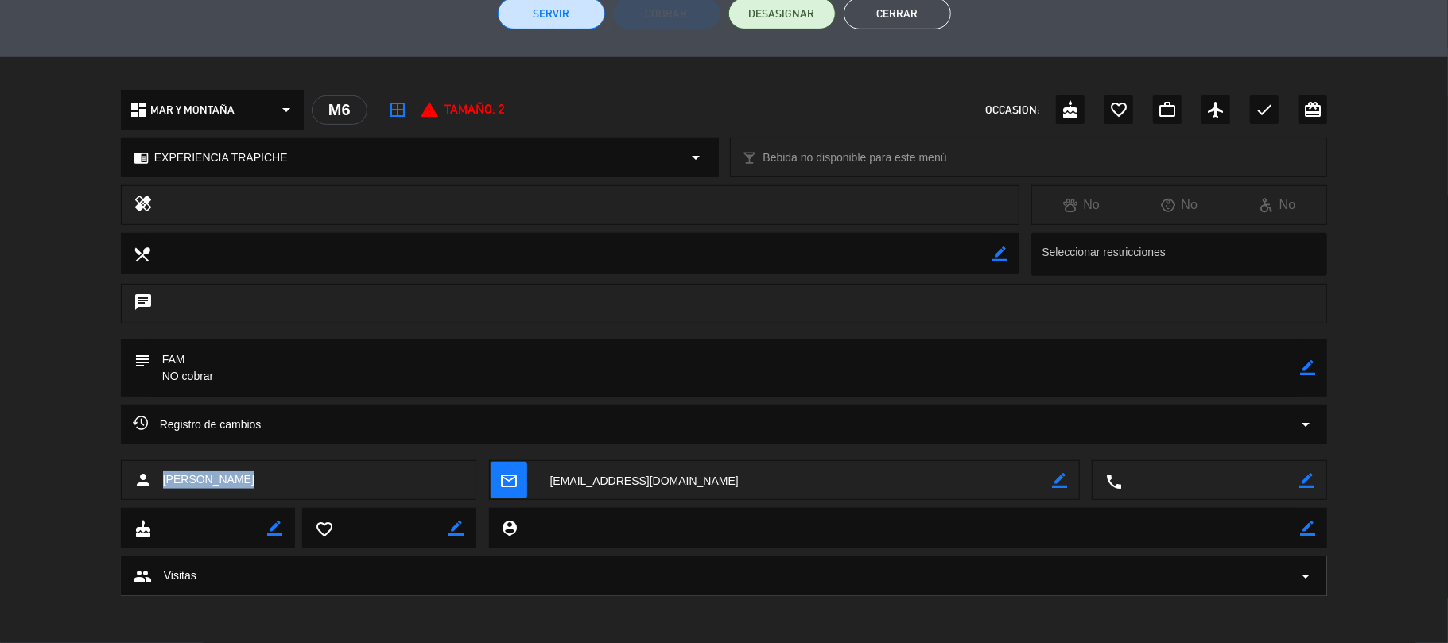
drag, startPoint x: 269, startPoint y: 474, endPoint x: 157, endPoint y: 495, distance: 114.0
click at [157, 495] on div "person [PERSON_NAME]" at bounding box center [299, 480] width 356 height 40
click at [904, 7] on button "Cerrar" at bounding box center [897, 14] width 107 height 32
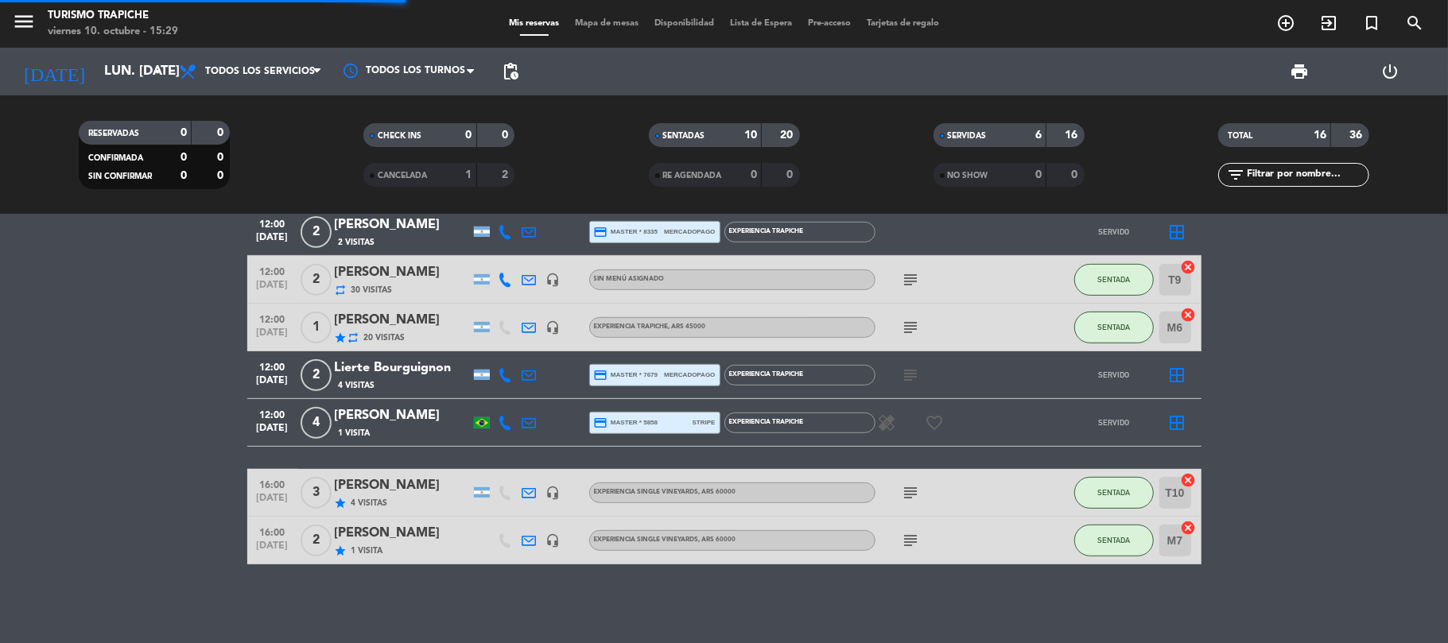
click at [191, 494] on bookings-row "10:00 [DATE] 2 [PERSON_NAME] [PERSON_NAME] x2 + 1 (10 meses) repeat 102 Visitas…" at bounding box center [724, 149] width 1448 height 830
click at [421, 491] on div "[PERSON_NAME]" at bounding box center [402, 486] width 135 height 21
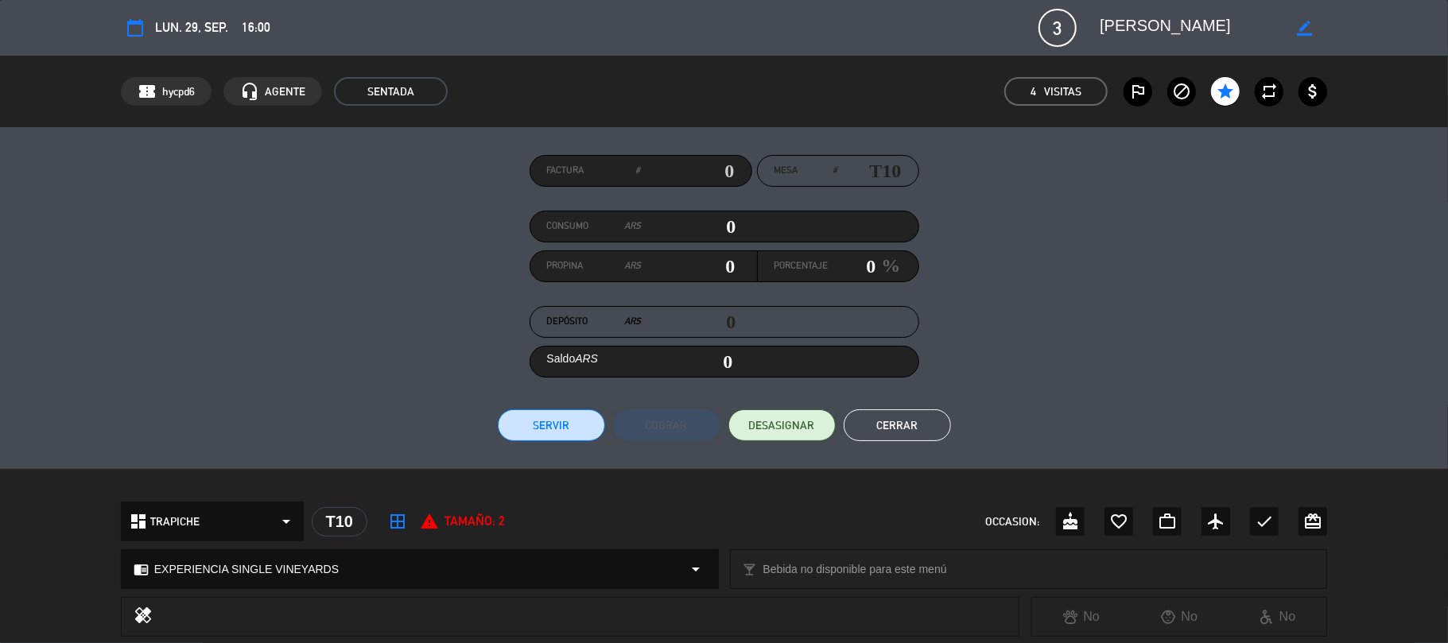
scroll to position [396, 0]
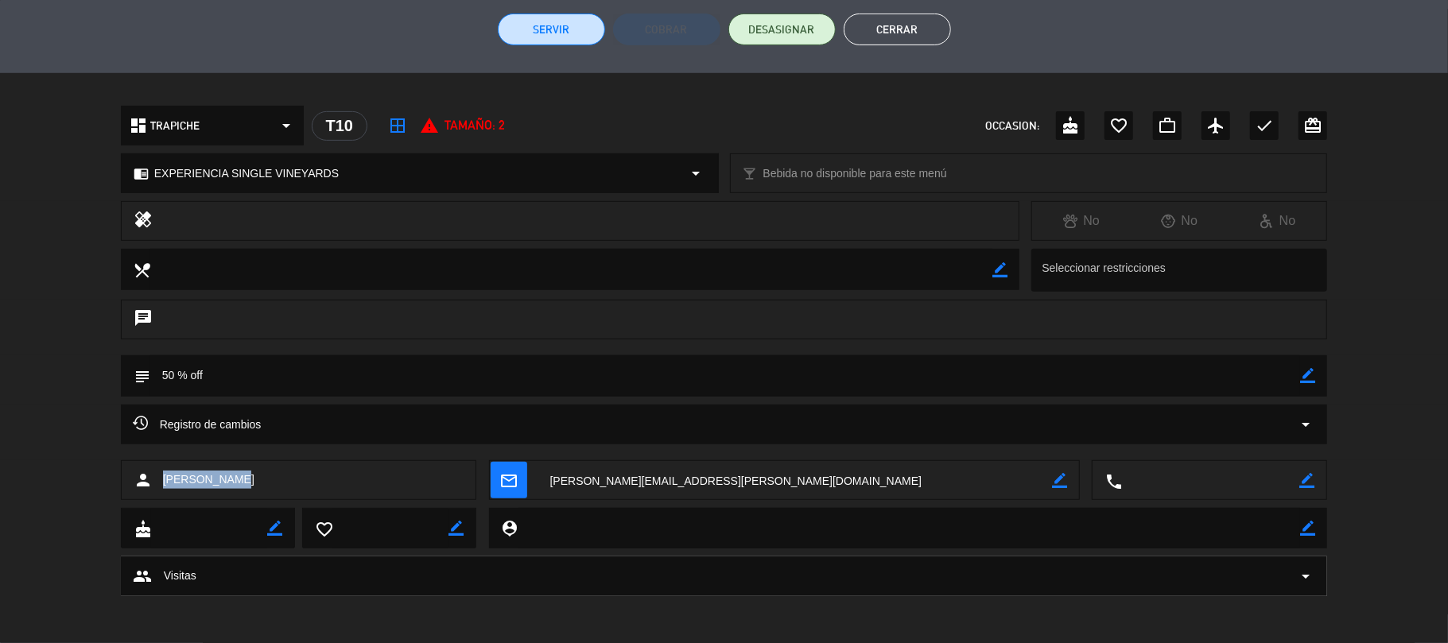
drag, startPoint x: 258, startPoint y: 485, endPoint x: 159, endPoint y: 503, distance: 100.1
click at [159, 503] on div "person [PERSON_NAME] mail_outline border_color local_phone border_color" at bounding box center [724, 484] width 1448 height 48
click at [631, 484] on textarea at bounding box center [795, 481] width 515 height 40
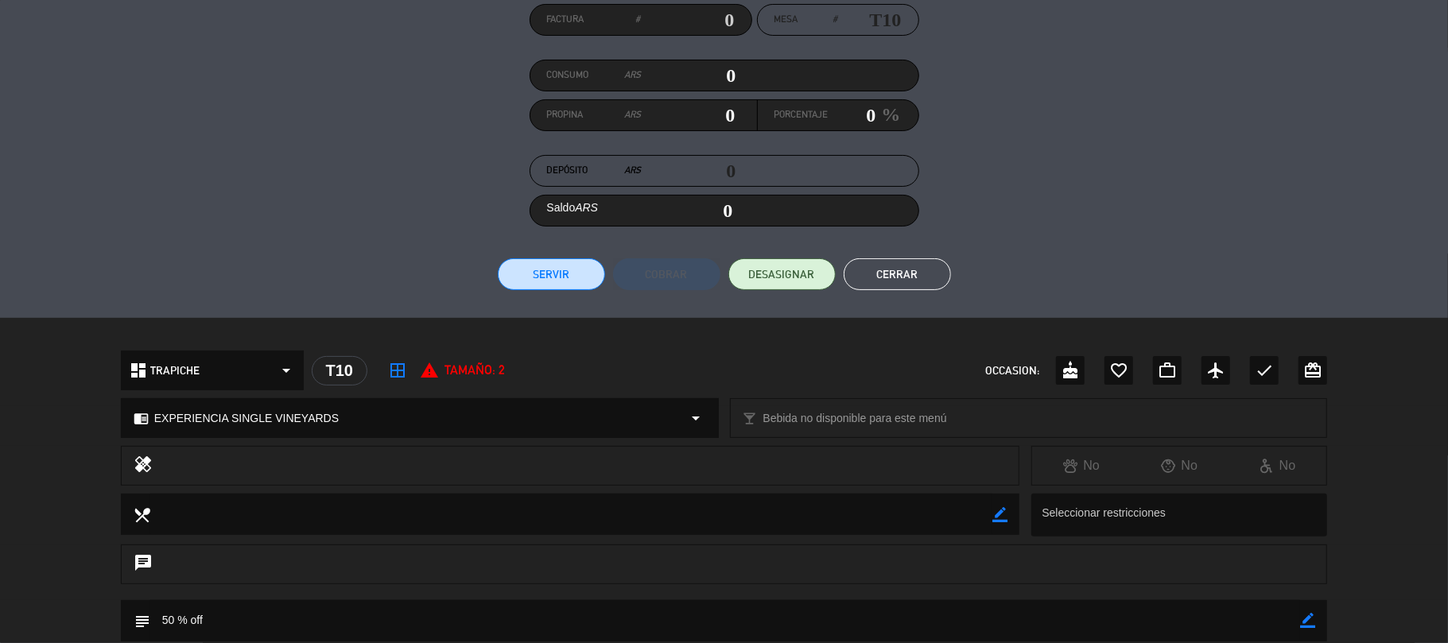
scroll to position [0, 0]
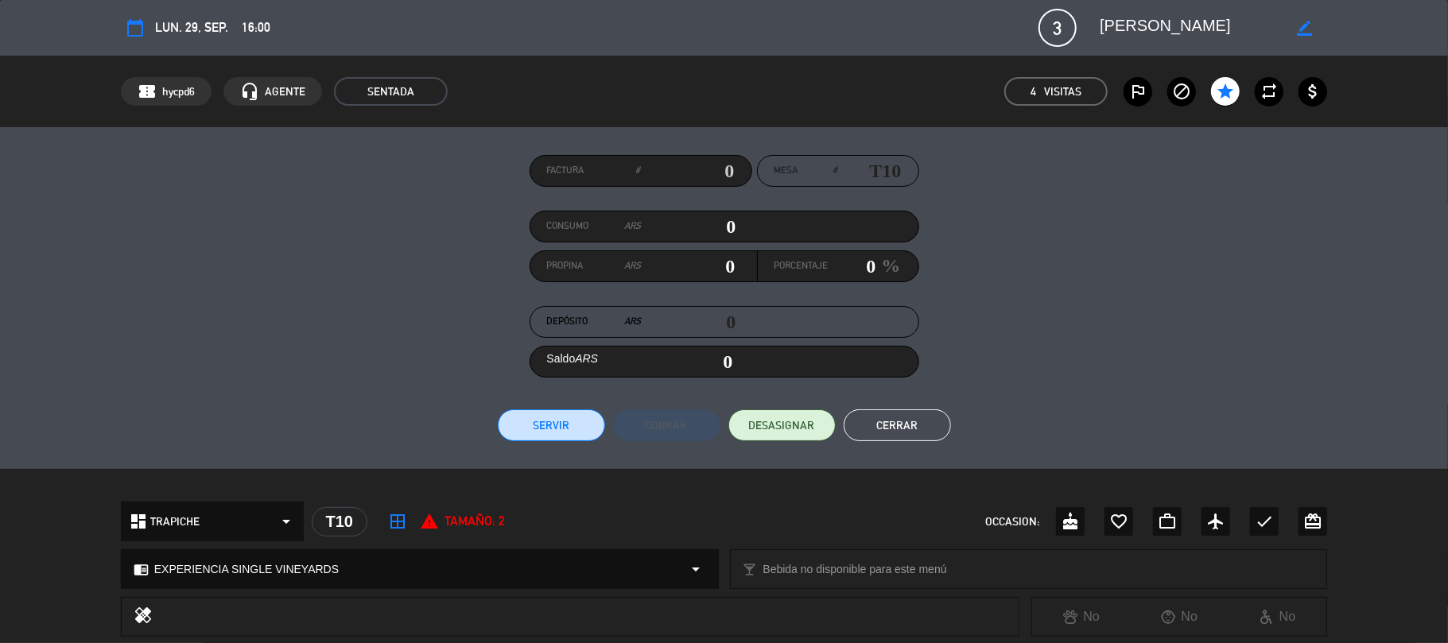
click at [876, 418] on button "Cerrar" at bounding box center [897, 426] width 107 height 32
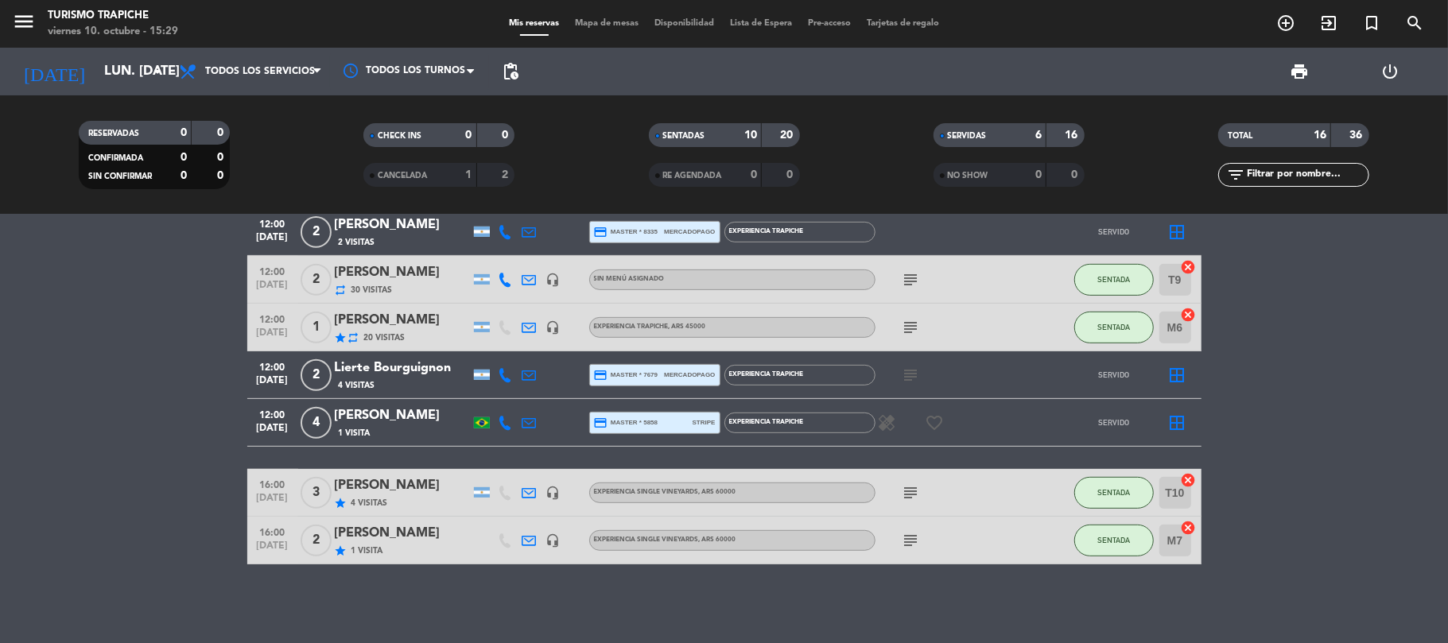
click at [391, 548] on div "star 1 Visita" at bounding box center [402, 551] width 135 height 14
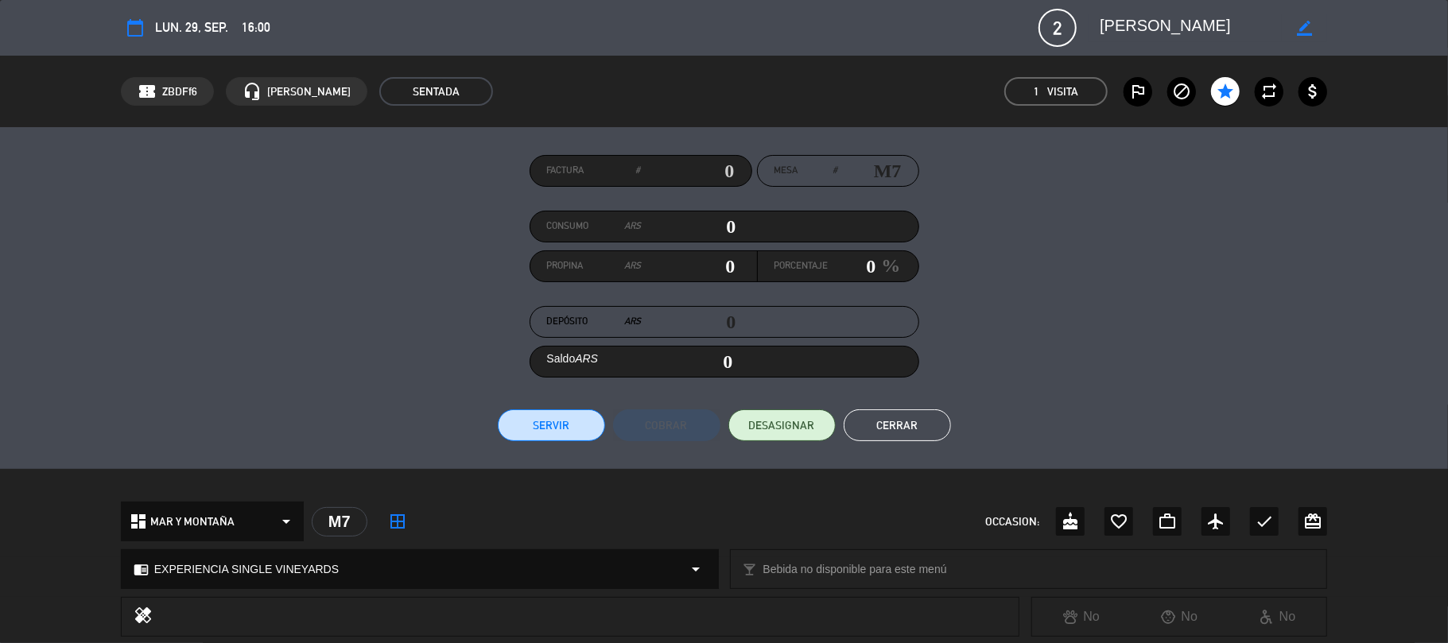
scroll to position [348, 0]
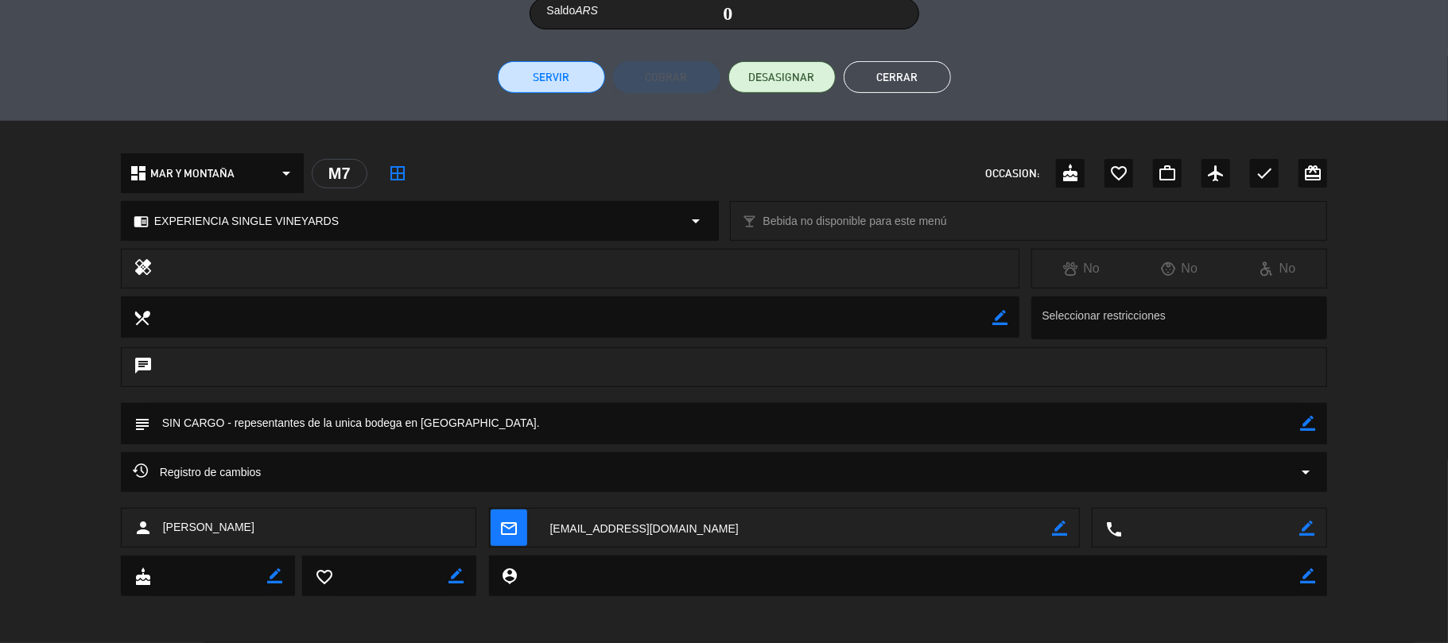
drag, startPoint x: 299, startPoint y: 535, endPoint x: 157, endPoint y: 550, distance: 143.1
click at [157, 550] on div "person [PERSON_NAME] mail_outline border_color local_phone border_color" at bounding box center [724, 532] width 1448 height 48
drag, startPoint x: 536, startPoint y: 437, endPoint x: 162, endPoint y: 472, distance: 375.3
click at [162, 472] on div "calendar_today lun. 29, sep. 16:00 2 [PERSON_NAME] border_color phone mail_outl…" at bounding box center [724, 321] width 1448 height 643
click at [647, 523] on textarea at bounding box center [795, 529] width 515 height 40
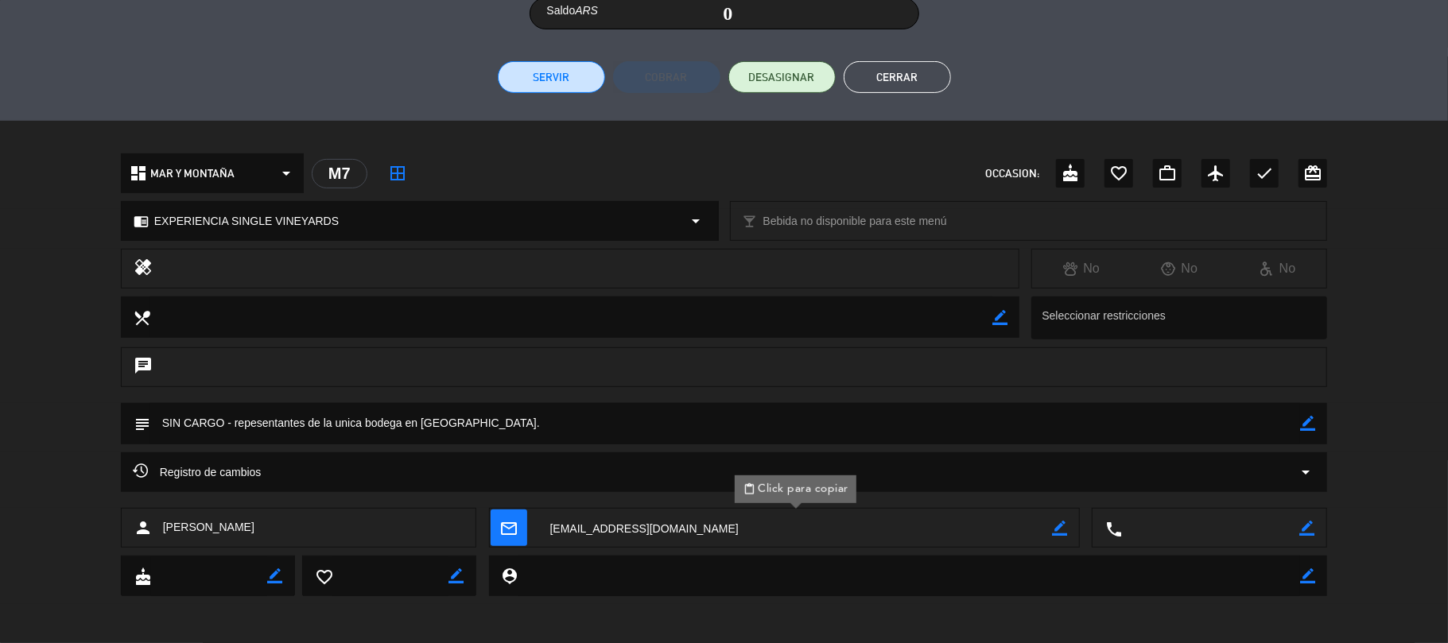
click at [915, 77] on button "Cerrar" at bounding box center [897, 77] width 107 height 32
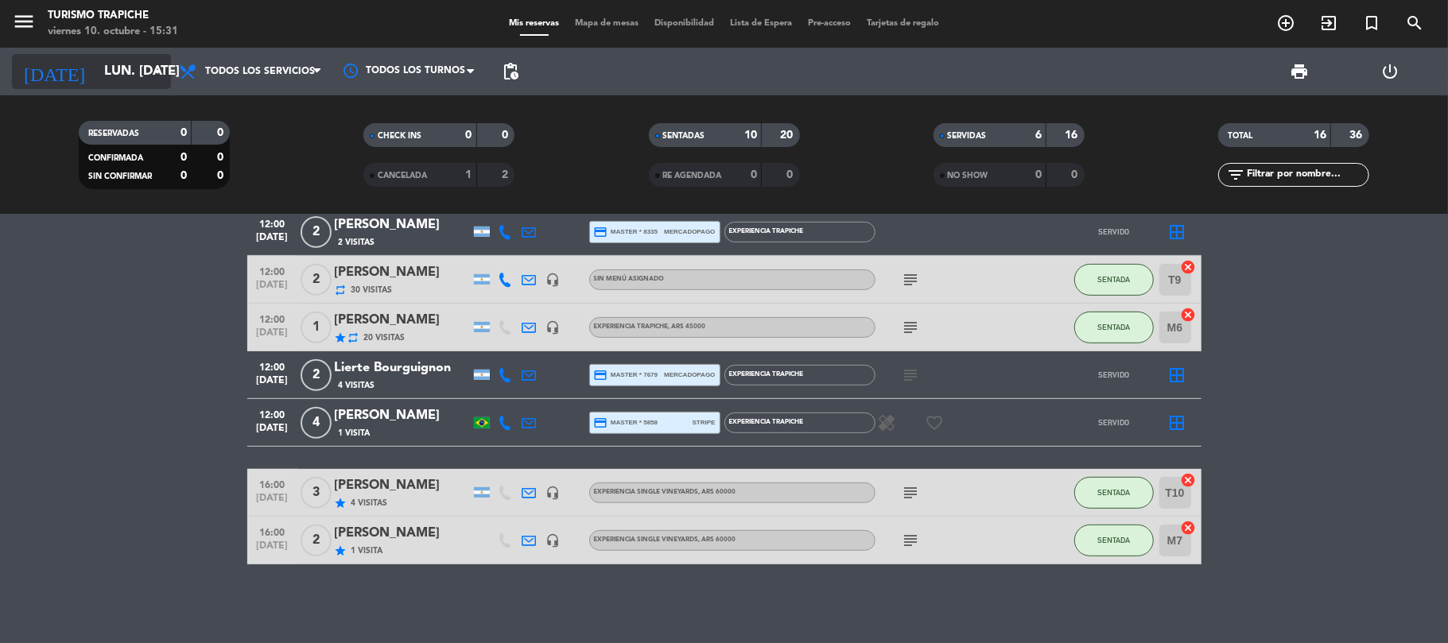
click at [96, 74] on input "lun. [DATE]" at bounding box center [182, 71] width 172 height 31
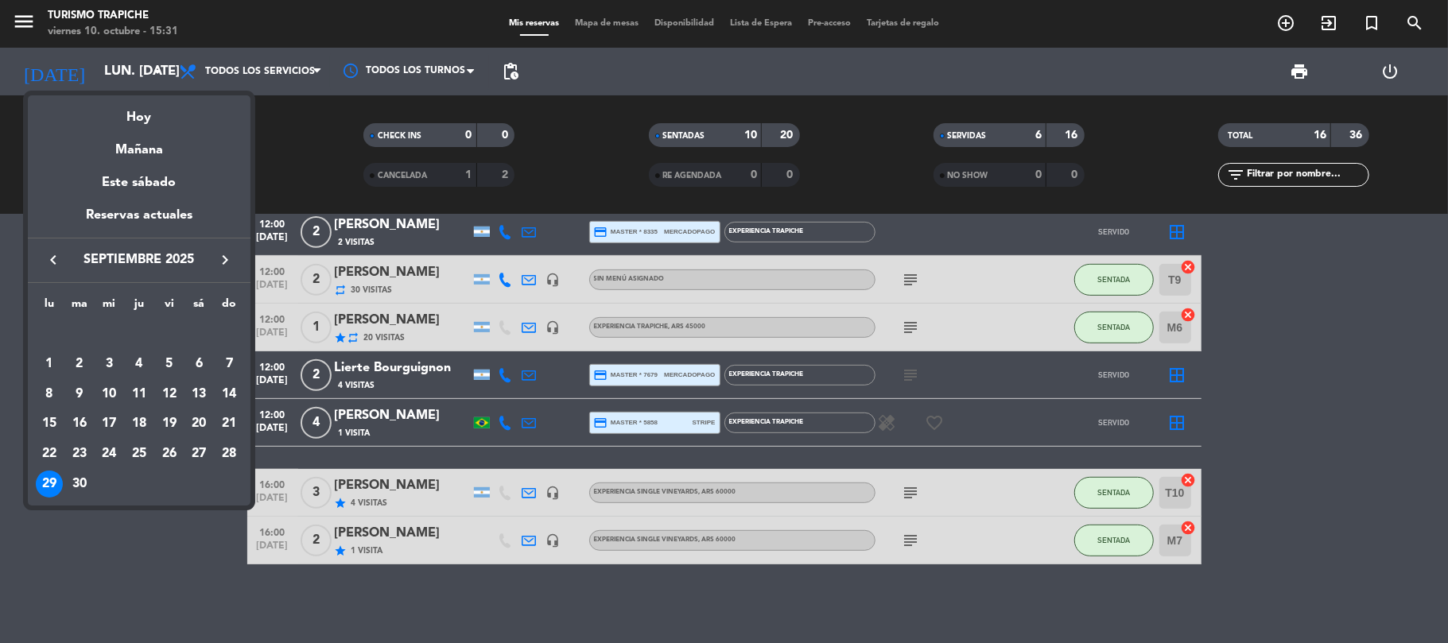
click at [229, 252] on icon "keyboard_arrow_right" at bounding box center [225, 259] width 19 height 19
click at [198, 355] on div "4" at bounding box center [198, 364] width 27 height 27
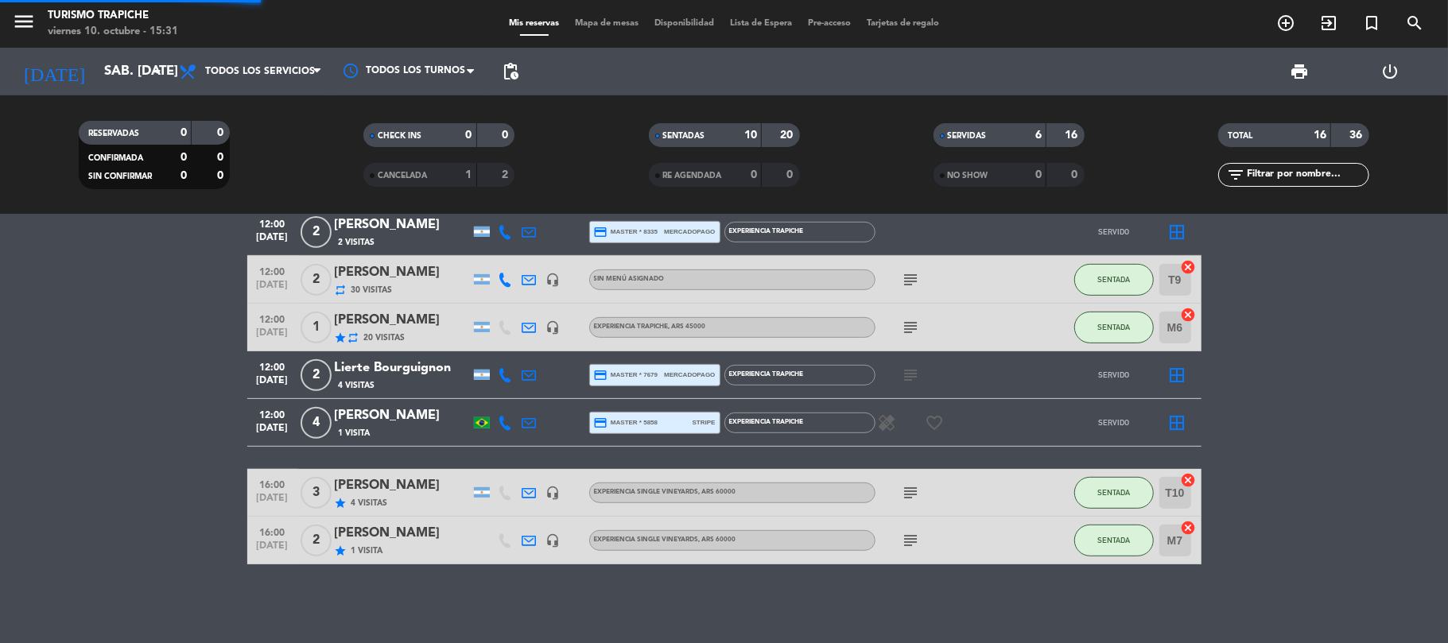
click at [71, 354] on bookings-row "10:00 [DATE] 2 [PERSON_NAME] [PERSON_NAME] x2 + 1 (10 meses) repeat 102 Visitas…" at bounding box center [724, 149] width 1448 height 830
click at [91, 367] on bookings-row "10:00 [DATE] 2 [PERSON_NAME] [PERSON_NAME] x2 + 1 (10 meses) repeat 102 Visitas…" at bounding box center [724, 149] width 1448 height 830
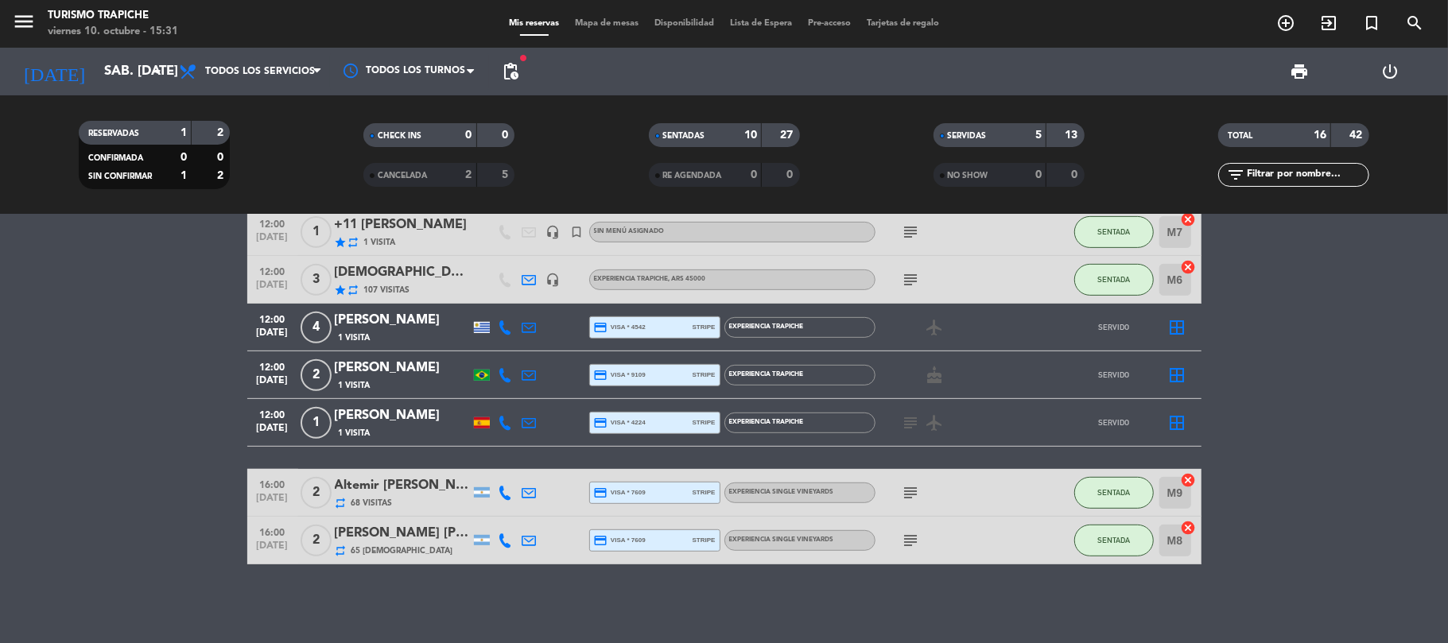
scroll to position [408, 0]
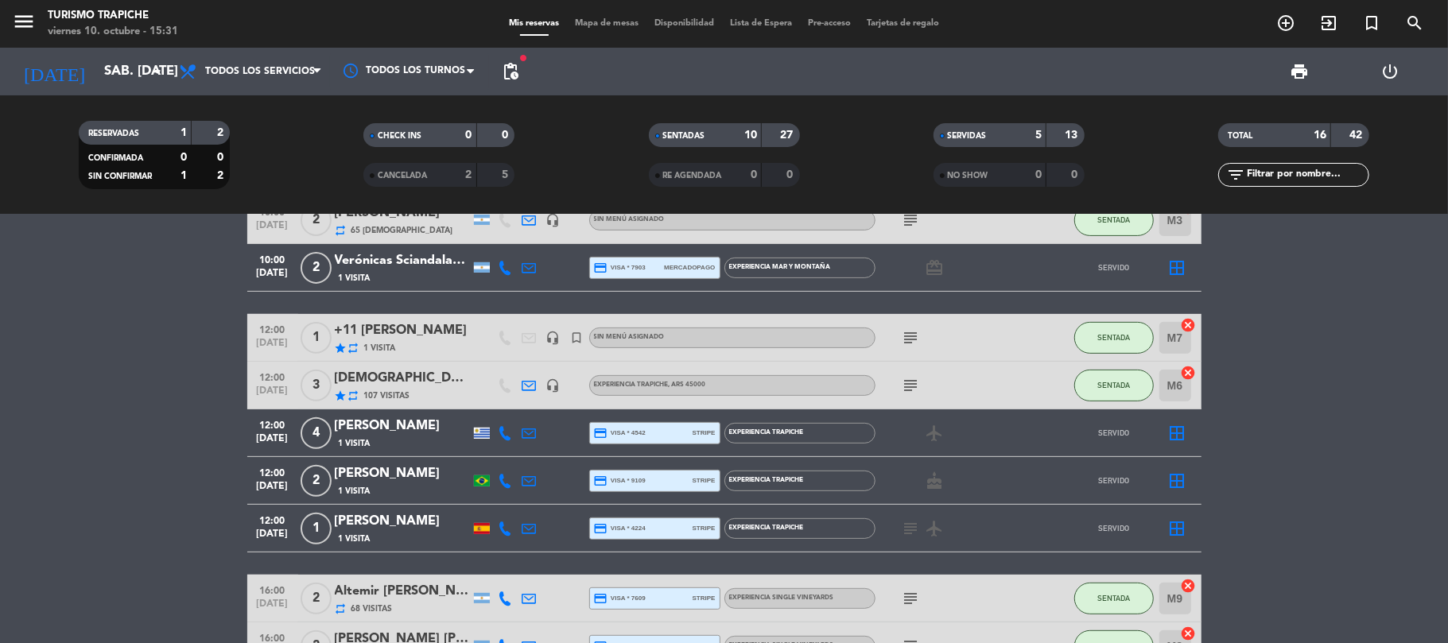
click at [205, 437] on bookings-row "09:30 [DATE] 8 kahuak 1 Visita headset_mic Sin menú asignado subject SENTADA T9…" at bounding box center [724, 255] width 1448 height 830
click at [428, 386] on div "[DEMOGRAPHIC_DATA][PERSON_NAME]" at bounding box center [402, 378] width 135 height 21
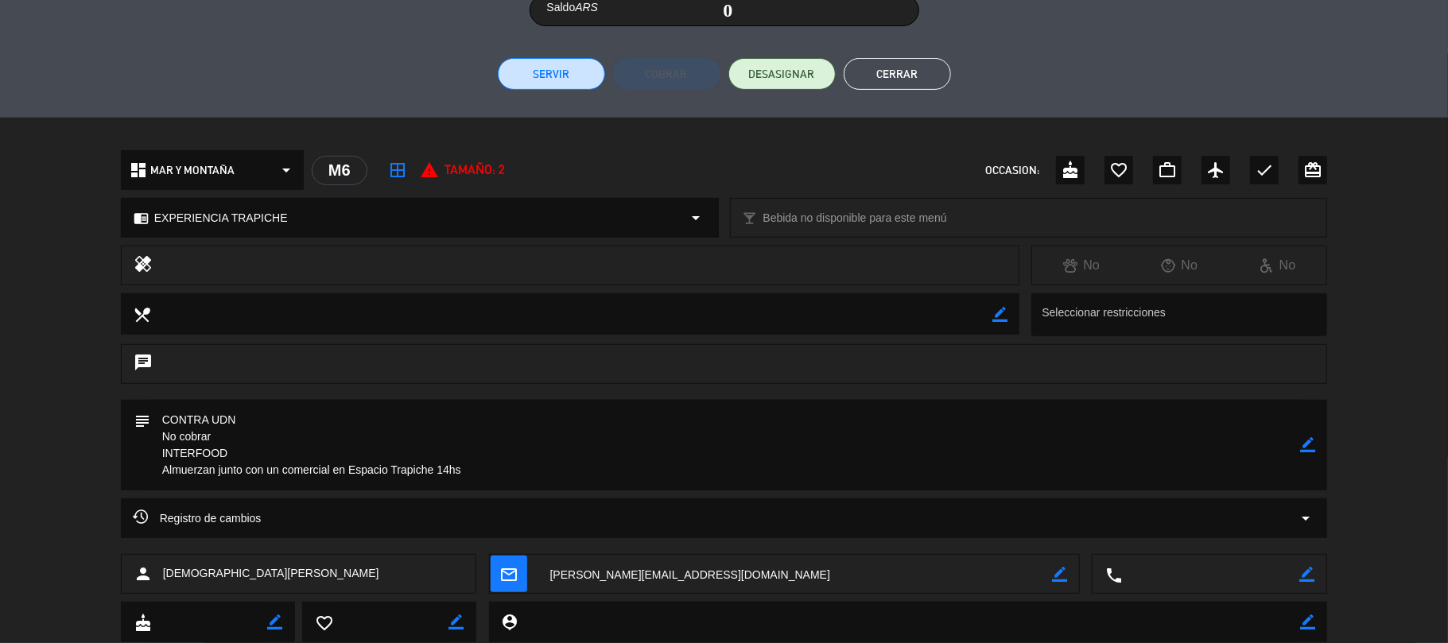
scroll to position [445, 0]
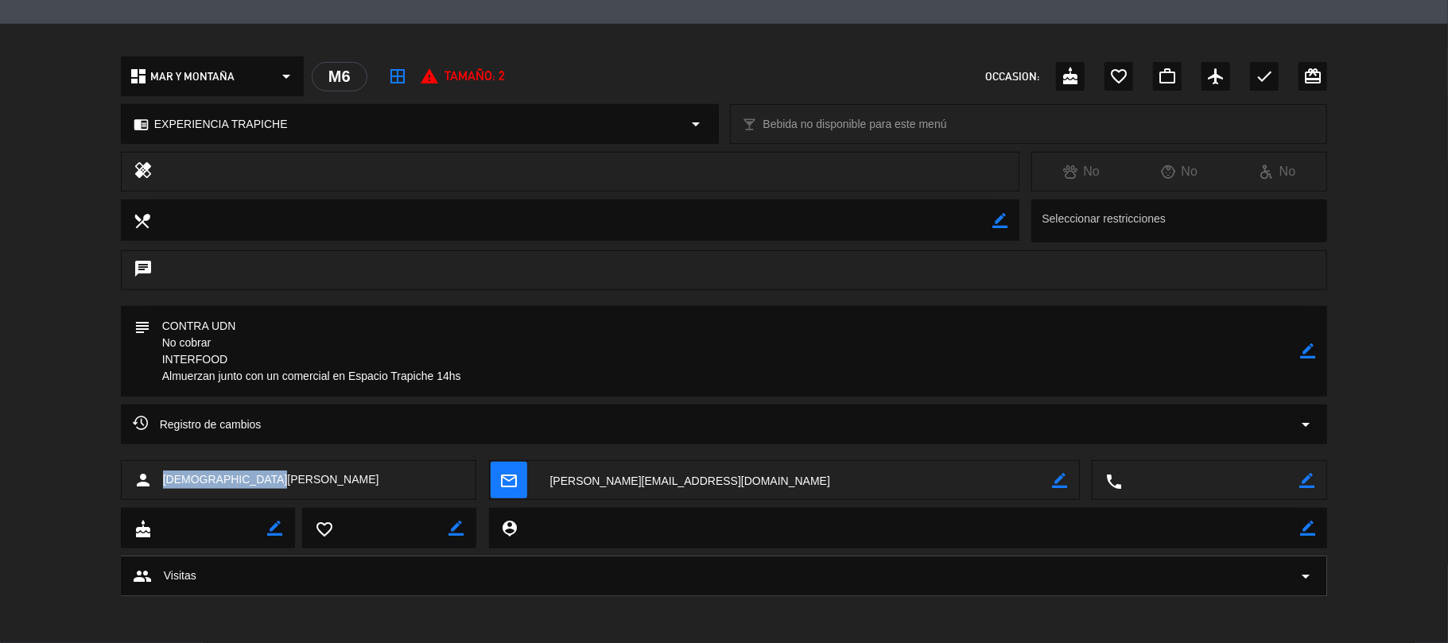
drag, startPoint x: 231, startPoint y: 483, endPoint x: 153, endPoint y: 485, distance: 77.9
click at [153, 485] on div "person [DEMOGRAPHIC_DATA][PERSON_NAME]" at bounding box center [299, 480] width 356 height 40
drag, startPoint x: 199, startPoint y: 357, endPoint x: 153, endPoint y: 361, distance: 46.3
click at [153, 361] on textarea at bounding box center [725, 351] width 1151 height 91
drag, startPoint x: 269, startPoint y: 481, endPoint x: 157, endPoint y: 490, distance: 111.7
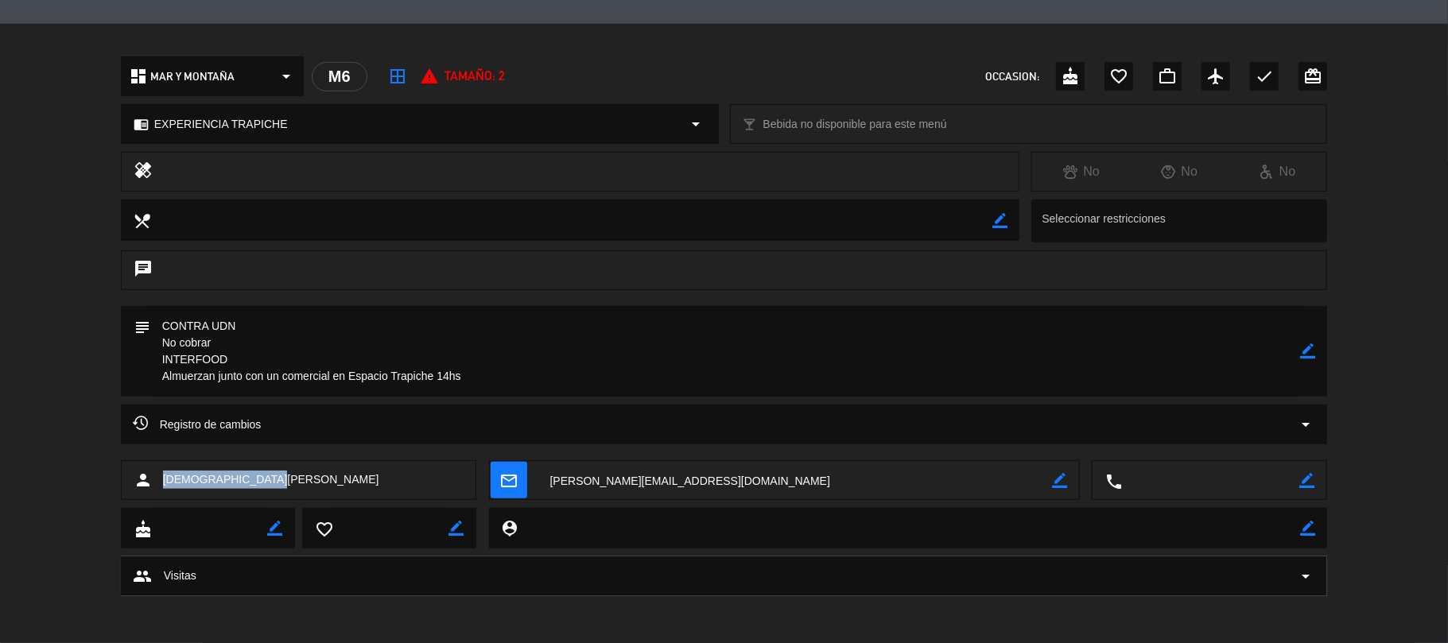
click at [157, 490] on div "person [DEMOGRAPHIC_DATA][PERSON_NAME]" at bounding box center [299, 480] width 356 height 40
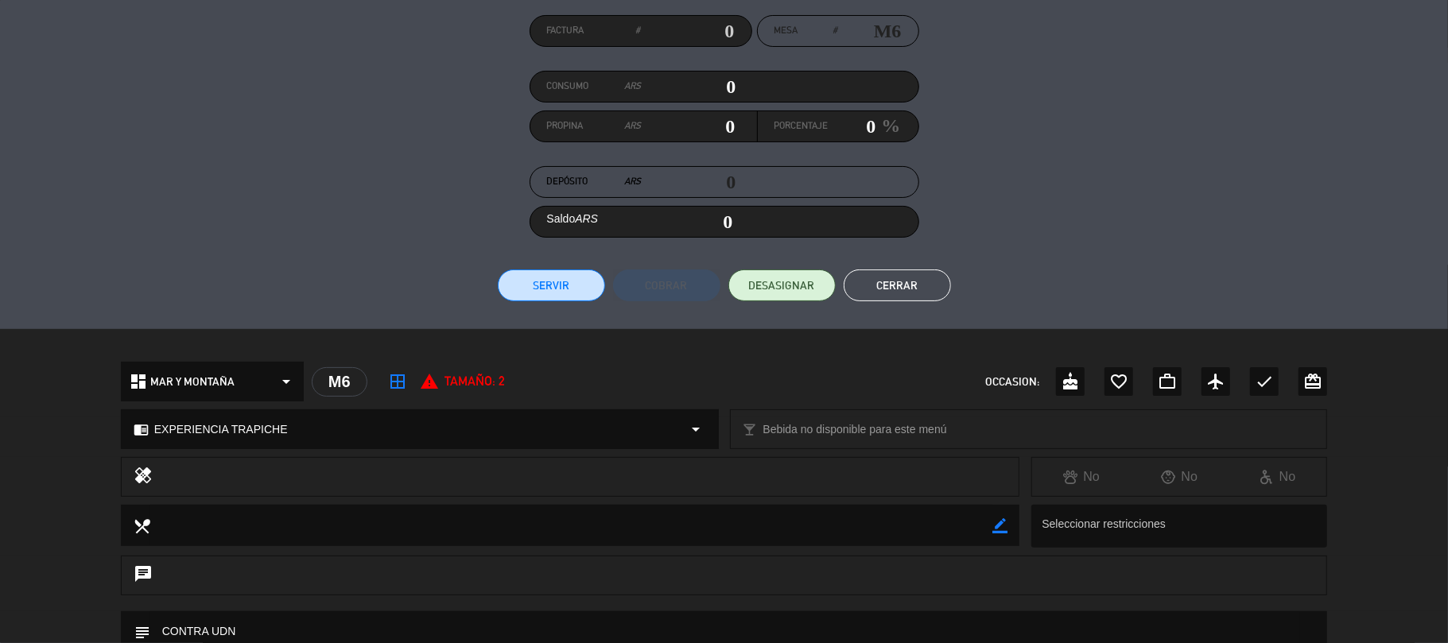
scroll to position [127, 0]
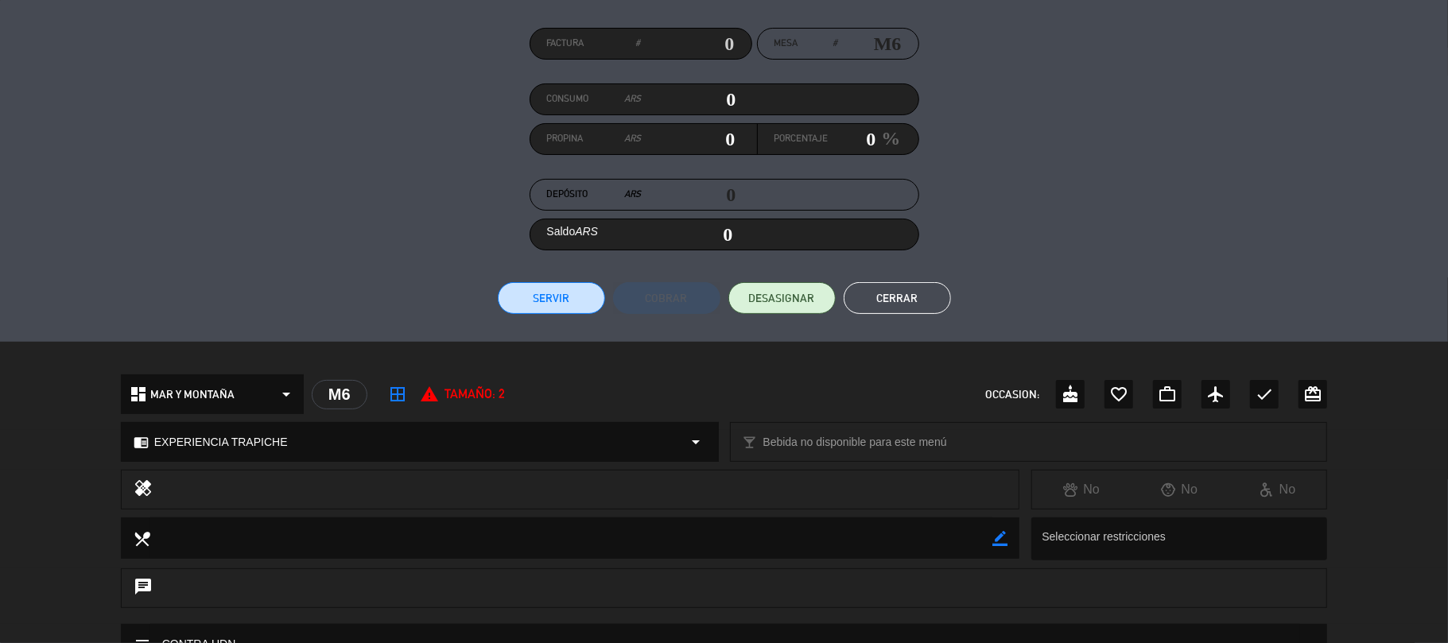
click at [902, 301] on button "Cerrar" at bounding box center [897, 298] width 107 height 32
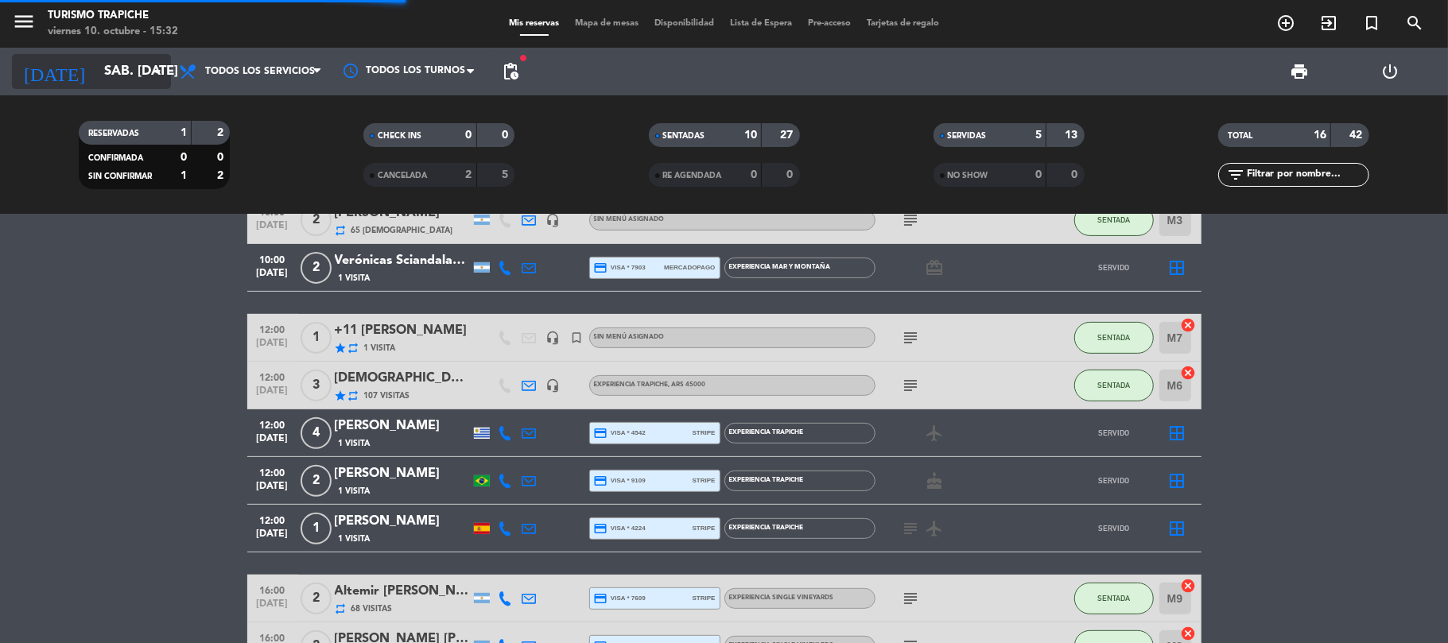
click at [96, 74] on input "sáb. [DATE]" at bounding box center [182, 71] width 172 height 31
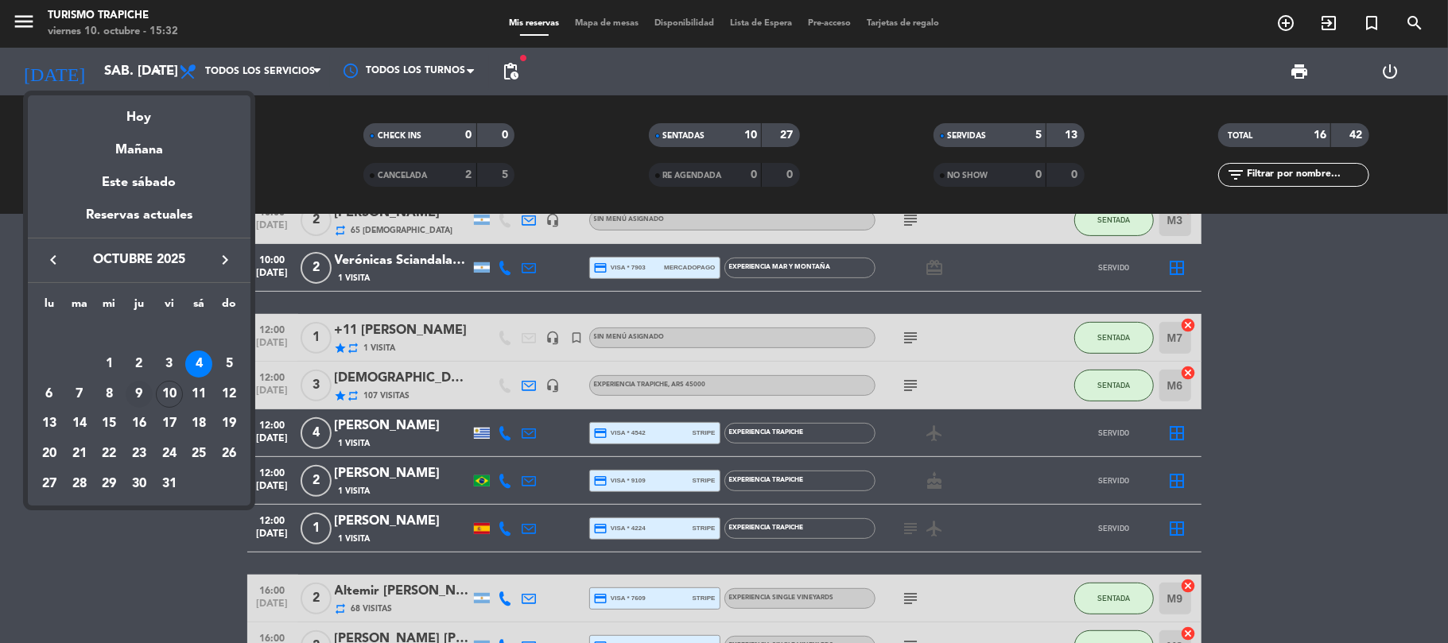
click at [138, 386] on div "9" at bounding box center [139, 394] width 27 height 27
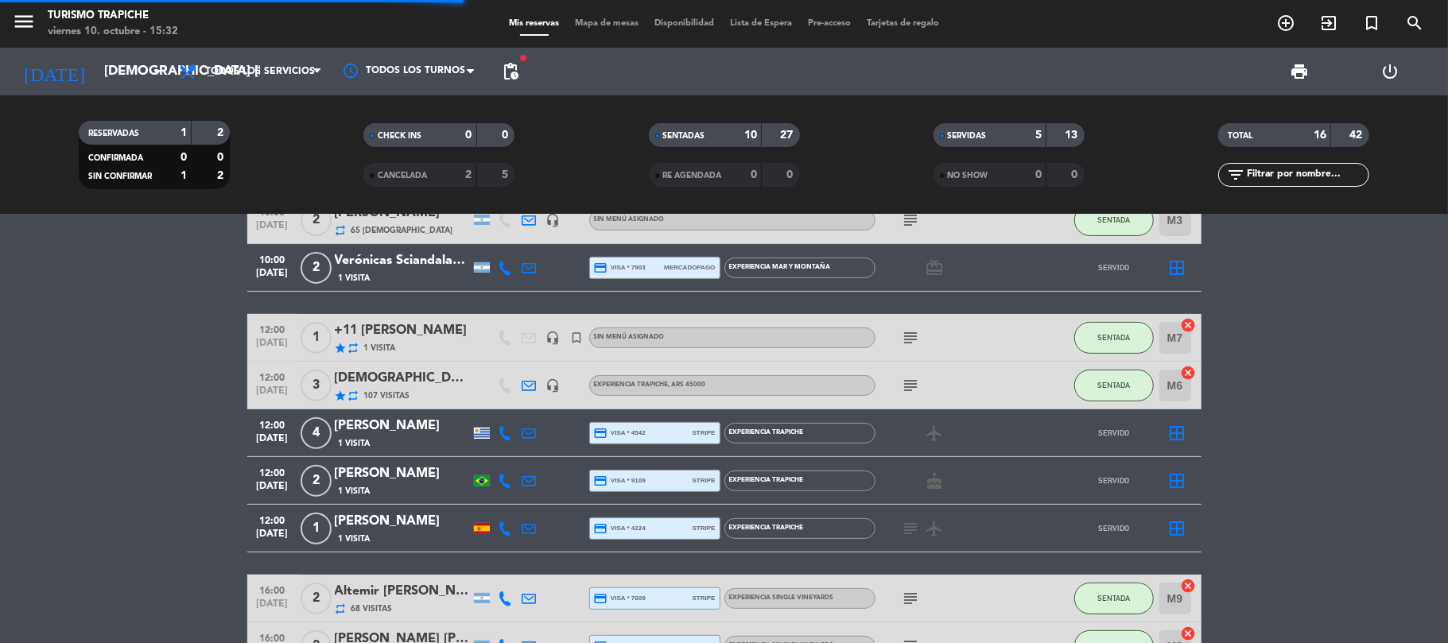
click at [137, 386] on bookings-row "09:30 [DATE] 8 kahuak 1 Visita headset_mic Sin menú asignado subject SENTADA T9…" at bounding box center [724, 255] width 1448 height 830
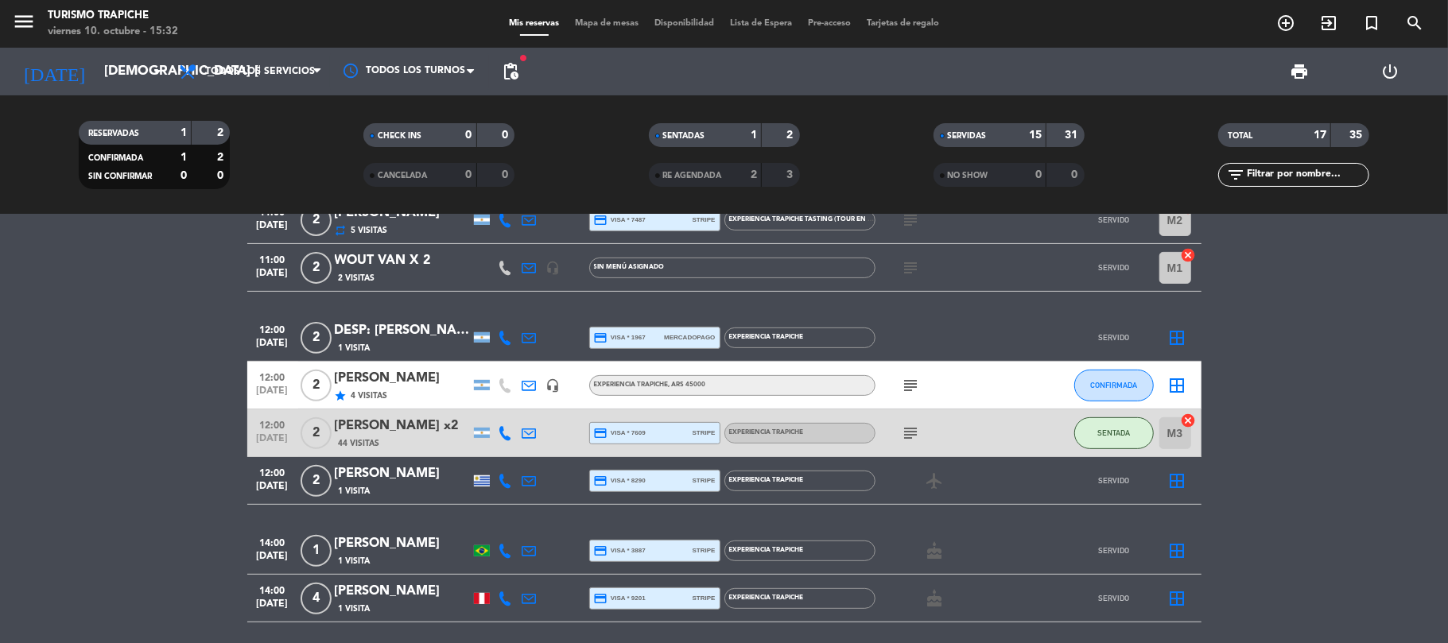
click at [144, 425] on bookings-row "10:00 [DATE] 2 [PERSON_NAME] 1 Visita credit_card master * 8389 stripe EXPERIEN…" at bounding box center [724, 266] width 1448 height 852
click at [395, 391] on div "star 4 Visitas" at bounding box center [402, 396] width 135 height 14
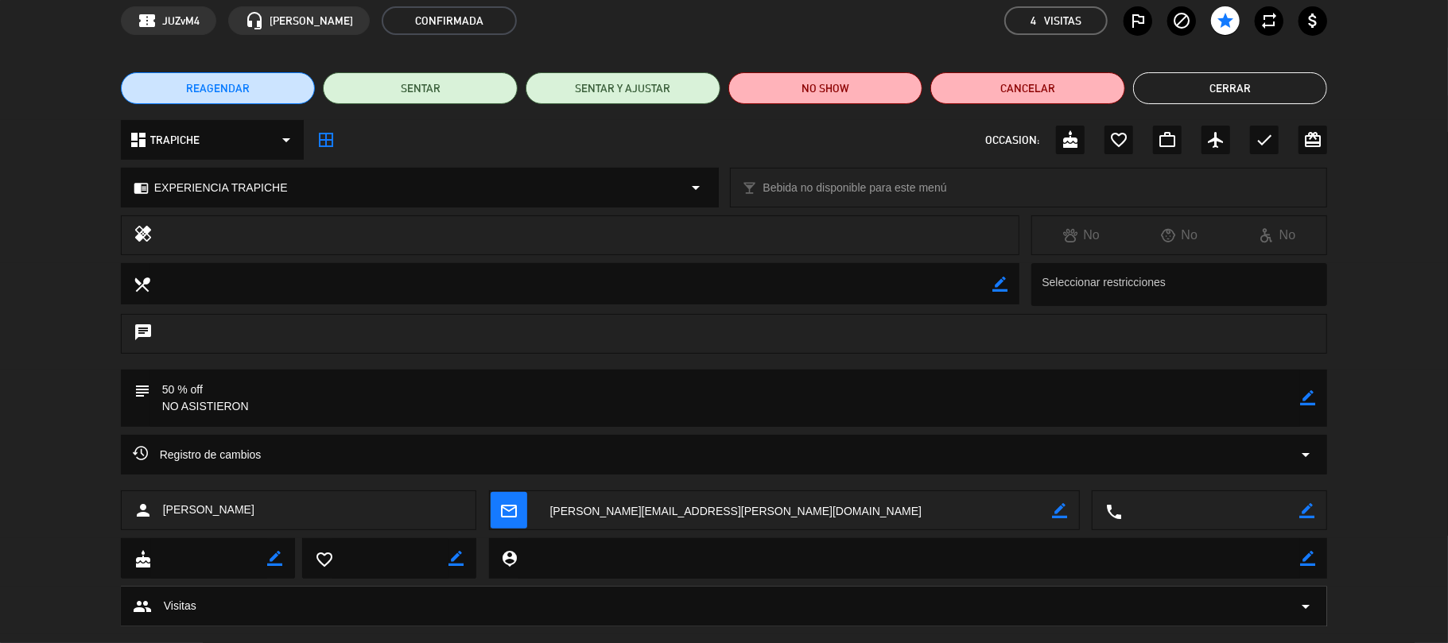
scroll to position [100, 0]
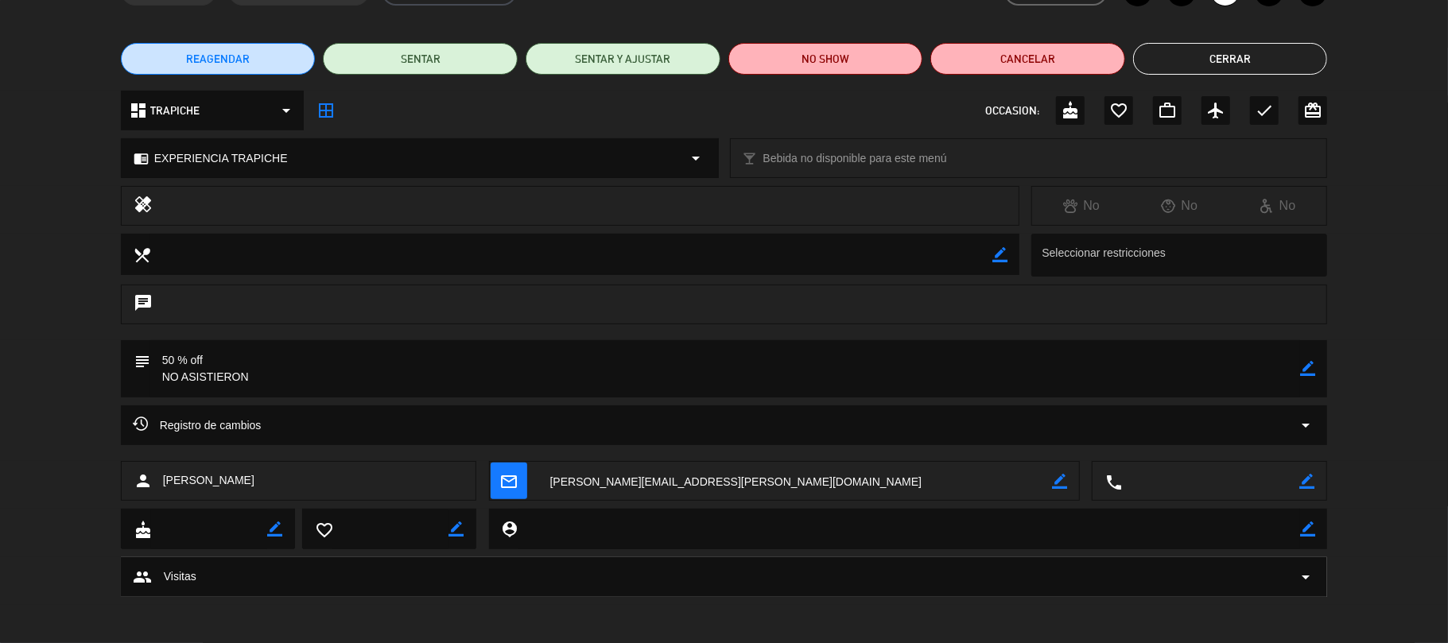
drag, startPoint x: 250, startPoint y: 482, endPoint x: 163, endPoint y: 496, distance: 87.9
click at [163, 496] on div "person [PERSON_NAME]" at bounding box center [299, 481] width 356 height 40
click at [703, 487] on textarea at bounding box center [795, 482] width 515 height 40
click at [1232, 64] on button "Cerrar" at bounding box center [1230, 59] width 195 height 32
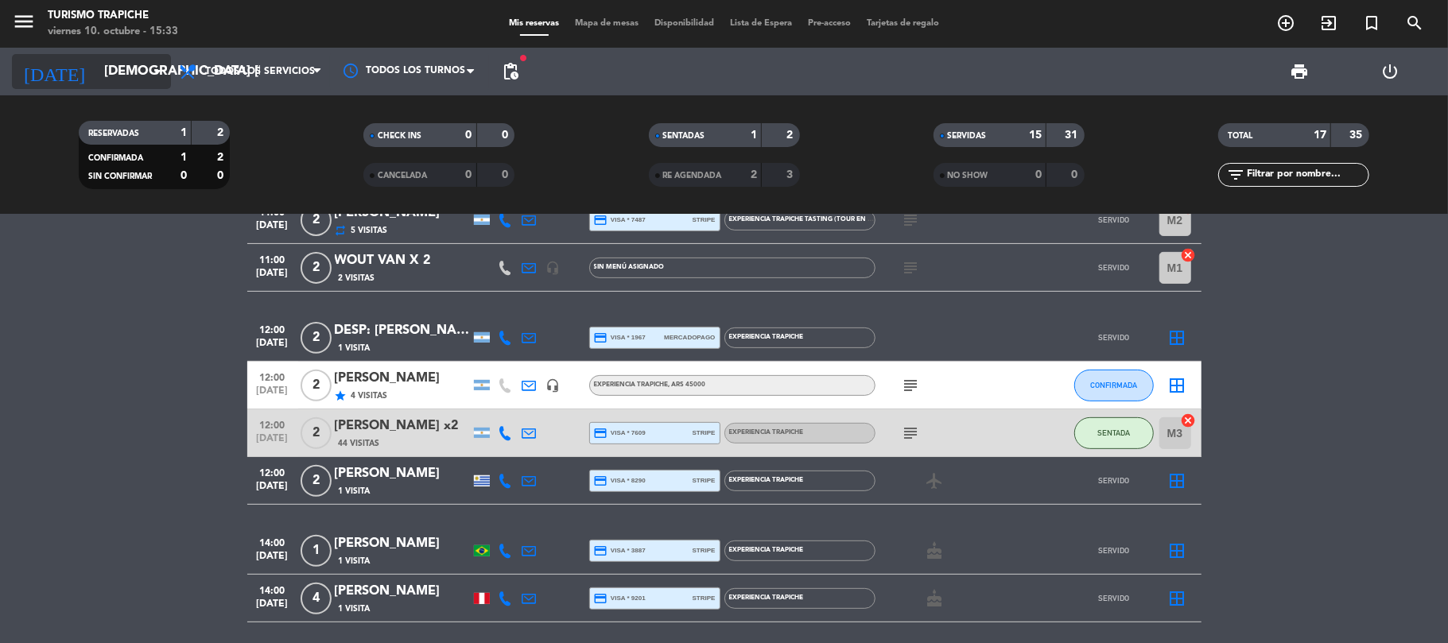
click at [112, 71] on input "[DEMOGRAPHIC_DATA] [DATE]" at bounding box center [182, 71] width 172 height 31
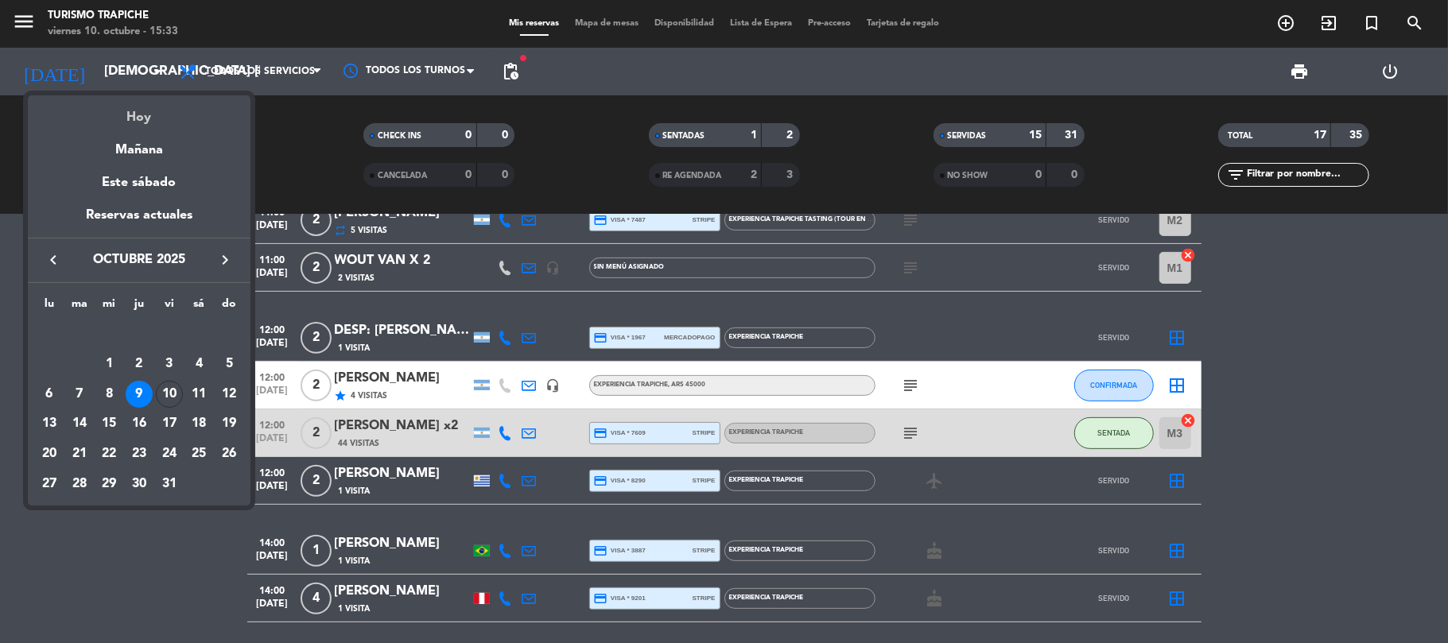
click at [150, 122] on div "Hoy" at bounding box center [139, 111] width 223 height 33
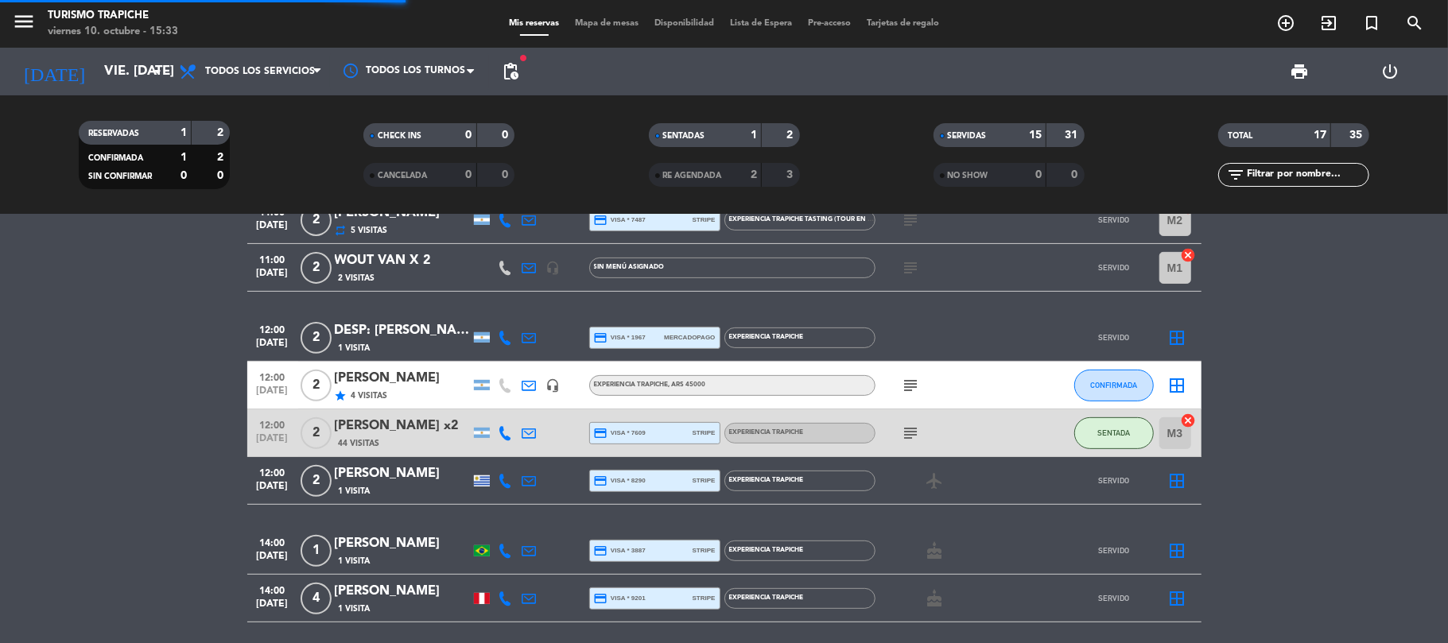
click at [87, 402] on bookings-row "10:00 [DATE] 2 [PERSON_NAME] 1 Visita credit_card master * 8389 stripe EXPERIEN…" at bounding box center [724, 266] width 1448 height 852
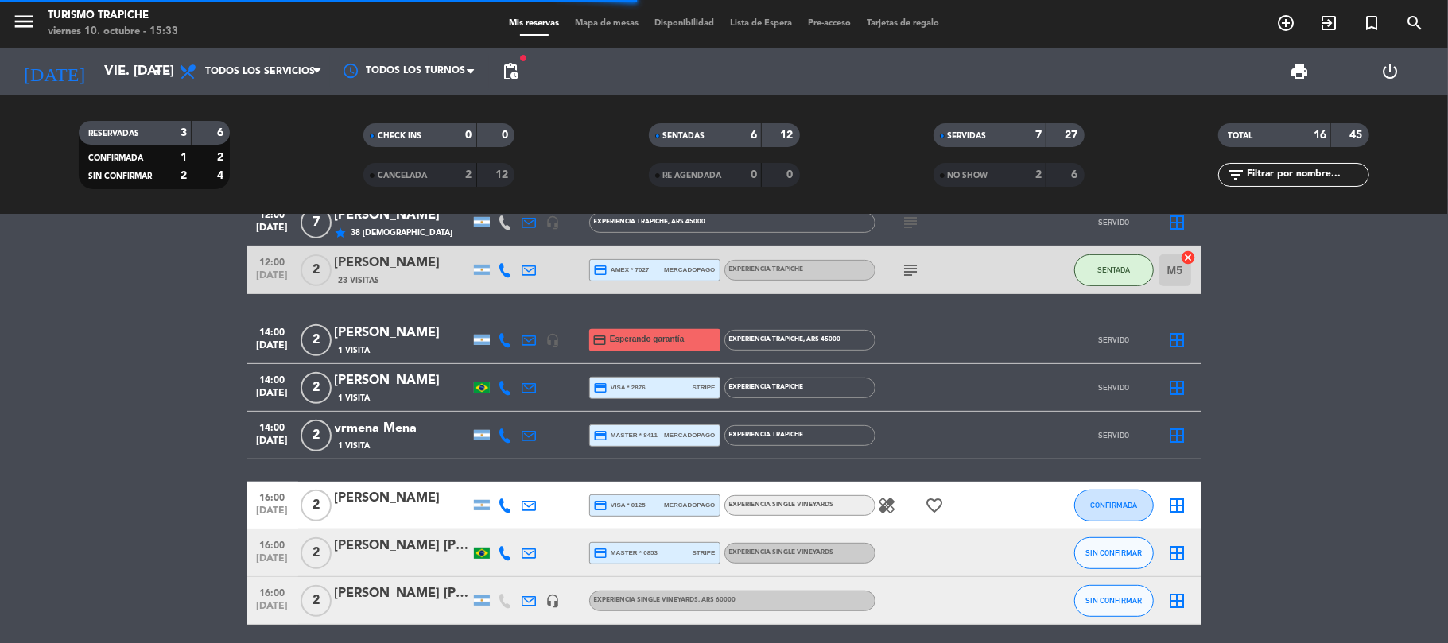
click at [175, 383] on bookings-row "10:00 [DATE] 2 [PERSON_NAME] x2 repeat 126 Visitas headset_mic EXPERIENCIA MAR …" at bounding box center [724, 199] width 1448 height 852
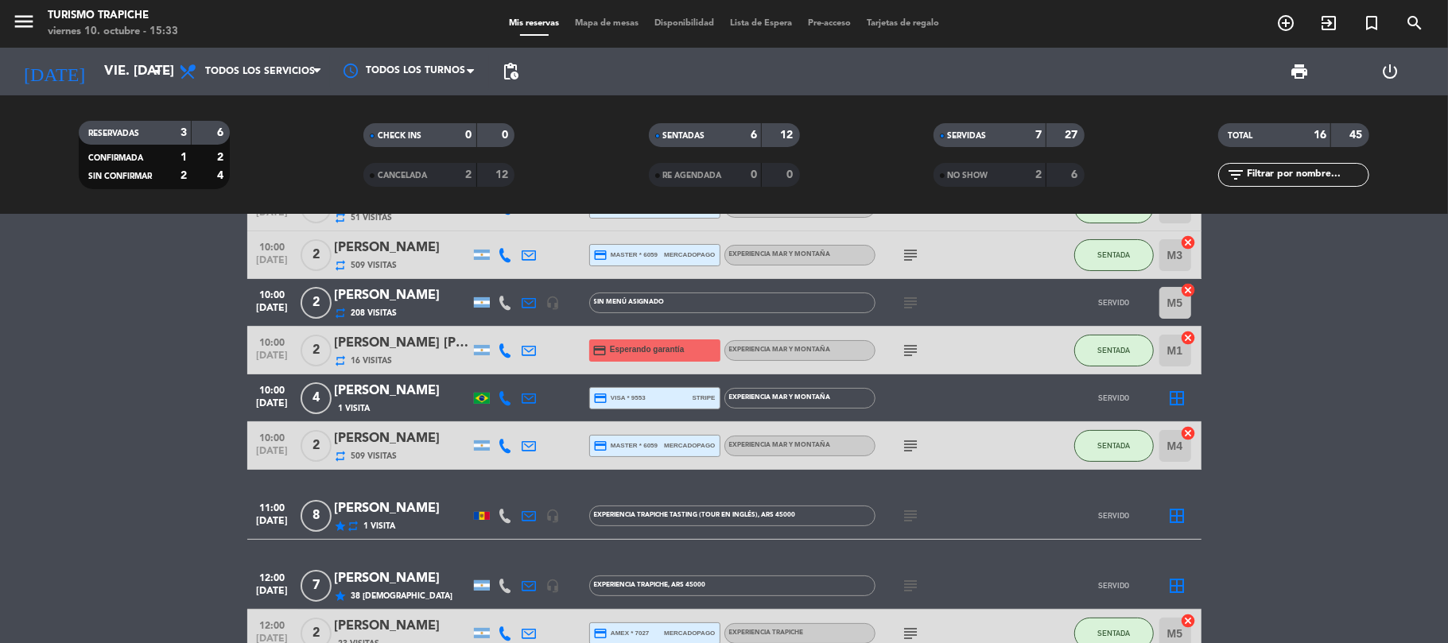
click at [156, 398] on bookings-row "10:00 [DATE] 2 [PERSON_NAME] x2 repeat 126 Visitas headset_mic EXPERIENCIA MAR …" at bounding box center [724, 562] width 1448 height 852
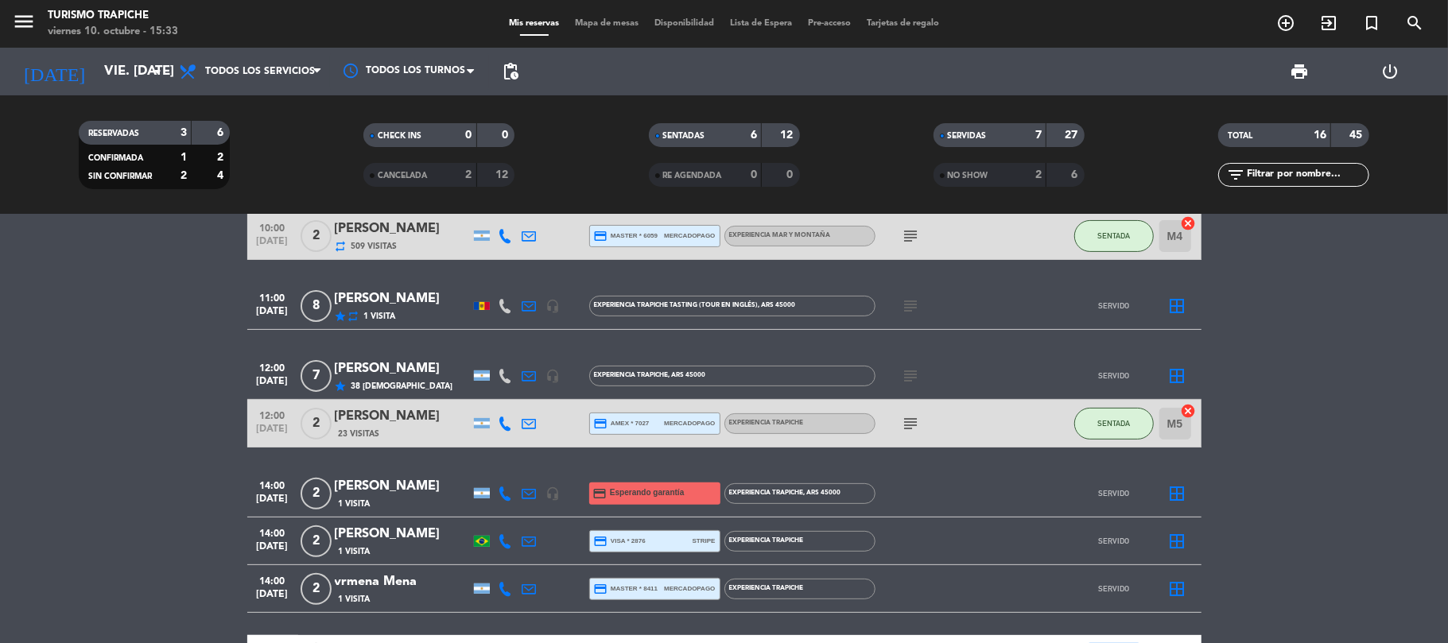
scroll to position [324, 0]
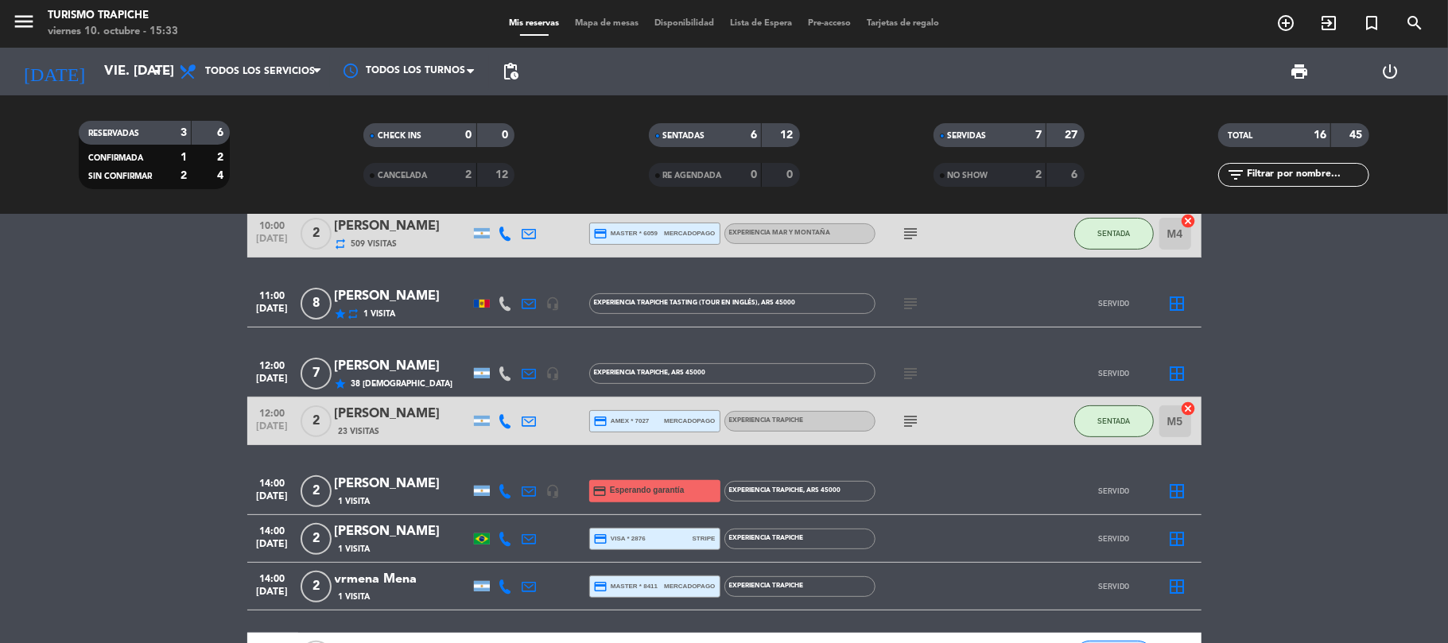
click at [427, 364] on div "[PERSON_NAME]" at bounding box center [402, 366] width 135 height 21
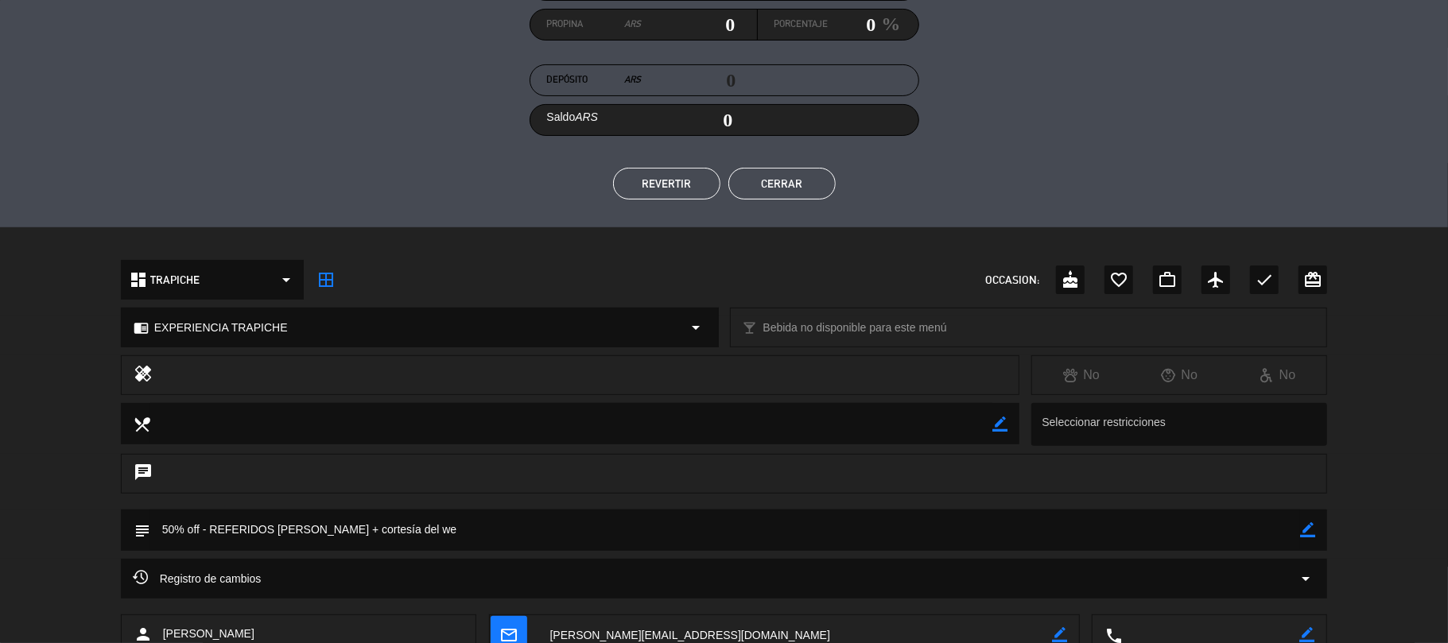
scroll to position [396, 0]
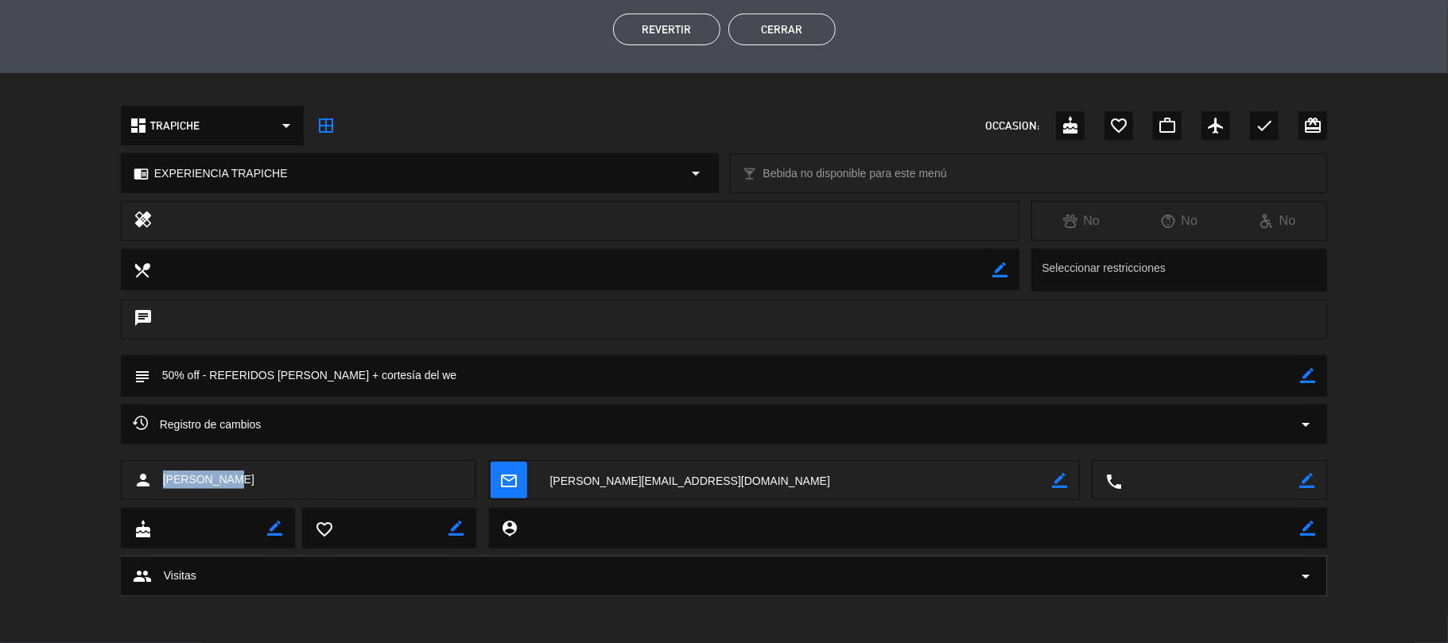
drag, startPoint x: 256, startPoint y: 479, endPoint x: 160, endPoint y: 484, distance: 96.4
click at [160, 484] on div "person [PERSON_NAME]" at bounding box center [299, 480] width 356 height 40
drag, startPoint x: 484, startPoint y: 383, endPoint x: 165, endPoint y: 402, distance: 319.5
click at [165, 402] on div "calendar_today vie. 10, oct. 12:00 7 [PERSON_NAME] border_color phone mail_outl…" at bounding box center [724, 321] width 1448 height 643
click at [316, 360] on textarea at bounding box center [725, 375] width 1151 height 41
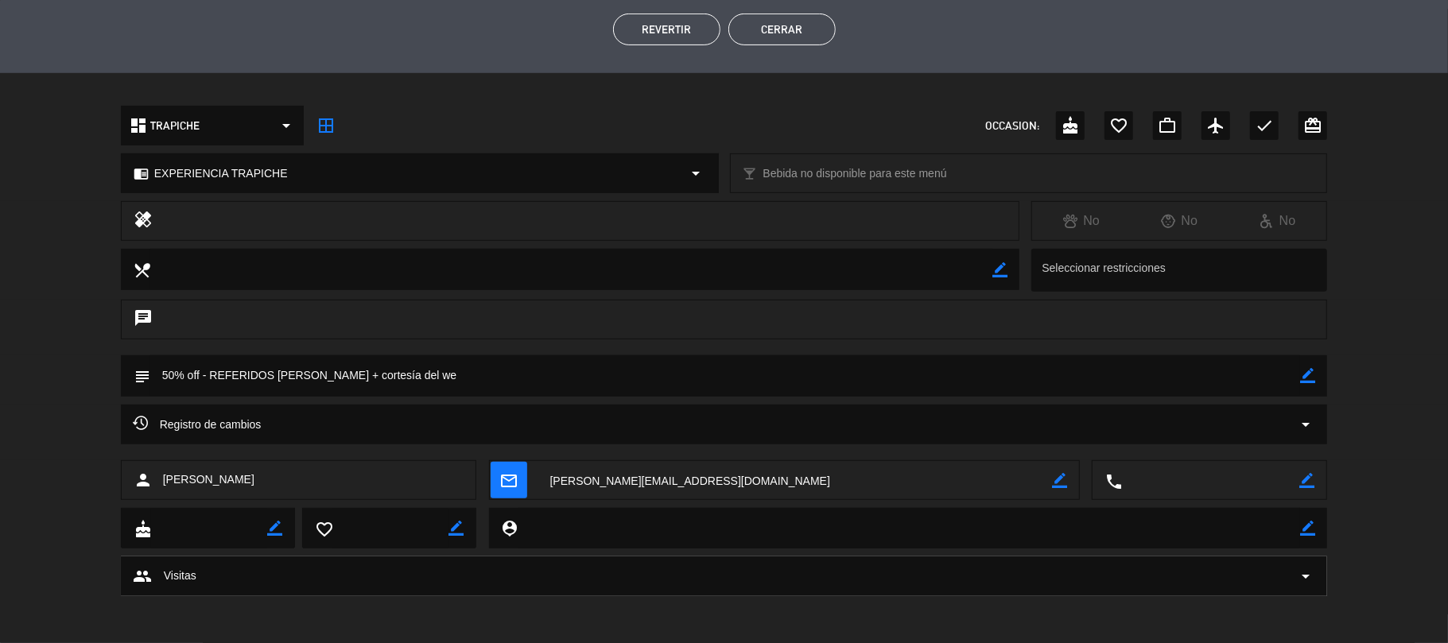
click at [479, 360] on textarea at bounding box center [725, 375] width 1151 height 41
drag, startPoint x: 478, startPoint y: 376, endPoint x: 159, endPoint y: 402, distance: 319.9
click at [159, 402] on div "subject border_color" at bounding box center [724, 379] width 1448 height 49
click at [799, 29] on button "Cerrar" at bounding box center [781, 30] width 107 height 32
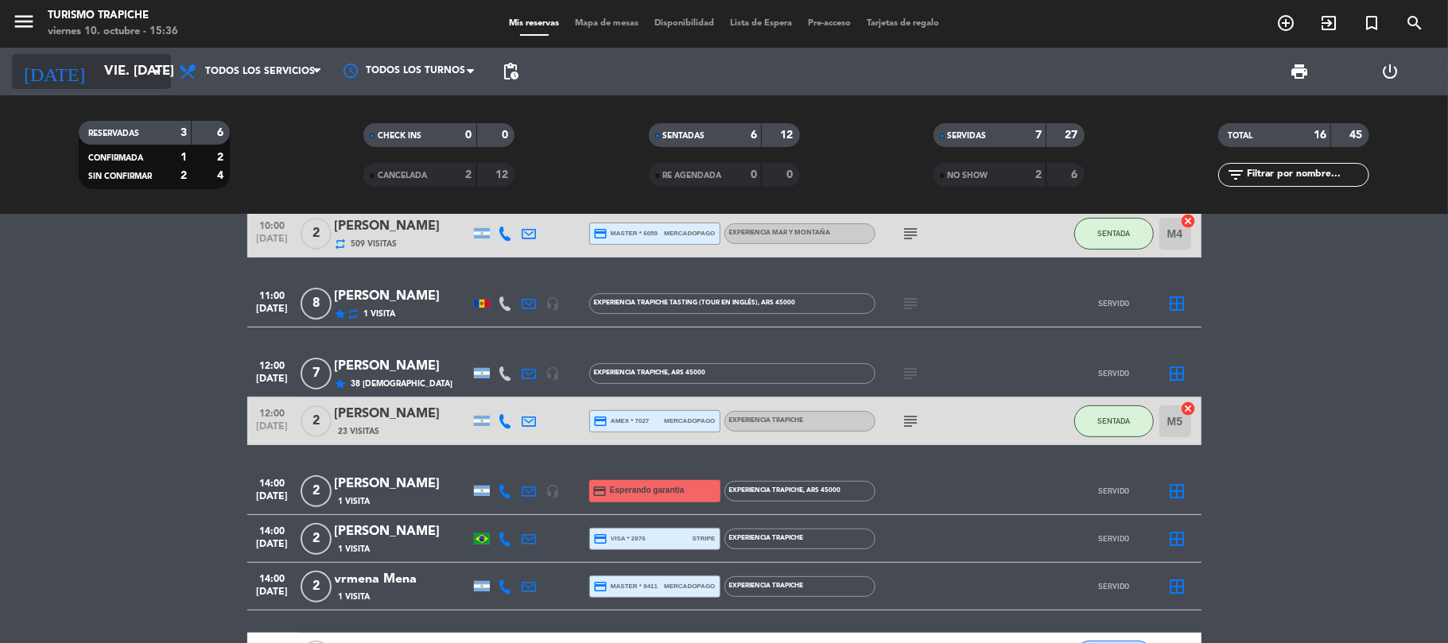
drag, startPoint x: 32, startPoint y: 169, endPoint x: 87, endPoint y: 80, distance: 105.7
click at [38, 165] on filter-checkbox "RESERVADAS 3 6 CONFIRMADA 1 2 SIN CONFIRMAR 2 4" at bounding box center [154, 155] width 285 height 68
click at [96, 72] on input "vie. [DATE]" at bounding box center [182, 71] width 172 height 31
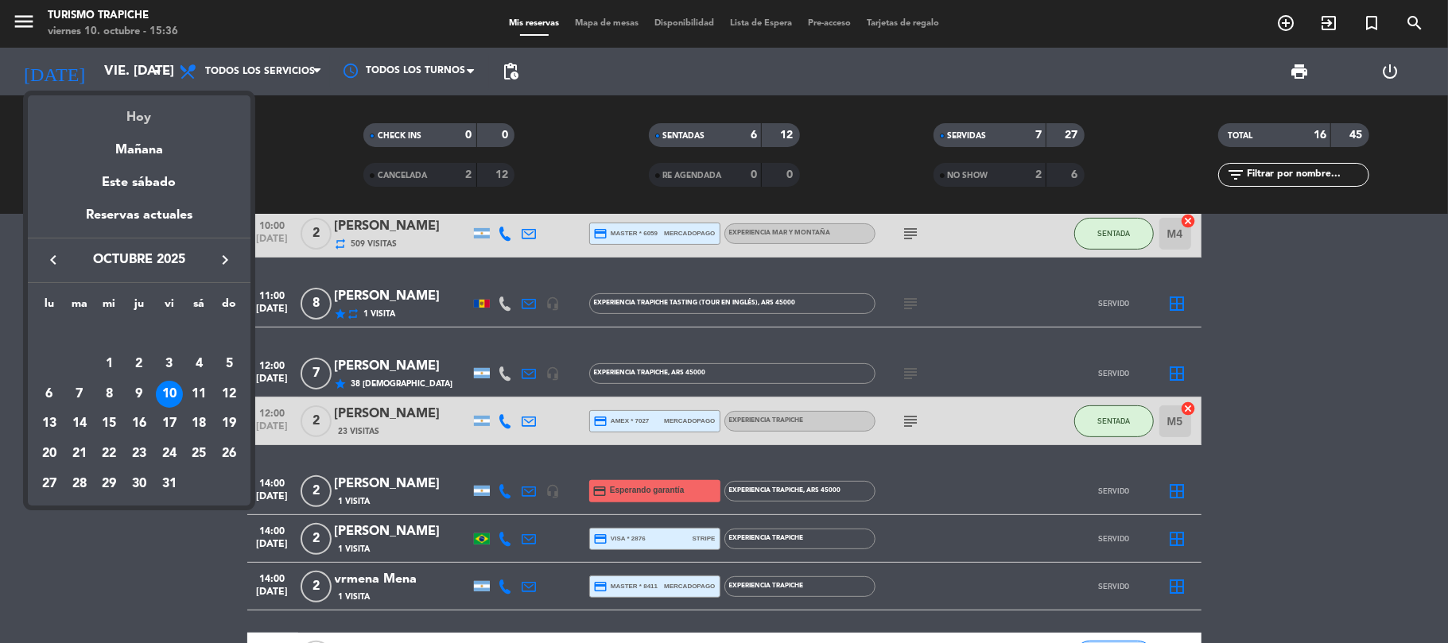
click at [113, 105] on div "Hoy" at bounding box center [139, 111] width 223 height 33
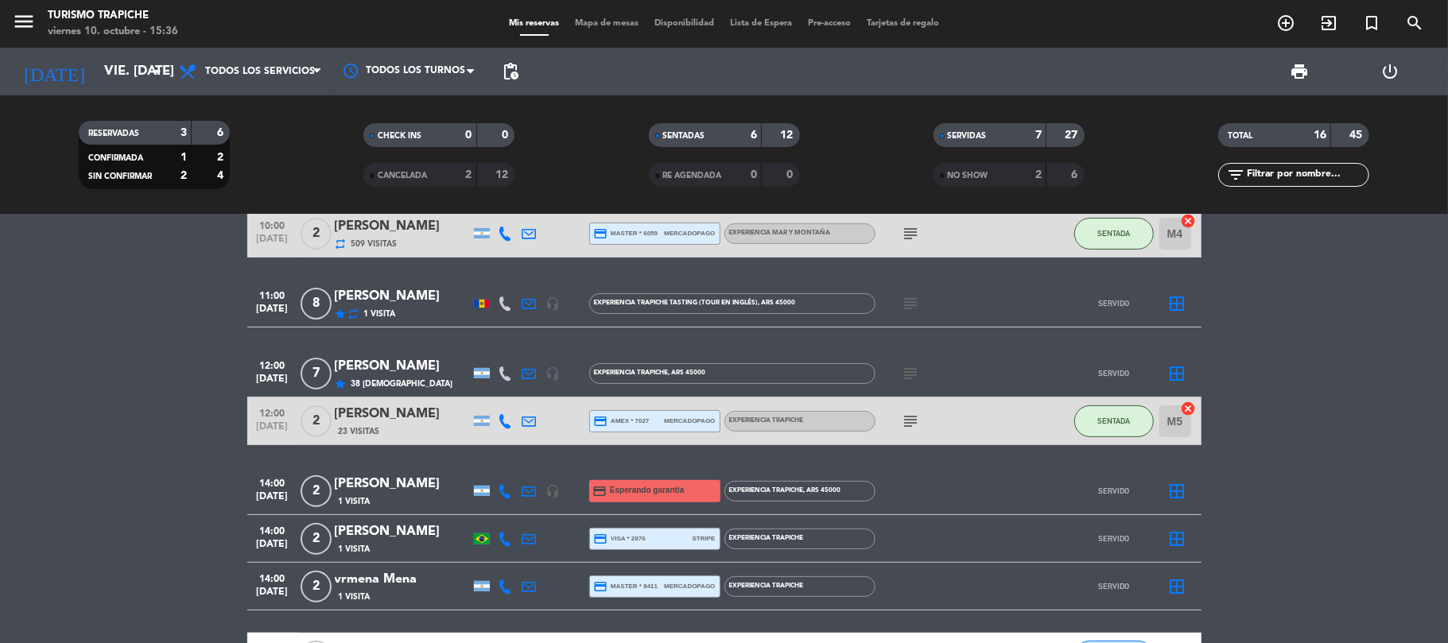
click at [83, 355] on bookings-row "10:00 [DATE] 2 [PERSON_NAME] x2 repeat 126 Visitas headset_mic EXPERIENCIA MAR …" at bounding box center [724, 350] width 1448 height 852
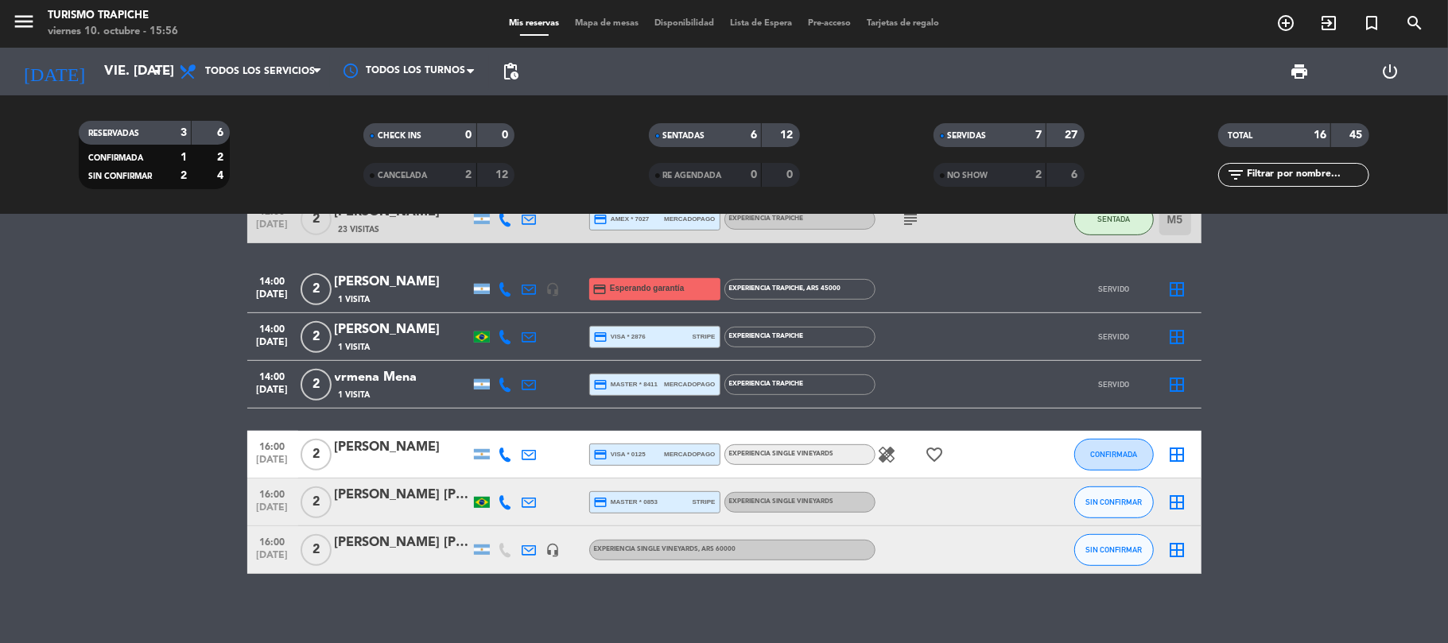
scroll to position [536, 0]
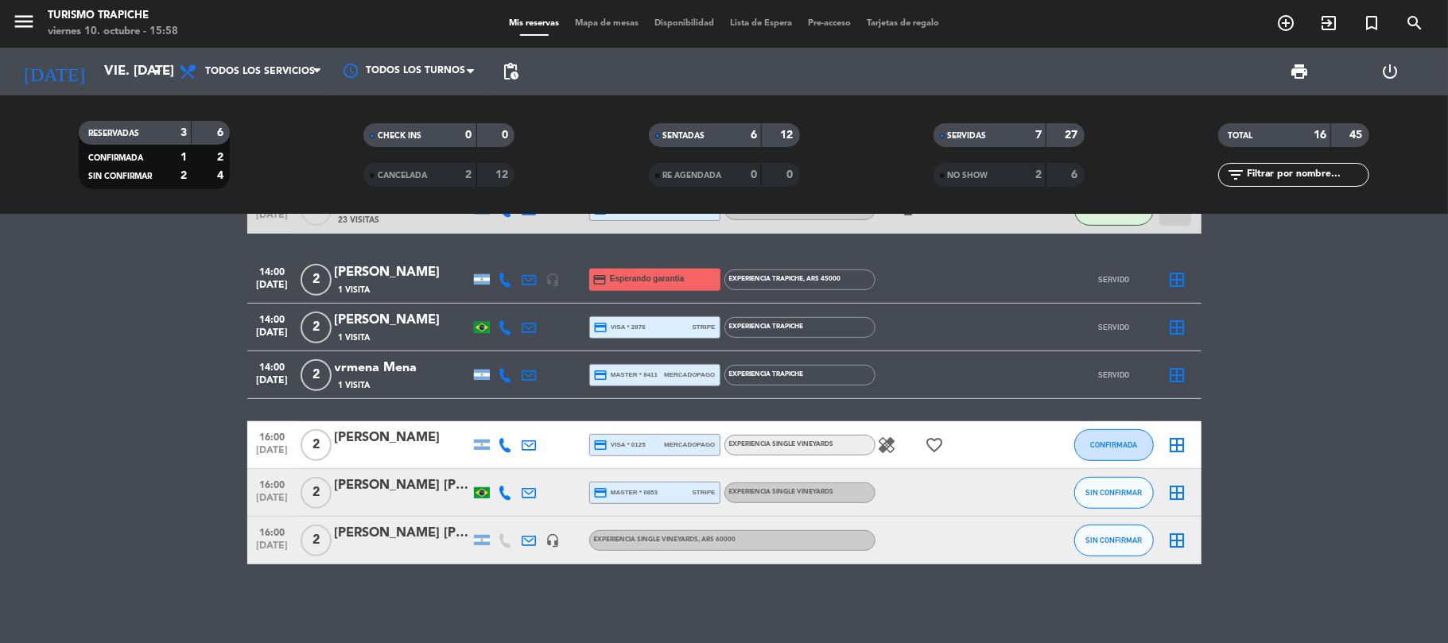
click at [539, 497] on div at bounding box center [530, 492] width 24 height 47
click at [531, 482] on div at bounding box center [530, 492] width 24 height 47
click at [526, 493] on icon at bounding box center [529, 493] width 14 height 14
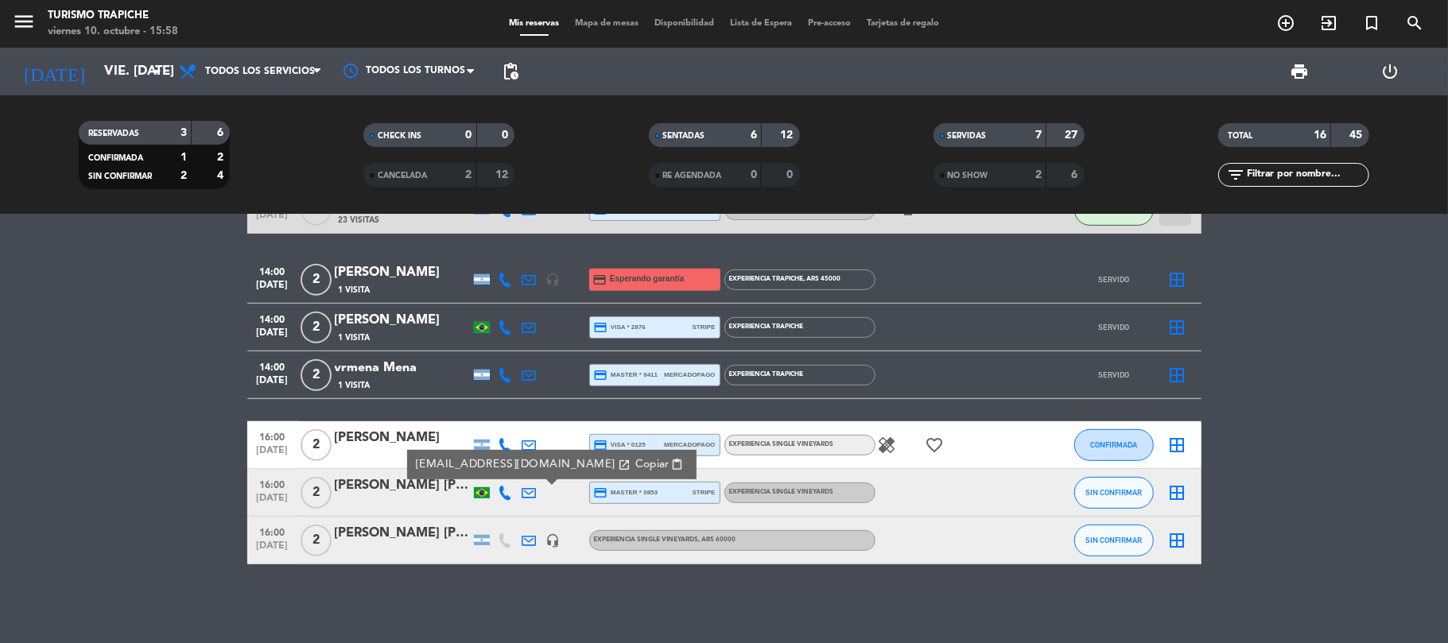
click at [635, 463] on span "Copiar" at bounding box center [651, 464] width 33 height 17
click at [1098, 495] on span "SIN CONFIRMAR" at bounding box center [1113, 492] width 56 height 9
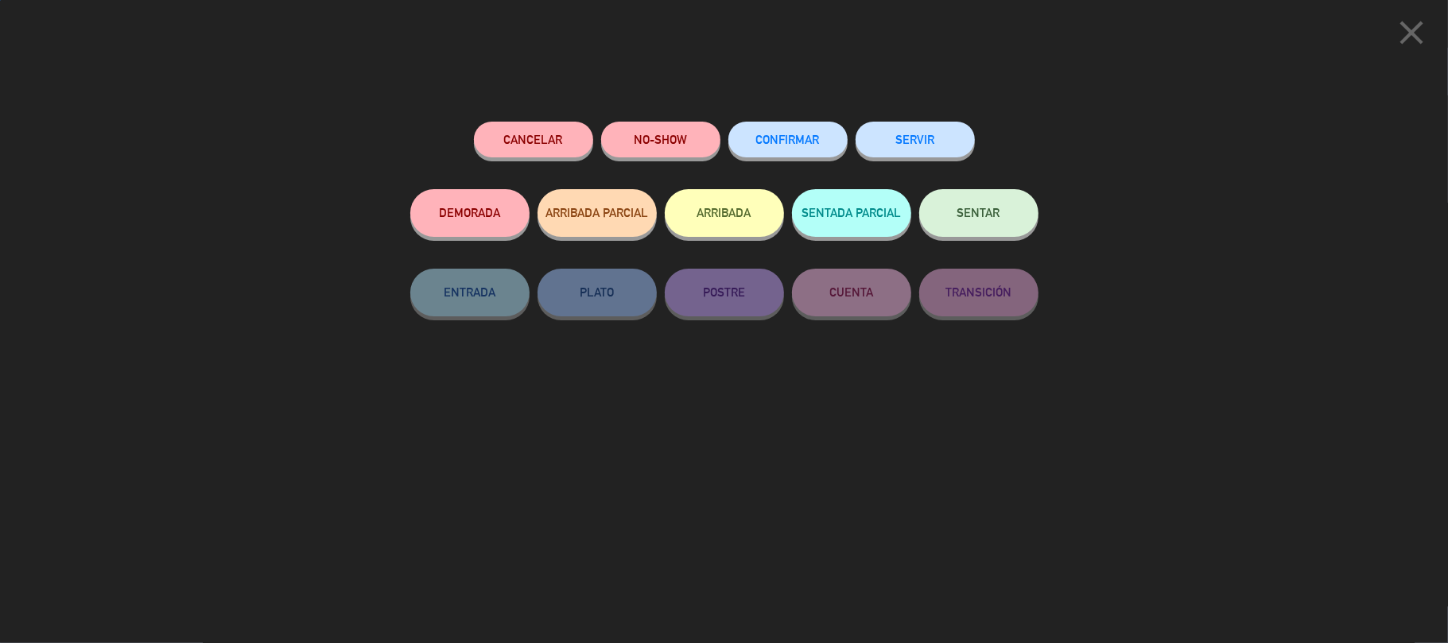
click at [887, 141] on button "SERVIR" at bounding box center [915, 140] width 119 height 36
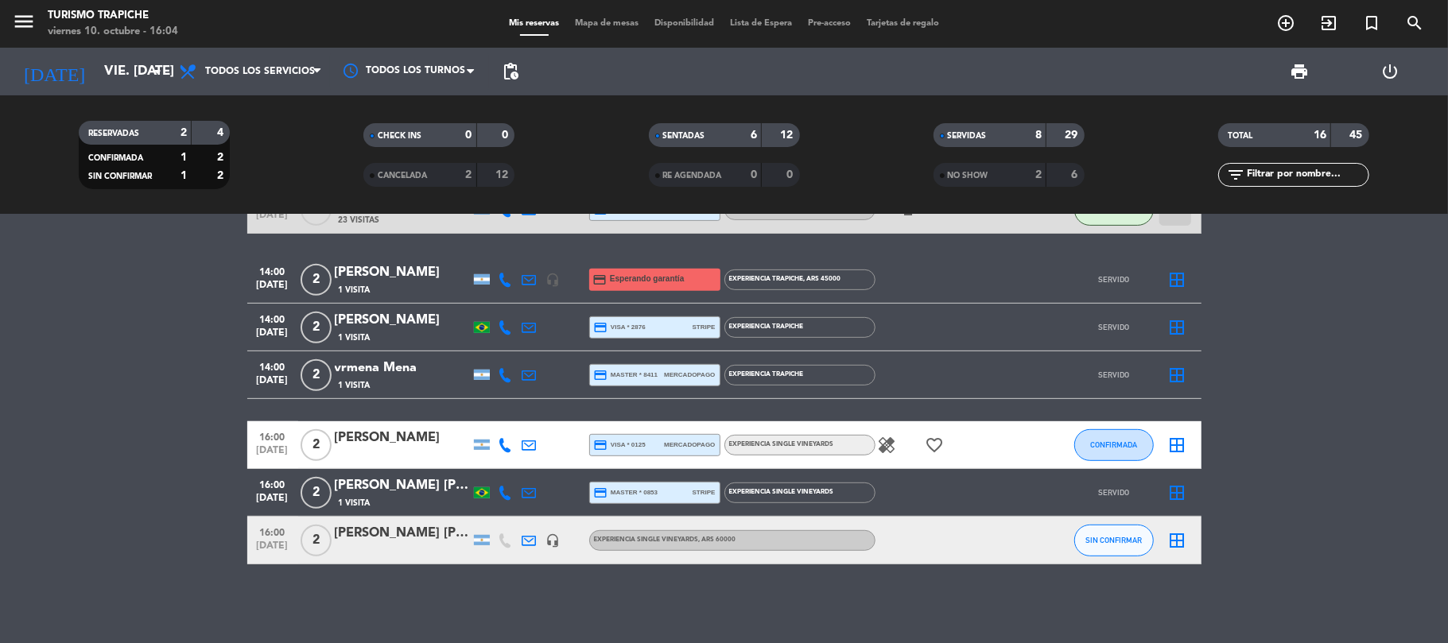
click at [506, 442] on icon at bounding box center [506, 445] width 14 height 14
click at [506, 441] on icon at bounding box center [506, 445] width 14 height 14
click at [423, 530] on div "[PERSON_NAME] [PERSON_NAME]" at bounding box center [402, 533] width 135 height 21
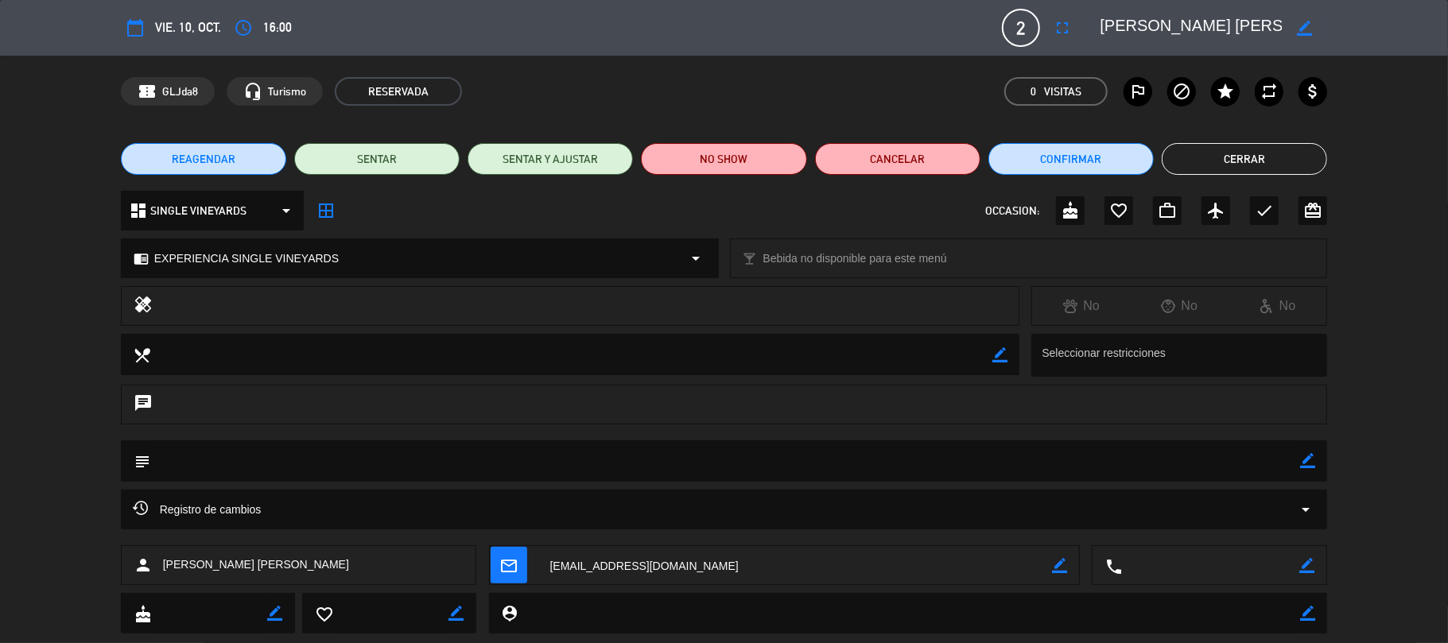
click at [1236, 169] on button "Cerrar" at bounding box center [1244, 159] width 165 height 32
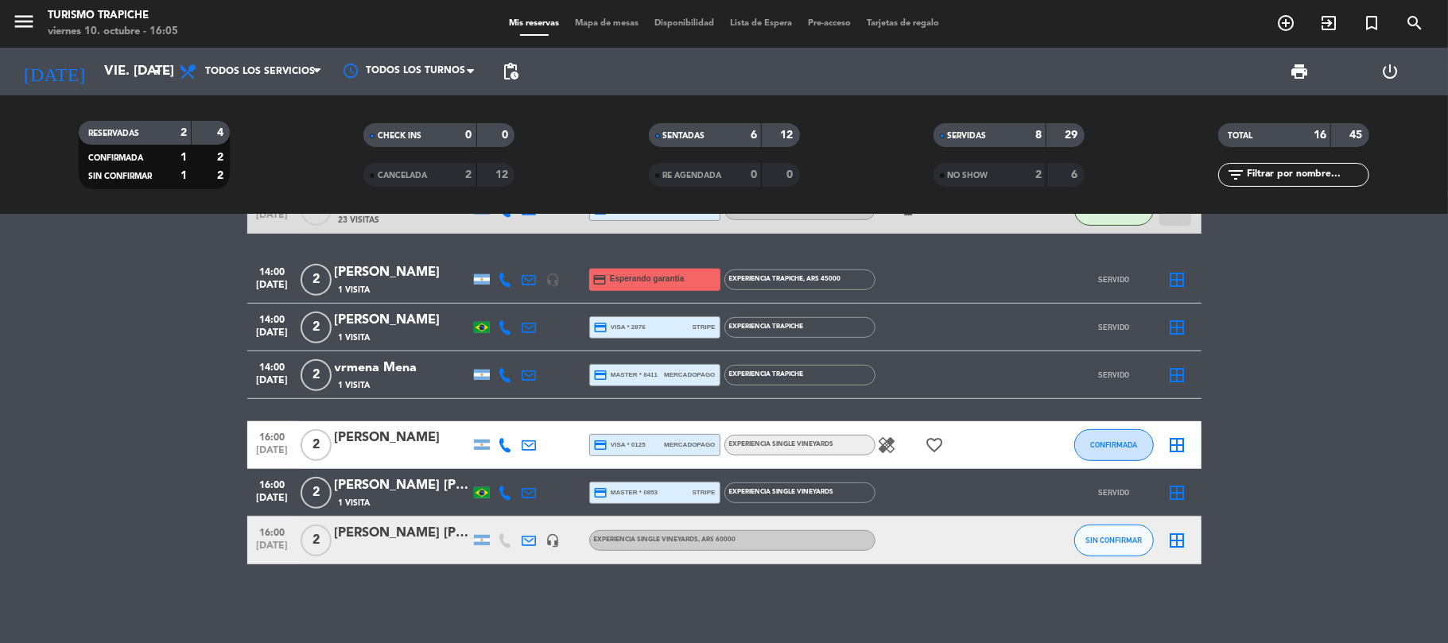
click at [530, 544] on icon at bounding box center [529, 541] width 14 height 14
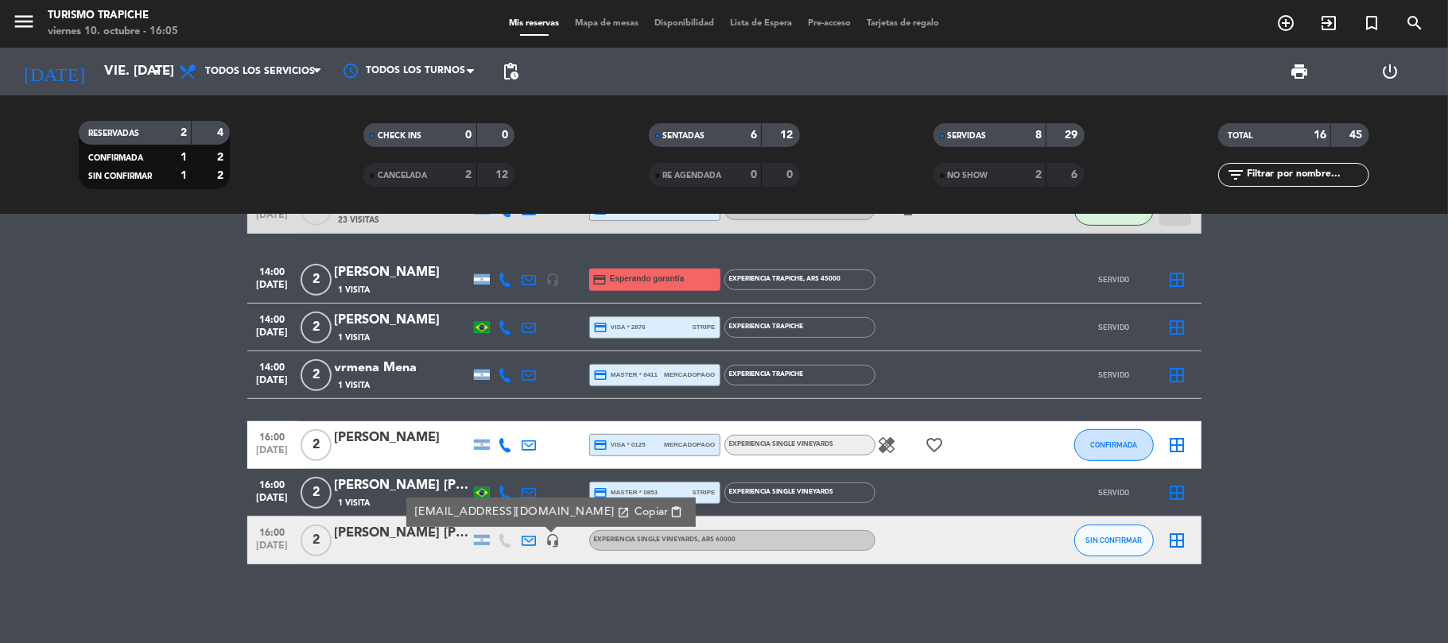
click at [634, 516] on span "Copiar" at bounding box center [650, 512] width 33 height 17
click at [96, 71] on input "vie. [DATE]" at bounding box center [182, 71] width 172 height 31
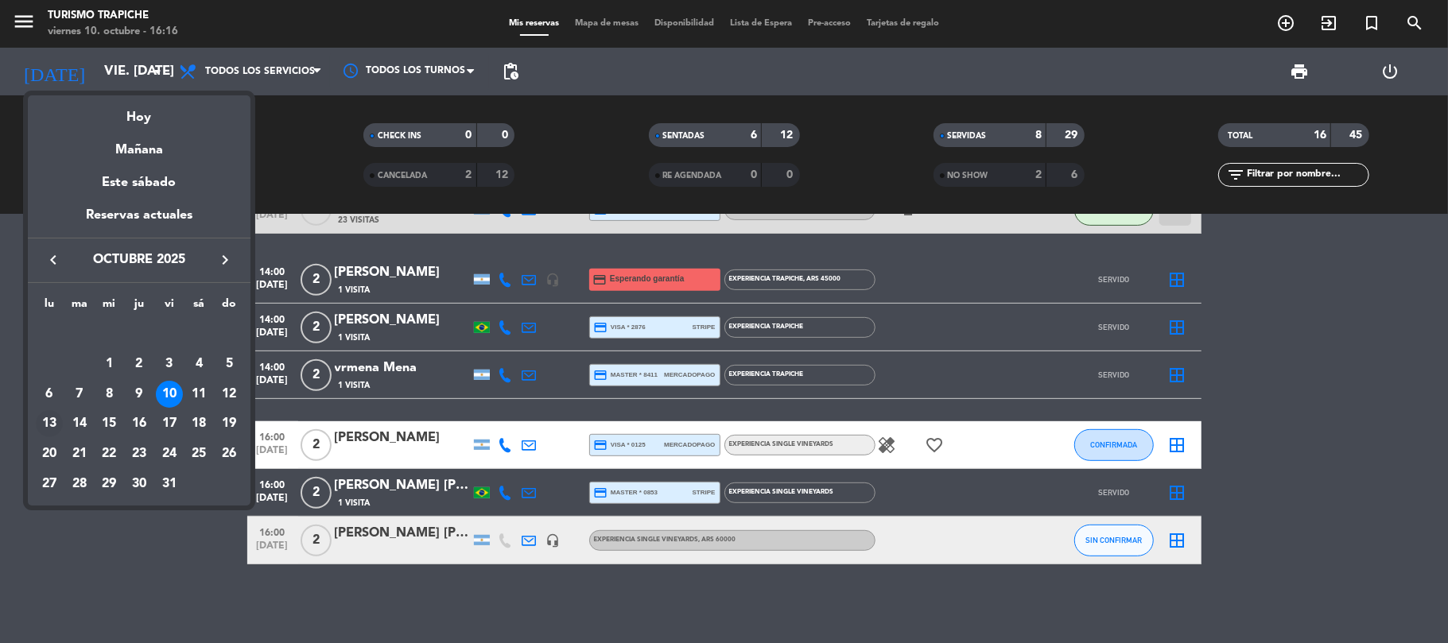
click at [46, 420] on div "13" at bounding box center [49, 423] width 27 height 27
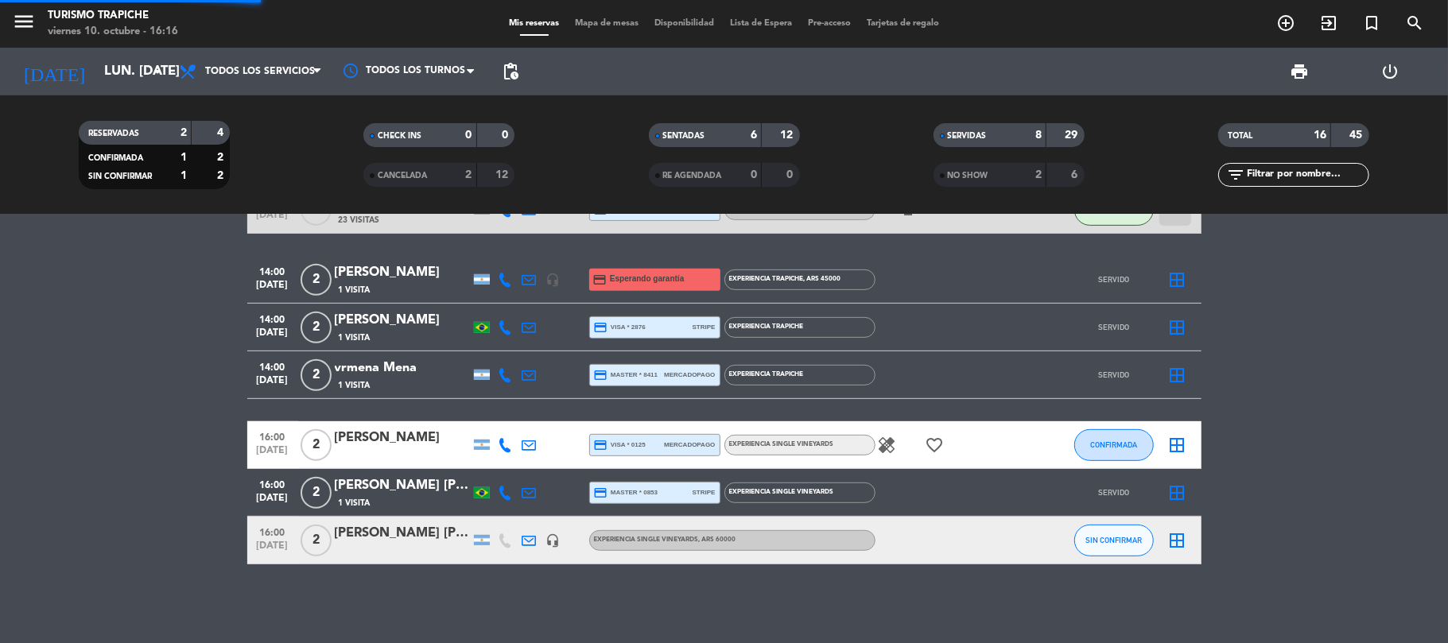
drag, startPoint x: 37, startPoint y: 417, endPoint x: 37, endPoint y: 379, distance: 38.2
click at [37, 417] on bookings-row "10:00 [DATE] 2 [PERSON_NAME] x2 repeat 126 Visitas headset_mic EXPERIENCIA MAR …" at bounding box center [724, 138] width 1448 height 852
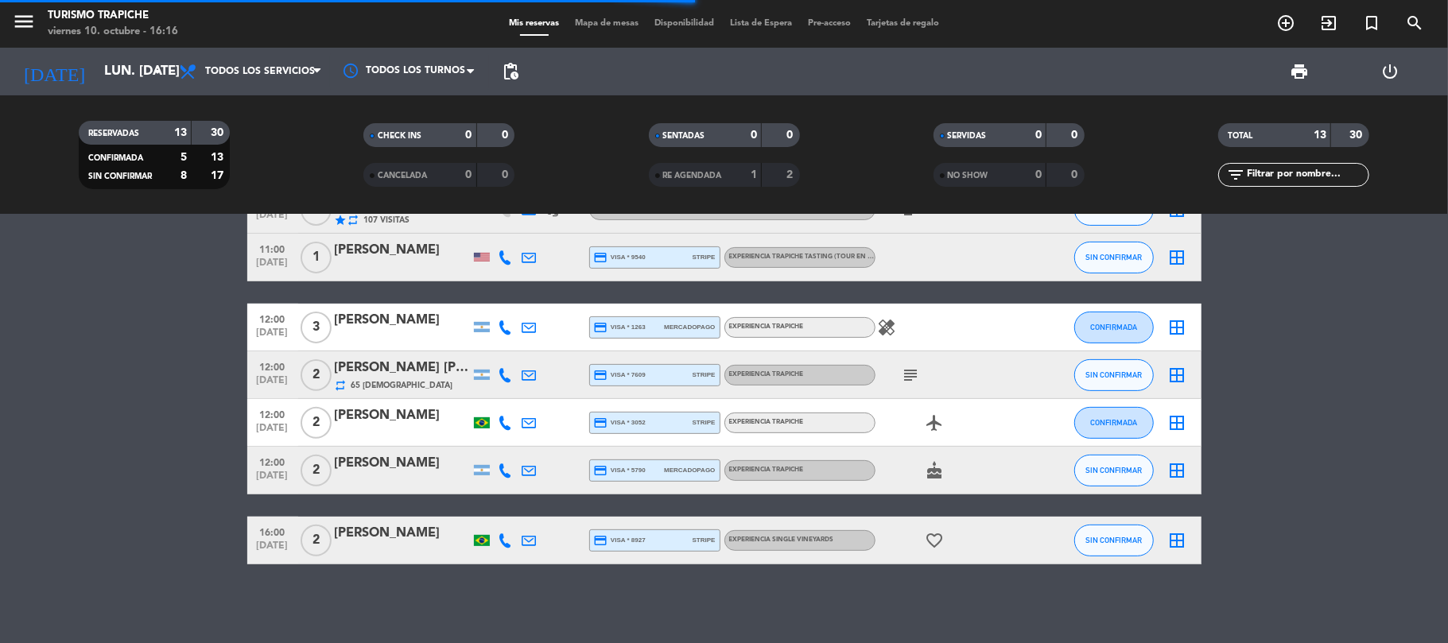
click at [169, 315] on bookings-row "10:00 [DATE] 2 AG SUNTRIP [PERSON_NAME] [PERSON_NAME] x 2 repeat 62 Visitas cre…" at bounding box center [724, 209] width 1448 height 709
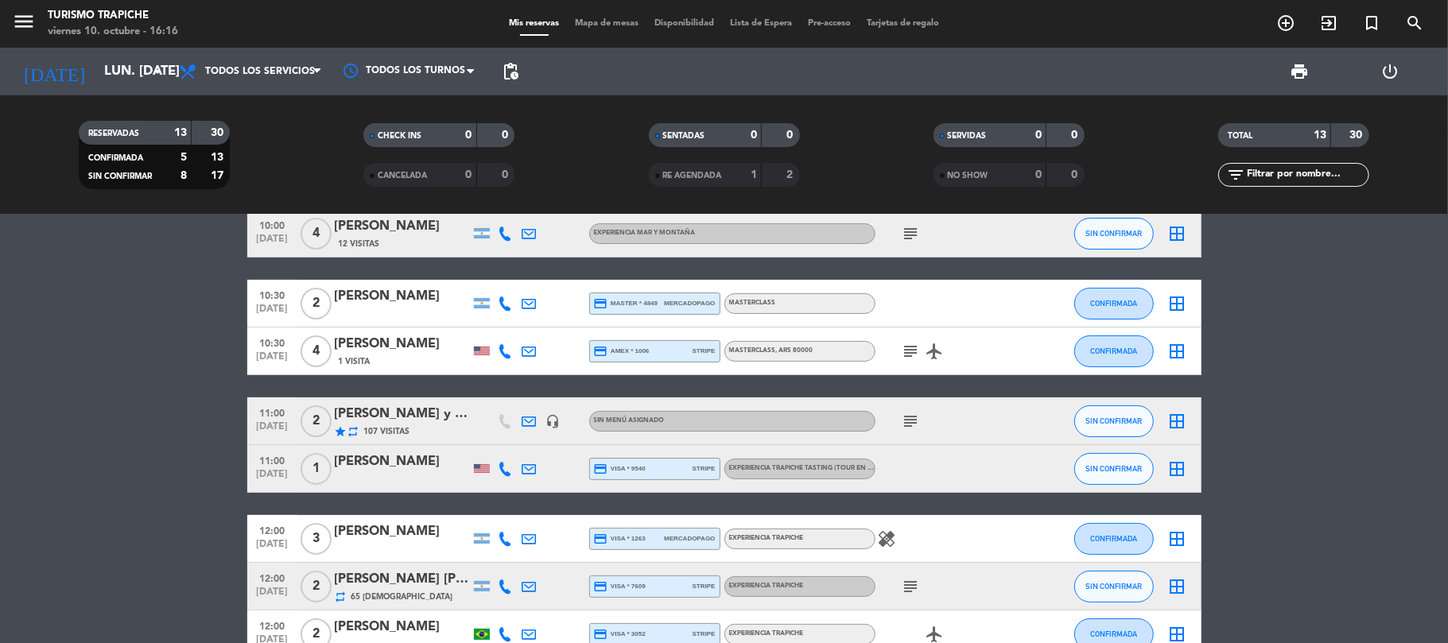
drag, startPoint x: 165, startPoint y: 395, endPoint x: 161, endPoint y: 386, distance: 10.0
click at [161, 386] on bookings-row "10:00 [DATE] 2 AG SUNTRIP [PERSON_NAME] [PERSON_NAME] x 2 repeat 62 Visitas cre…" at bounding box center [724, 421] width 1448 height 709
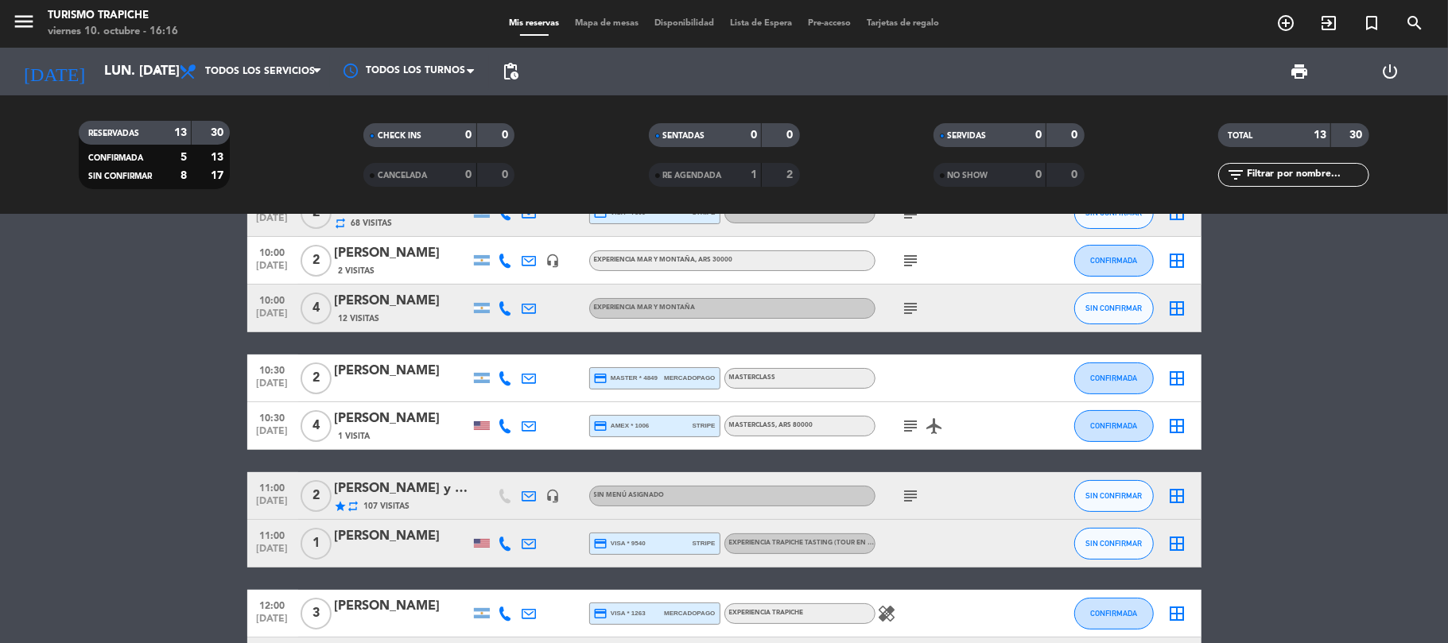
scroll to position [75, 0]
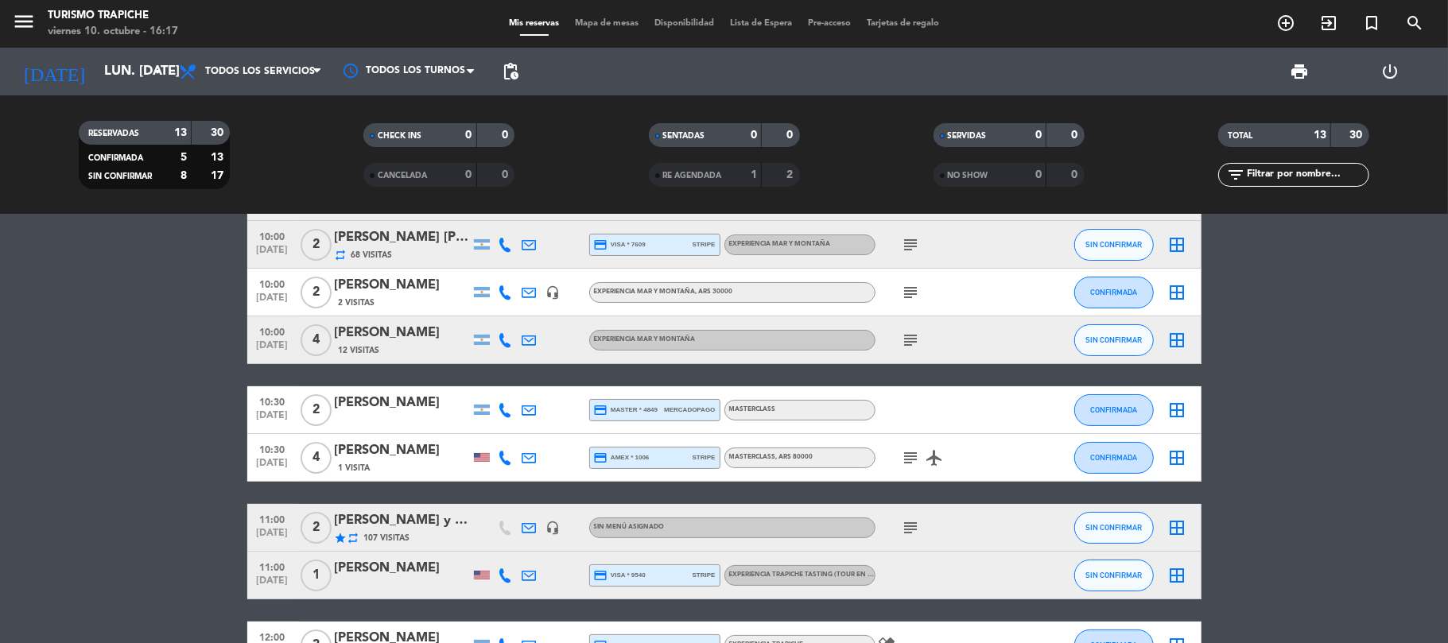
click at [913, 529] on icon "subject" at bounding box center [911, 527] width 19 height 19
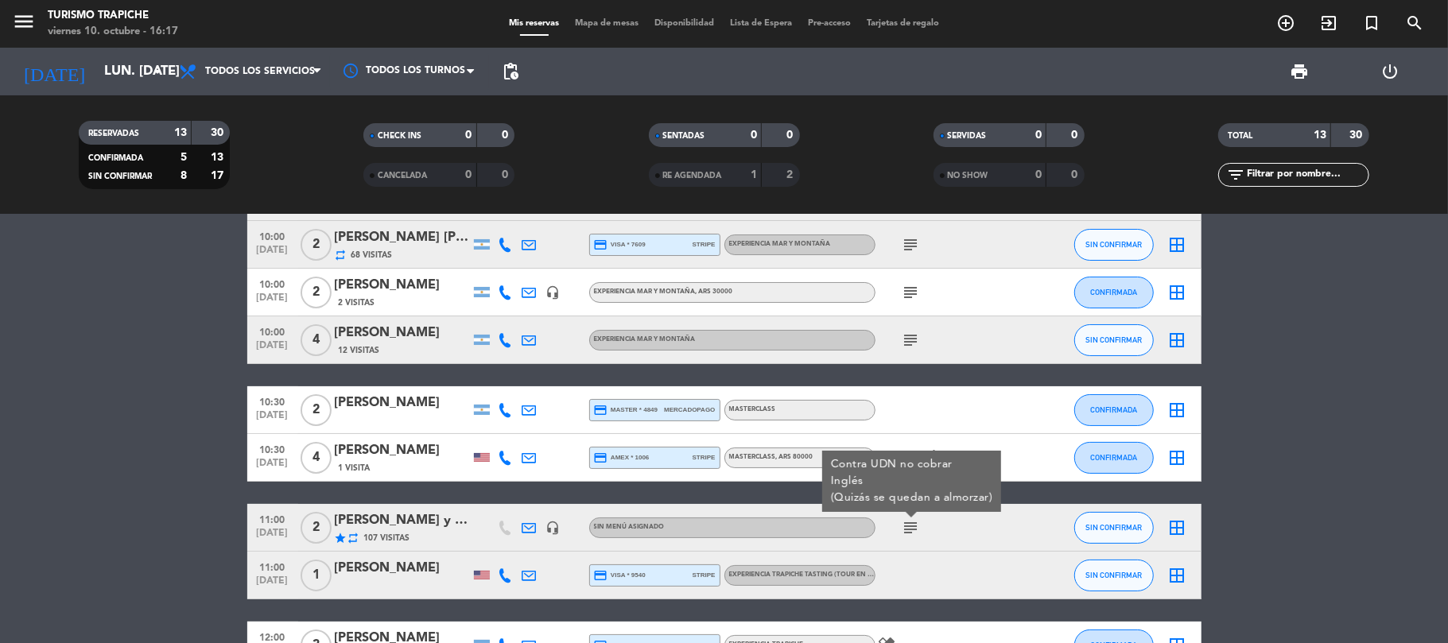
click at [911, 526] on icon "subject" at bounding box center [911, 527] width 19 height 19
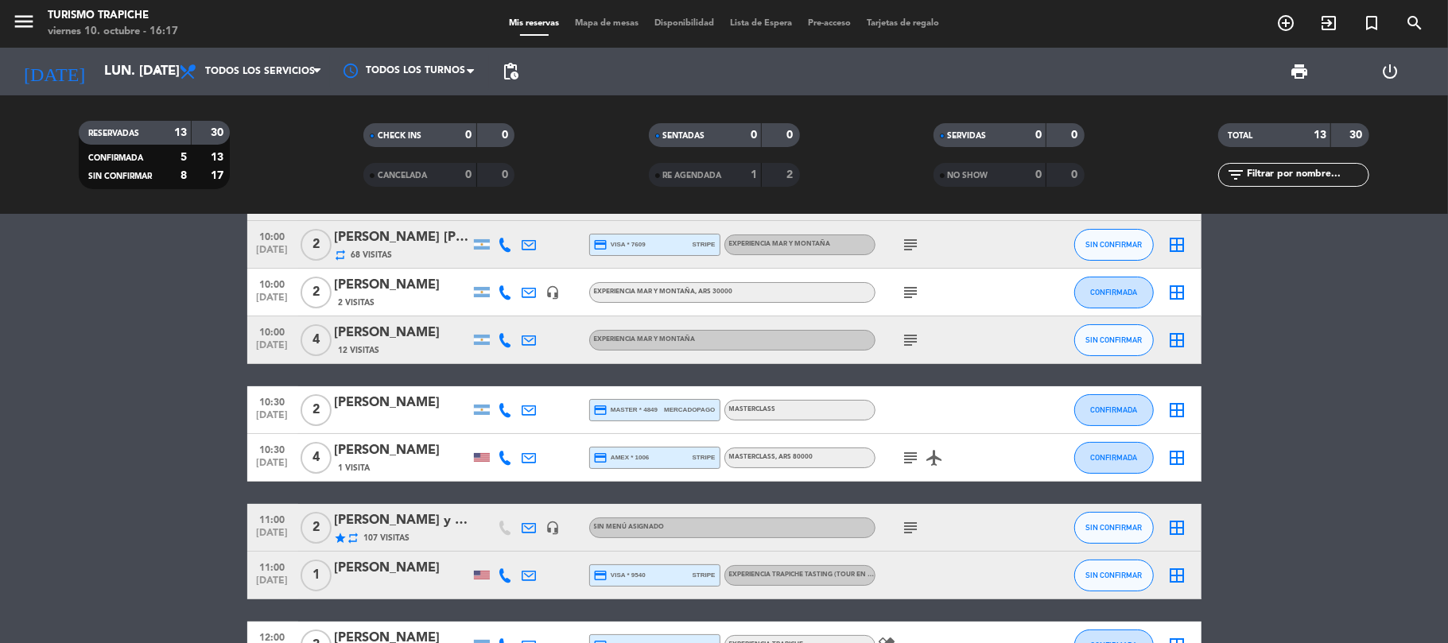
click at [167, 517] on bookings-row "10:00 [DATE] 2 AG SUNTRIP [PERSON_NAME] [PERSON_NAME] x 2 repeat 62 Visitas cre…" at bounding box center [724, 527] width 1448 height 709
click at [526, 410] on icon at bounding box center [529, 410] width 14 height 14
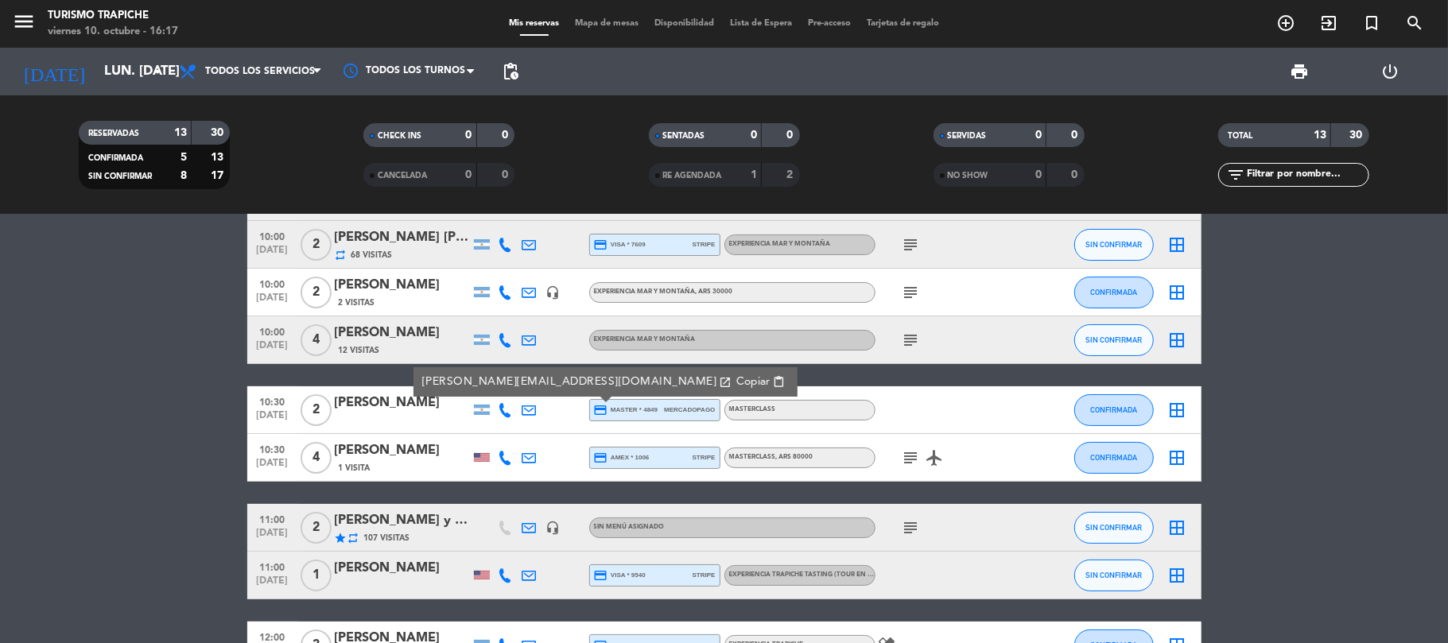
drag, startPoint x: 107, startPoint y: 456, endPoint x: 546, endPoint y: 437, distance: 439.3
click at [183, 453] on bookings-row "10:00 [DATE] 2 AG SUNTRIP [PERSON_NAME] [PERSON_NAME] x 2 repeat 62 Visitas cre…" at bounding box center [724, 527] width 1448 height 709
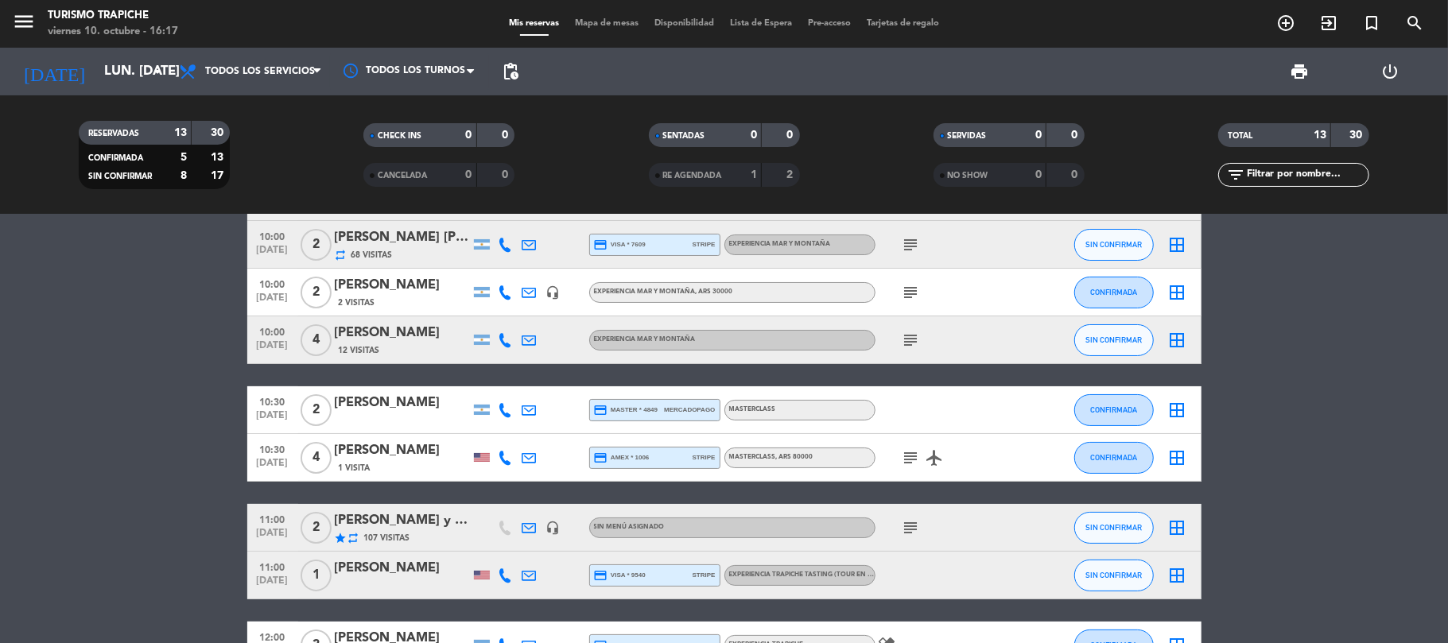
drag, startPoint x: 516, startPoint y: 406, endPoint x: 507, endPoint y: 407, distance: 8.9
click at [513, 406] on div at bounding box center [506, 409] width 24 height 47
click at [506, 408] on icon at bounding box center [506, 410] width 14 height 14
click at [105, 439] on bookings-row "10:00 [DATE] 2 AG SUNTRIP [PERSON_NAME] [PERSON_NAME] x 2 repeat 62 Visitas cre…" at bounding box center [724, 527] width 1448 height 709
click at [96, 78] on input "lun. [DATE]" at bounding box center [182, 71] width 172 height 31
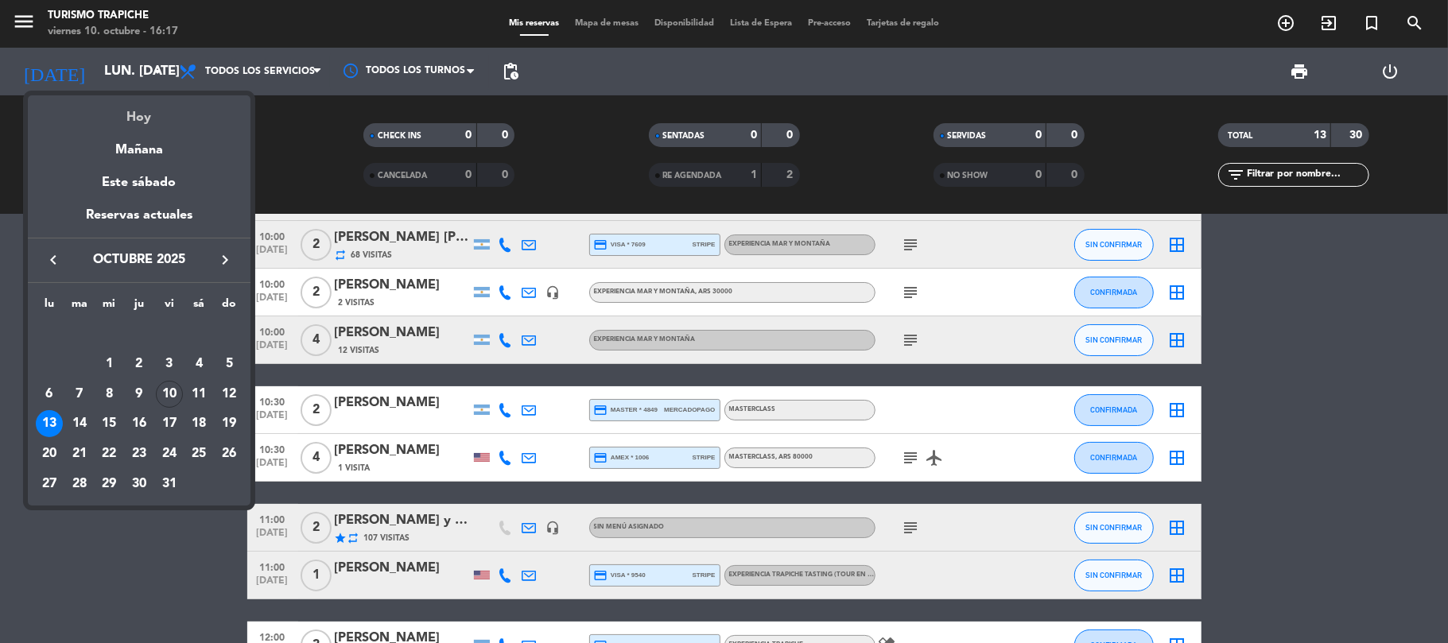
click at [122, 109] on div "Hoy" at bounding box center [139, 111] width 223 height 33
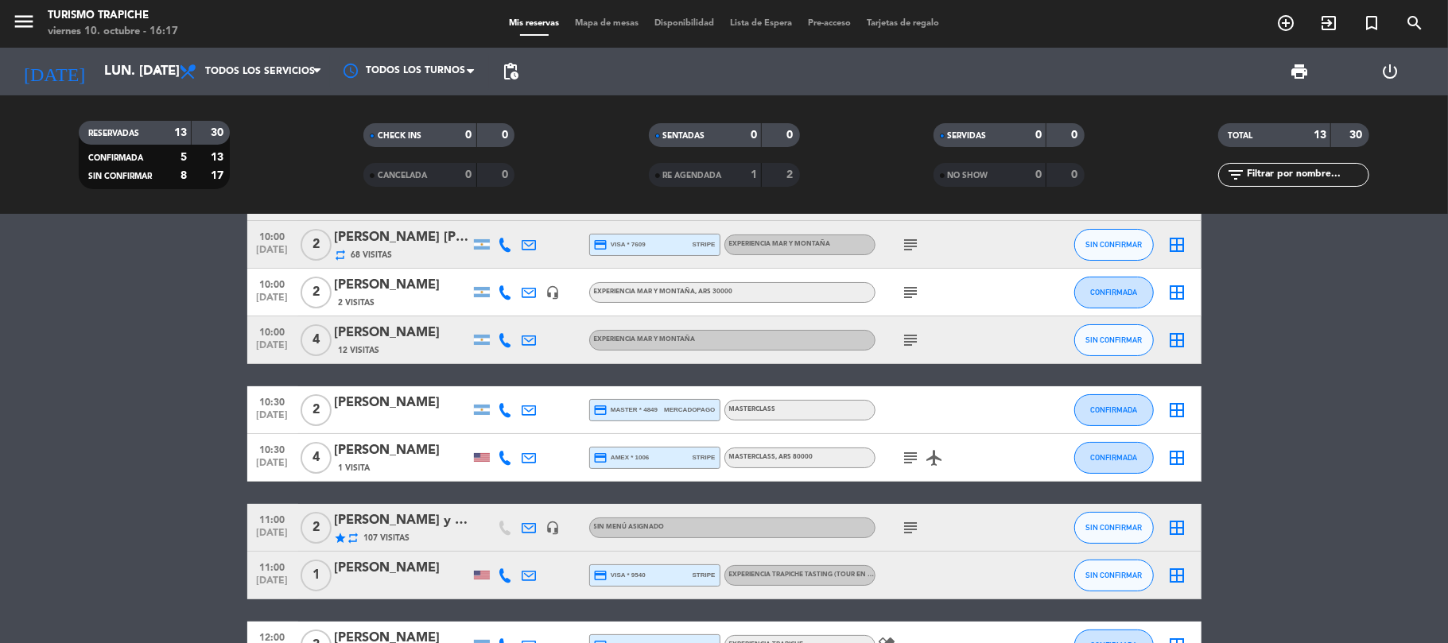
type input "vie. [DATE]"
click at [112, 303] on bookings-row "10:00 [DATE] 2 AG SUNTRIP [PERSON_NAME] [PERSON_NAME] x 2 repeat 62 Visitas cre…" at bounding box center [724, 527] width 1448 height 709
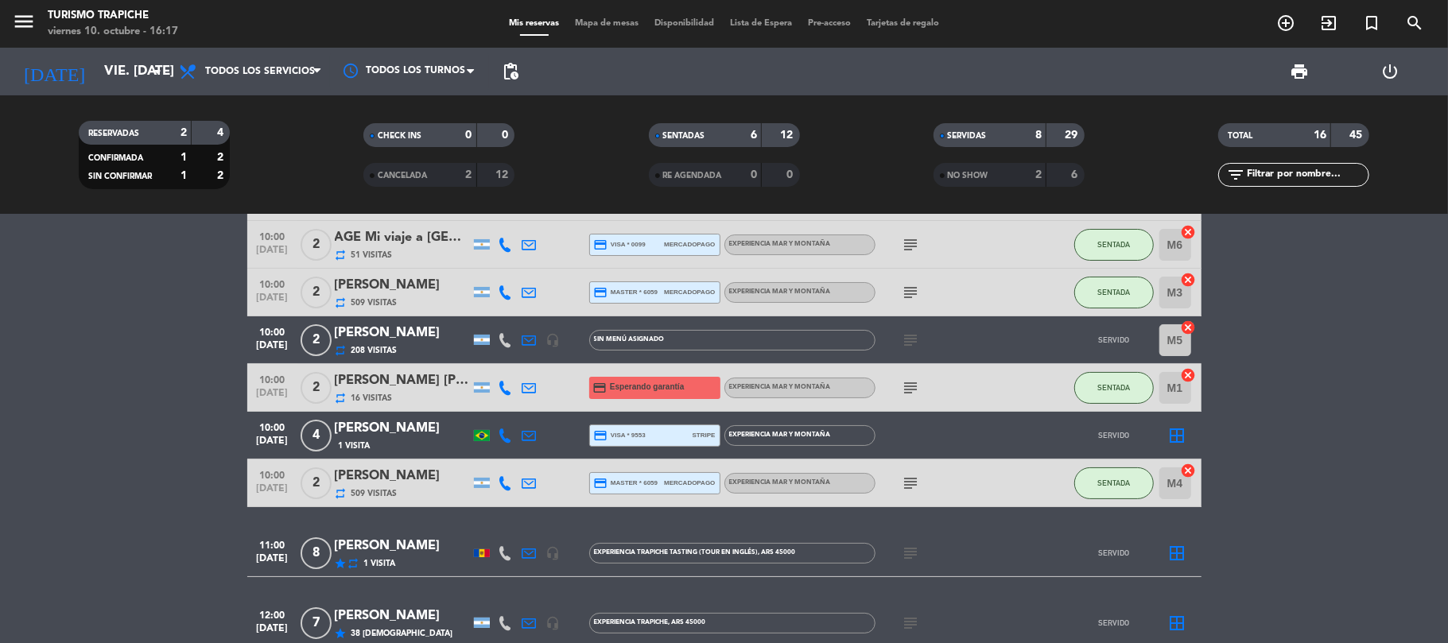
click at [3, 391] on bookings-row "10:00 [DATE] 2 [PERSON_NAME] x2 repeat 126 Visitas headset_mic EXPERIENCIA MAR …" at bounding box center [724, 599] width 1448 height 852
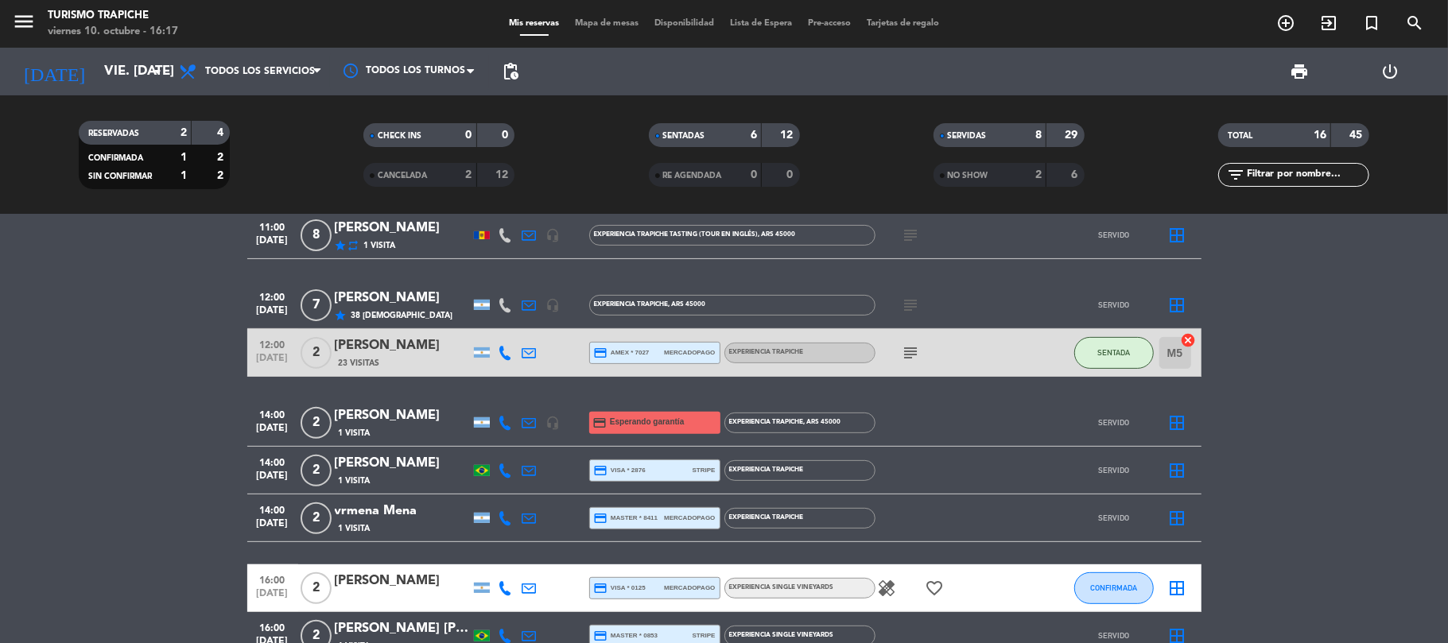
click at [113, 382] on bookings-row "10:00 [DATE] 2 [PERSON_NAME] x2 repeat 126 Visitas headset_mic EXPERIENCIA MAR …" at bounding box center [724, 281] width 1448 height 852
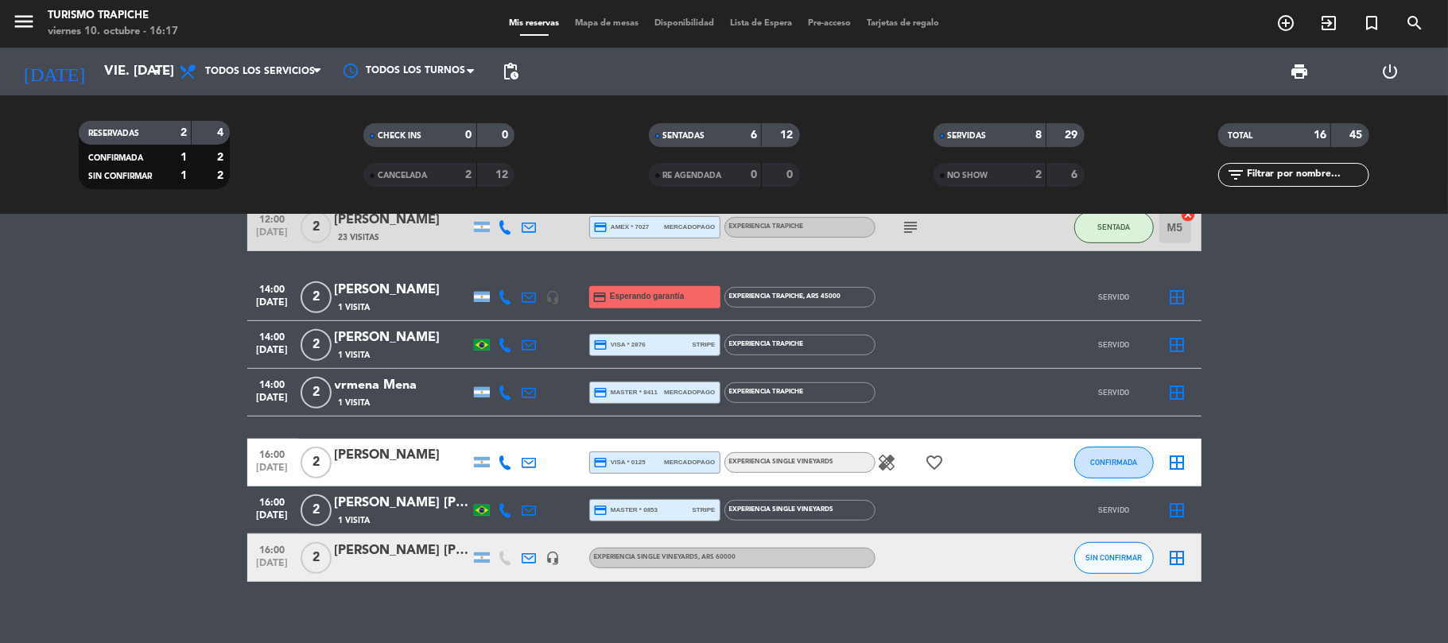
scroll to position [536, 0]
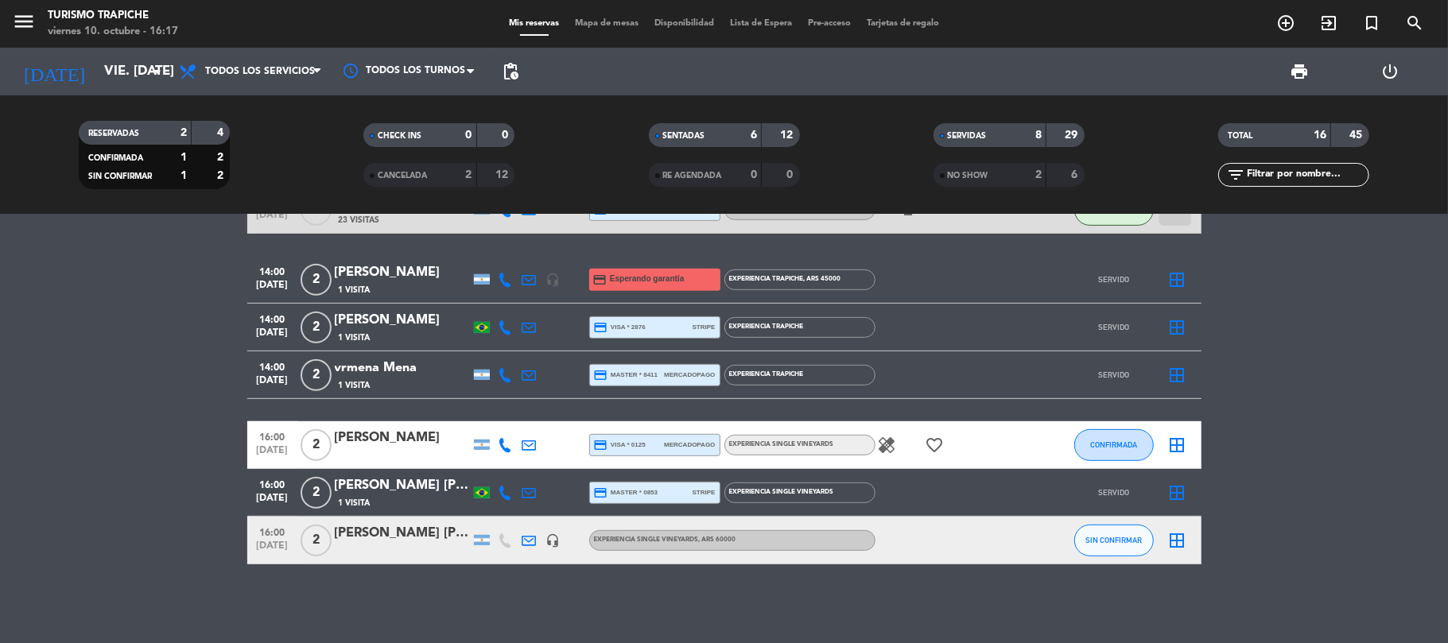
click at [111, 376] on bookings-row "10:00 [DATE] 2 [PERSON_NAME] x2 repeat 126 Visitas headset_mic EXPERIENCIA MAR …" at bounding box center [724, 138] width 1448 height 852
click at [140, 460] on bookings-row "10:00 [DATE] 2 [PERSON_NAME] x2 repeat 126 Visitas headset_mic EXPERIENCIA MAR …" at bounding box center [724, 138] width 1448 height 852
click at [1095, 544] on span "SIN CONFIRMAR" at bounding box center [1113, 540] width 56 height 9
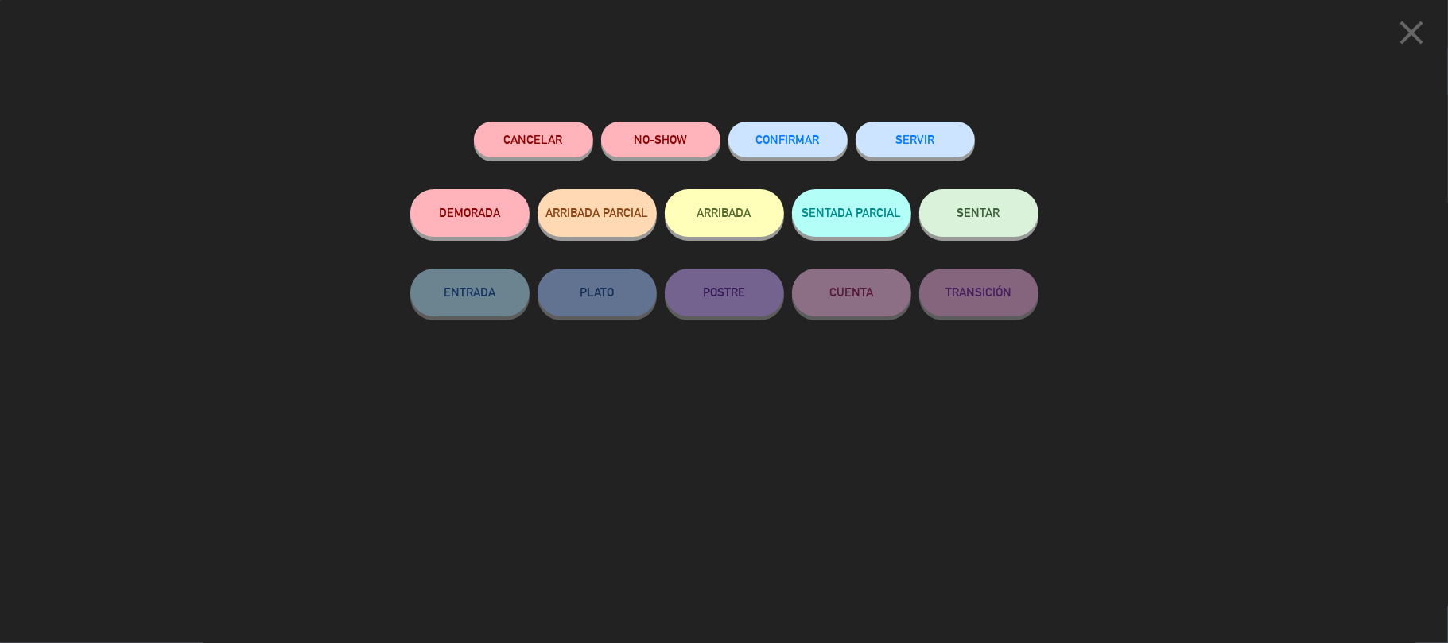
click at [895, 140] on button "SERVIR" at bounding box center [915, 140] width 119 height 36
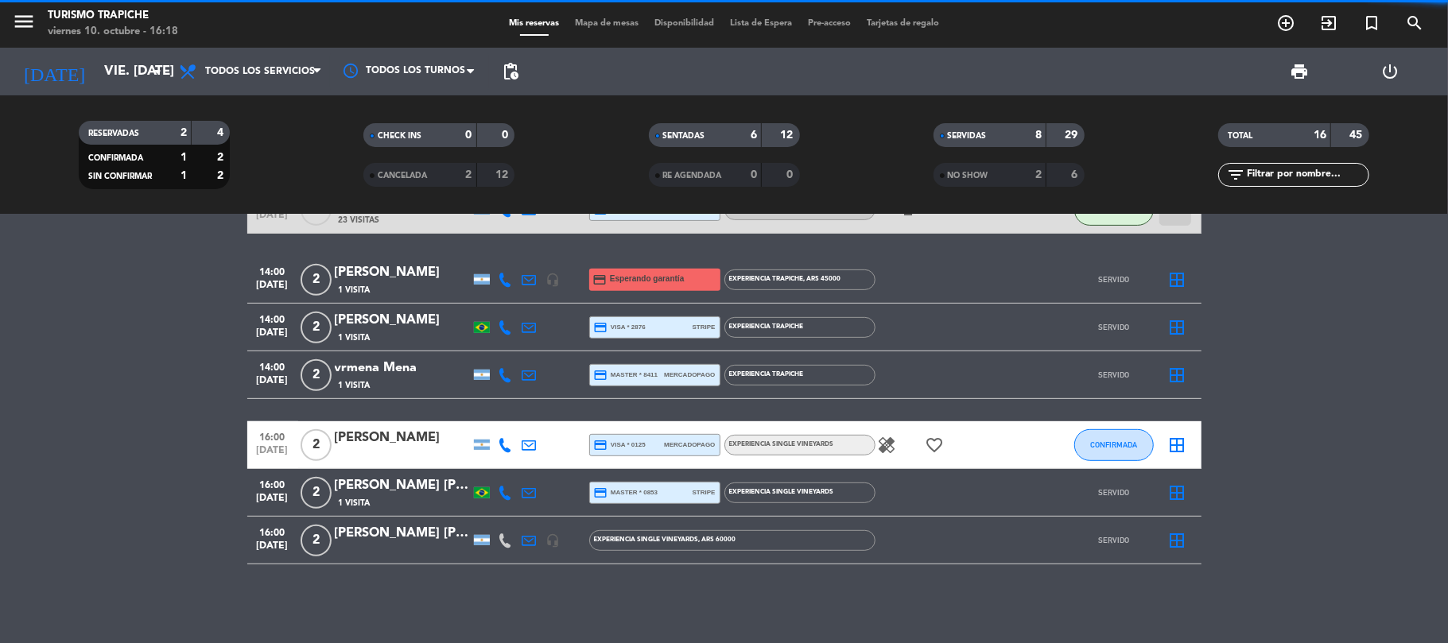
click at [121, 426] on bookings-row "10:00 [DATE] 2 [PERSON_NAME] x2 repeat 126 Visitas headset_mic EXPERIENCIA MAR …" at bounding box center [724, 138] width 1448 height 852
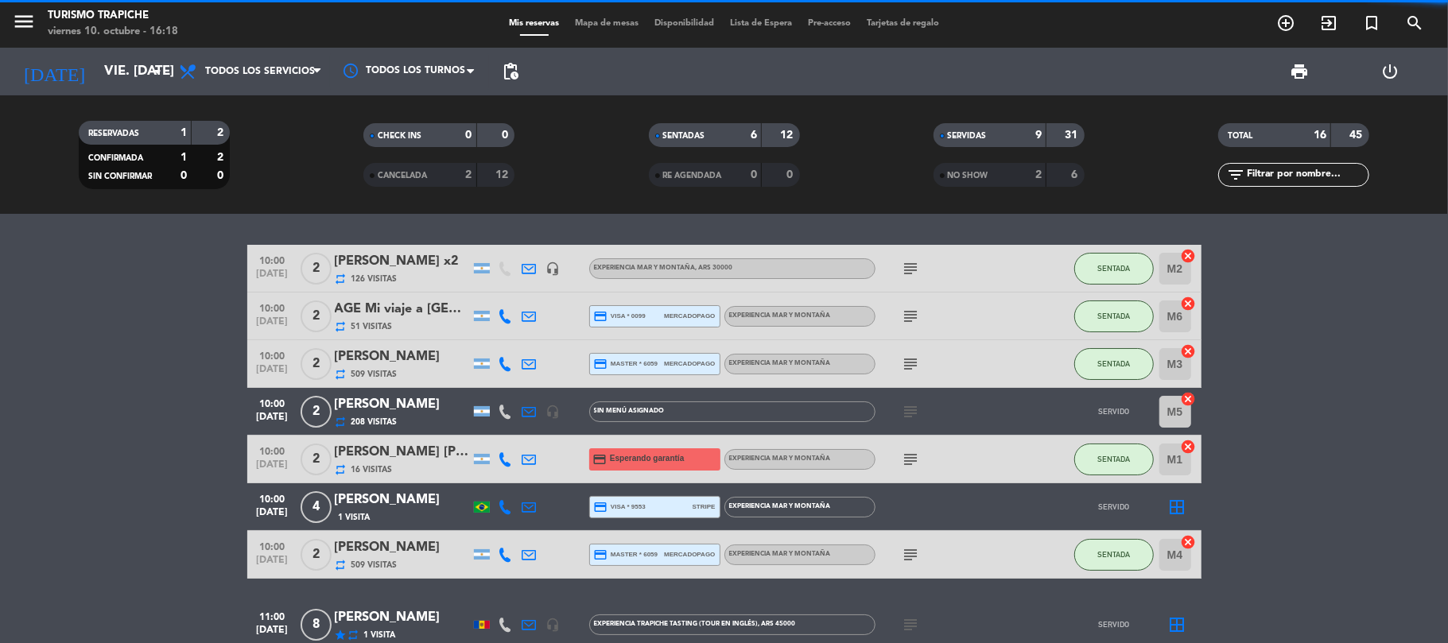
scroll to position [0, 0]
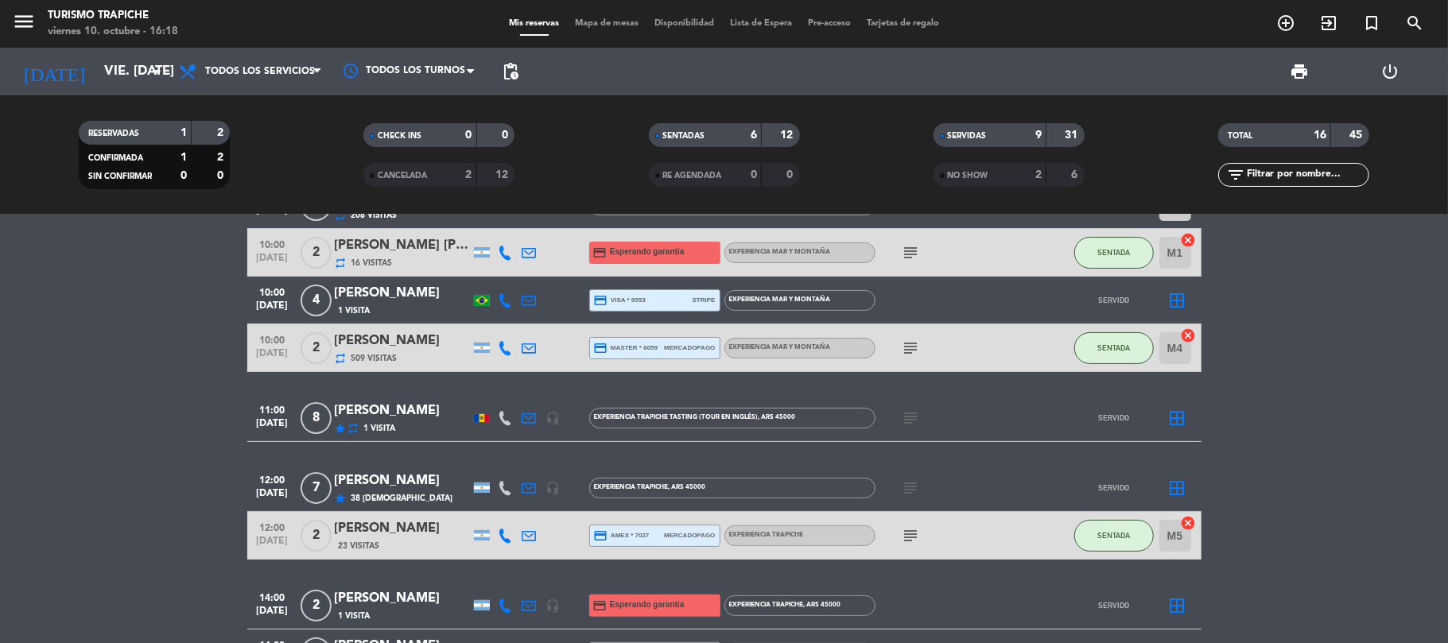
scroll to position [212, 0]
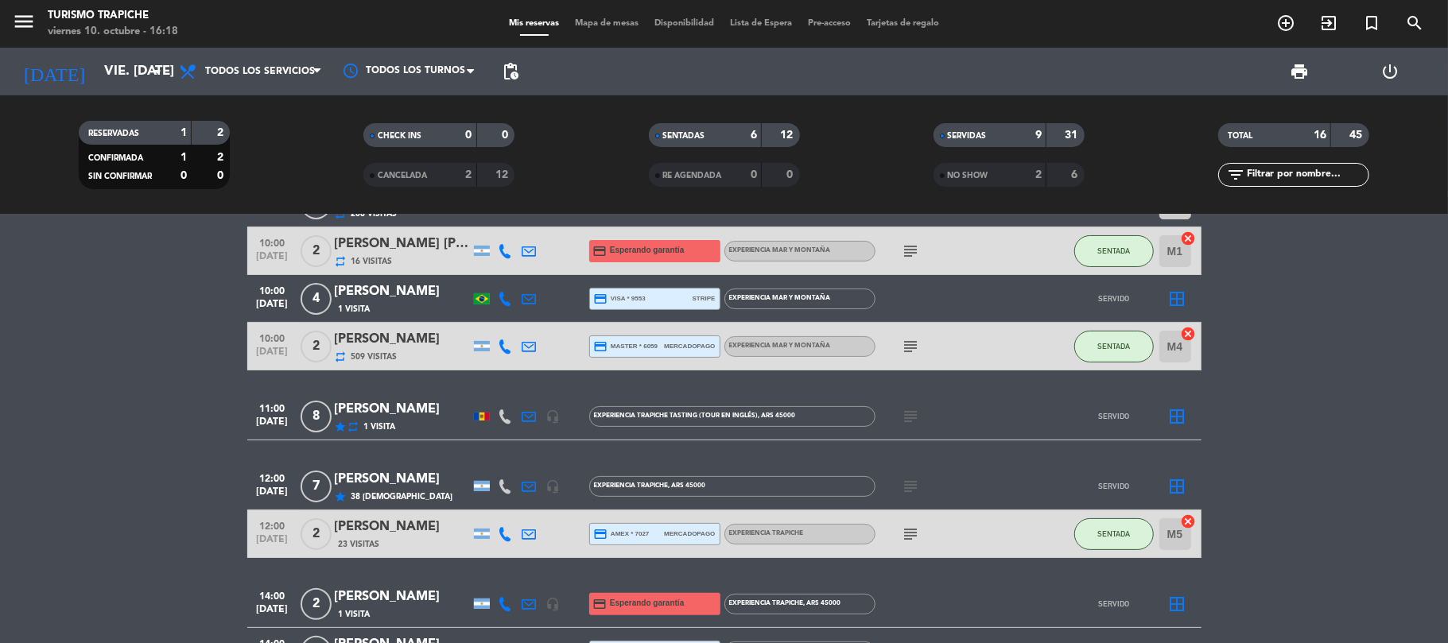
click at [51, 430] on bookings-row "10:00 [DATE] 2 [PERSON_NAME] x2 repeat 126 Visitas headset_mic EXPERIENCIA MAR …" at bounding box center [724, 463] width 1448 height 852
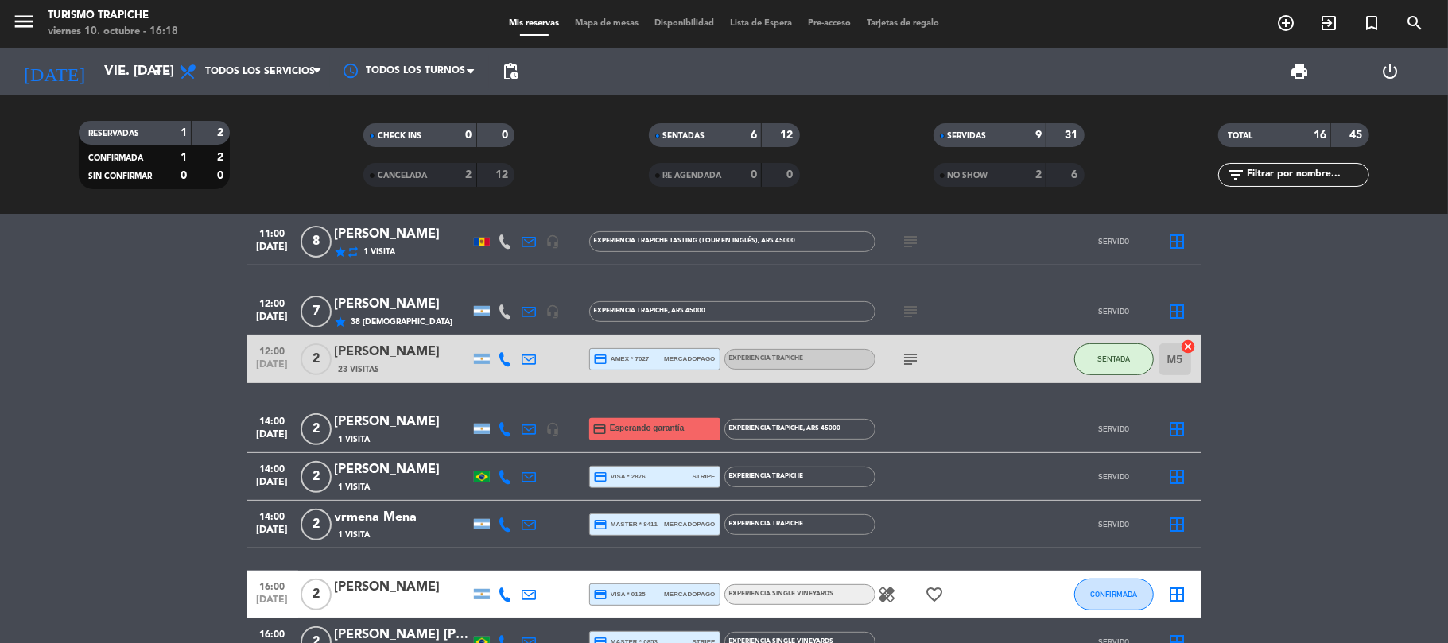
scroll to position [424, 0]
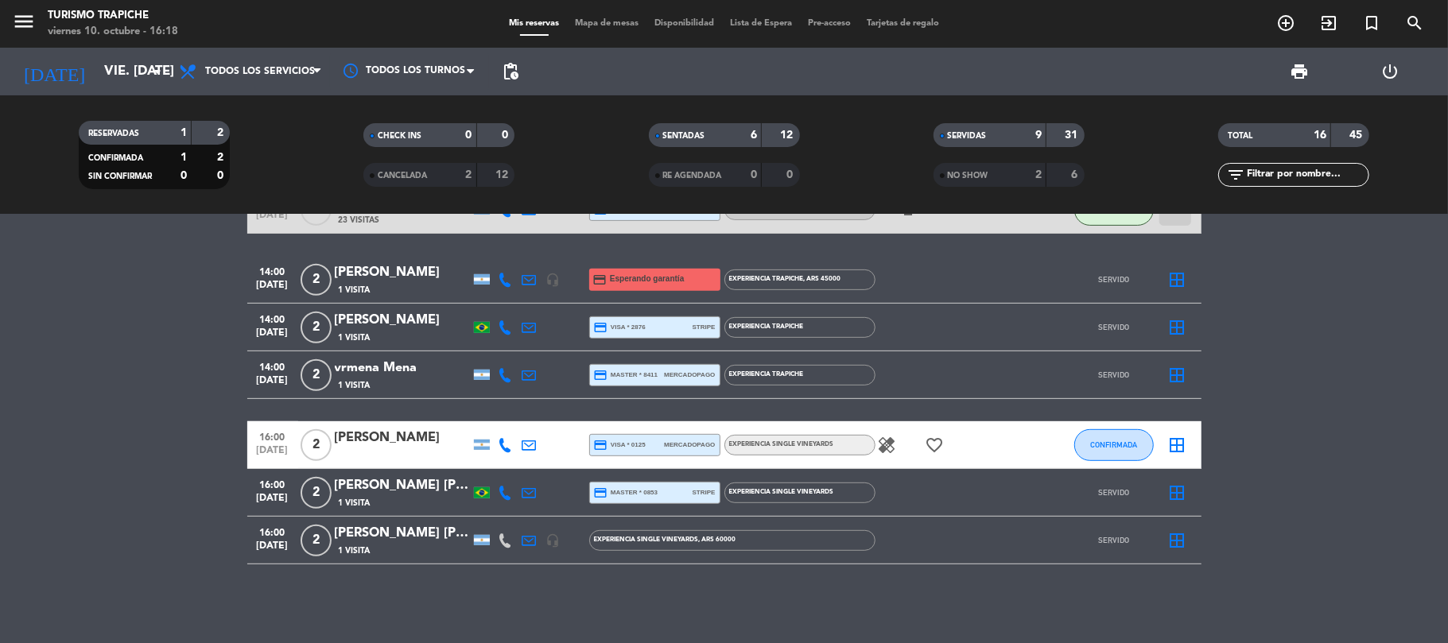
click at [172, 428] on bookings-row "10:00 [DATE] 2 [PERSON_NAME] x2 repeat 126 Visitas headset_mic EXPERIENCIA MAR …" at bounding box center [724, 138] width 1448 height 852
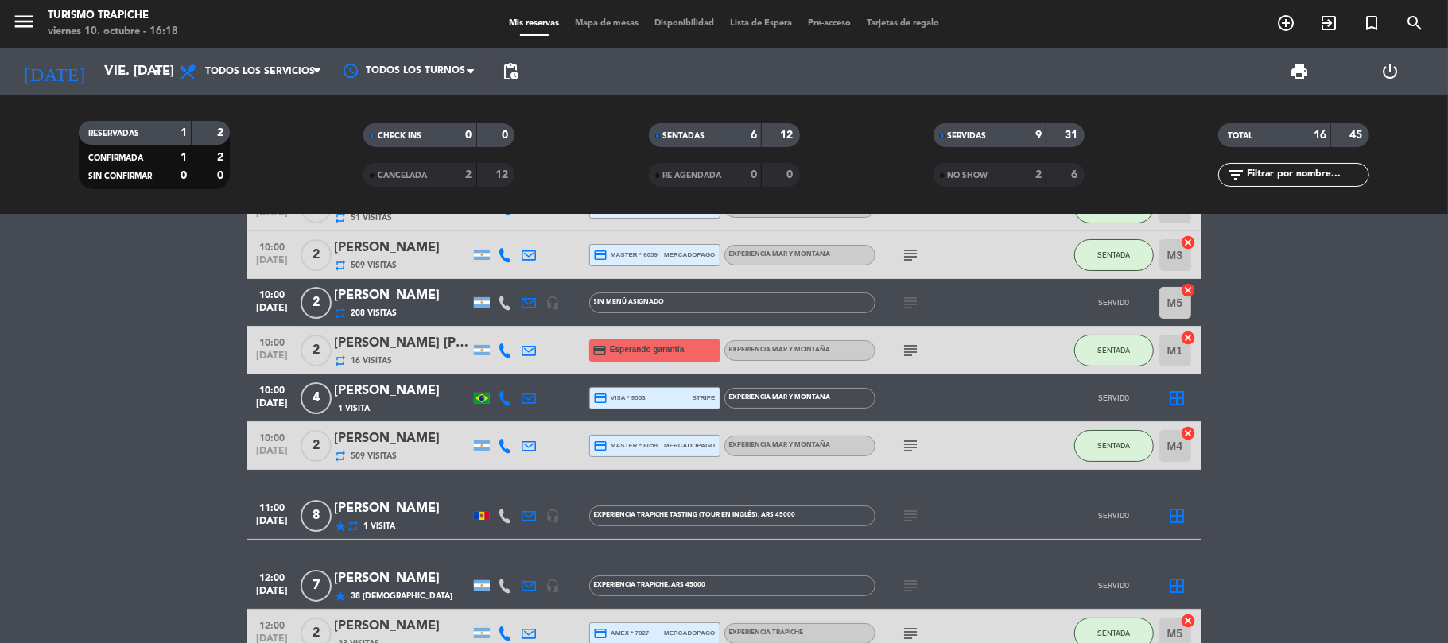
scroll to position [0, 0]
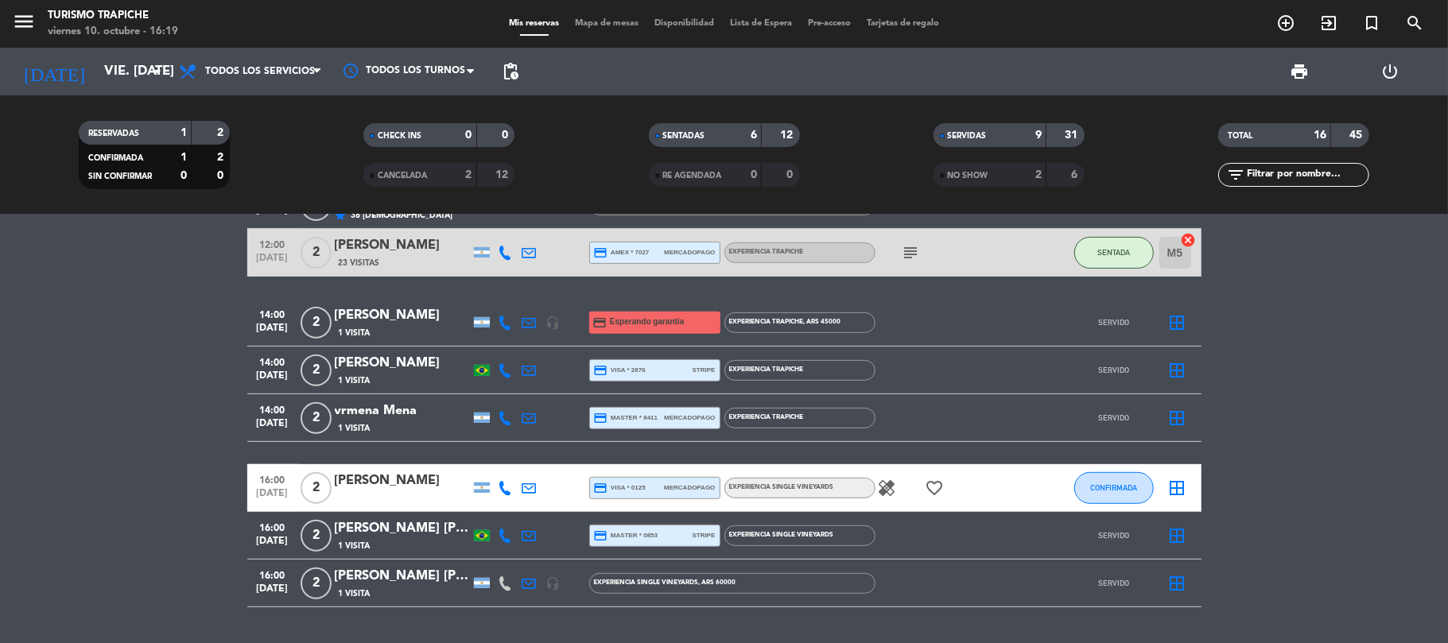
scroll to position [530, 0]
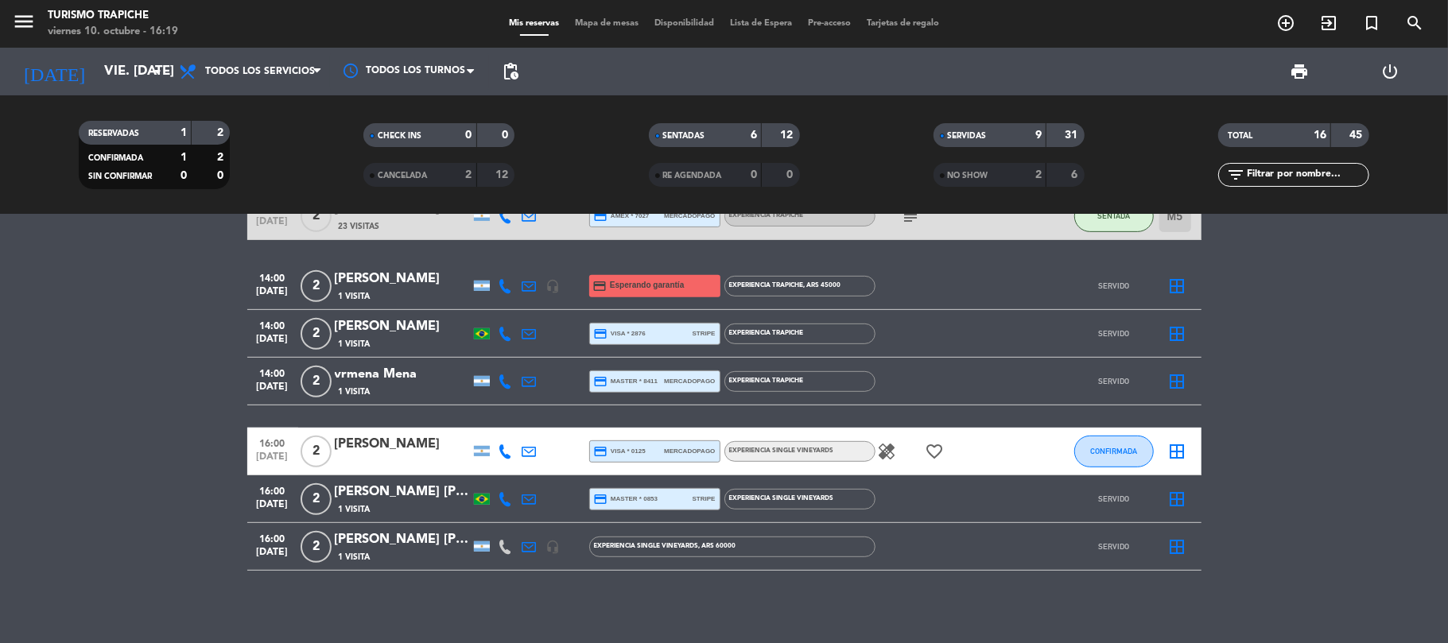
click at [199, 450] on bookings-row "10:00 [DATE] 2 [PERSON_NAME] x2 repeat 126 Visitas headset_mic EXPERIENCIA MAR …" at bounding box center [724, 144] width 1448 height 852
click at [138, 476] on bookings-row "10:00 [DATE] 2 [PERSON_NAME] x2 repeat 126 Visitas headset_mic EXPERIENCIA MAR …" at bounding box center [724, 144] width 1448 height 852
